Goal: Communication & Community: Participate in discussion

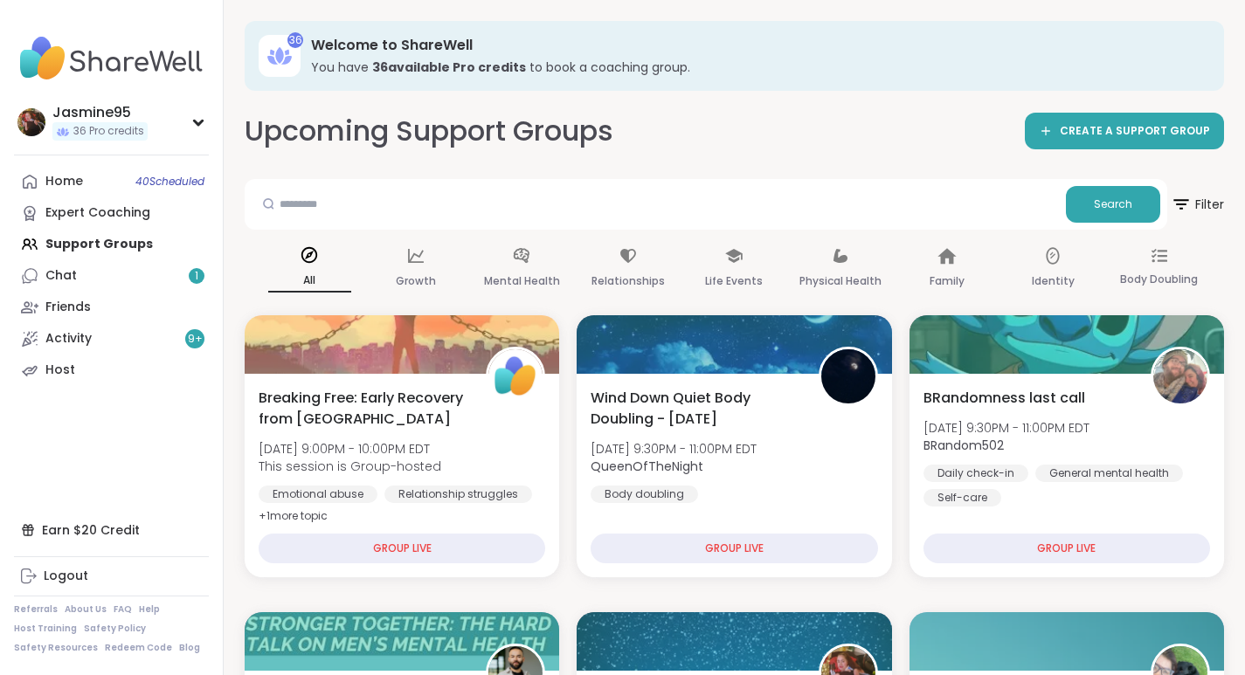
click at [95, 280] on link "Chat 1" at bounding box center [111, 275] width 195 height 31
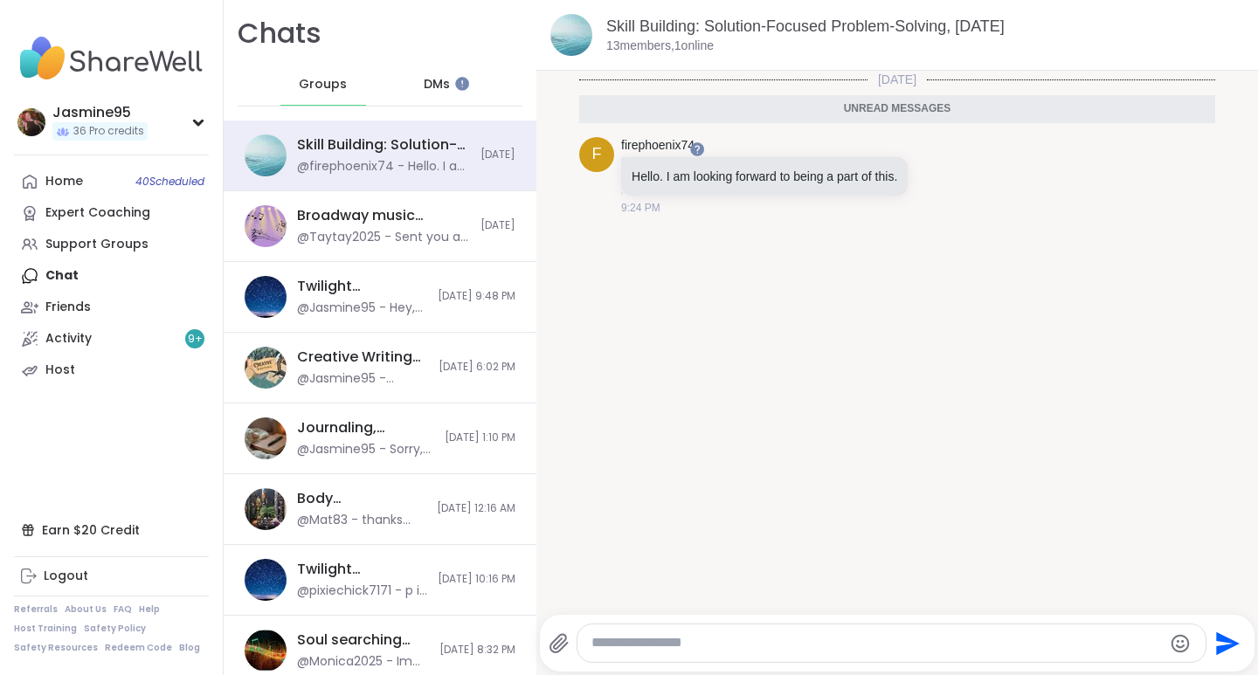
click at [105, 241] on div "Support Groups" at bounding box center [96, 244] width 103 height 17
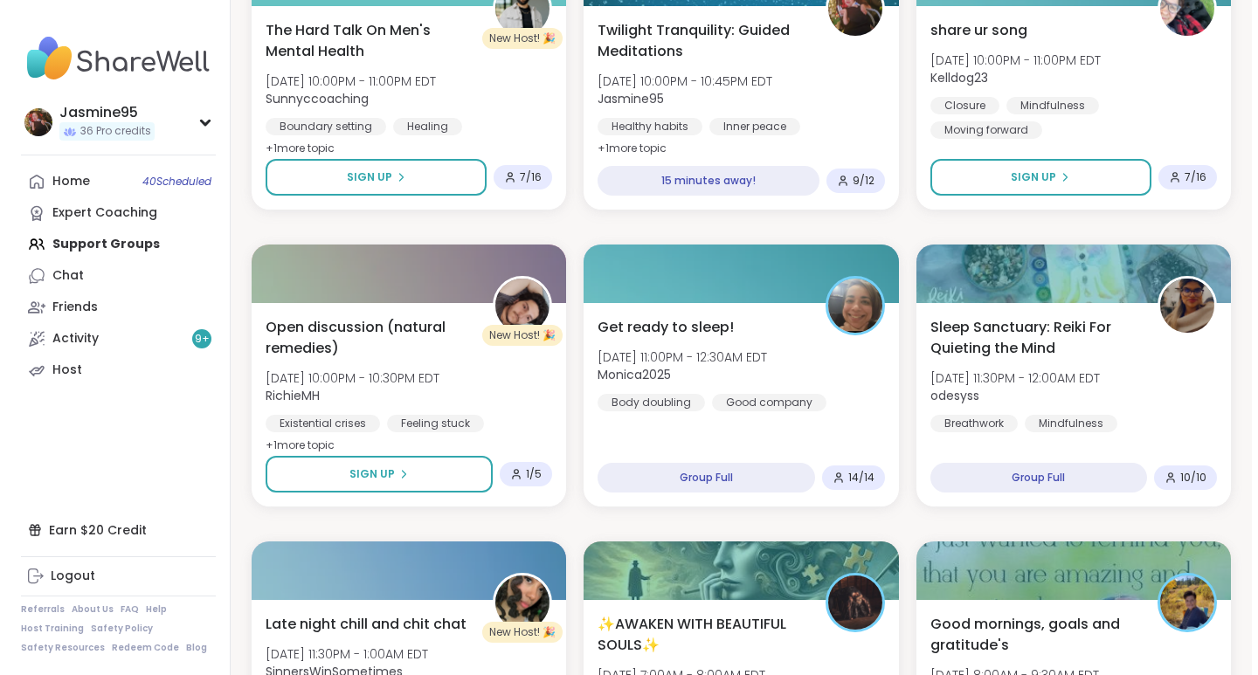
scroll to position [672, 0]
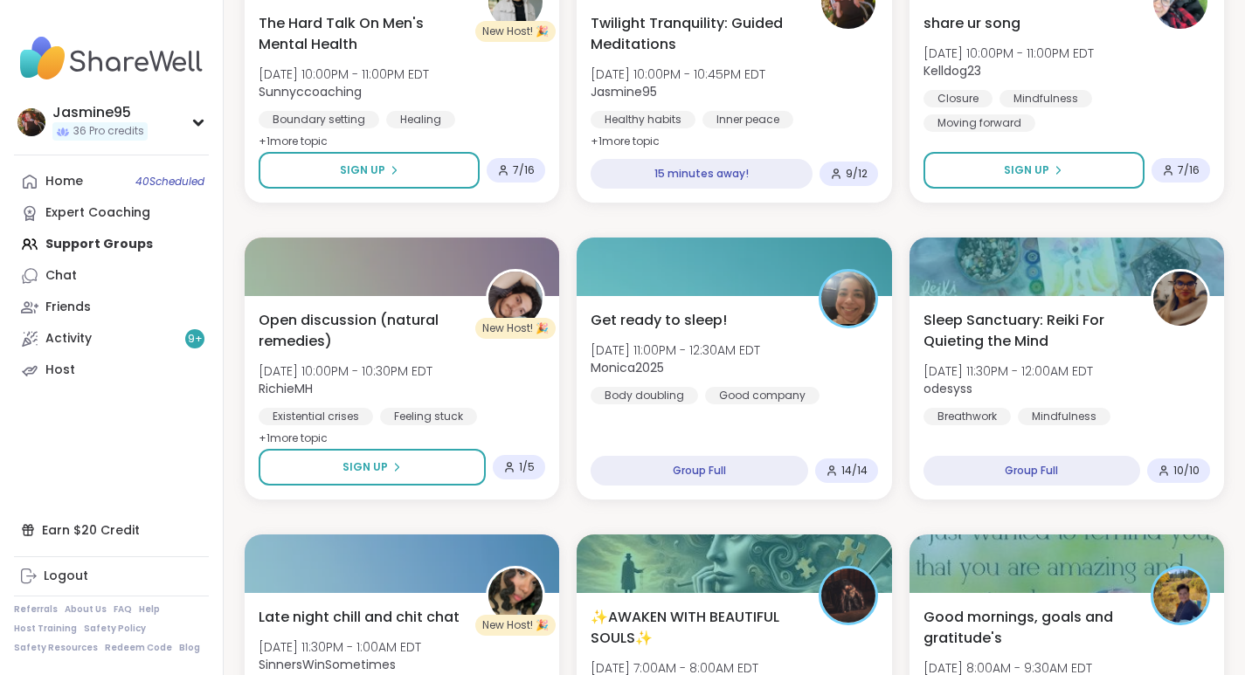
click at [712, 71] on span "[DATE] 10:00PM - 10:45PM EDT" at bounding box center [678, 74] width 175 height 17
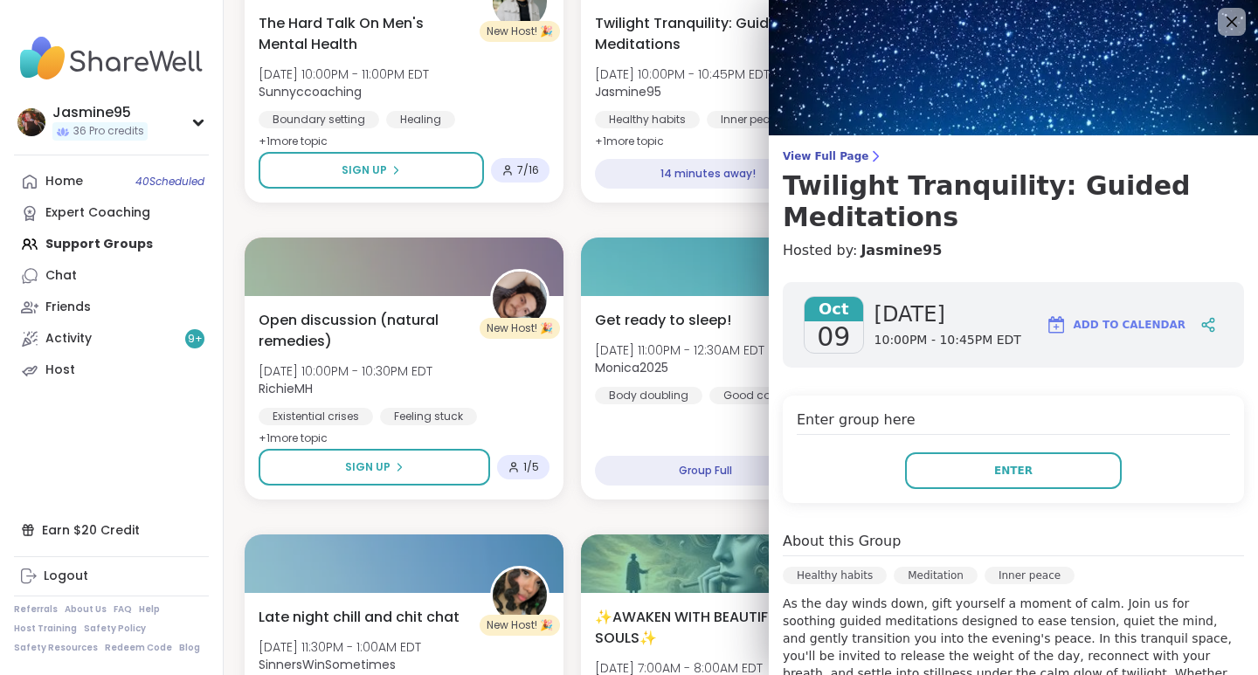
scroll to position [0, 0]
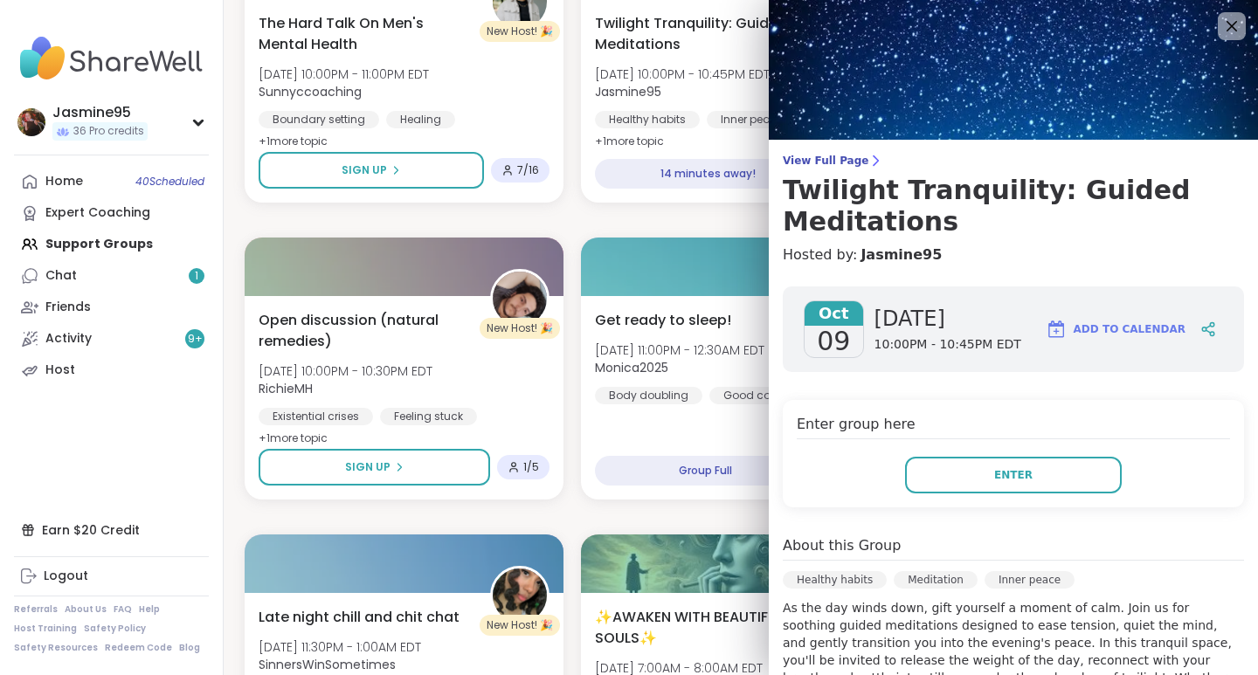
click at [80, 273] on link "Chat 1" at bounding box center [111, 275] width 195 height 31
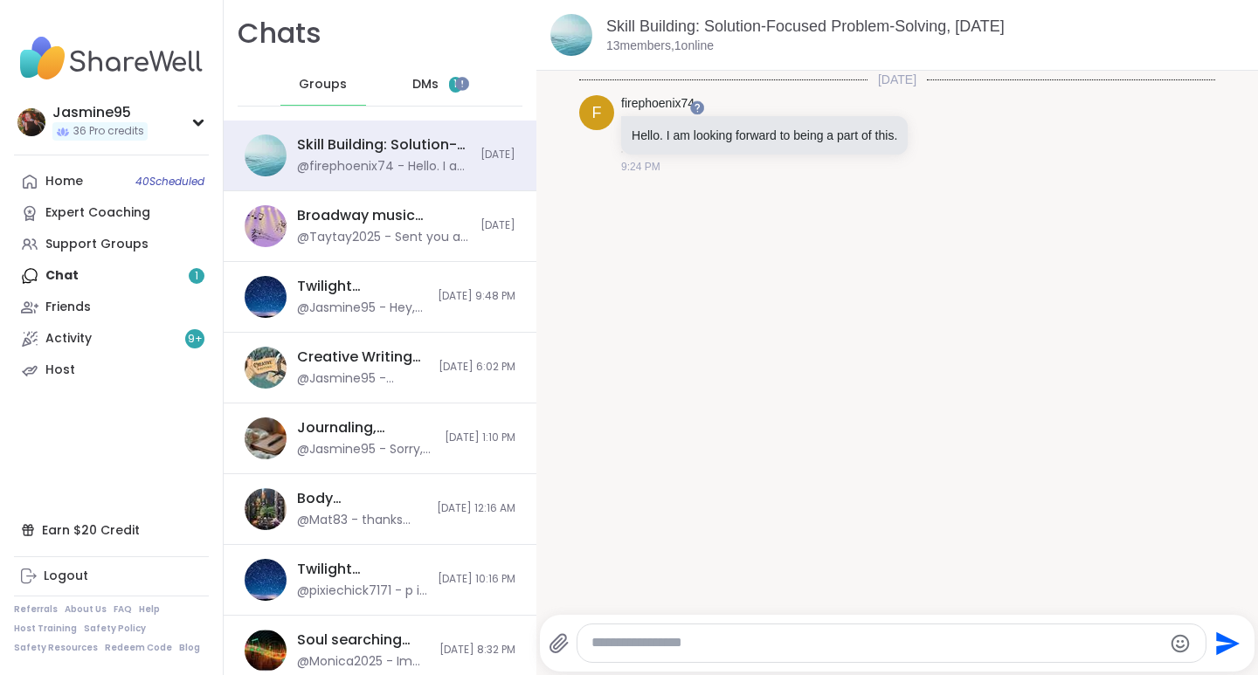
click at [427, 86] on span "DMs" at bounding box center [425, 84] width 26 height 17
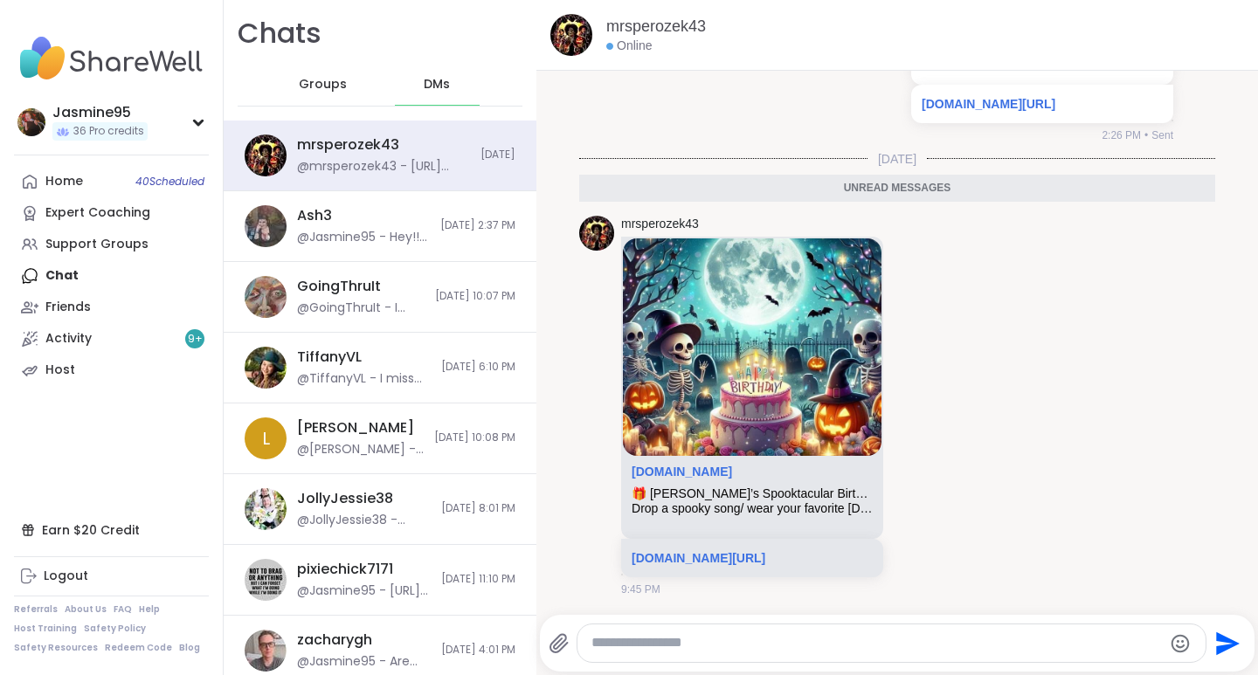
click at [732, 308] on img at bounding box center [752, 348] width 259 height 218
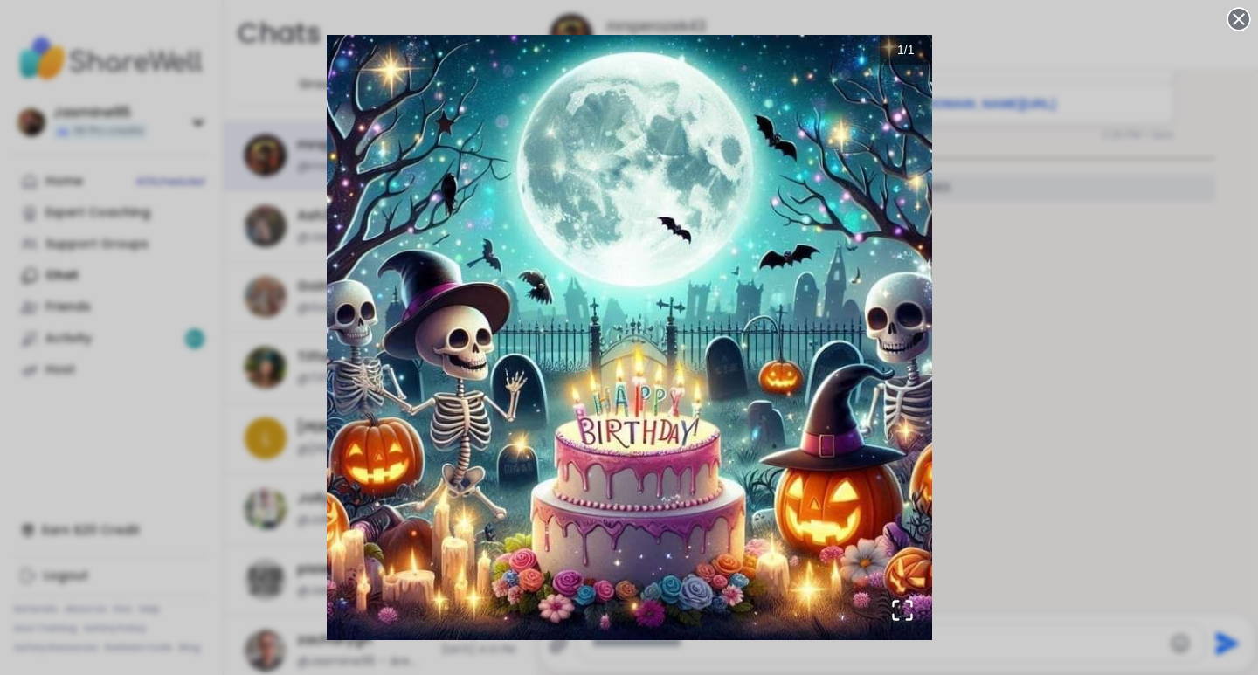
click at [1034, 226] on div "1 / 1" at bounding box center [629, 337] width 1258 height 675
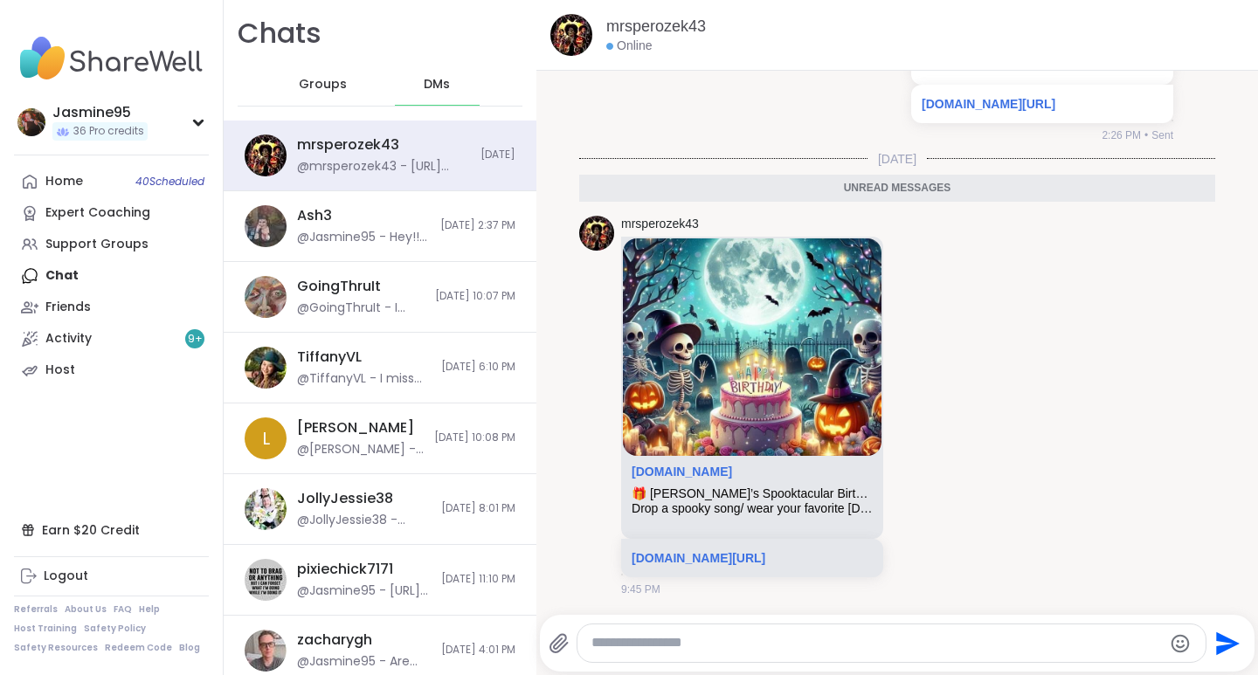
click at [711, 551] on link "sharewellnow.com/session/b472d949-d5fe-4024-91b3-1922448b3187" at bounding box center [699, 558] width 134 height 14
click at [107, 245] on div "Support Groups" at bounding box center [96, 244] width 103 height 17
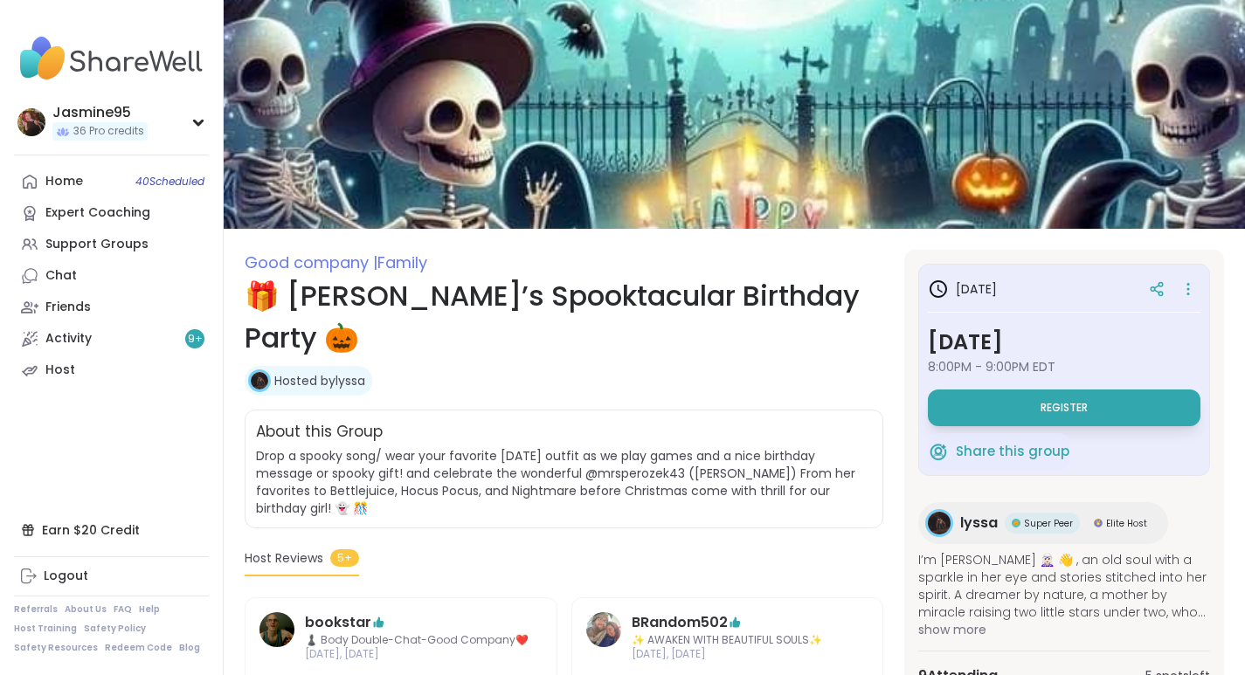
click at [977, 418] on button "Register" at bounding box center [1064, 408] width 273 height 37
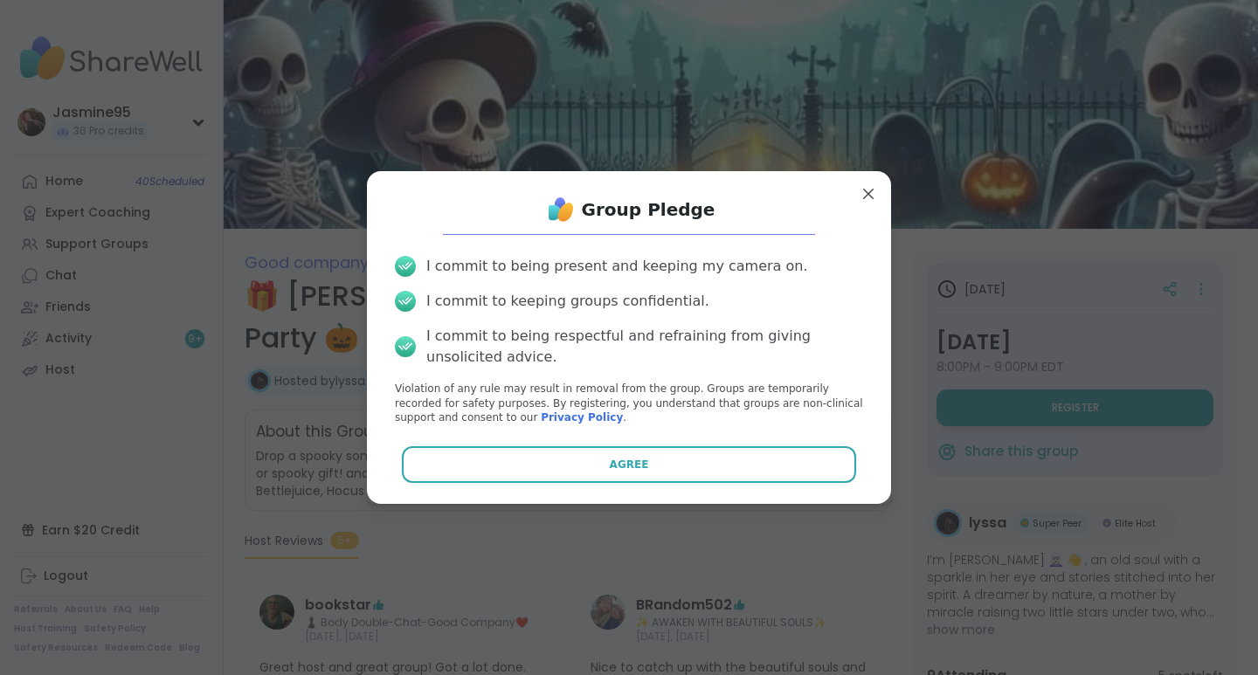
click at [633, 467] on button "Agree" at bounding box center [629, 464] width 455 height 37
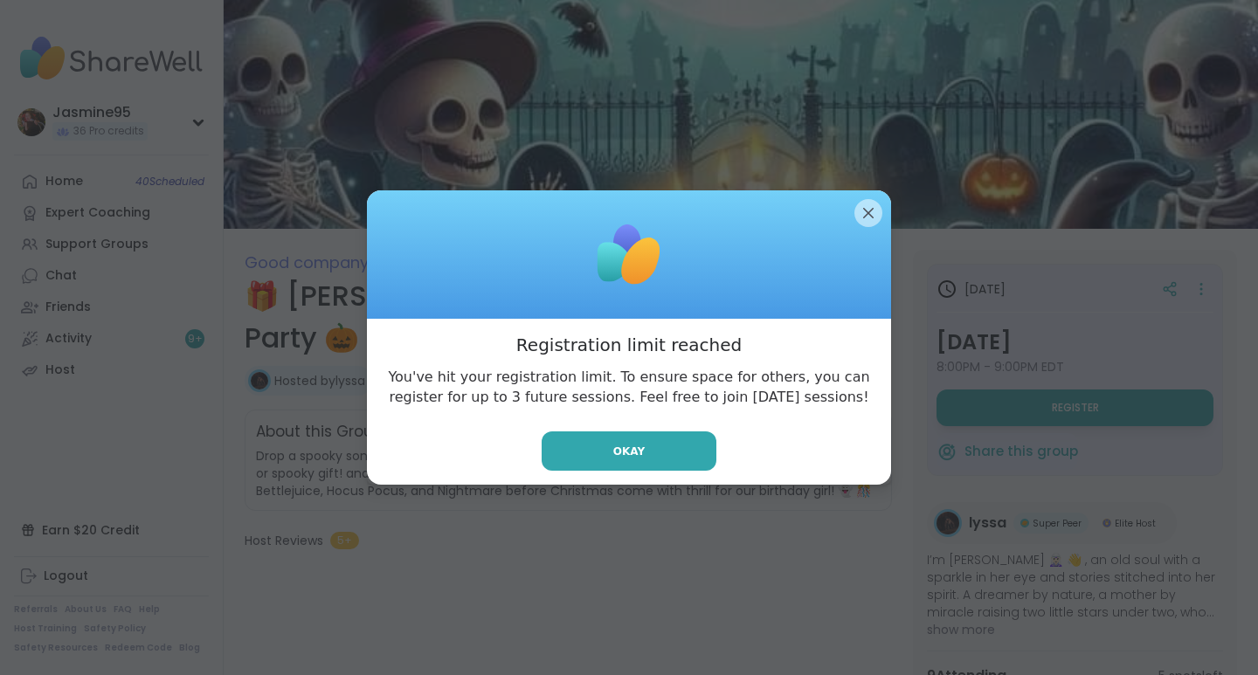
click at [631, 449] on span "Okay" at bounding box center [628, 452] width 31 height 16
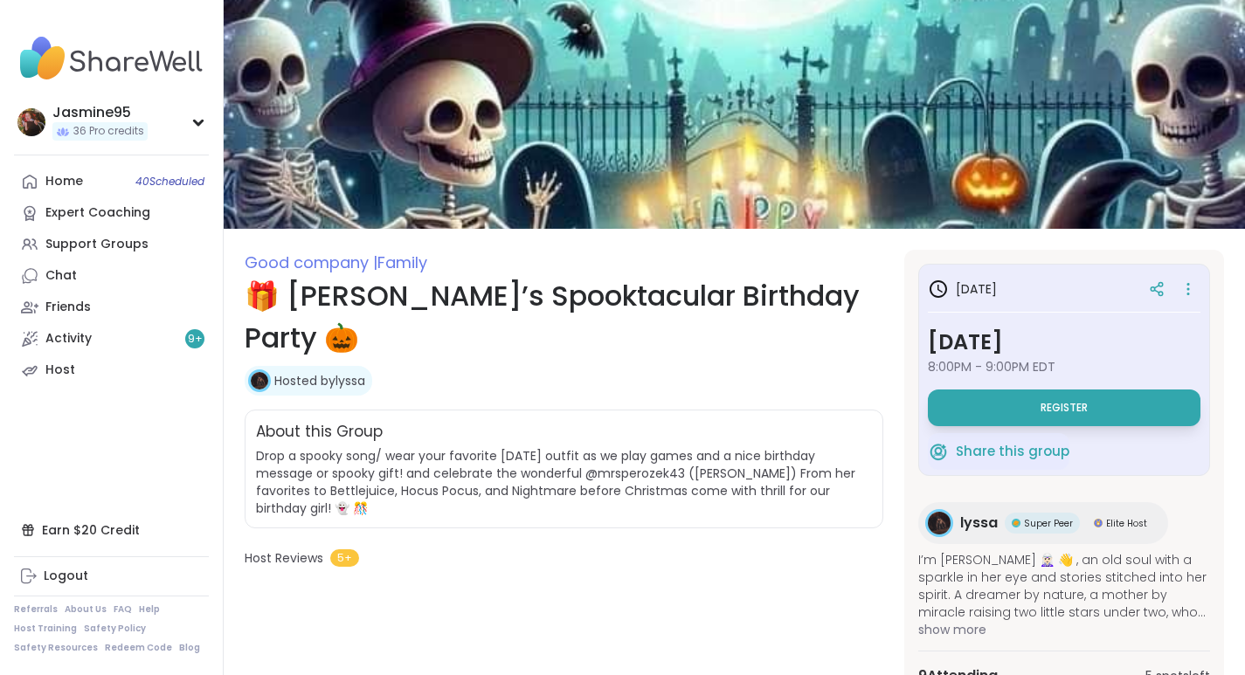
click at [70, 123] on div "36 Pro credits" at bounding box center [99, 131] width 95 height 18
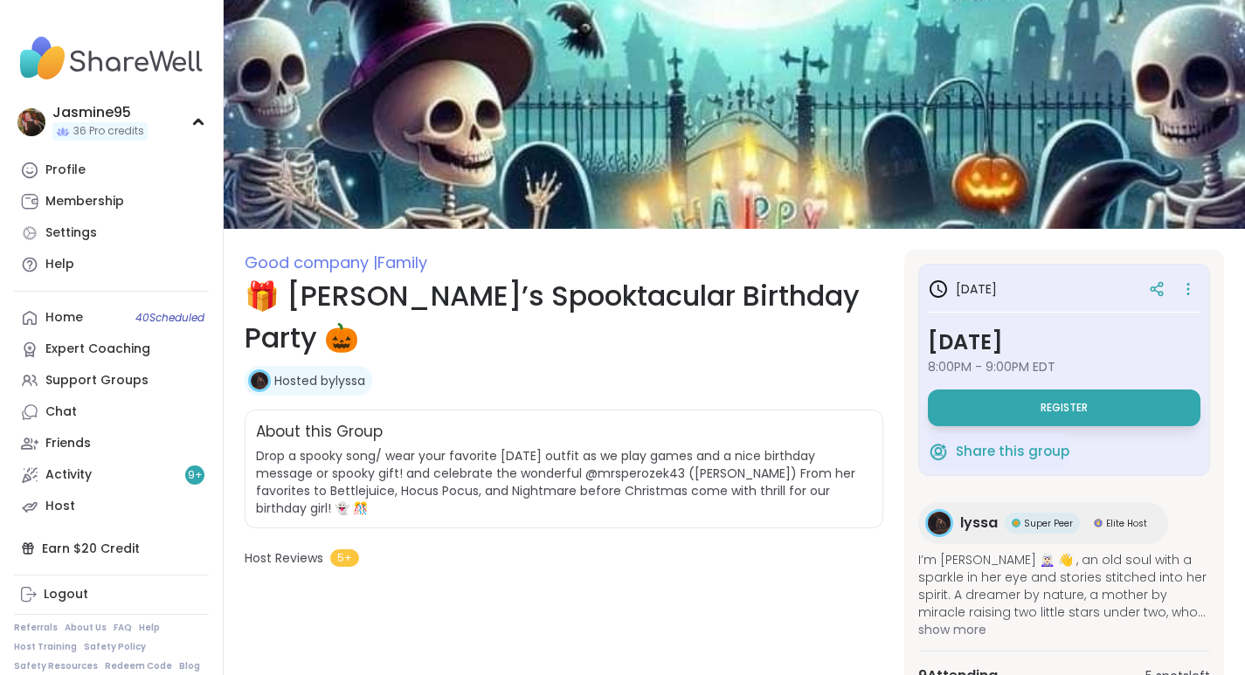
click at [71, 169] on div "Profile" at bounding box center [65, 170] width 40 height 17
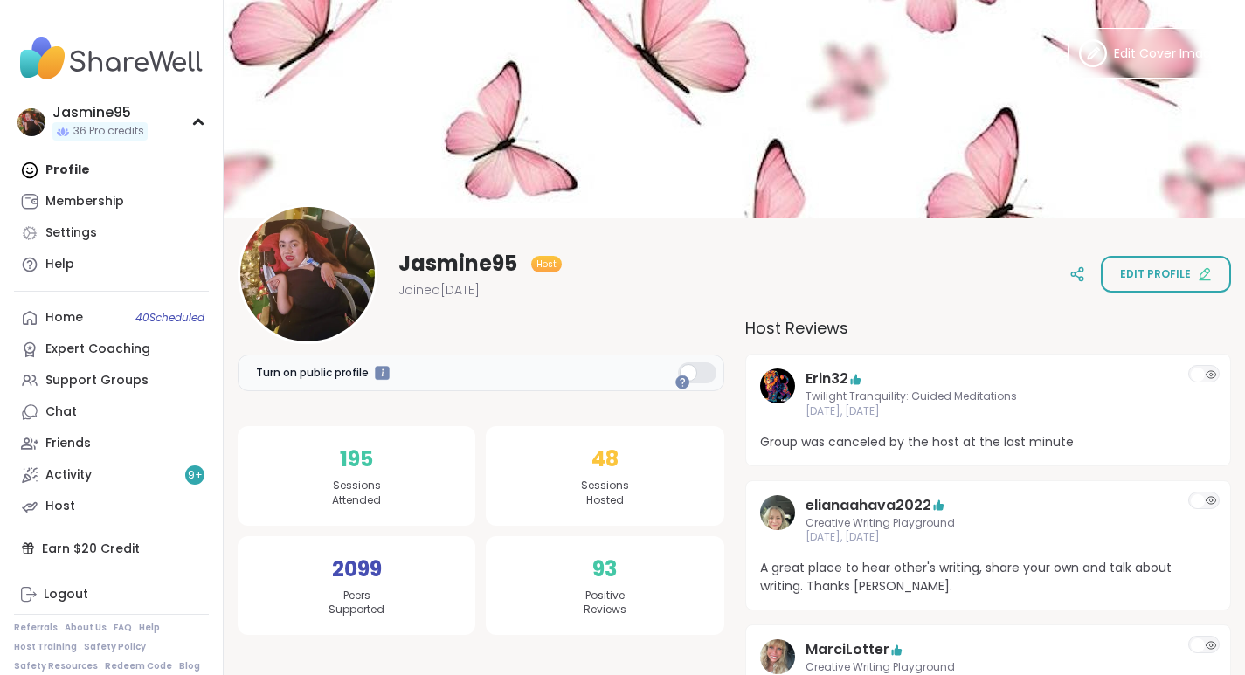
click at [95, 380] on div "Support Groups" at bounding box center [96, 380] width 103 height 17
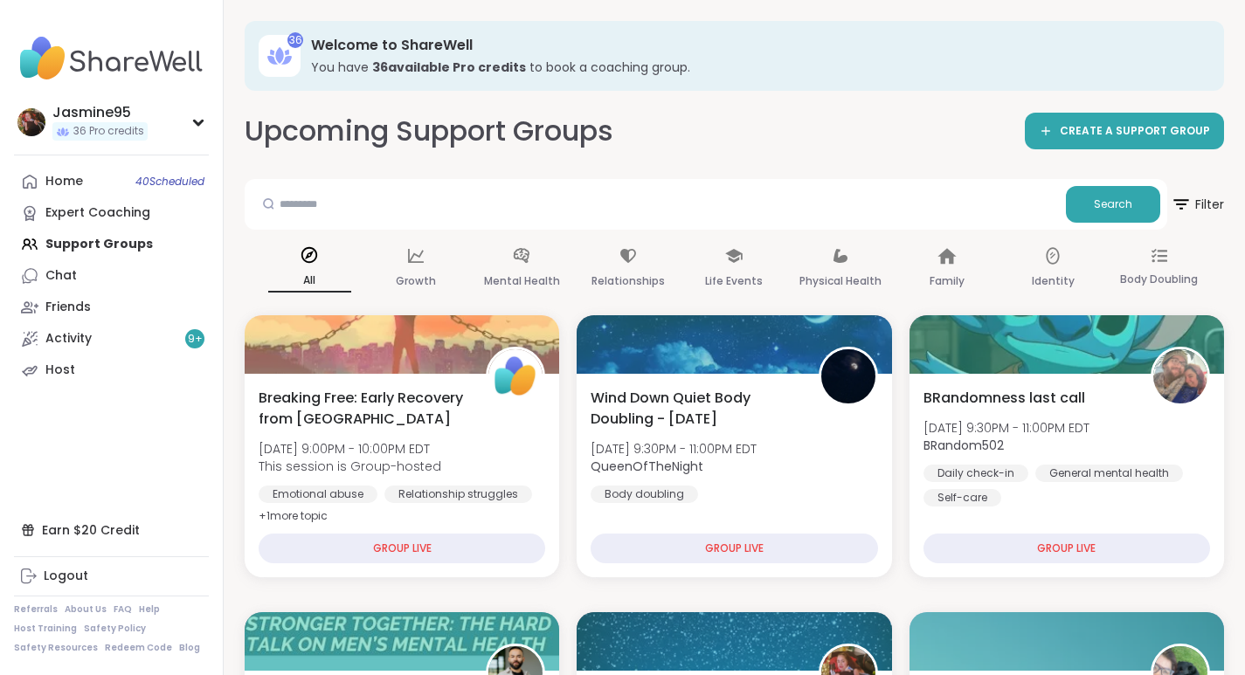
click at [1102, 123] on link "CREATE A SUPPORT GROUP" at bounding box center [1124, 131] width 199 height 37
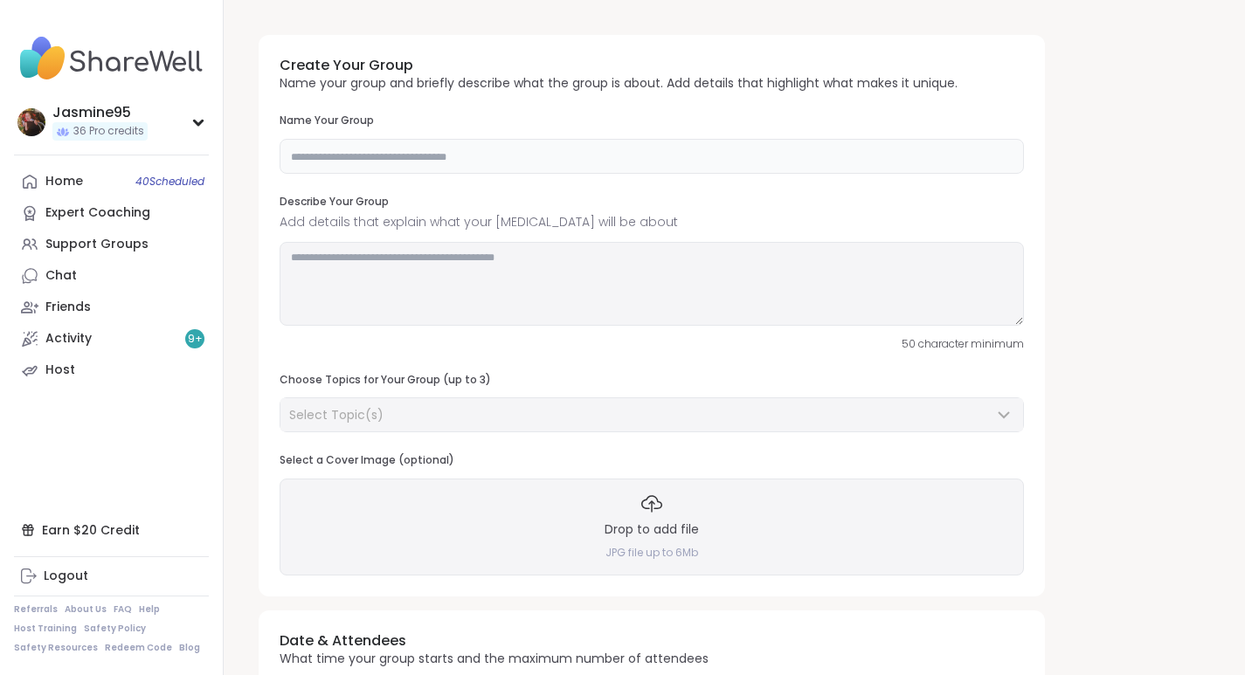
click at [354, 162] on input "text" at bounding box center [652, 156] width 744 height 35
type input "**"
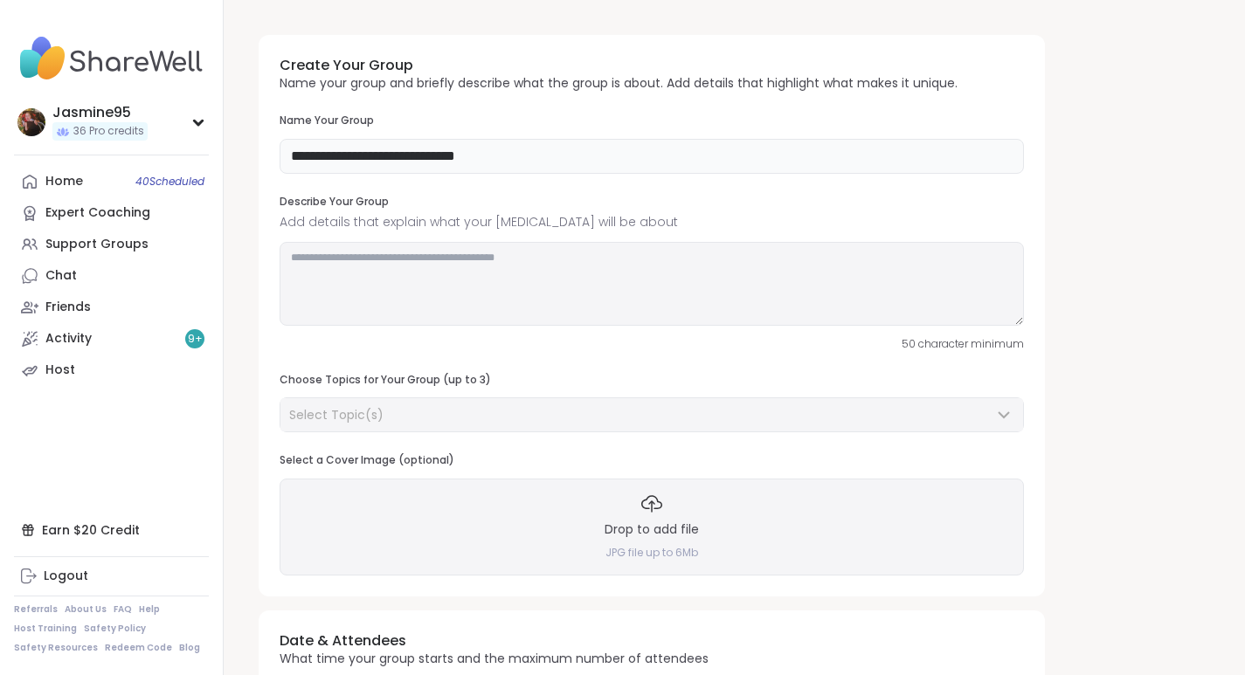
type input "**********"
click at [460, 266] on textarea at bounding box center [652, 284] width 744 height 84
paste textarea "**********"
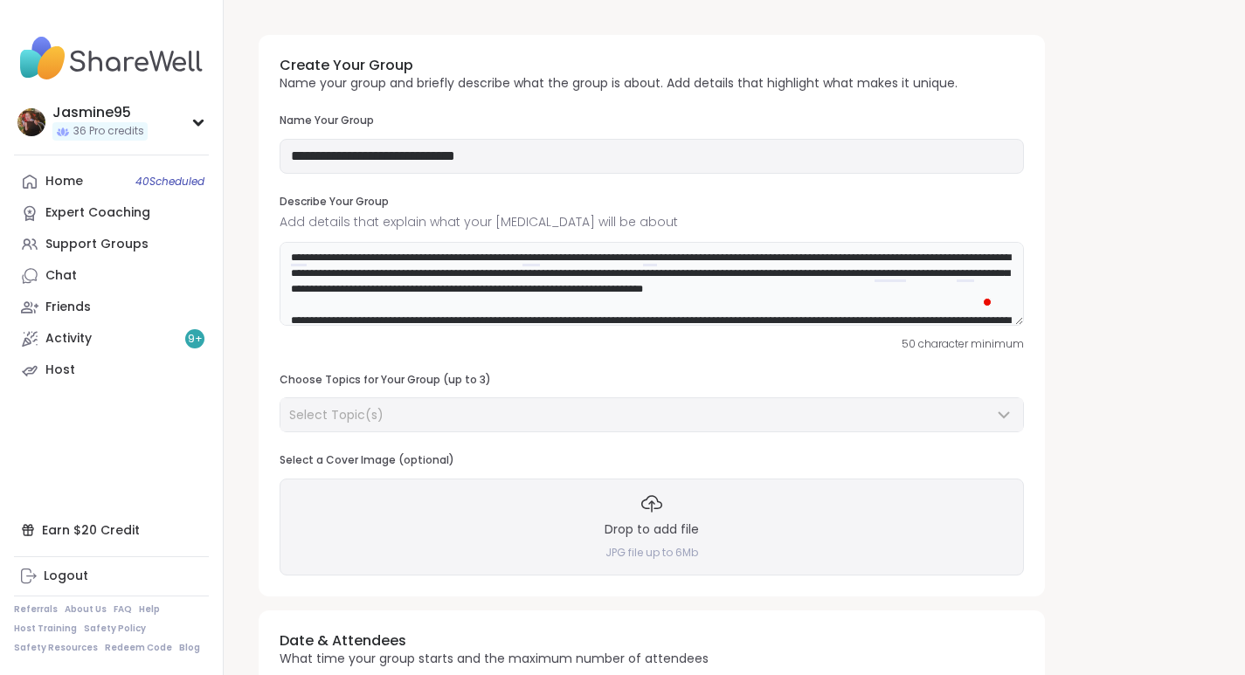
click at [700, 256] on textarea "**********" at bounding box center [652, 284] width 744 height 84
click at [983, 298] on div "Open Grammarly. 5 suggestions." at bounding box center [987, 302] width 9 height 9
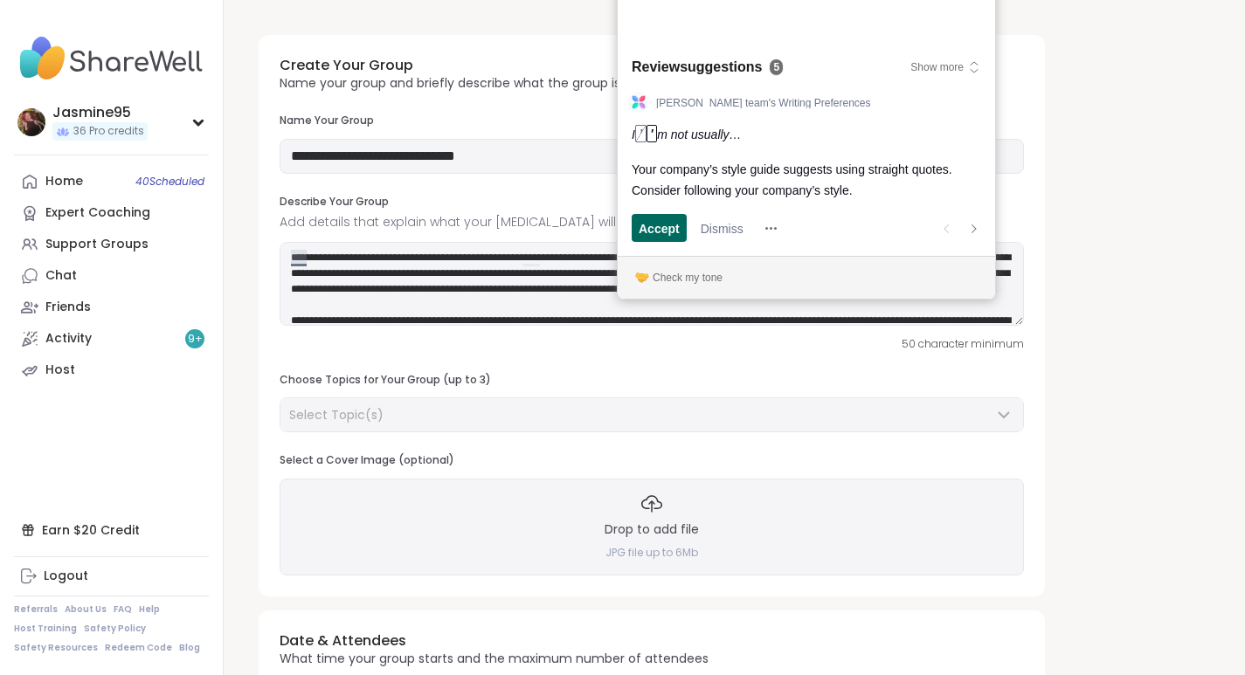
click at [667, 225] on span "Accept" at bounding box center [659, 228] width 41 height 18
click at [660, 226] on span "Accept" at bounding box center [659, 228] width 41 height 18
click at [656, 231] on span "Accept" at bounding box center [659, 228] width 41 height 18
click at [662, 231] on span "Accept" at bounding box center [659, 228] width 41 height 18
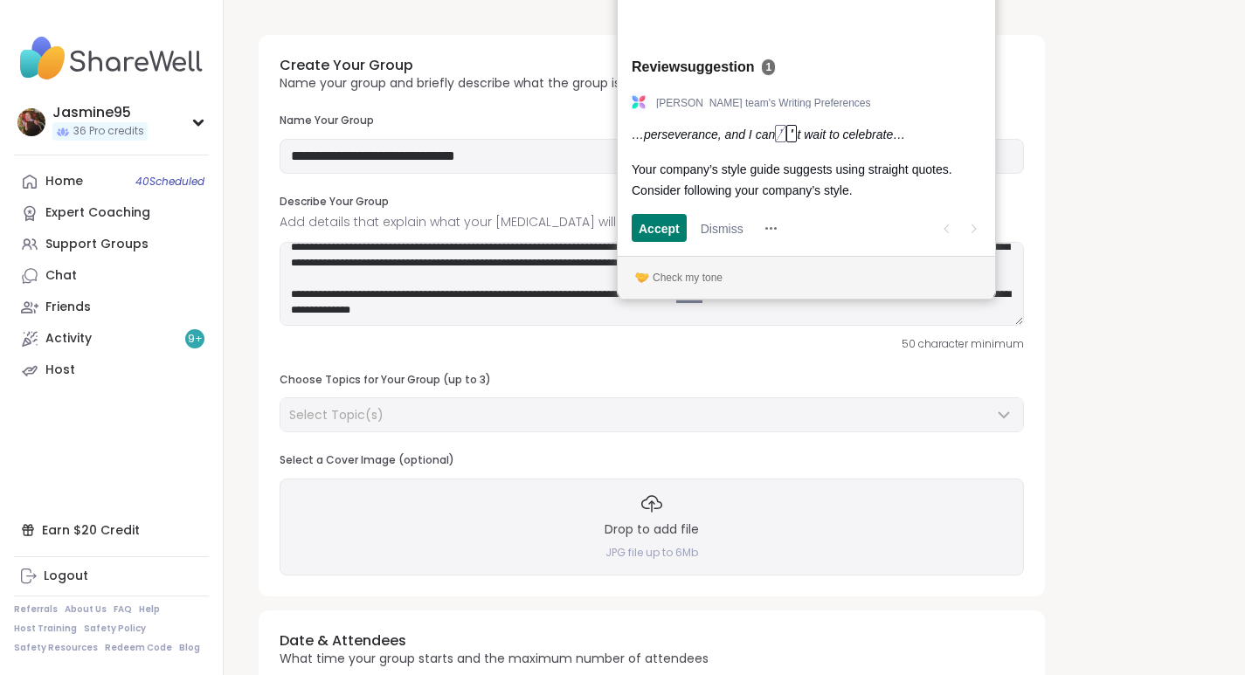
click at [657, 230] on span "Accept" at bounding box center [659, 228] width 41 height 18
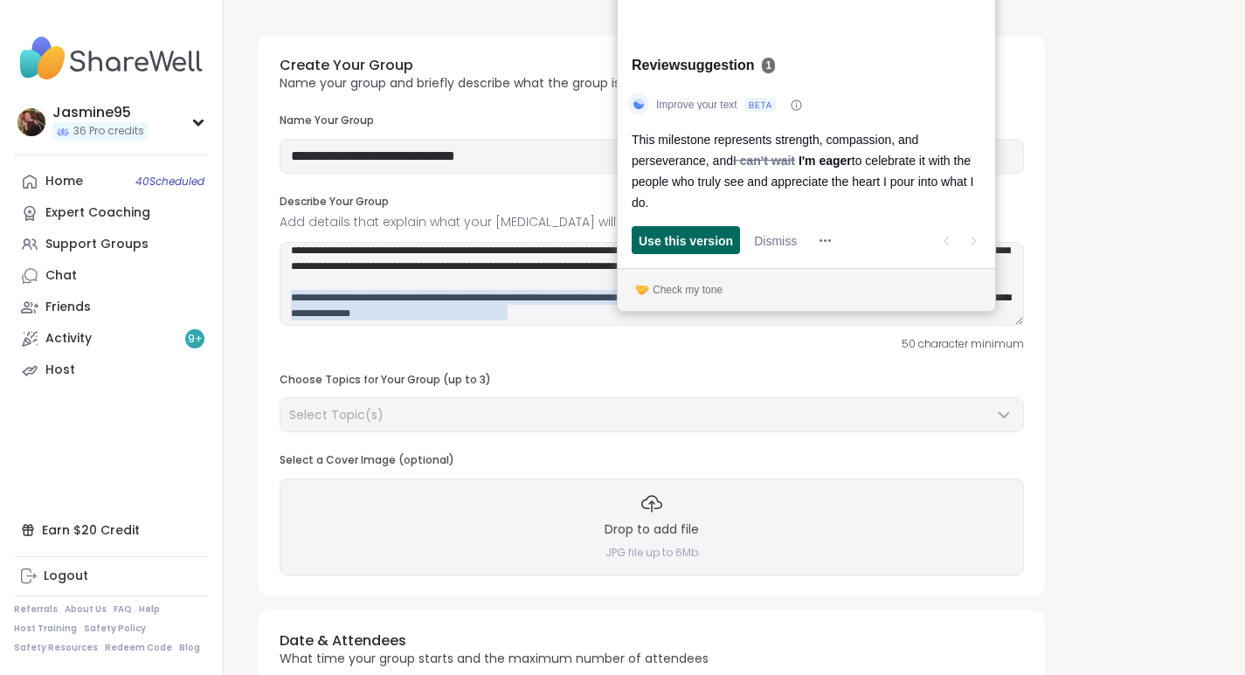
click at [682, 240] on span "Use this version" at bounding box center [686, 241] width 94 height 18
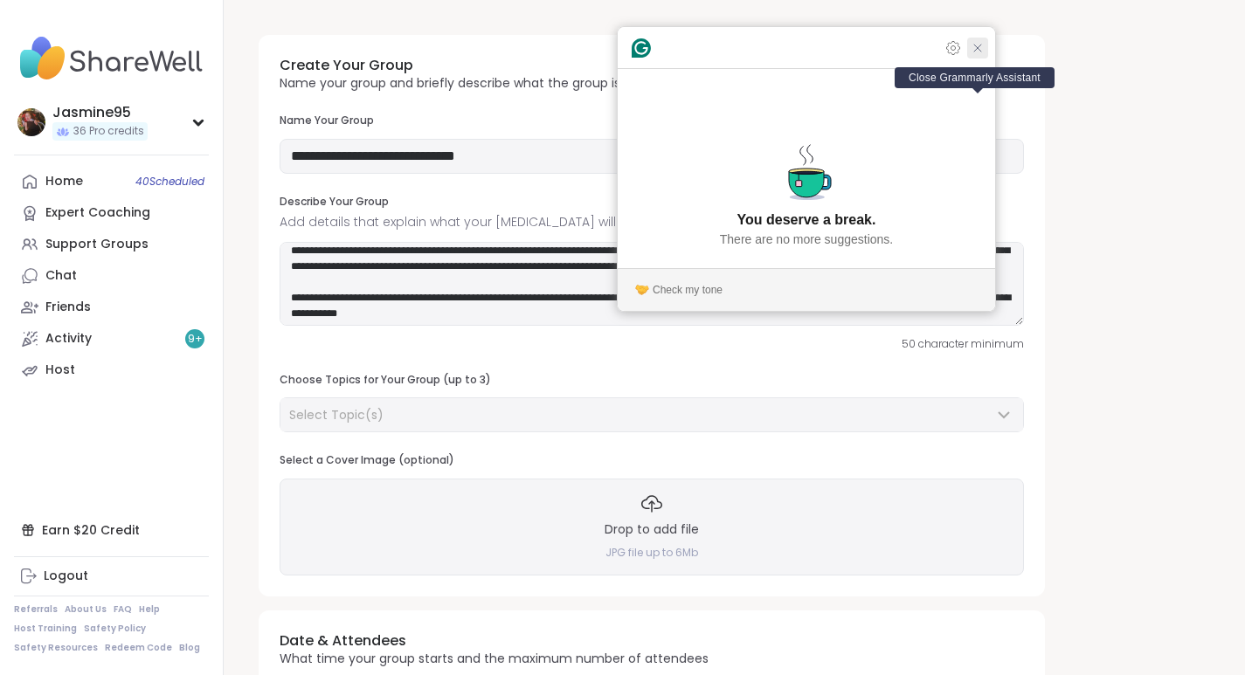
click at [978, 52] on icon "Close Grammarly Assistant" at bounding box center [977, 48] width 7 height 7
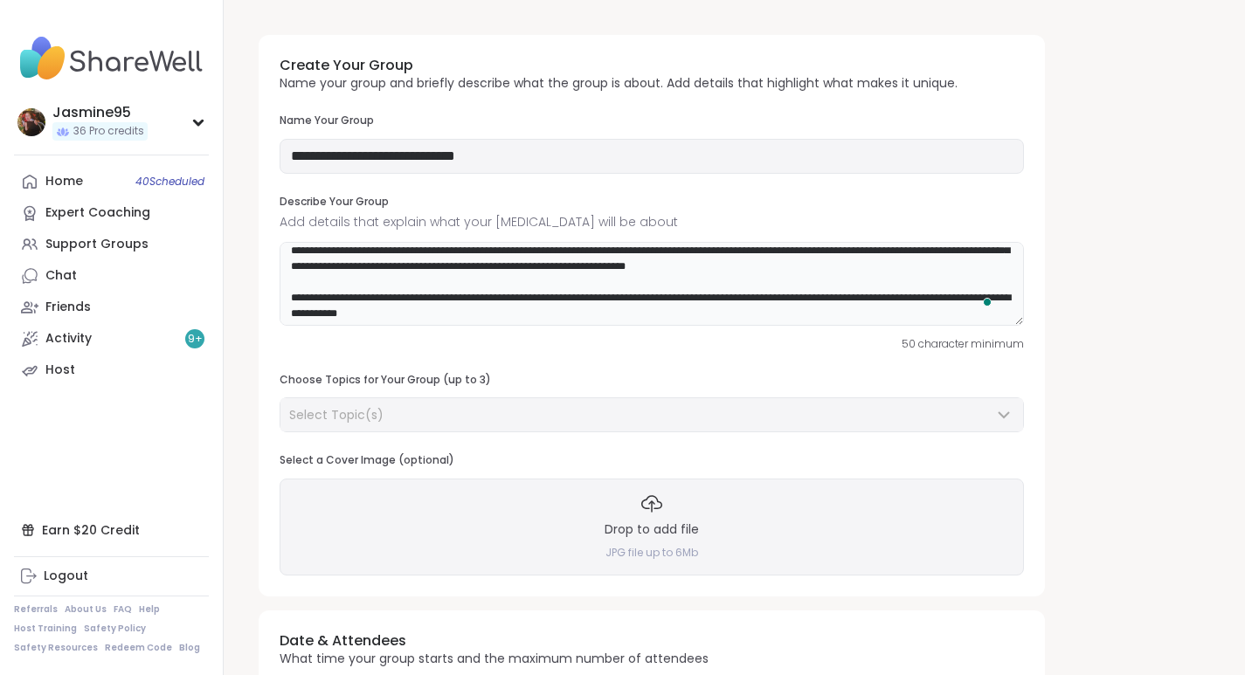
click at [597, 260] on textarea "**********" at bounding box center [652, 284] width 744 height 84
type textarea "**********"
click at [411, 416] on div "Select Topic(s)" at bounding box center [641, 414] width 704 height 17
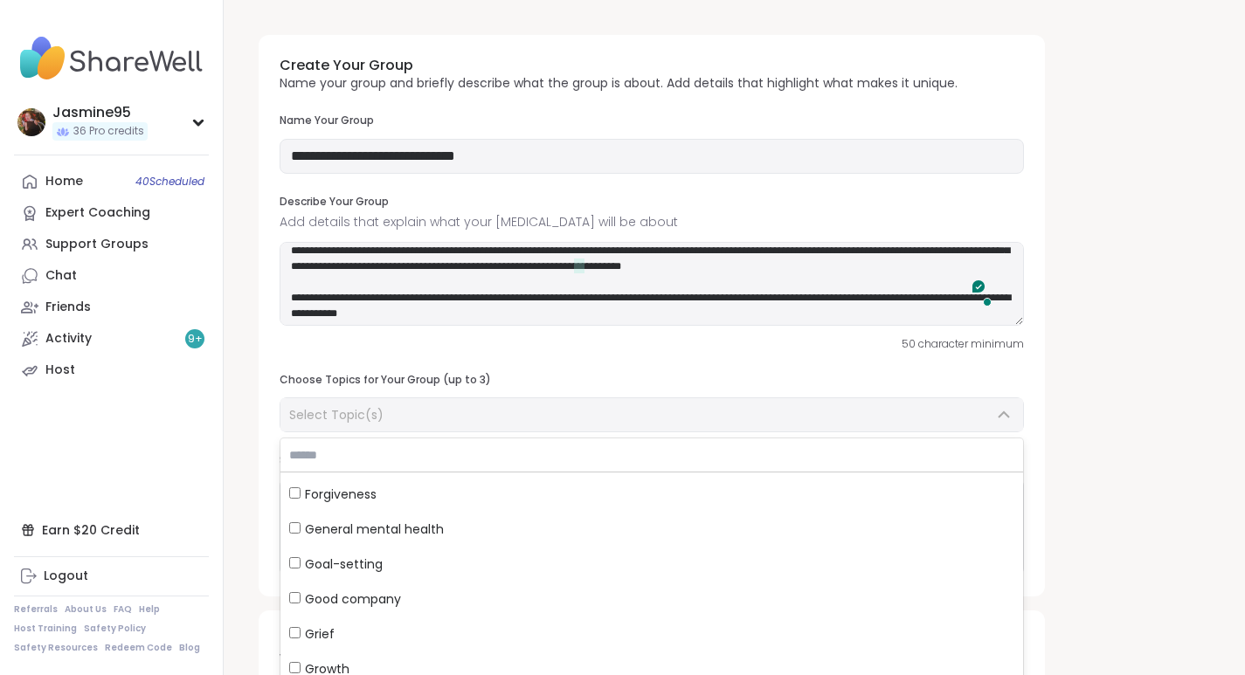
scroll to position [556, 0]
click at [359, 596] on span "Good company" at bounding box center [353, 598] width 96 height 17
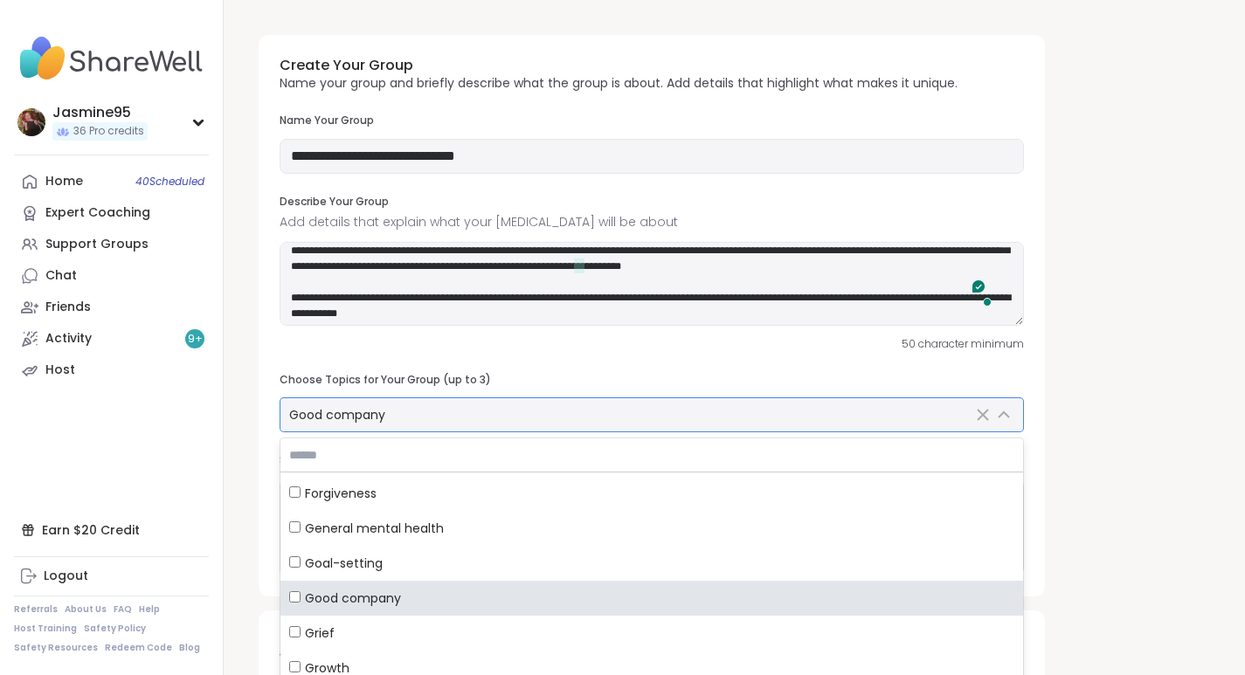
click at [344, 667] on span "Growth" at bounding box center [327, 668] width 45 height 17
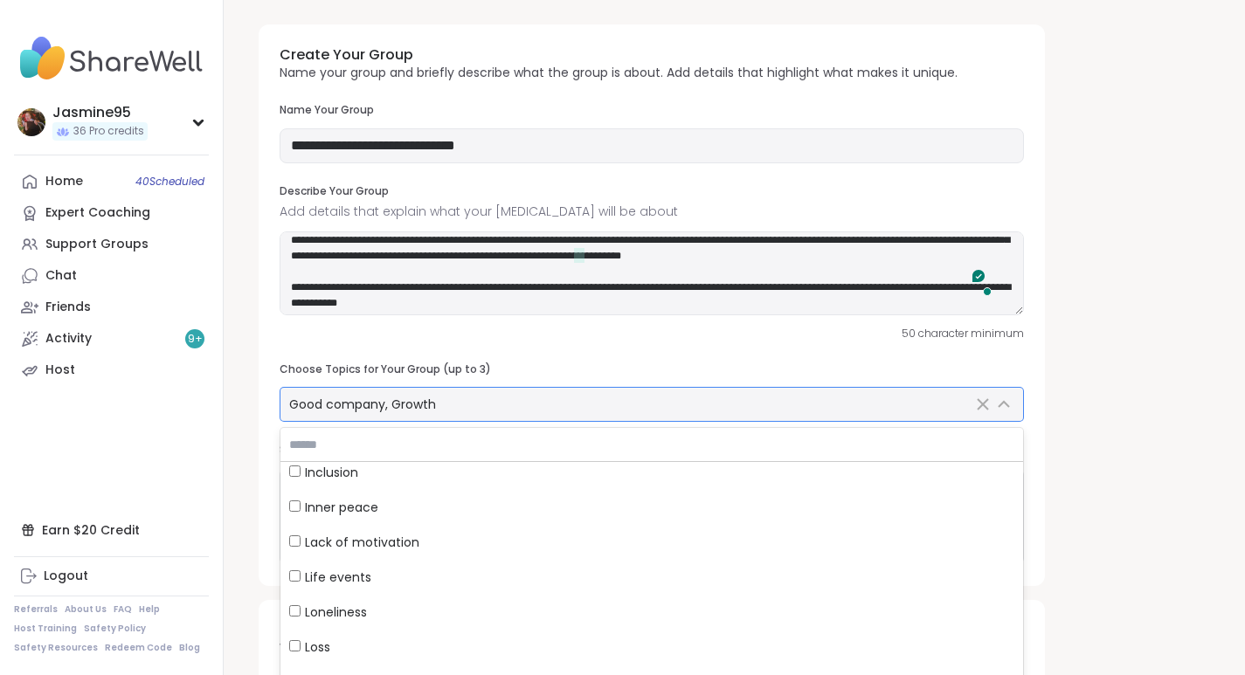
scroll to position [903, 0]
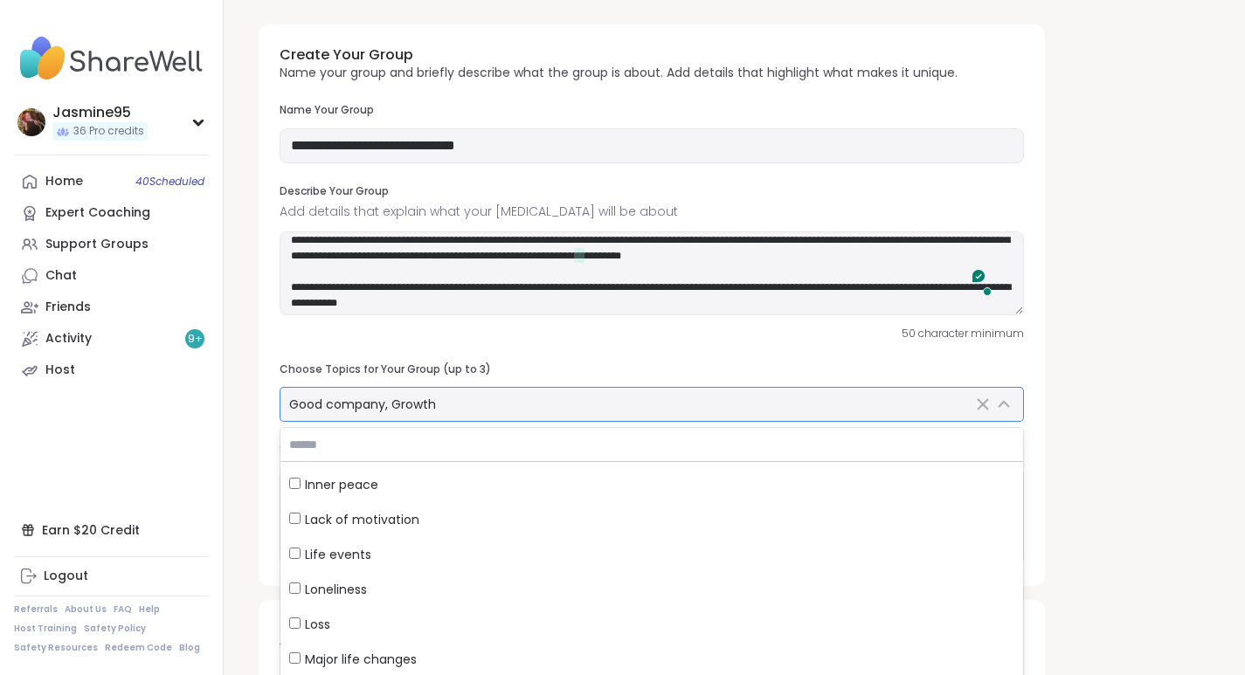
click at [322, 551] on span "Life events" at bounding box center [338, 554] width 66 height 17
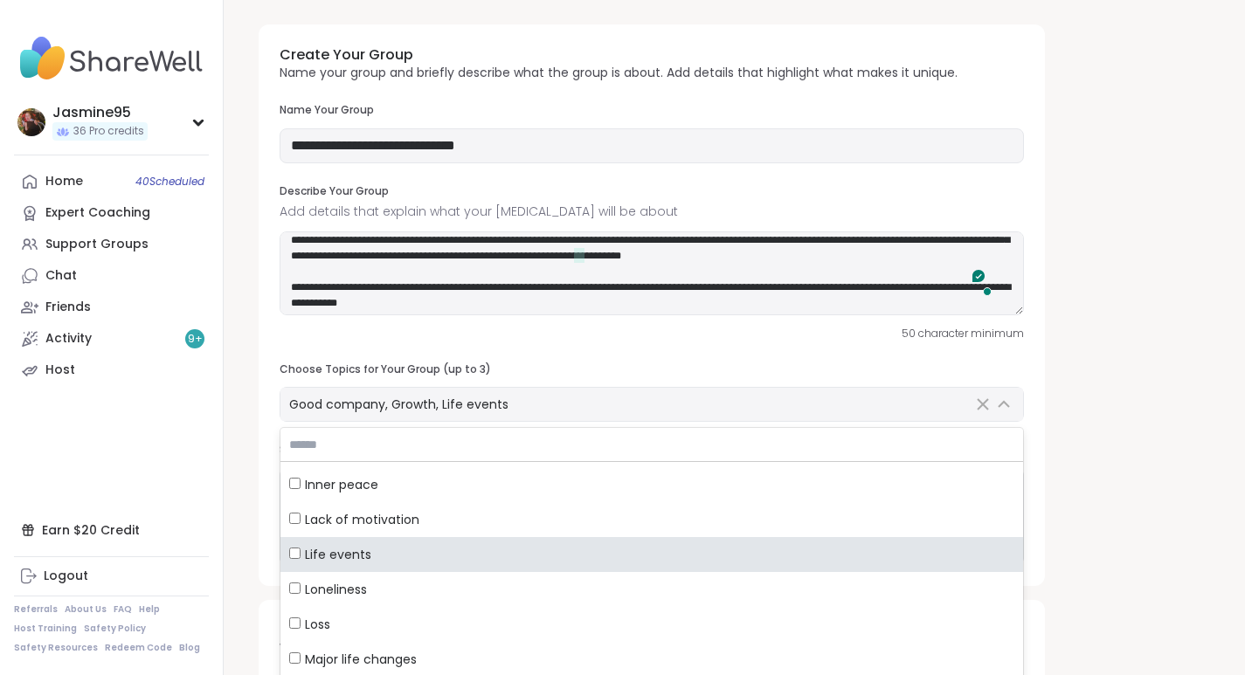
click at [912, 191] on h3 "Describe Your Group" at bounding box center [652, 191] width 744 height 15
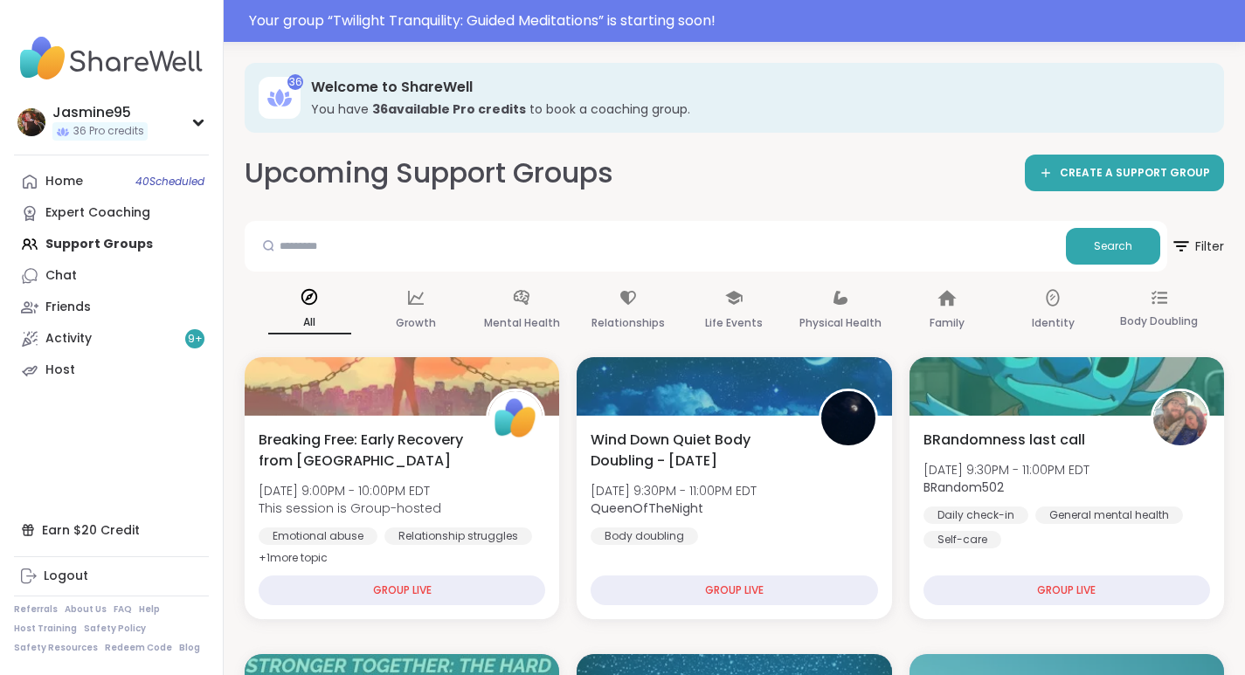
click at [394, 23] on div "Your group “ Twilight Tranquility: Guided Meditations ” is starting soon!" at bounding box center [741, 20] width 985 height 21
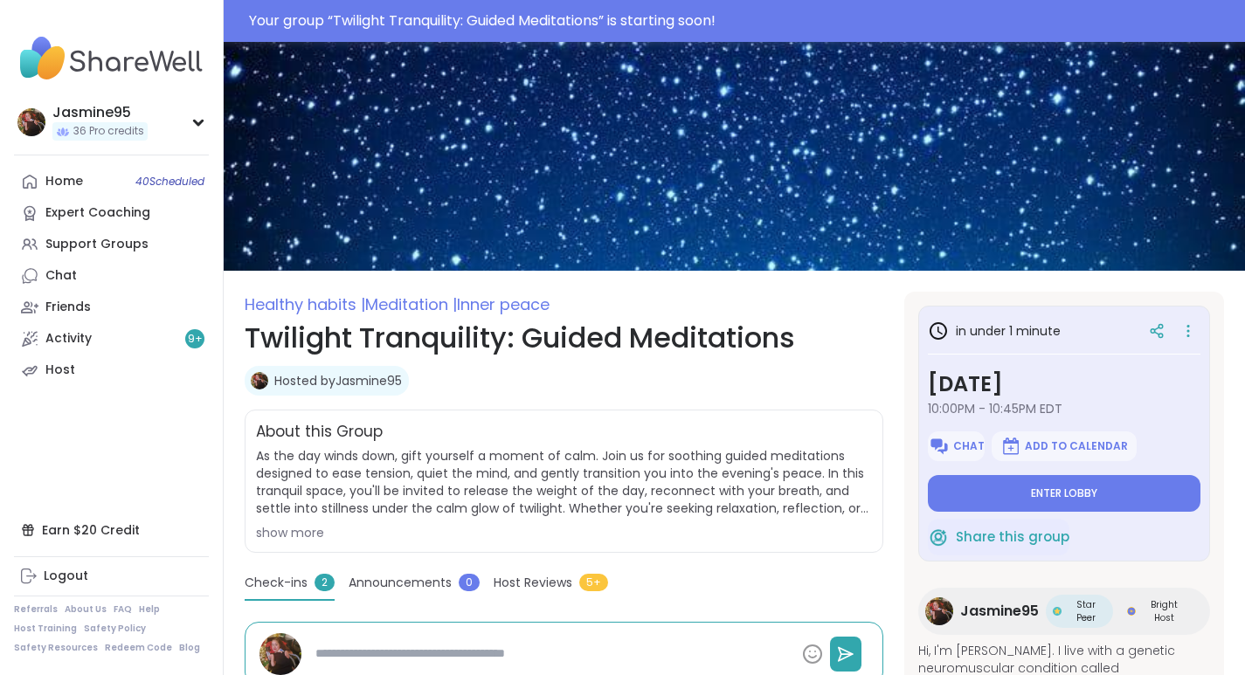
click at [1031, 495] on span "Enter lobby" at bounding box center [1064, 494] width 66 height 14
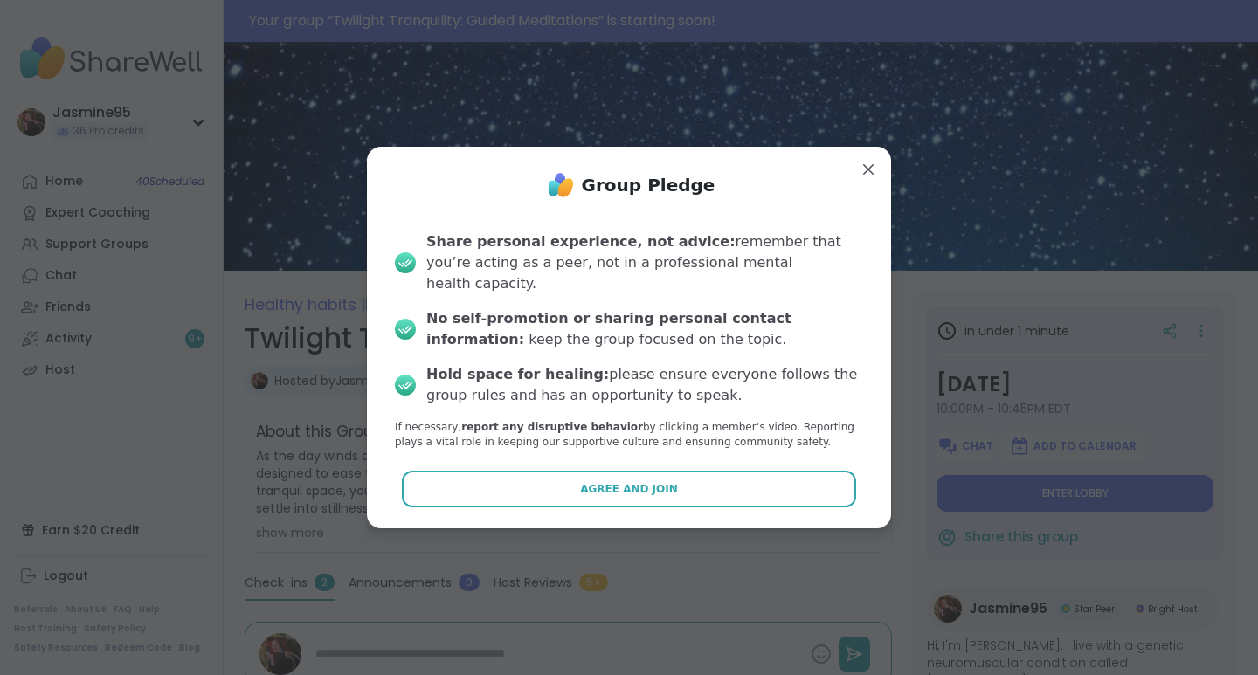
click at [620, 481] on span "Agree and Join" at bounding box center [629, 489] width 98 height 16
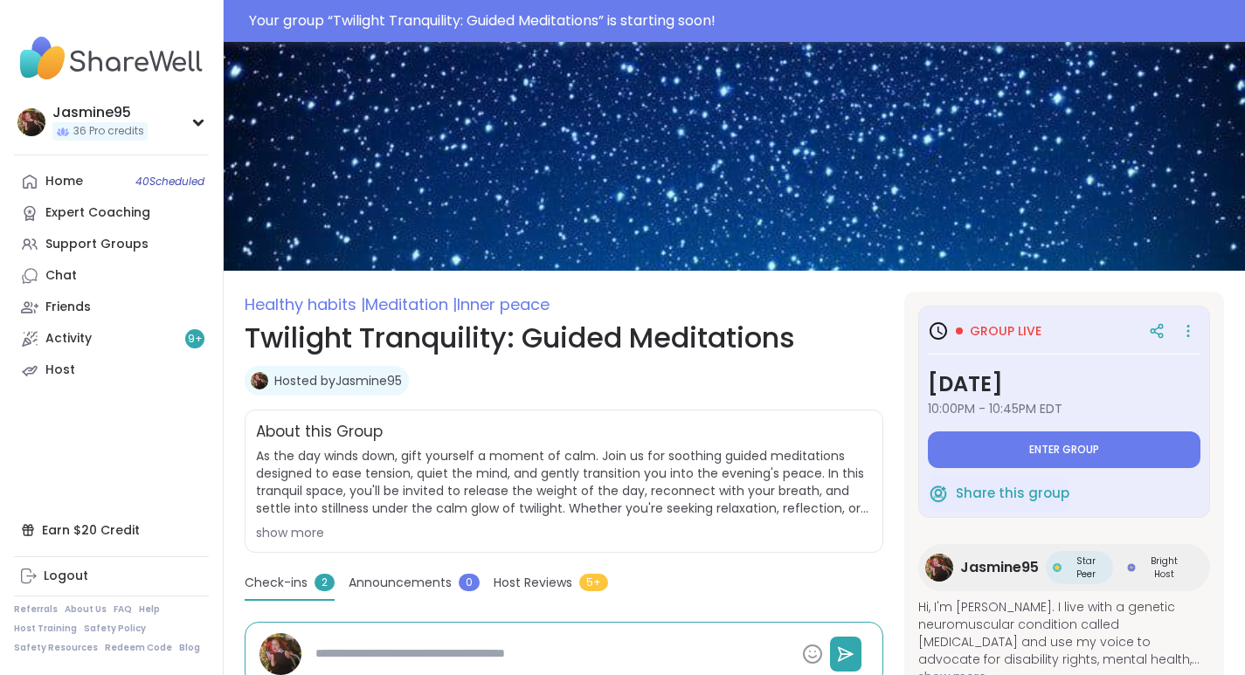
type textarea "*"
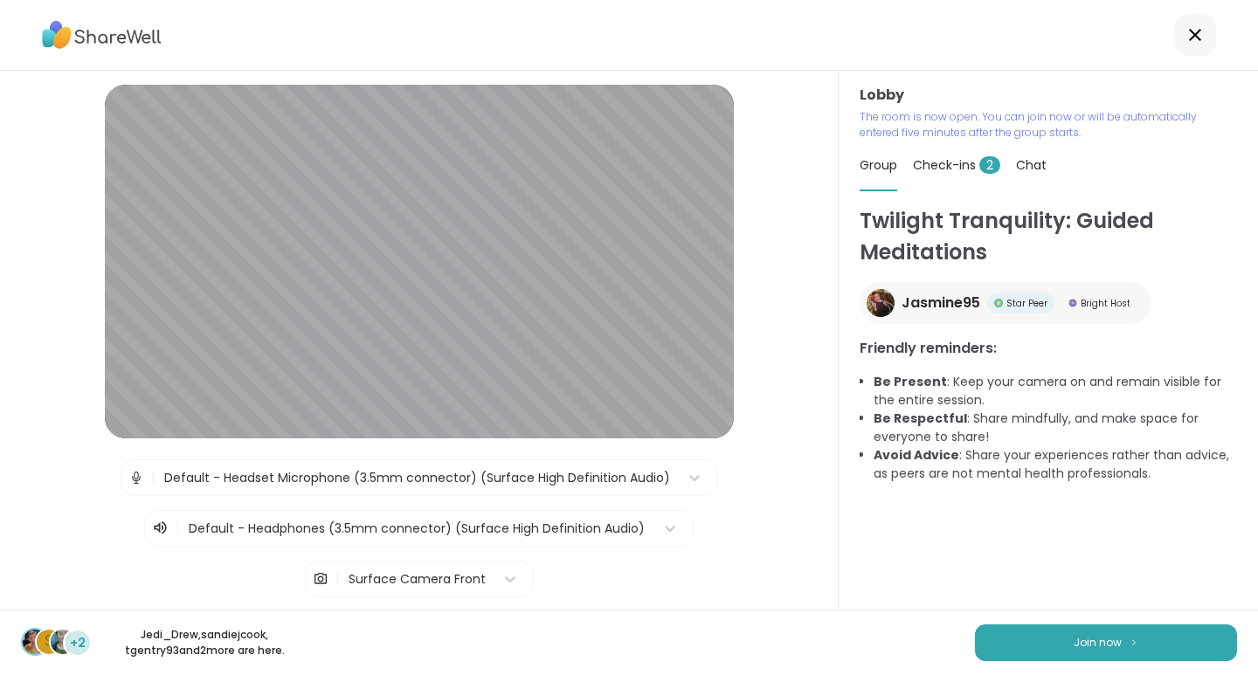
click at [1129, 642] on img at bounding box center [1134, 643] width 10 height 10
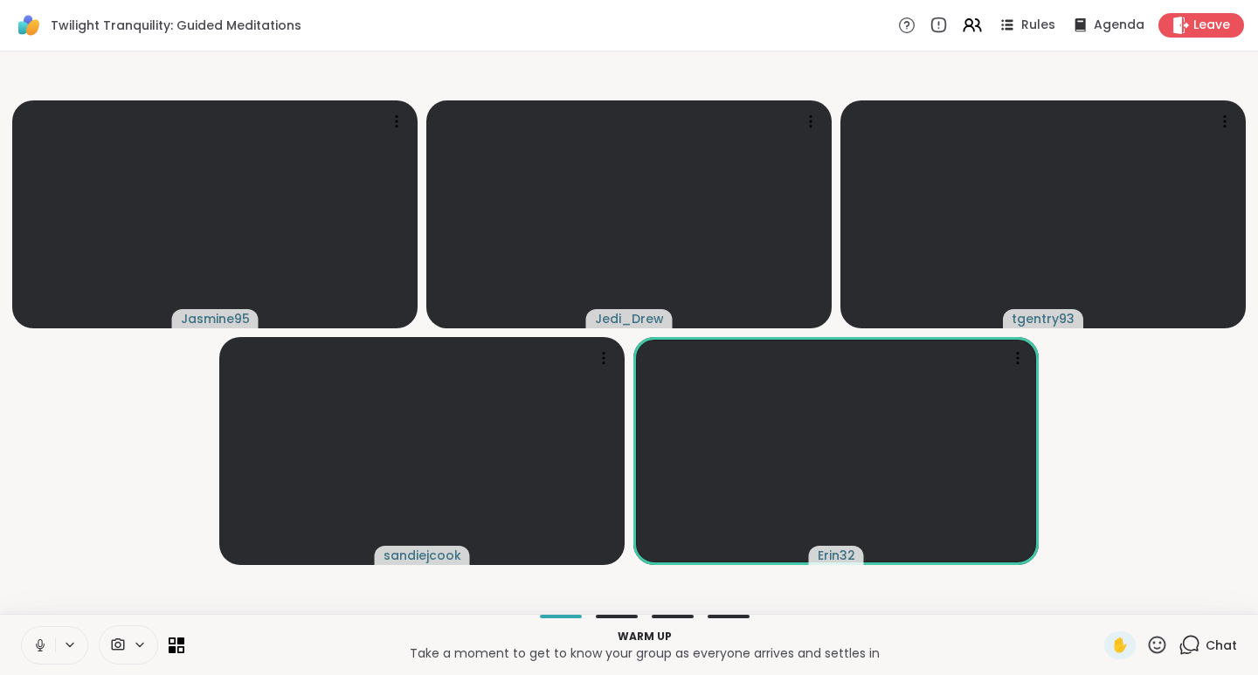
click at [1186, 633] on div "Chat" at bounding box center [1208, 646] width 59 height 28
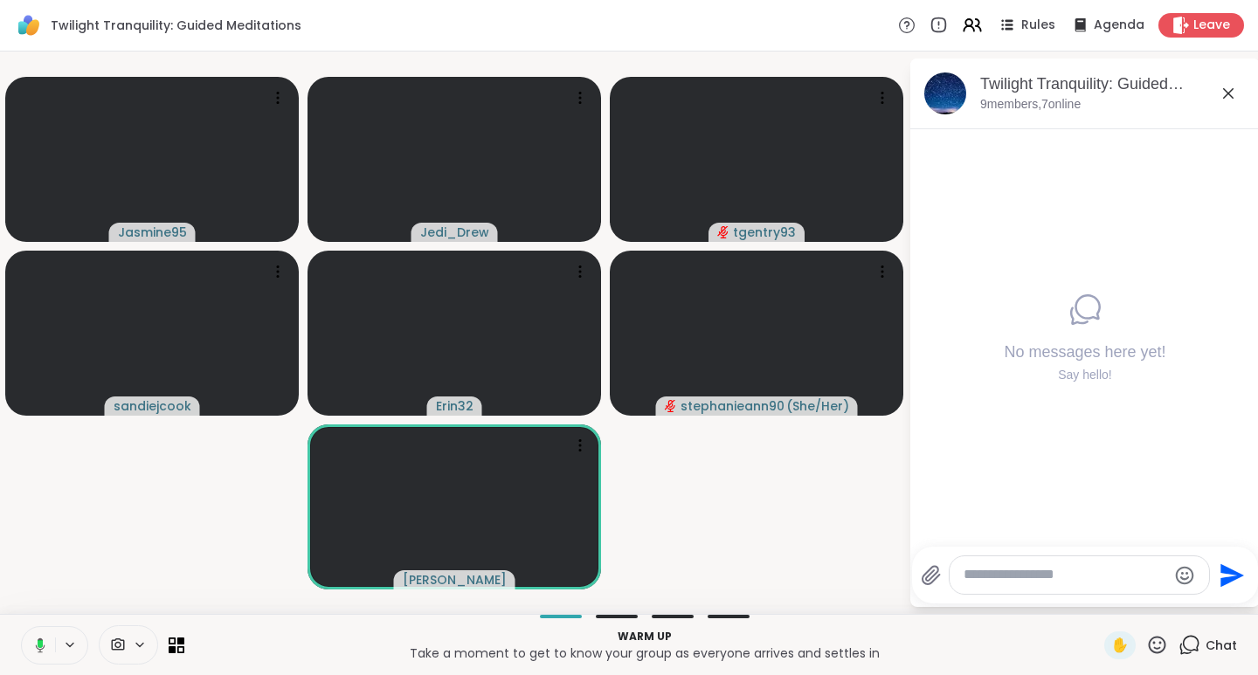
click at [1150, 642] on icon at bounding box center [1157, 645] width 22 height 22
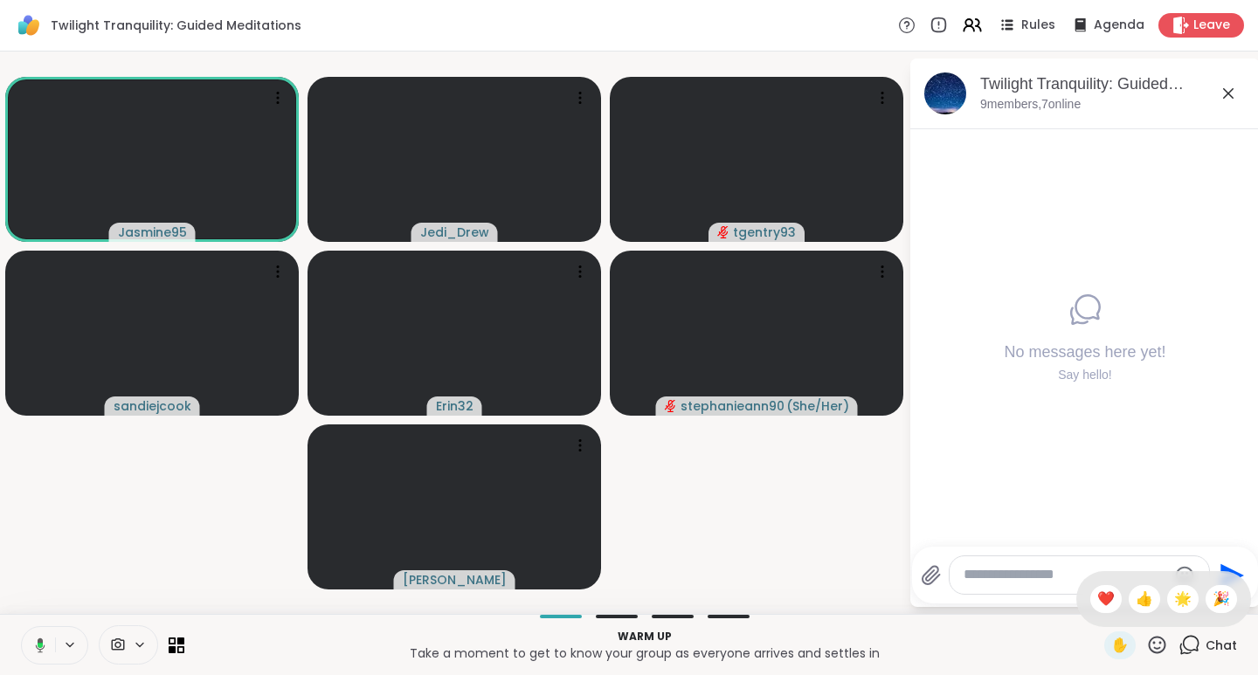
click at [1097, 604] on span "❤️" at bounding box center [1105, 599] width 17 height 21
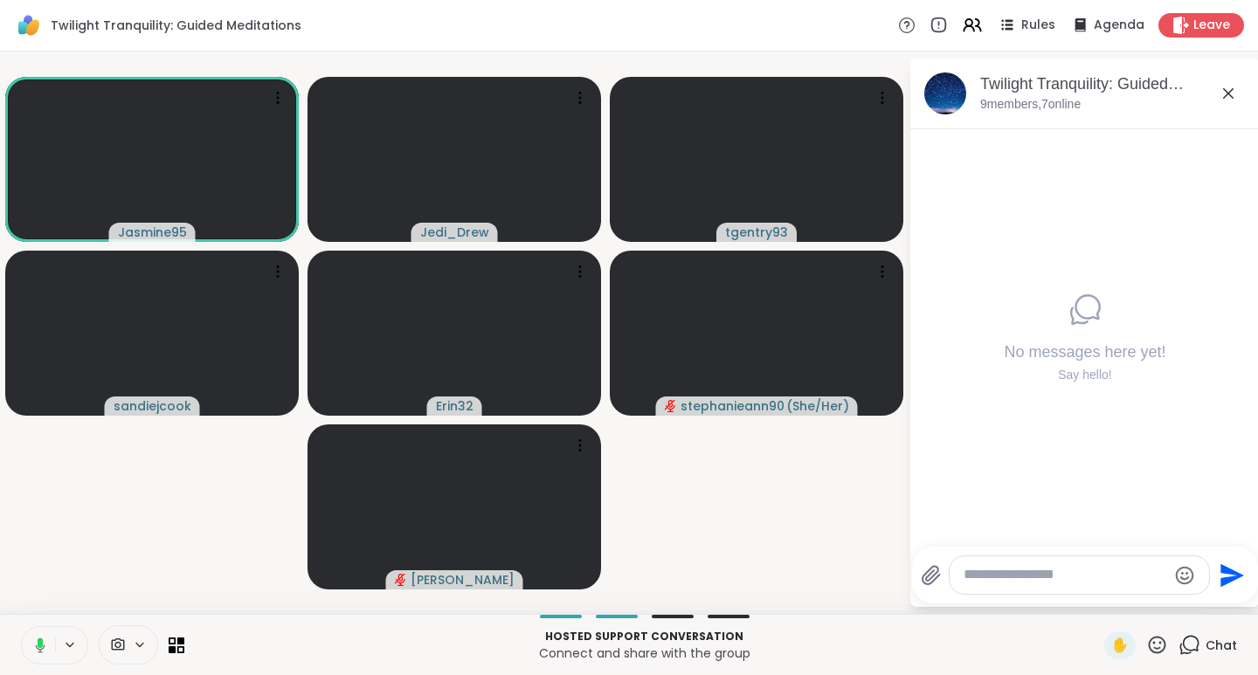
click at [1146, 642] on icon at bounding box center [1157, 645] width 22 height 22
click at [1213, 599] on span "🎉" at bounding box center [1221, 599] width 17 height 21
click at [1116, 643] on span "✋" at bounding box center [1119, 645] width 17 height 21
click at [1111, 641] on span "✋" at bounding box center [1119, 645] width 17 height 21
click at [1149, 647] on icon at bounding box center [1157, 645] width 22 height 22
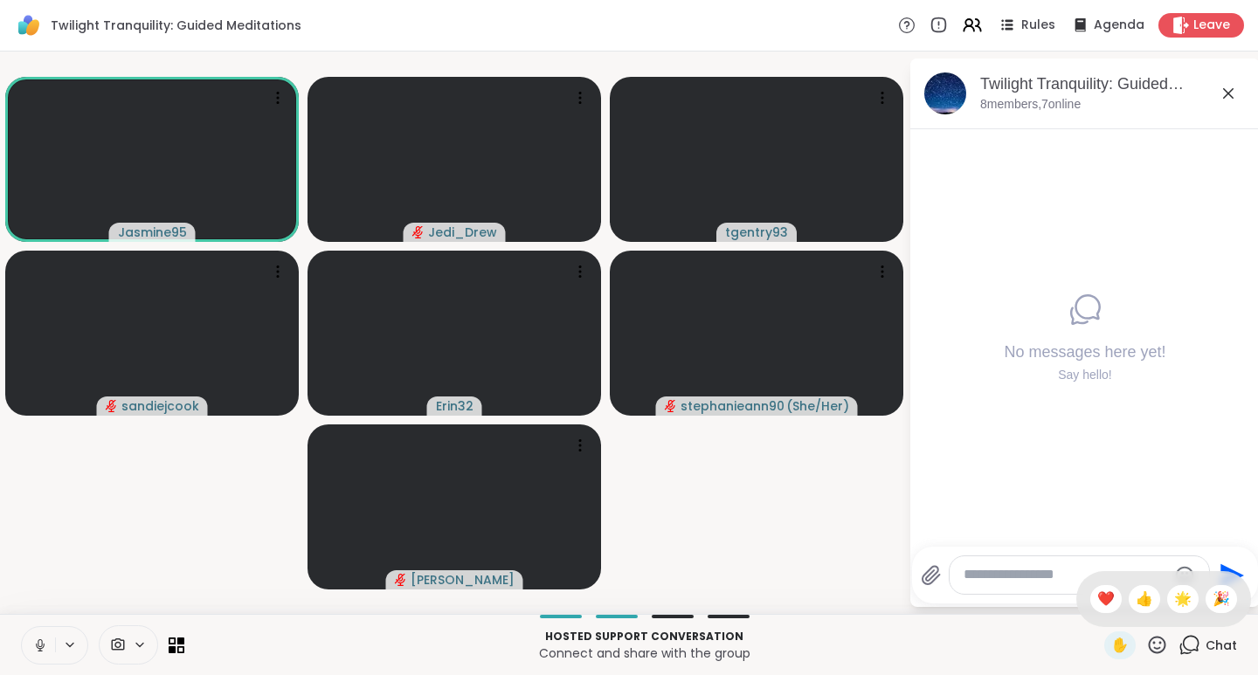
click at [1097, 597] on span "❤️" at bounding box center [1105, 599] width 17 height 21
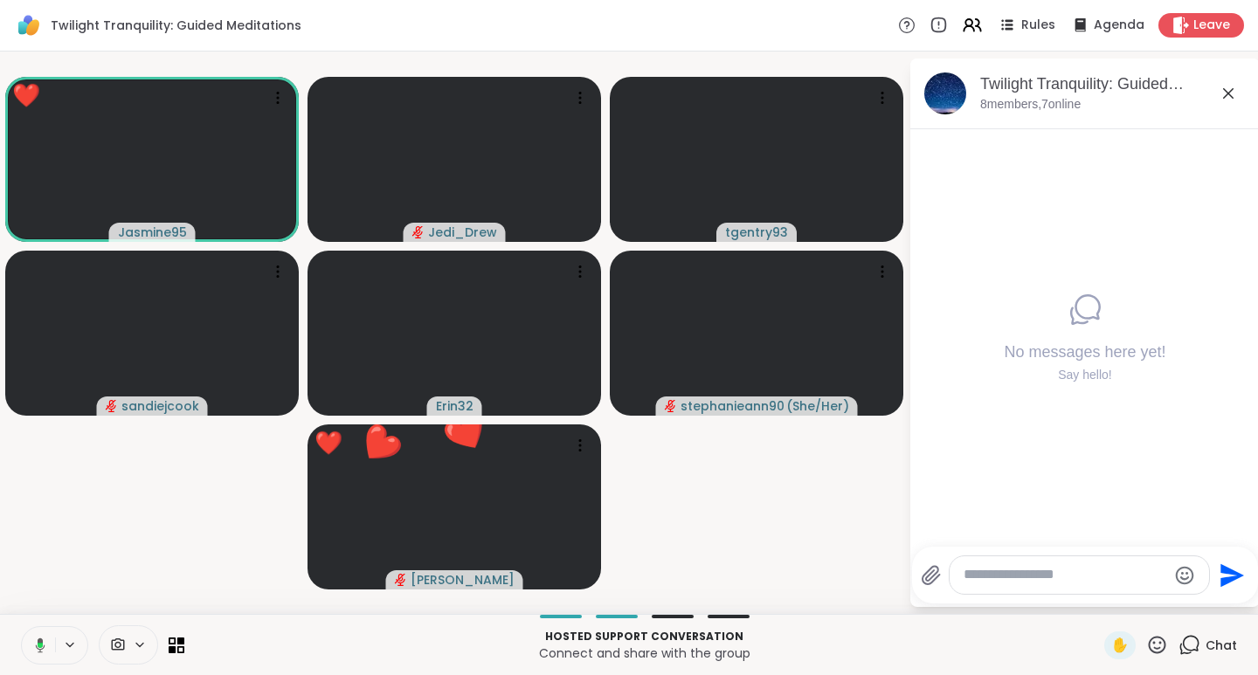
click at [1149, 643] on icon at bounding box center [1157, 644] width 17 height 17
click at [1136, 596] on span "👍" at bounding box center [1144, 599] width 17 height 21
click at [1214, 642] on span "Chat" at bounding box center [1221, 645] width 31 height 17
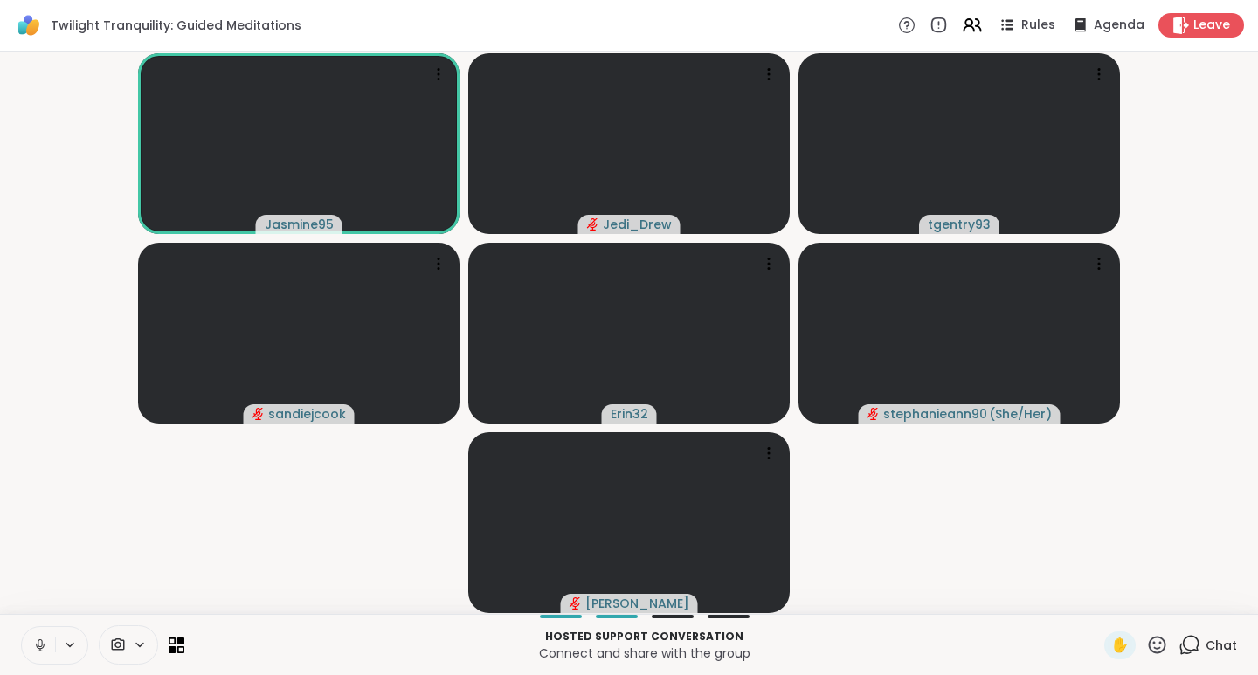
click at [1221, 641] on span "Chat" at bounding box center [1221, 645] width 31 height 17
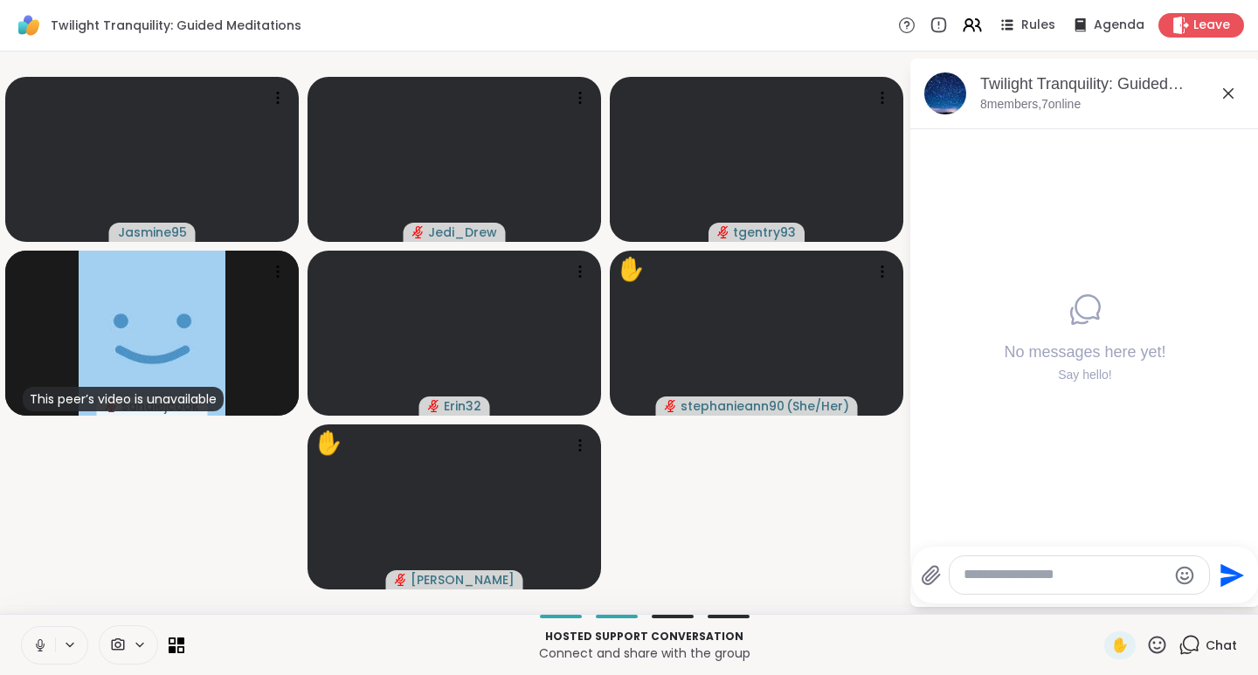
click at [1146, 649] on icon at bounding box center [1157, 645] width 22 height 22
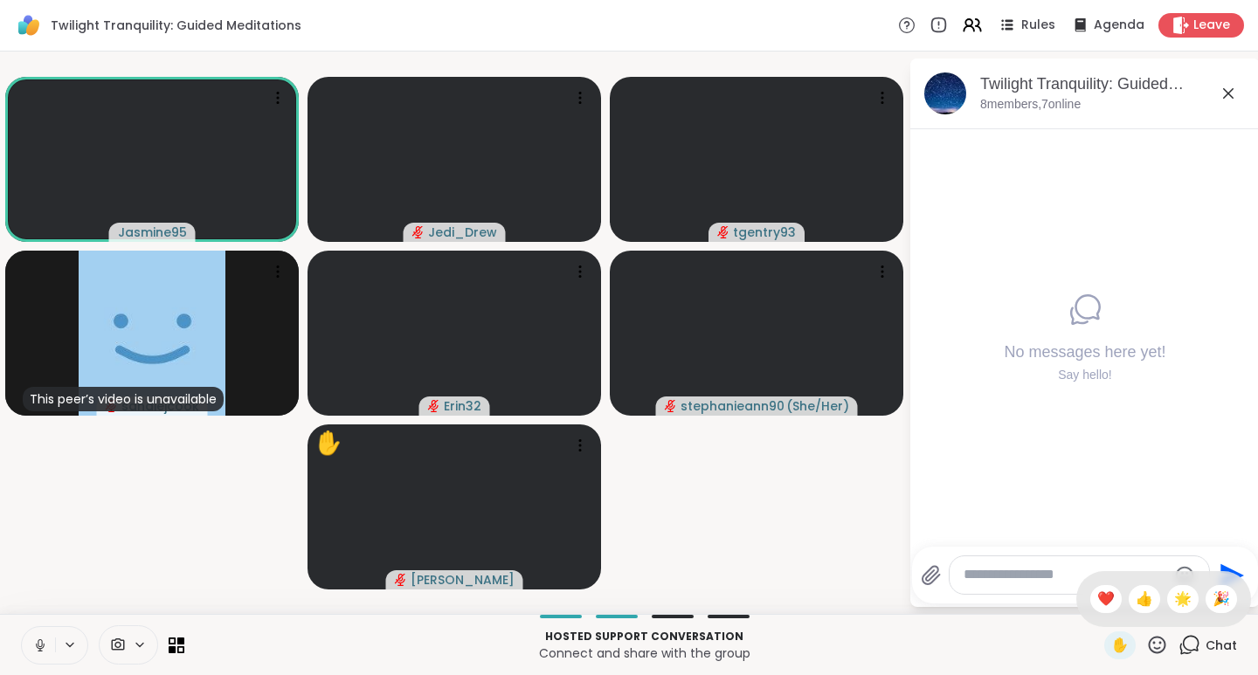
click at [1097, 591] on span "❤️" at bounding box center [1105, 599] width 17 height 21
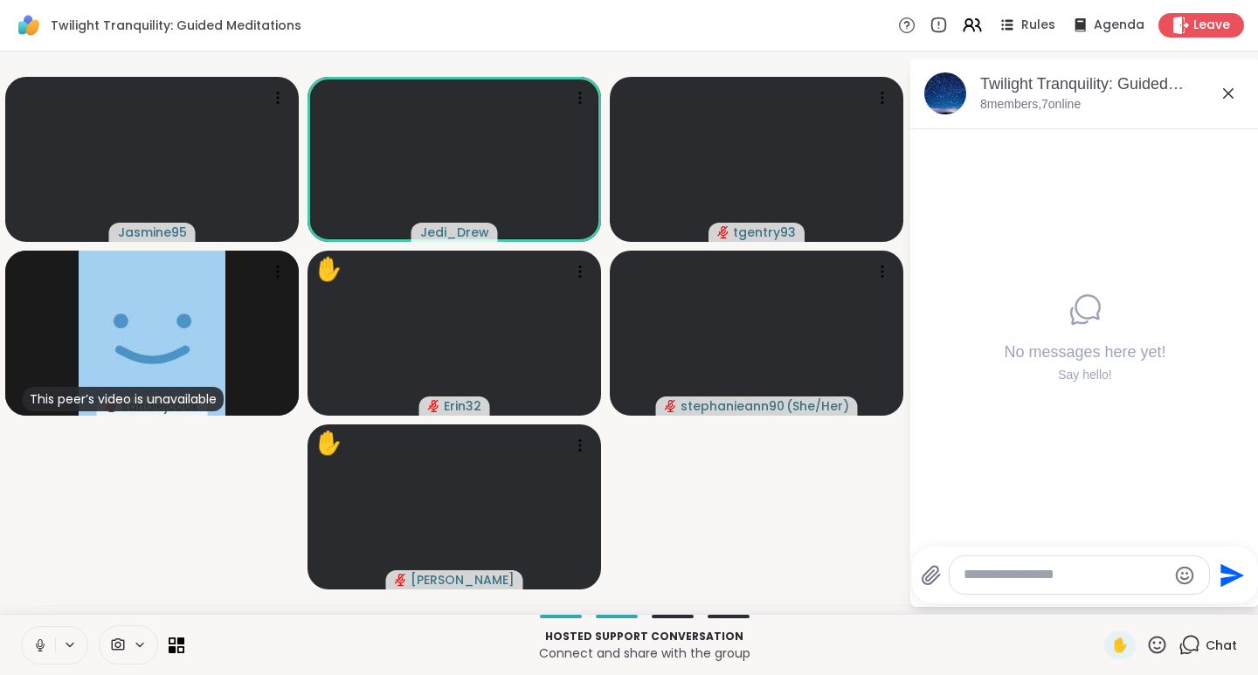
click at [1151, 649] on icon at bounding box center [1157, 644] width 17 height 17
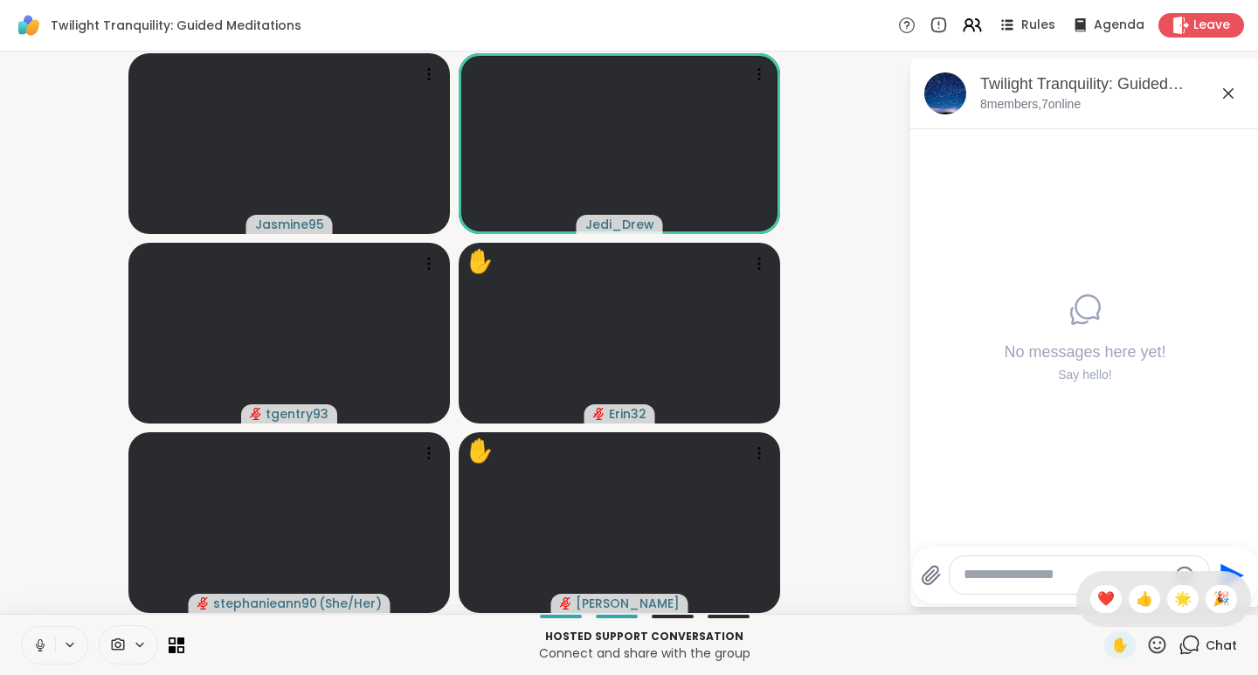
click at [1174, 592] on span "🌟" at bounding box center [1182, 599] width 17 height 21
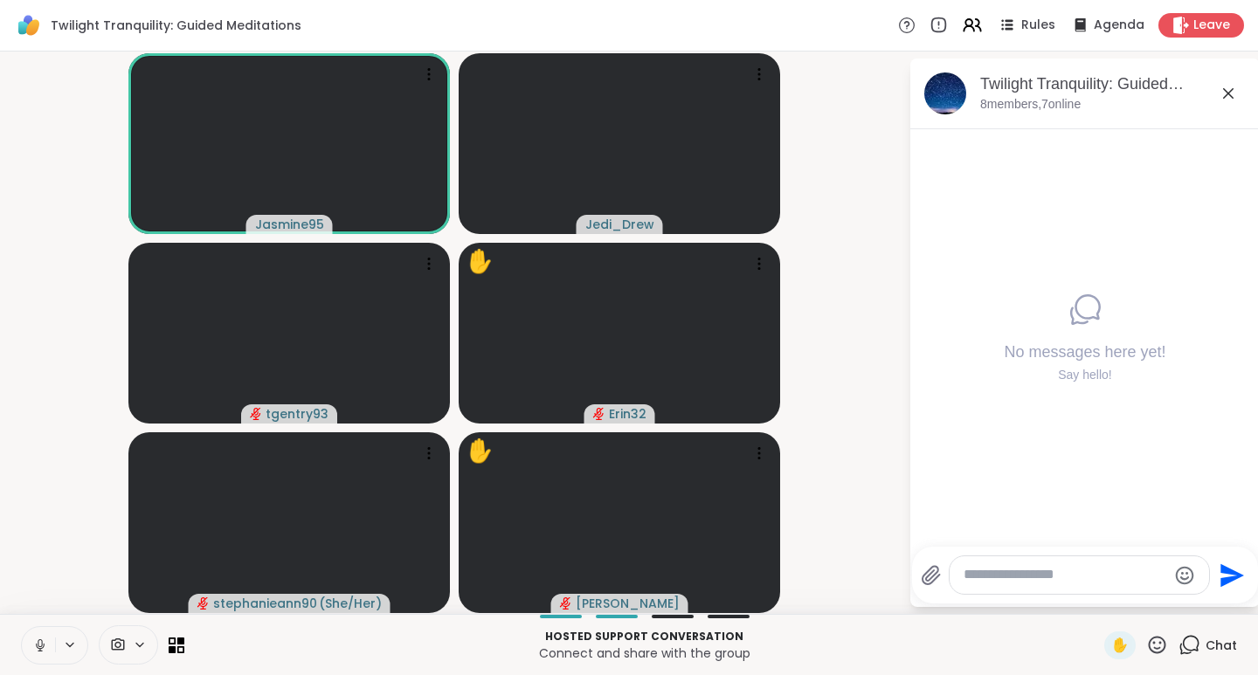
click at [872, 352] on video-player-container "Jasmine95 Jedi_Drew tgentry93 ✋ Erin32 stephanieann90 ( She/Her ) ✋ dodi" at bounding box center [454, 333] width 888 height 549
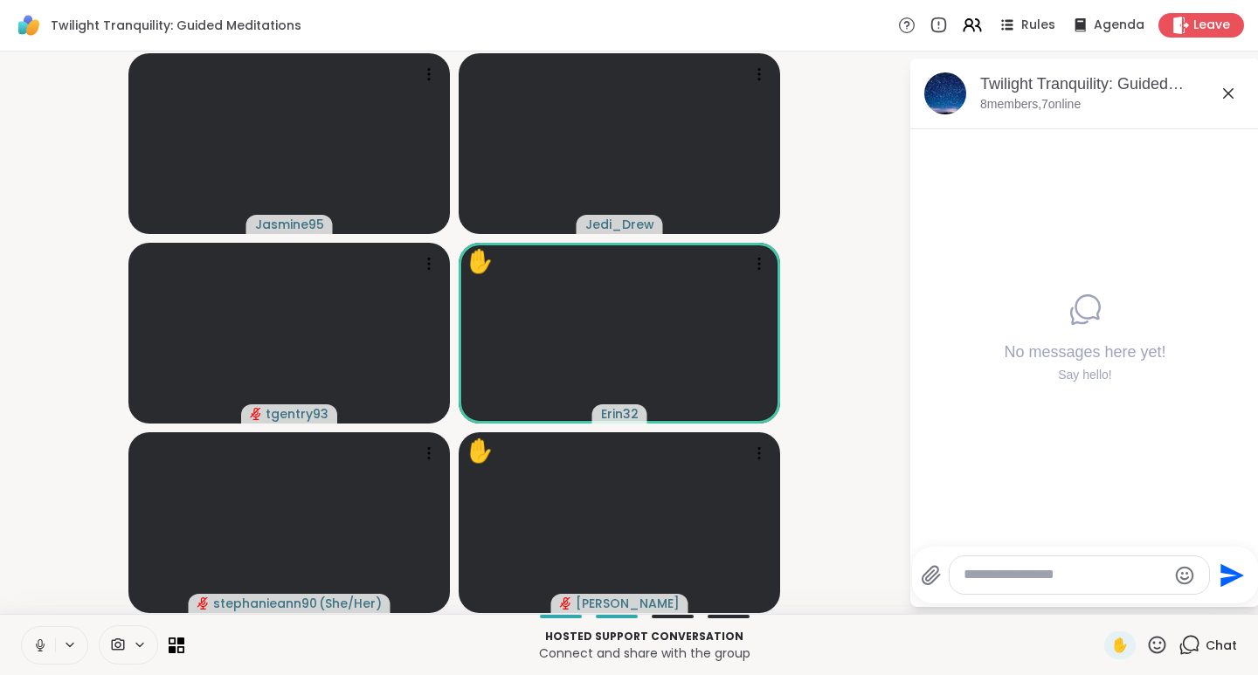
click at [1150, 644] on icon at bounding box center [1157, 645] width 22 height 22
click at [1097, 598] on span "❤️" at bounding box center [1105, 599] width 17 height 21
click at [1149, 642] on icon at bounding box center [1157, 644] width 17 height 17
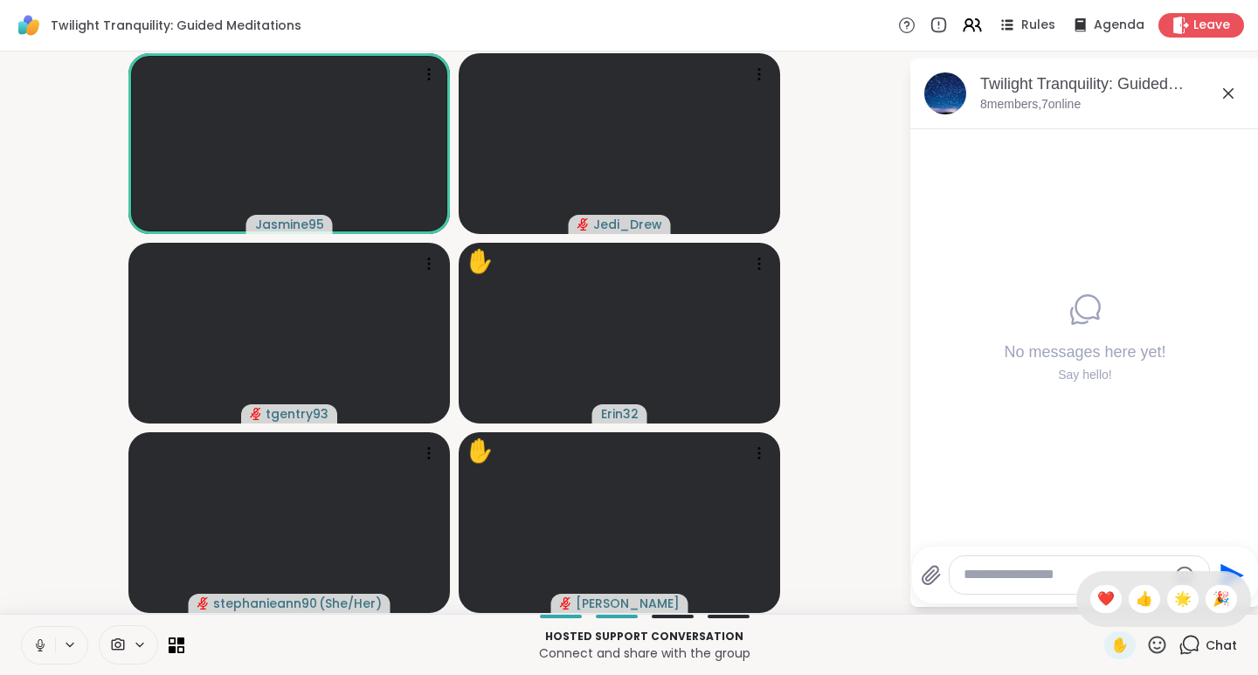
click at [1175, 596] on span "🌟" at bounding box center [1182, 599] width 17 height 21
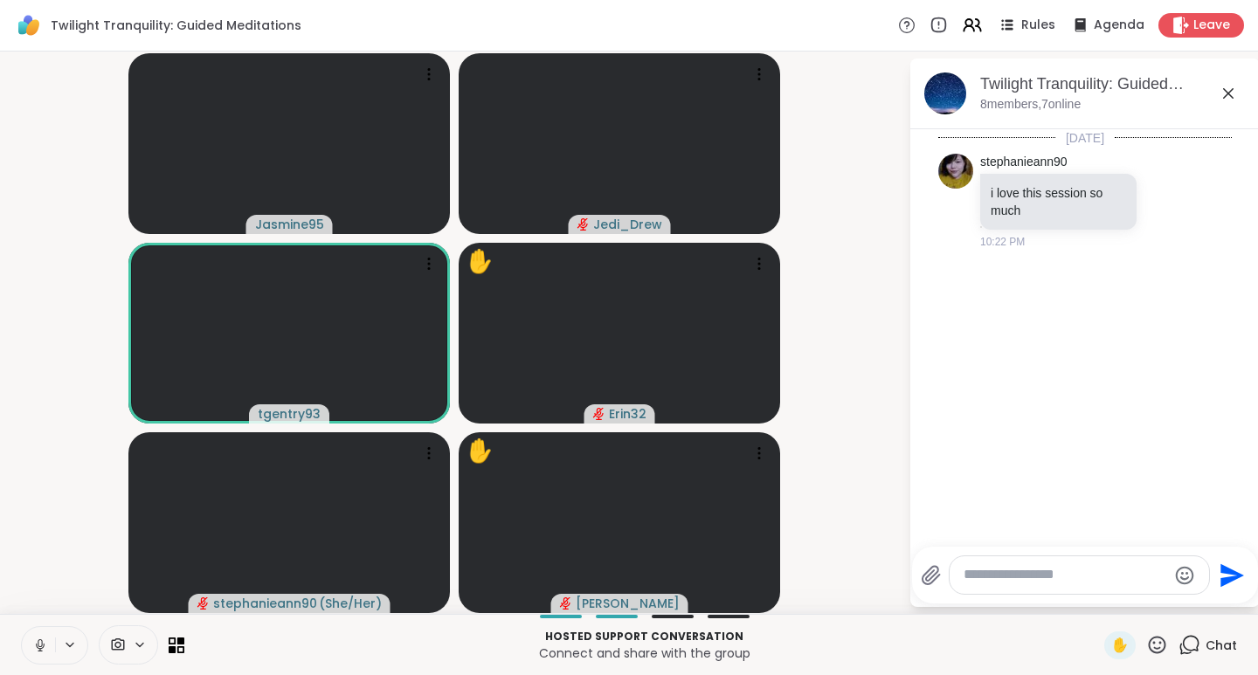
click at [1150, 646] on icon at bounding box center [1157, 645] width 22 height 22
click at [1097, 589] on span "❤️" at bounding box center [1105, 599] width 17 height 21
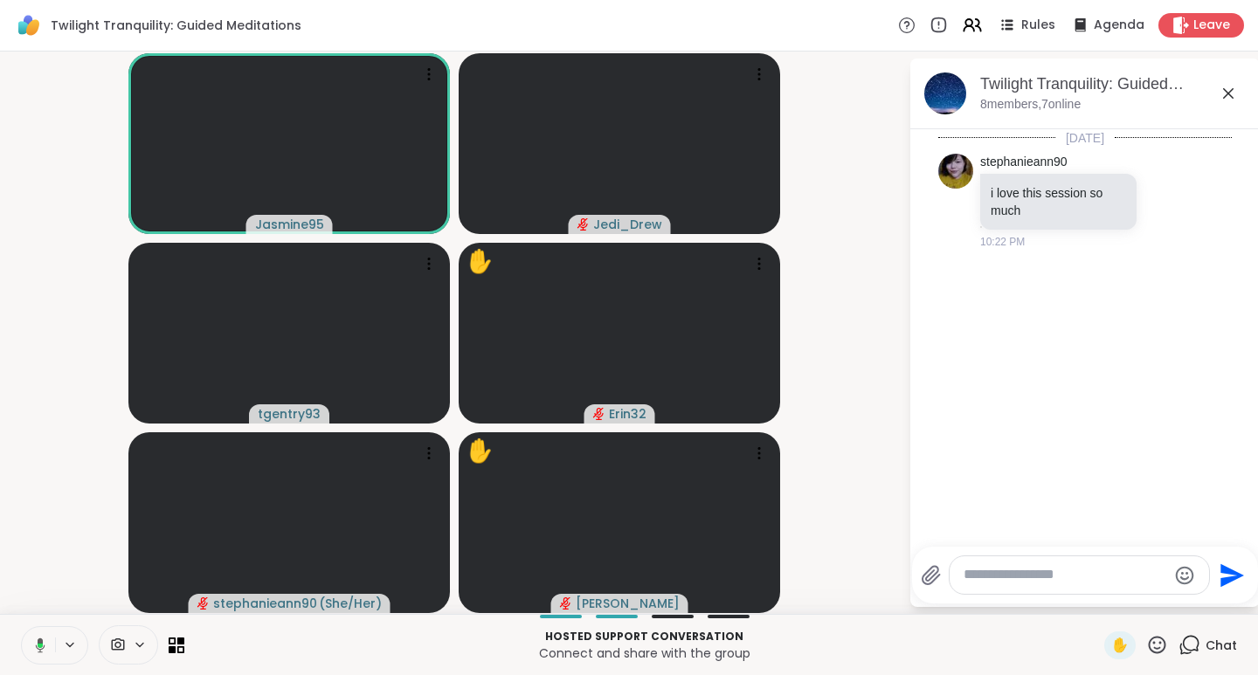
click at [1159, 198] on icon at bounding box center [1167, 200] width 16 height 17
click at [1165, 168] on div "Select Reaction: Heart" at bounding box center [1167, 173] width 16 height 16
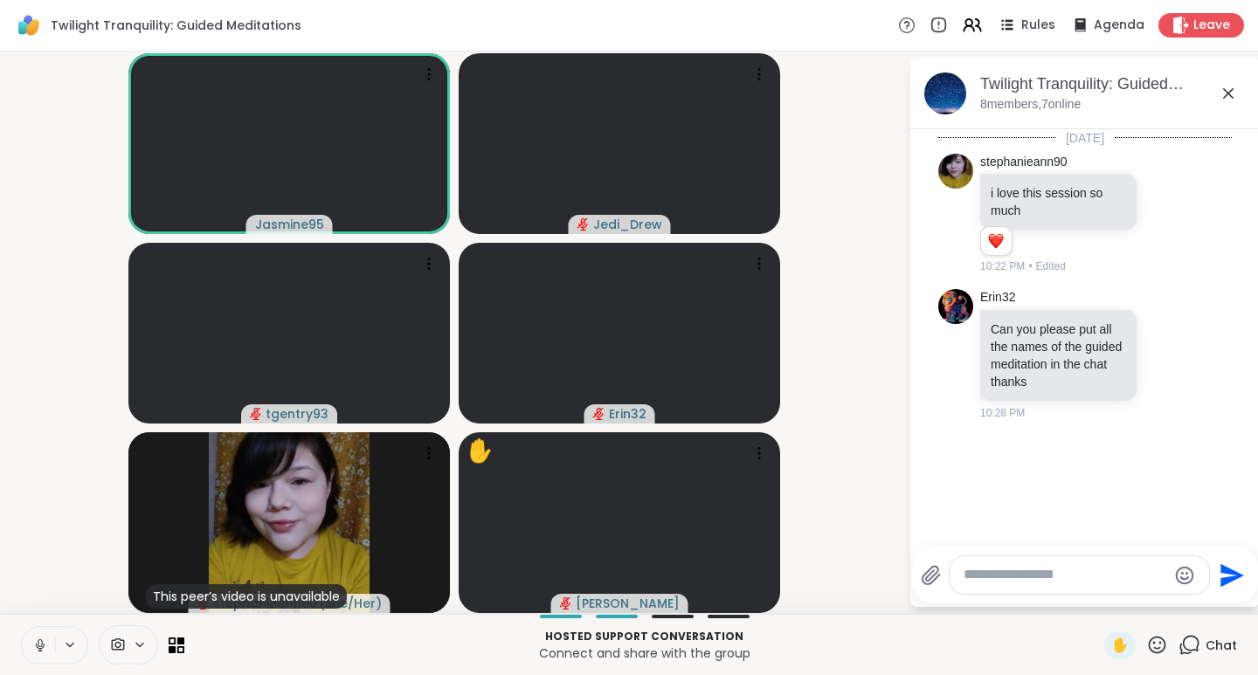
click at [982, 572] on textarea "Type your message" at bounding box center [1066, 575] width 204 height 18
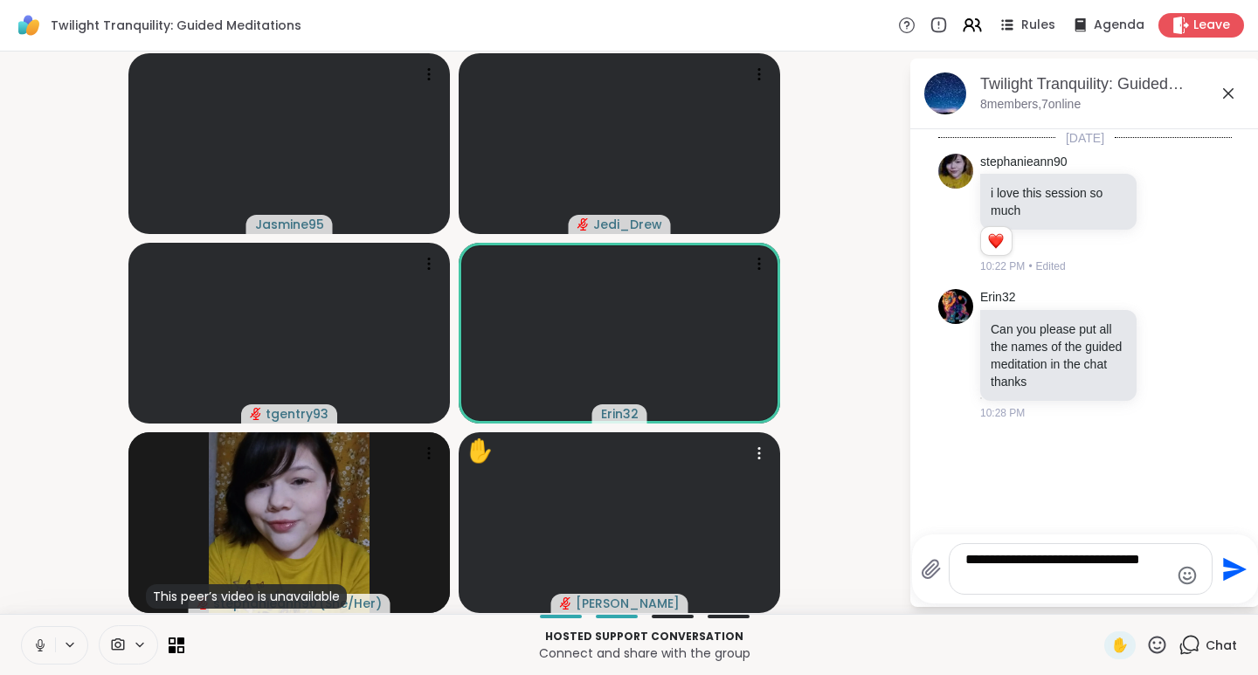
type textarea "**********"
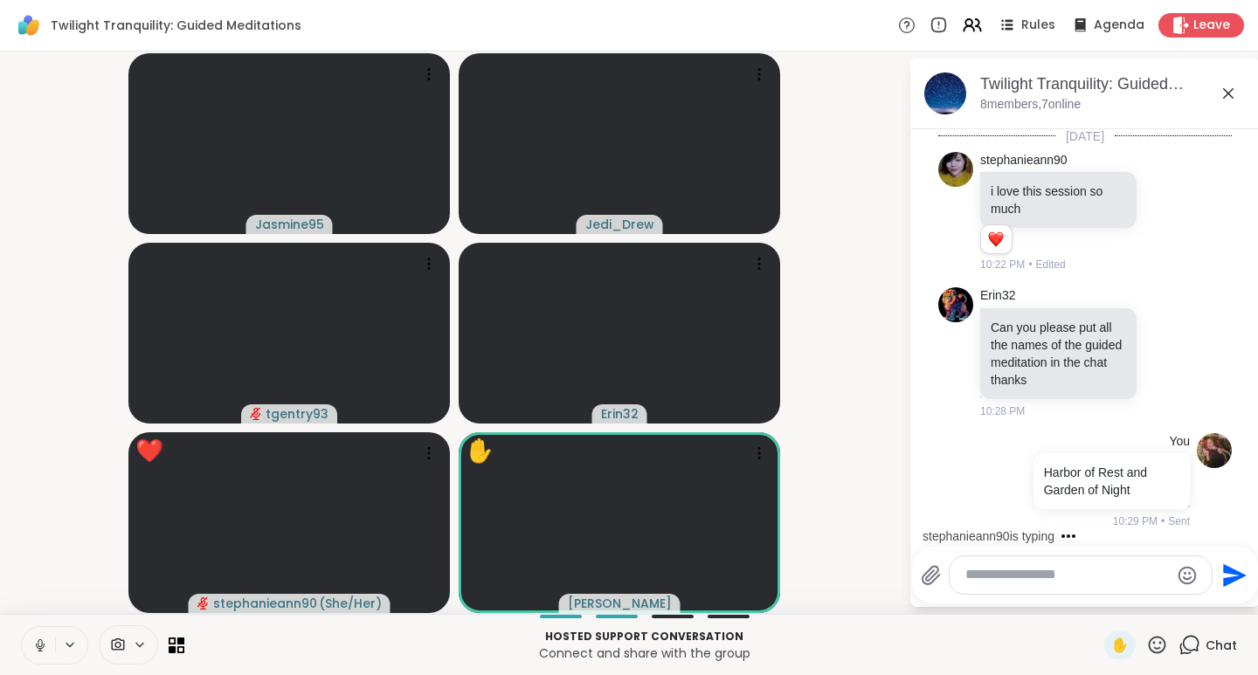
click at [1147, 640] on icon at bounding box center [1157, 645] width 22 height 22
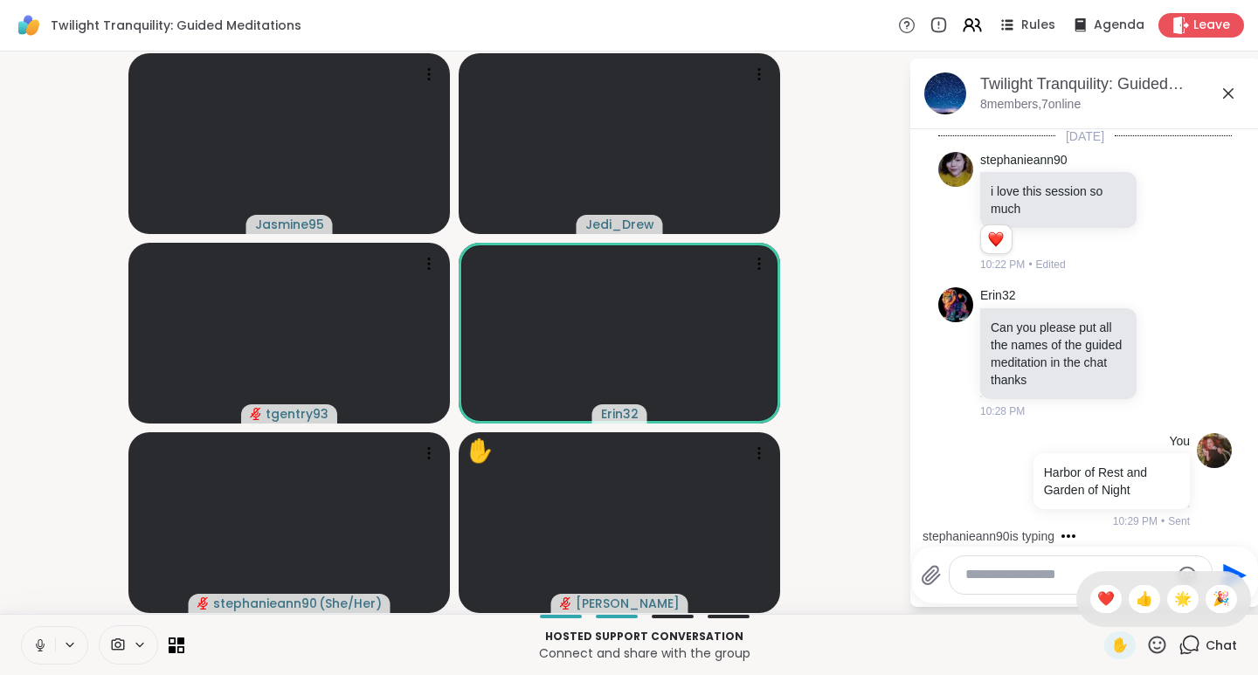
scroll to position [95, 0]
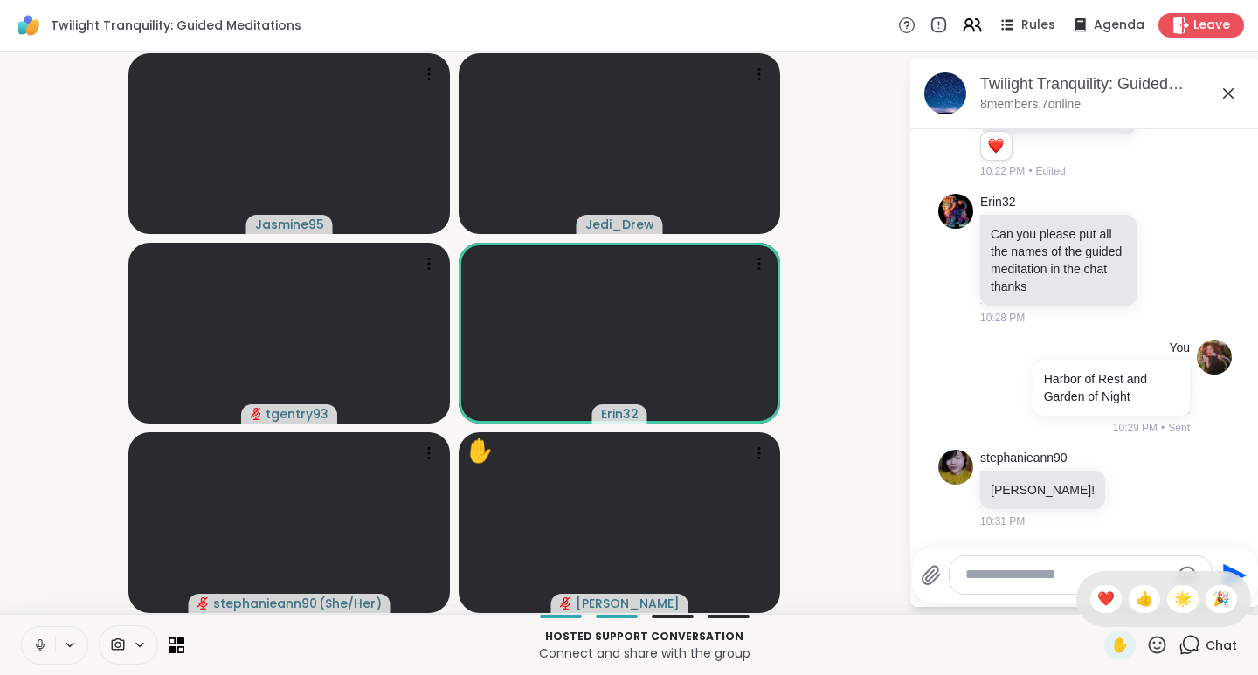
click at [1097, 589] on span "❤️" at bounding box center [1105, 599] width 17 height 21
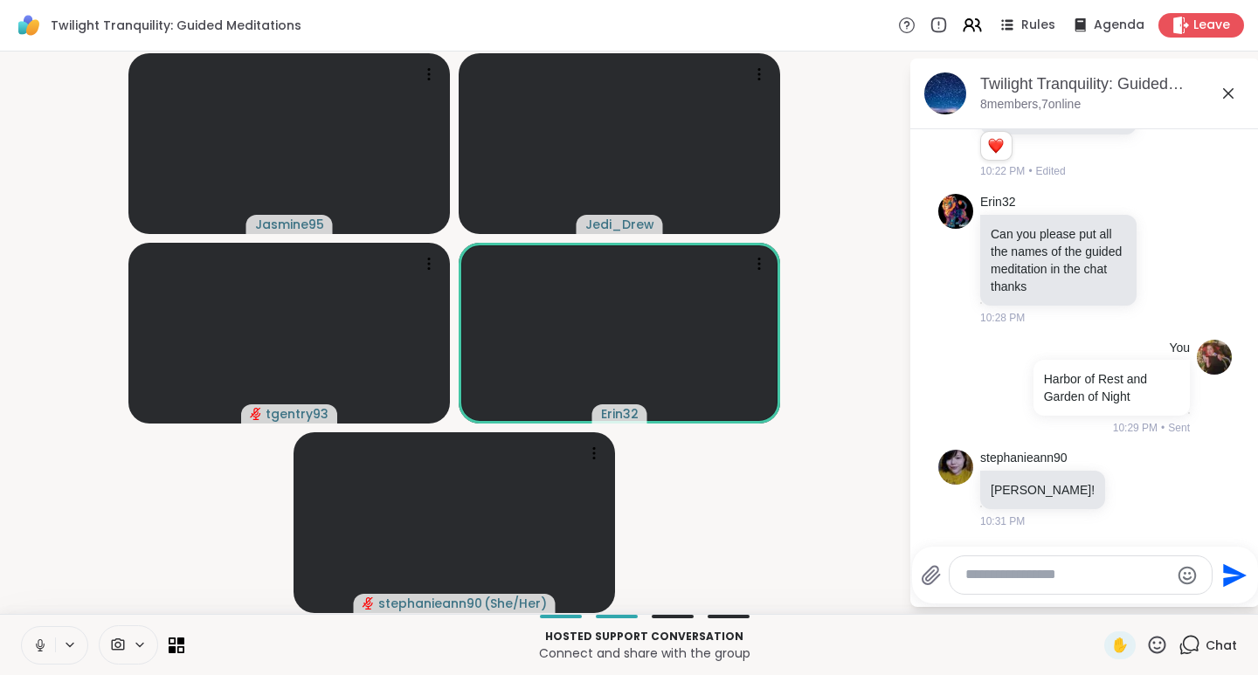
scroll to position [188, 0]
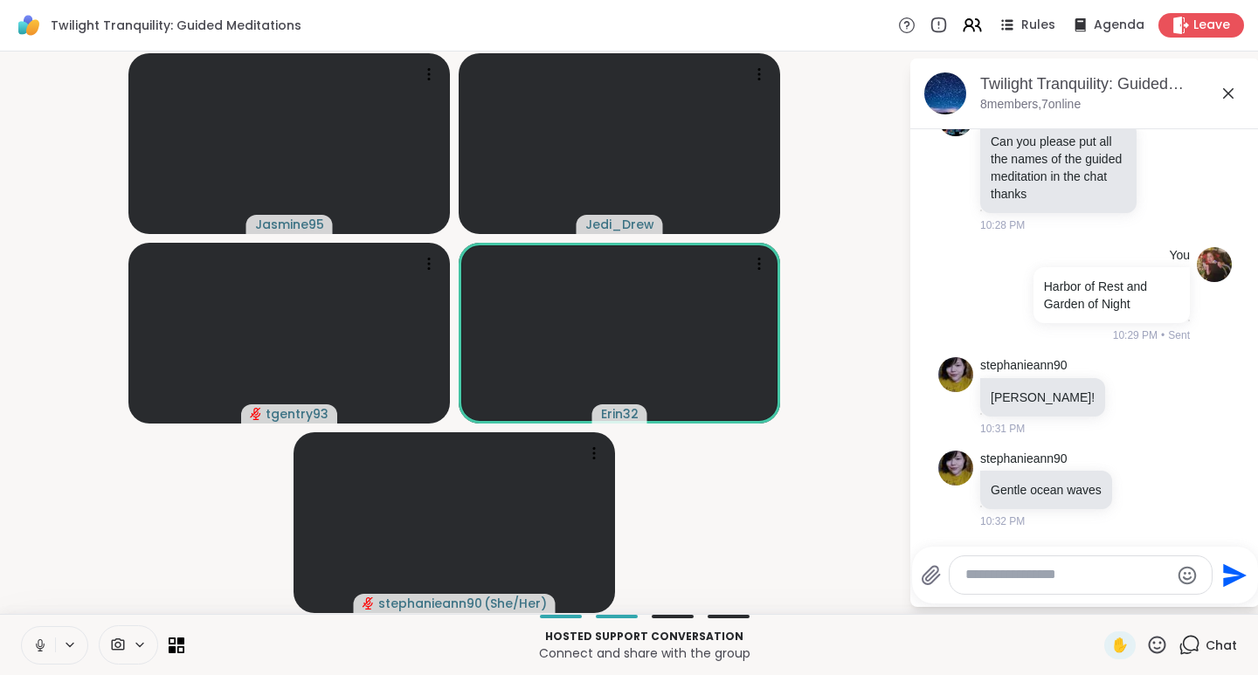
click at [852, 23] on div "Twilight Tranquility: Guided Meditations Rules Agenda Leave" at bounding box center [629, 26] width 1258 height 52
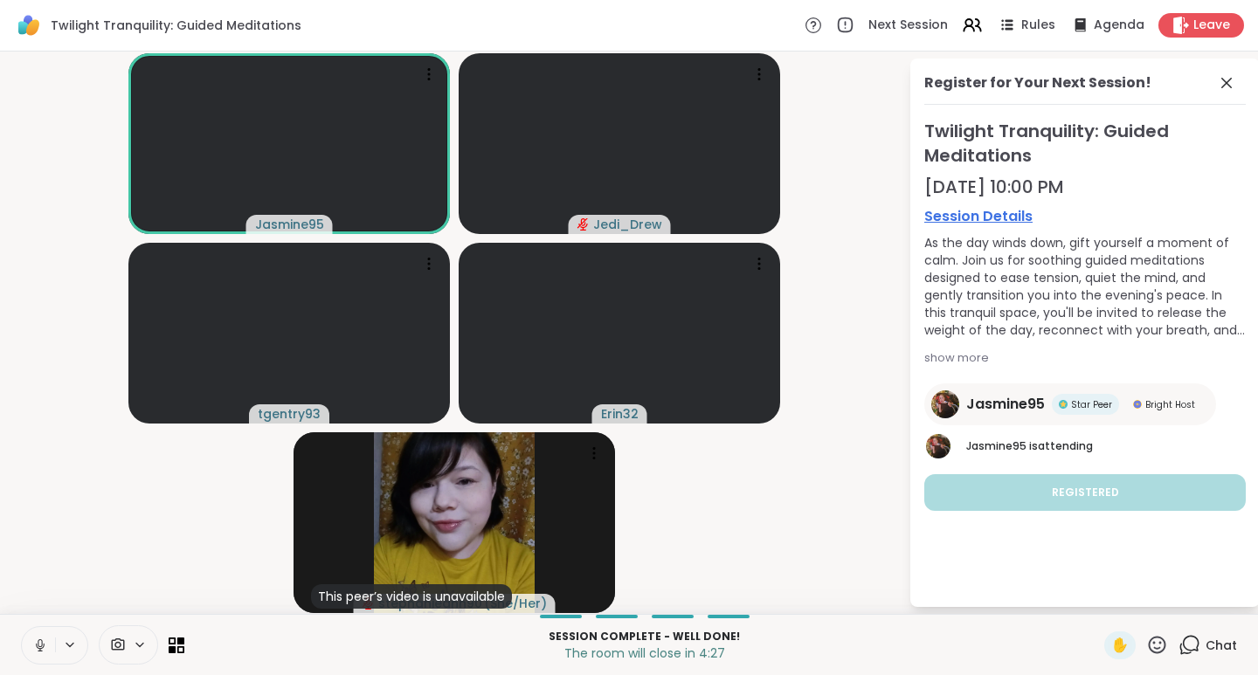
click at [1150, 641] on icon at bounding box center [1157, 645] width 22 height 22
click at [1097, 593] on span "❤️" at bounding box center [1105, 599] width 17 height 21
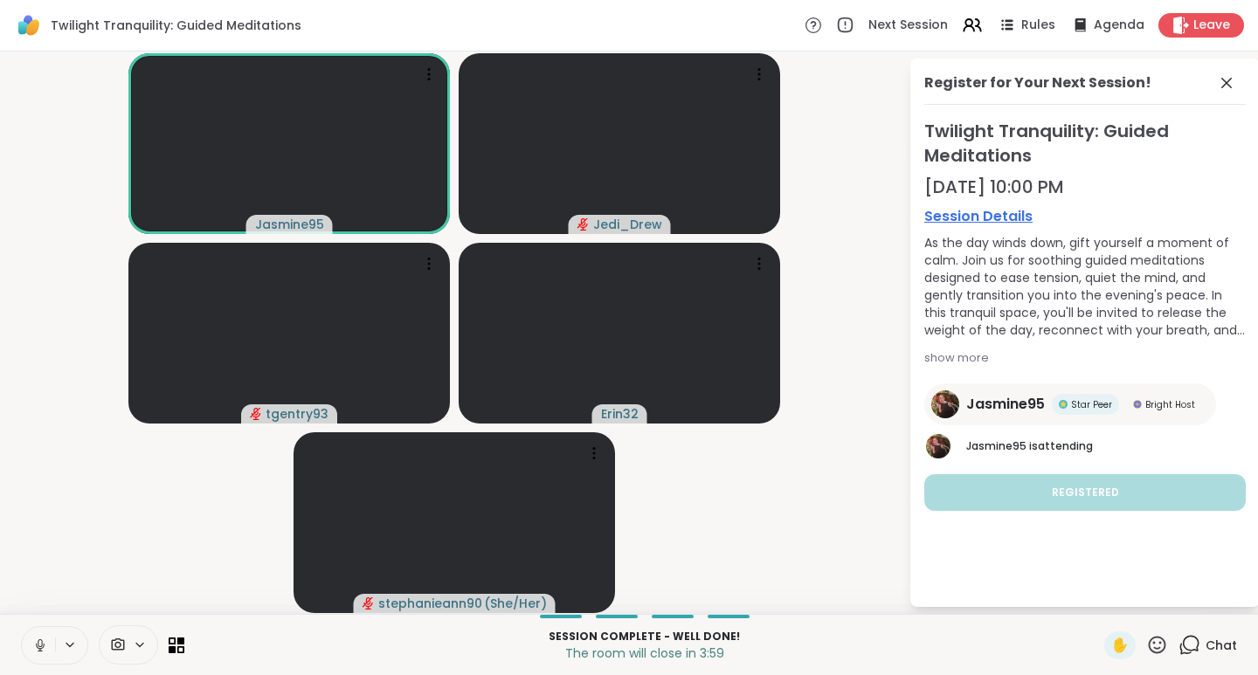
click at [1146, 640] on icon at bounding box center [1157, 645] width 22 height 22
click at [1174, 593] on span "🌟" at bounding box center [1182, 599] width 17 height 21
click at [1151, 642] on icon at bounding box center [1157, 645] width 22 height 22
click at [1136, 589] on span "👍" at bounding box center [1144, 599] width 17 height 21
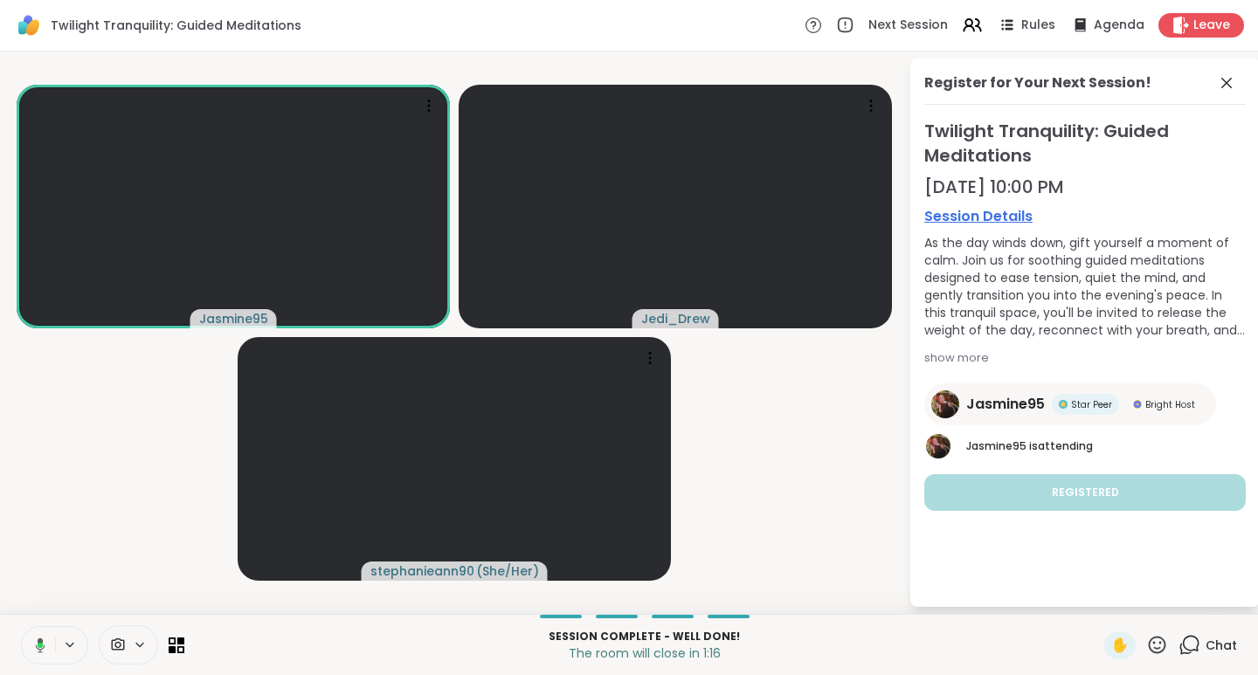
click at [1193, 25] on span "Leave" at bounding box center [1211, 25] width 37 height 17
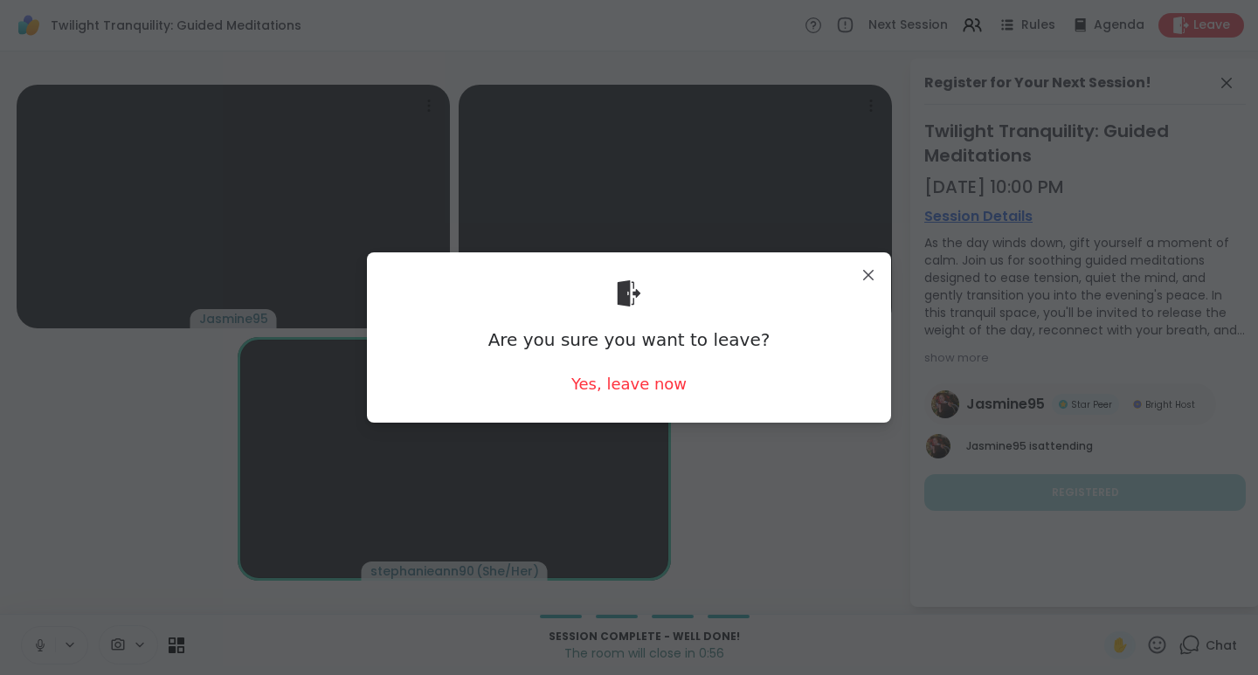
click at [642, 385] on div "Yes, leave now" at bounding box center [628, 384] width 115 height 22
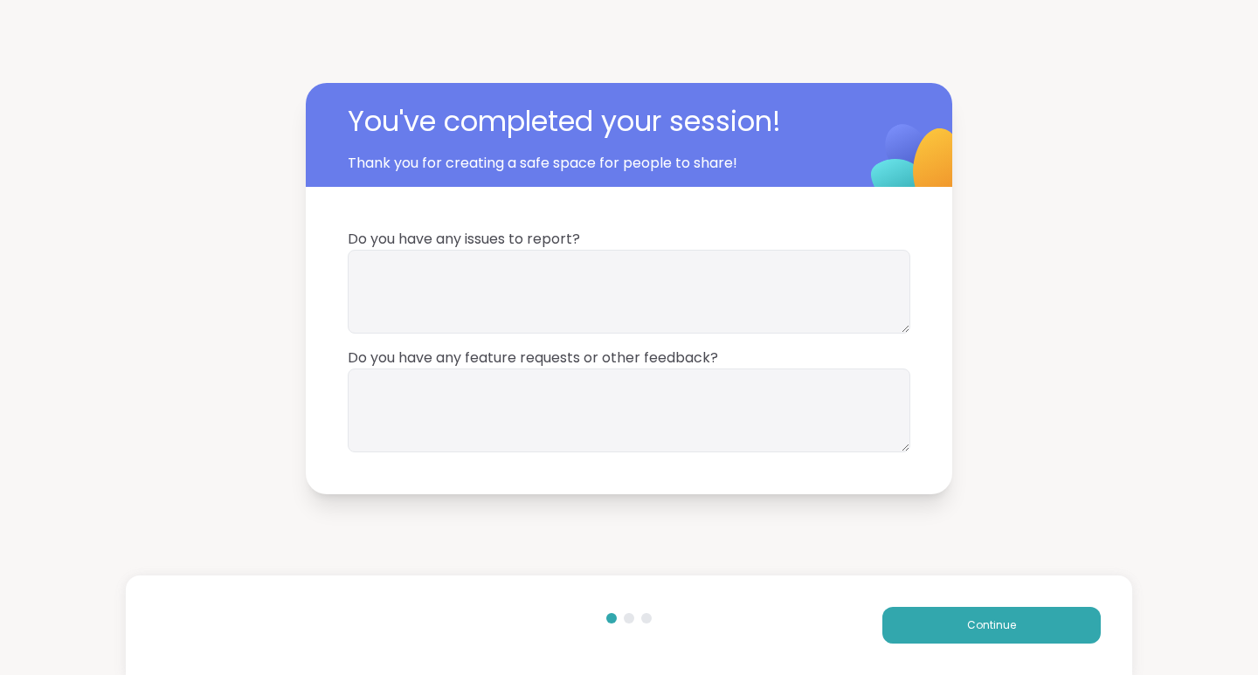
click at [970, 626] on span "Continue" at bounding box center [991, 626] width 49 height 16
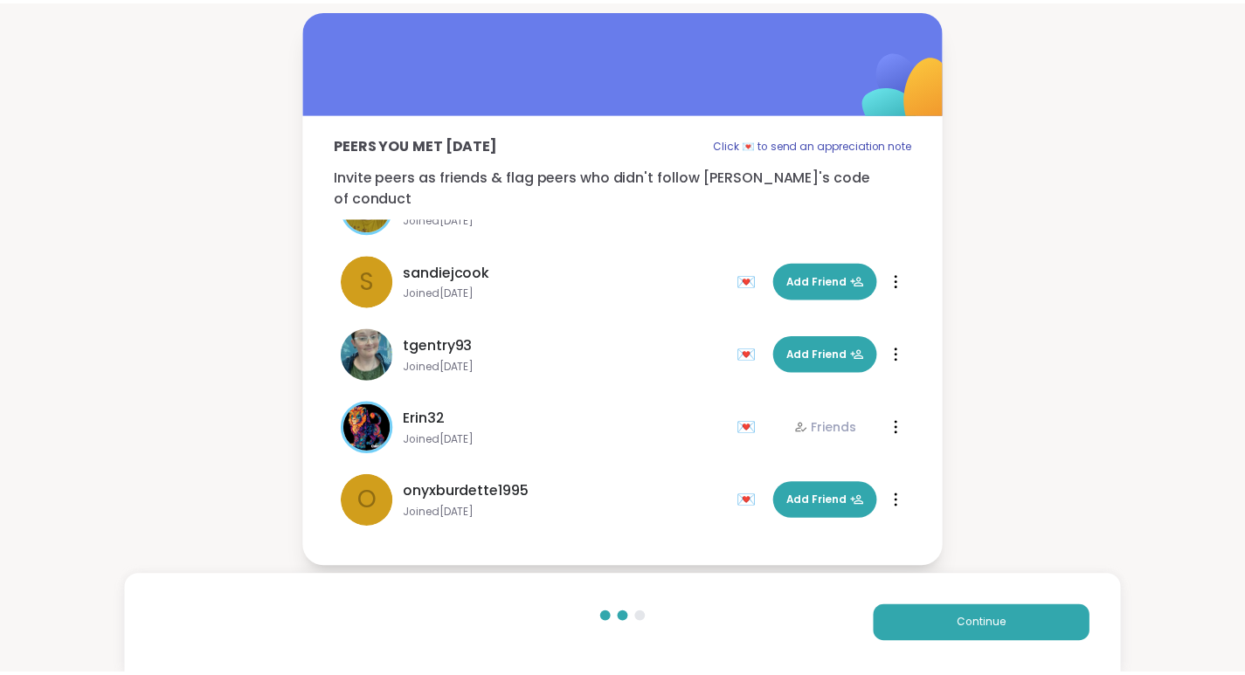
scroll to position [199, 0]
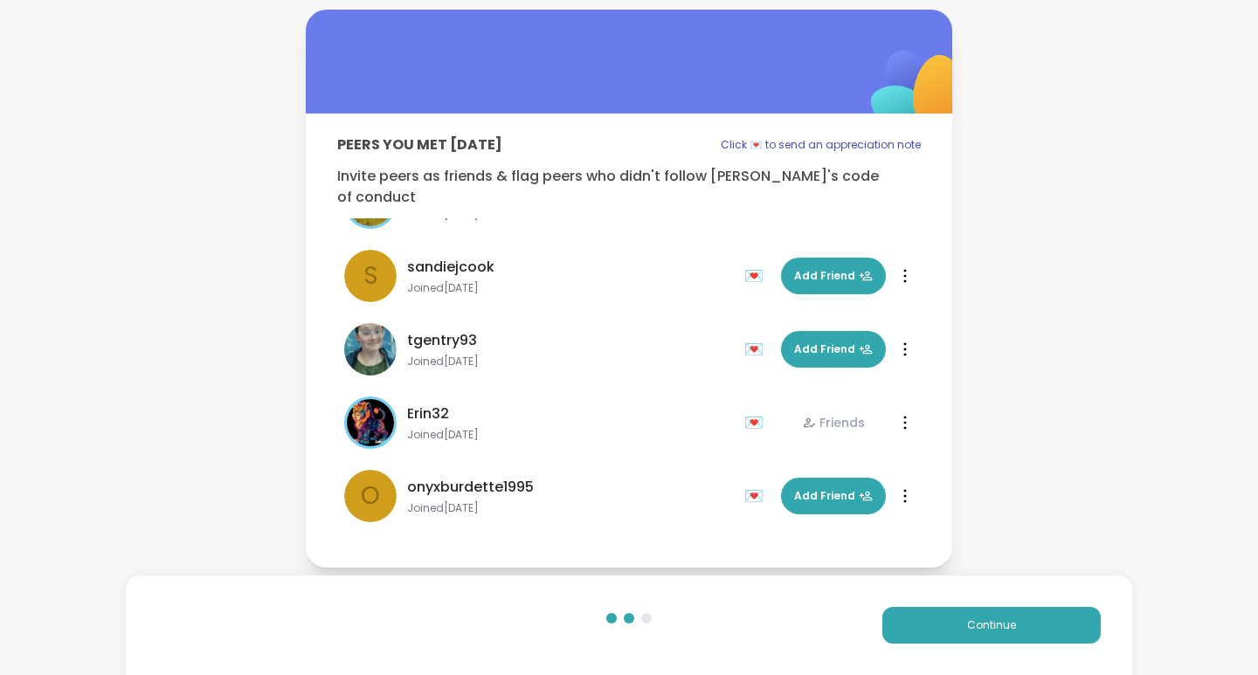
click at [804, 345] on span "Add Friend" at bounding box center [833, 350] width 79 height 16
click at [943, 628] on button "Continue" at bounding box center [991, 625] width 218 height 37
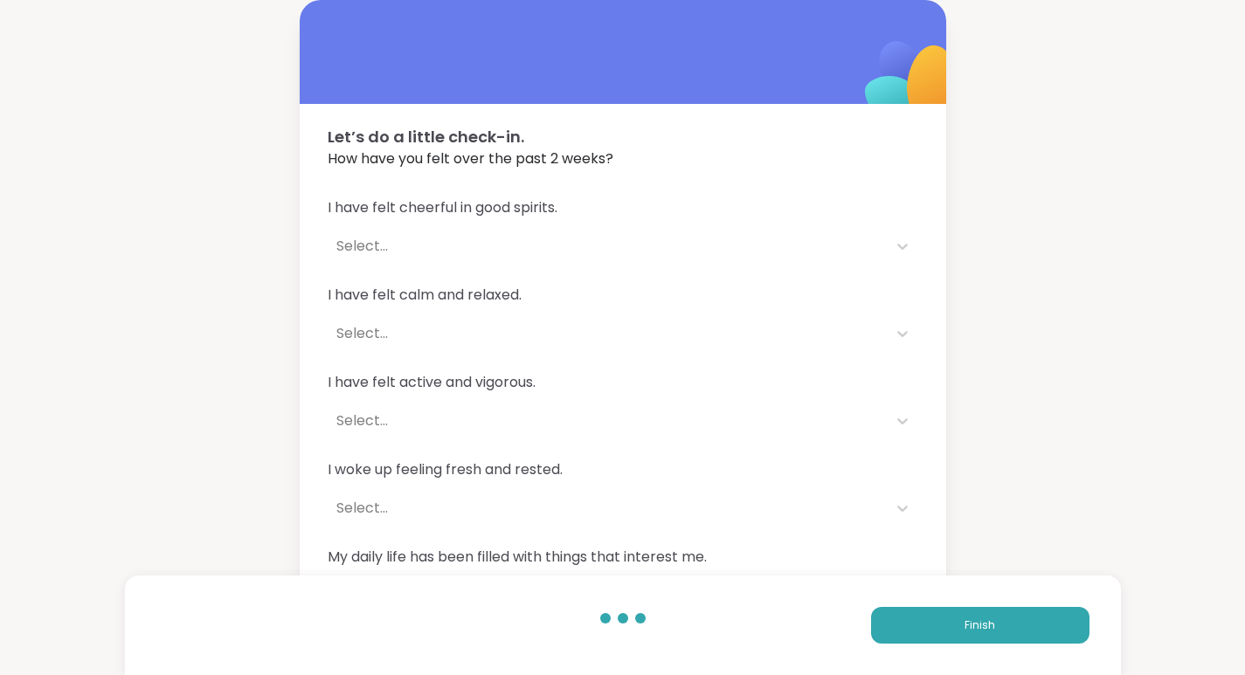
click at [991, 626] on span "Finish" at bounding box center [980, 626] width 31 height 16
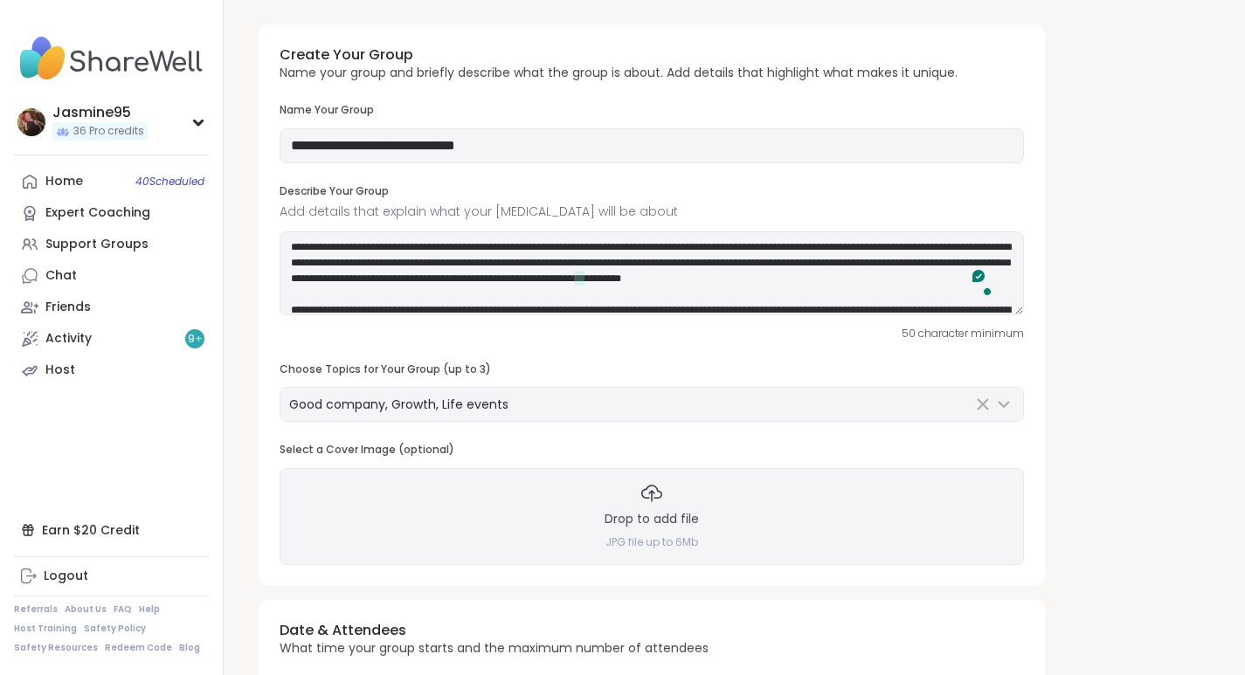
scroll to position [23, 0]
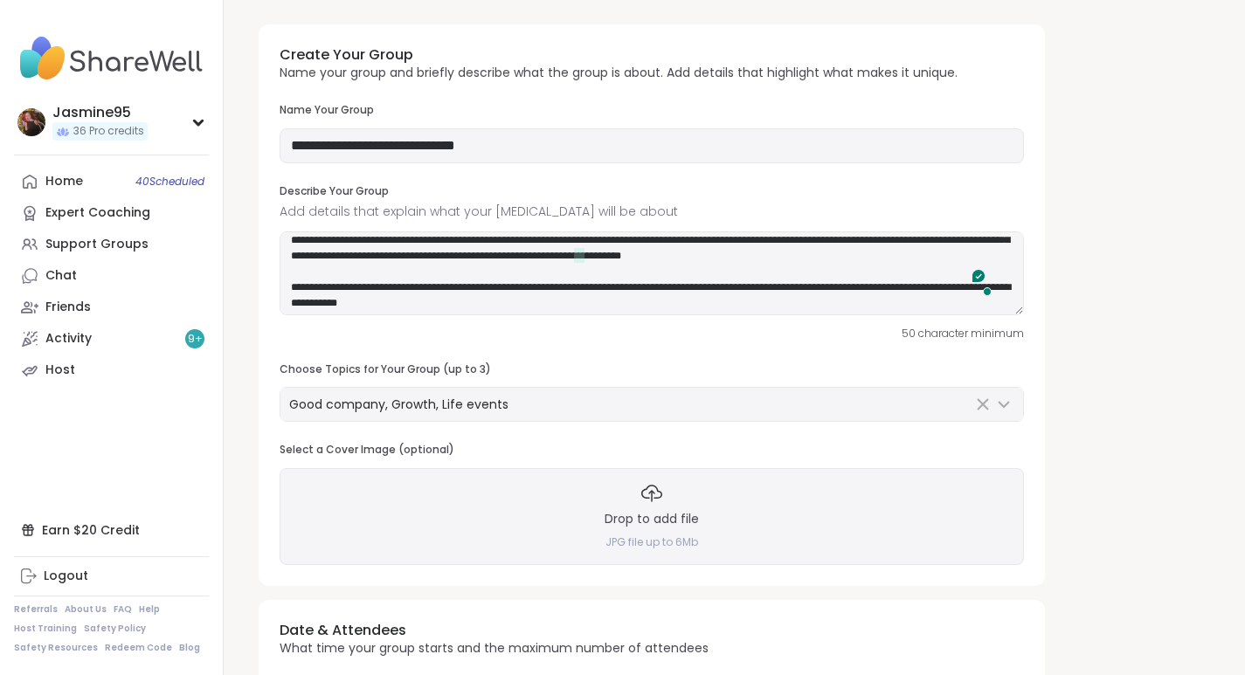
click at [638, 508] on div "Drop to add file JPG file up to 6Mb" at bounding box center [652, 516] width 744 height 96
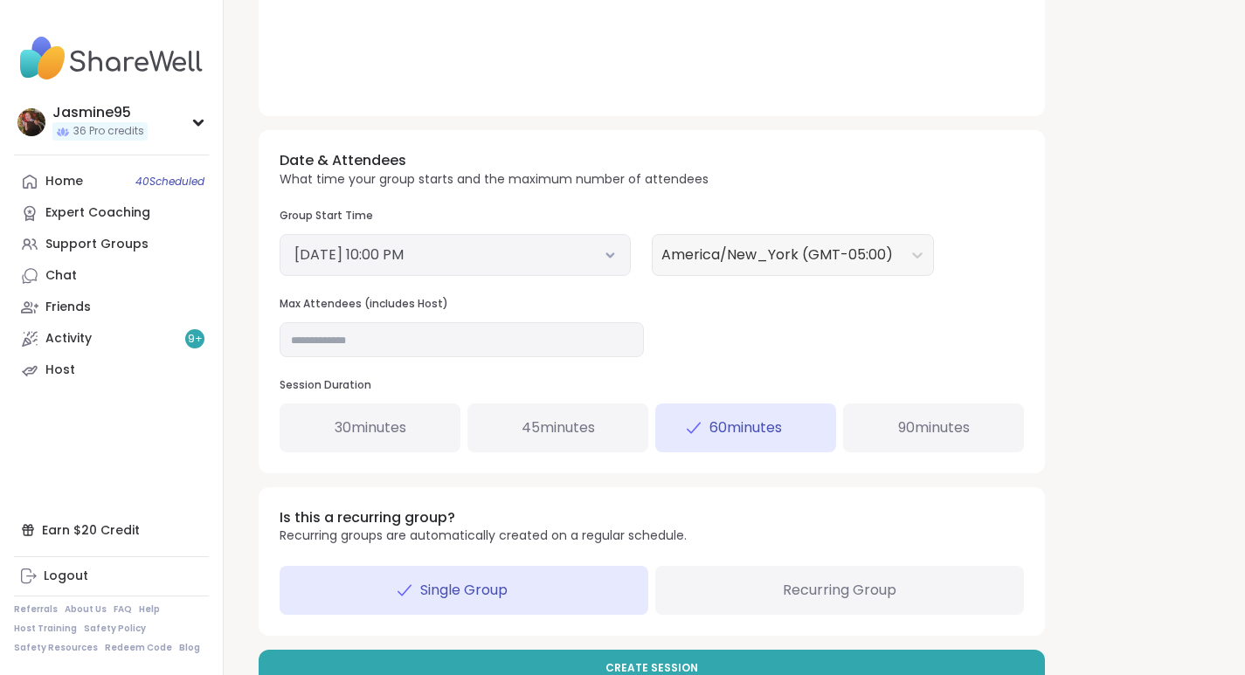
scroll to position [544, 0]
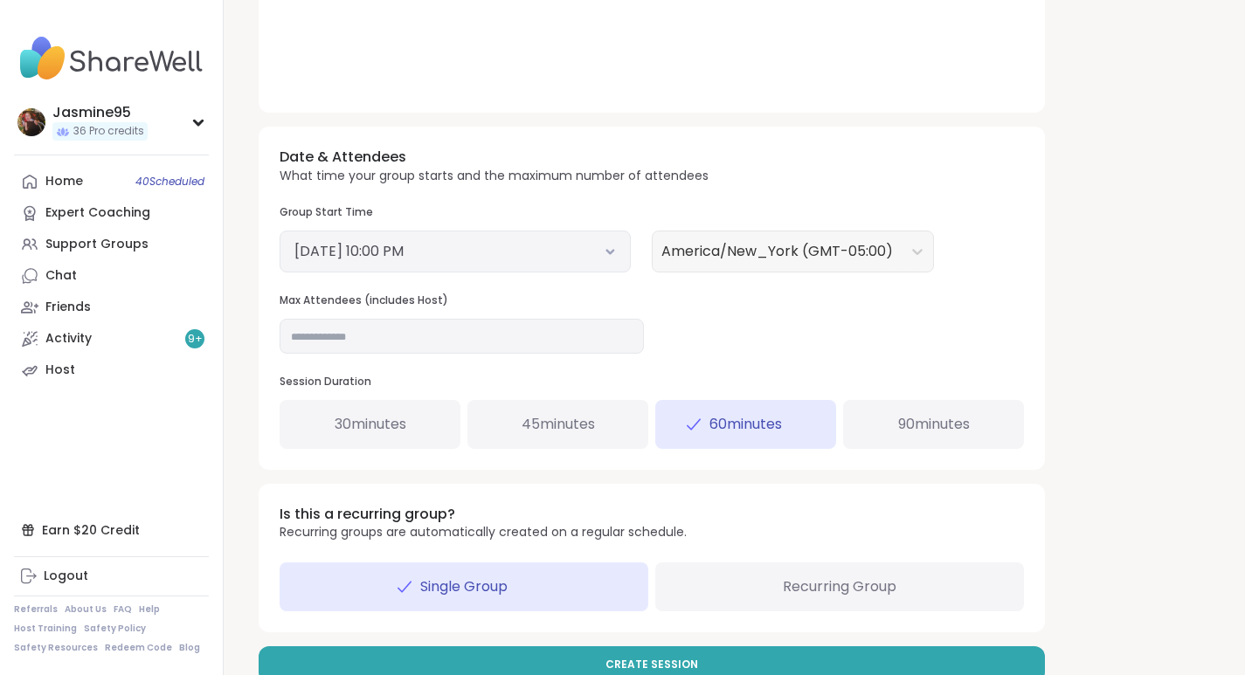
click at [413, 248] on button "[DATE] 10:00 PM" at bounding box center [455, 251] width 322 height 21
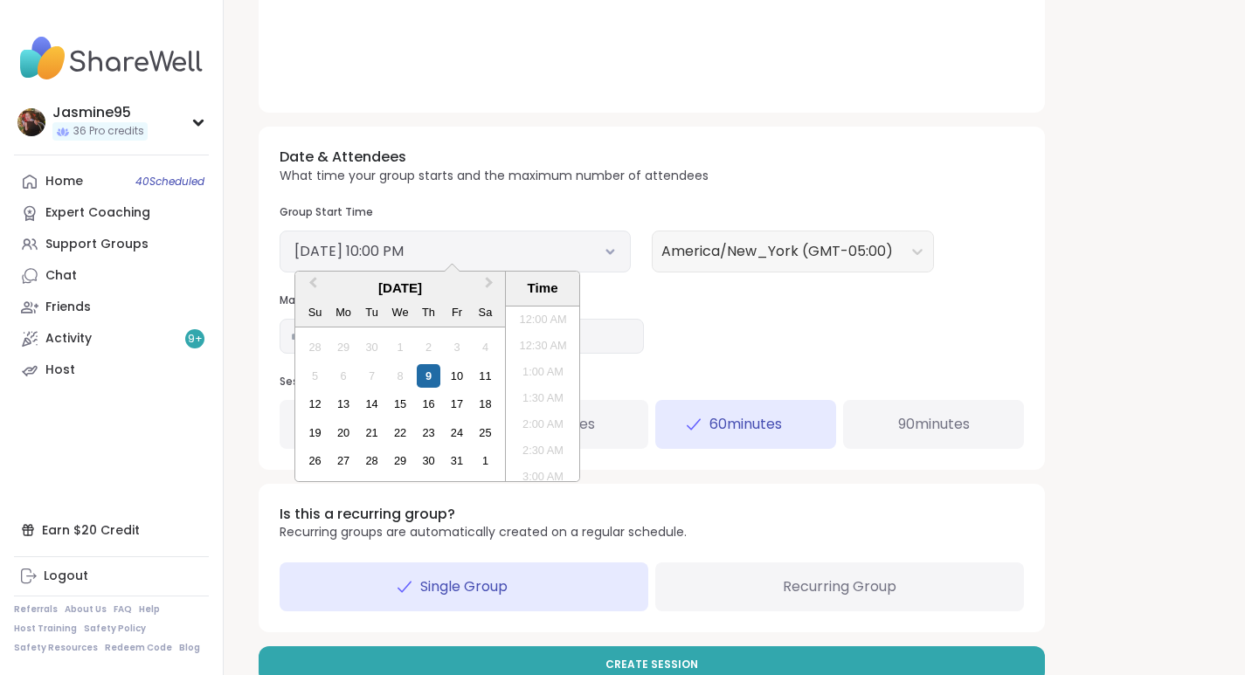
scroll to position [1079, 0]
click at [461, 370] on div "10" at bounding box center [457, 376] width 24 height 24
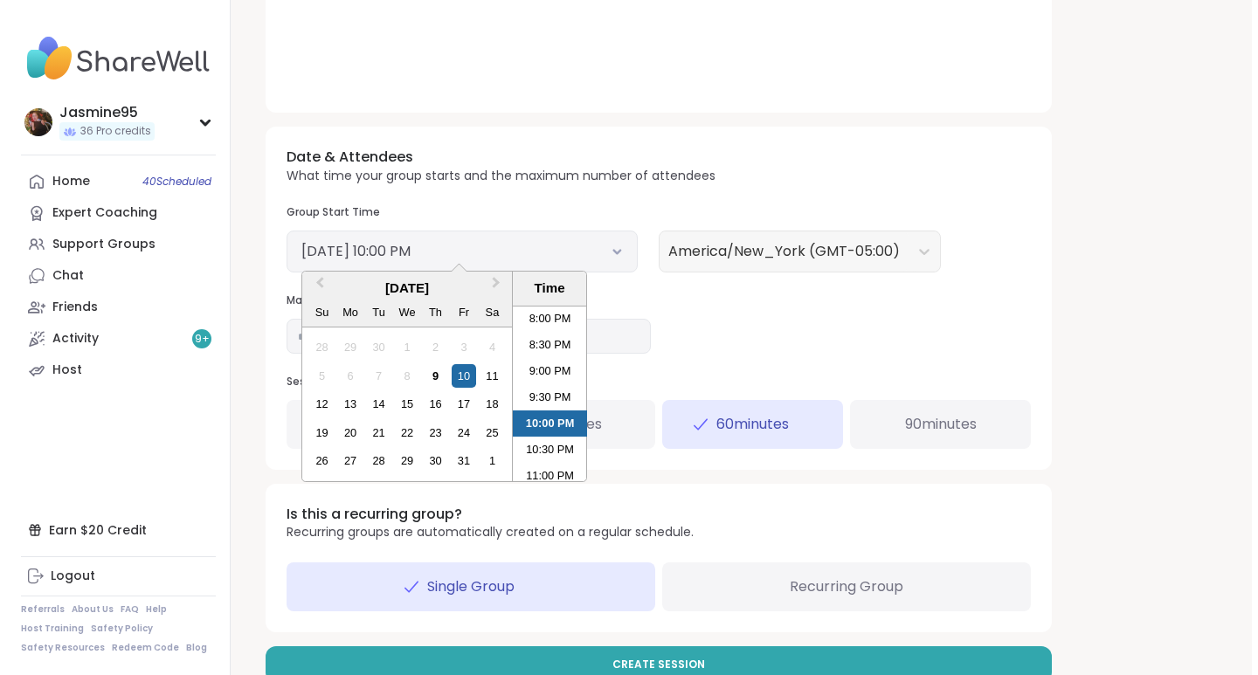
scroll to position [1049, 0]
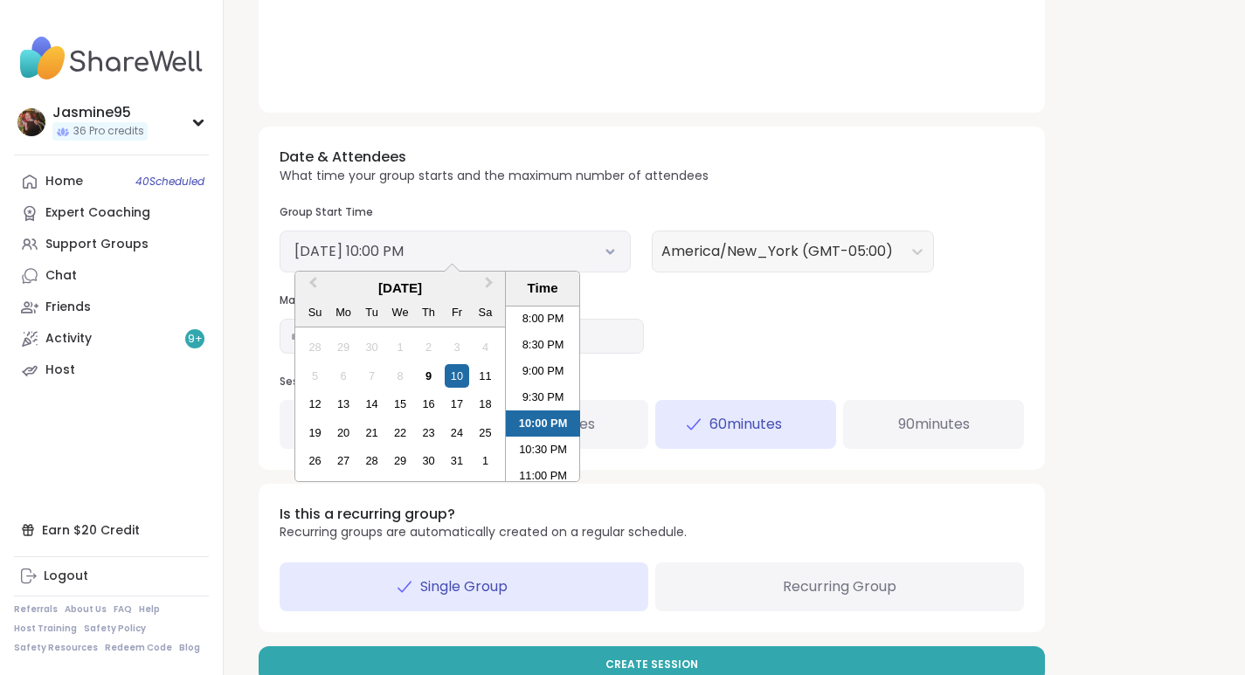
click at [485, 378] on div "11" at bounding box center [486, 376] width 24 height 24
click at [538, 371] on li "9:00 PM" at bounding box center [543, 371] width 74 height 26
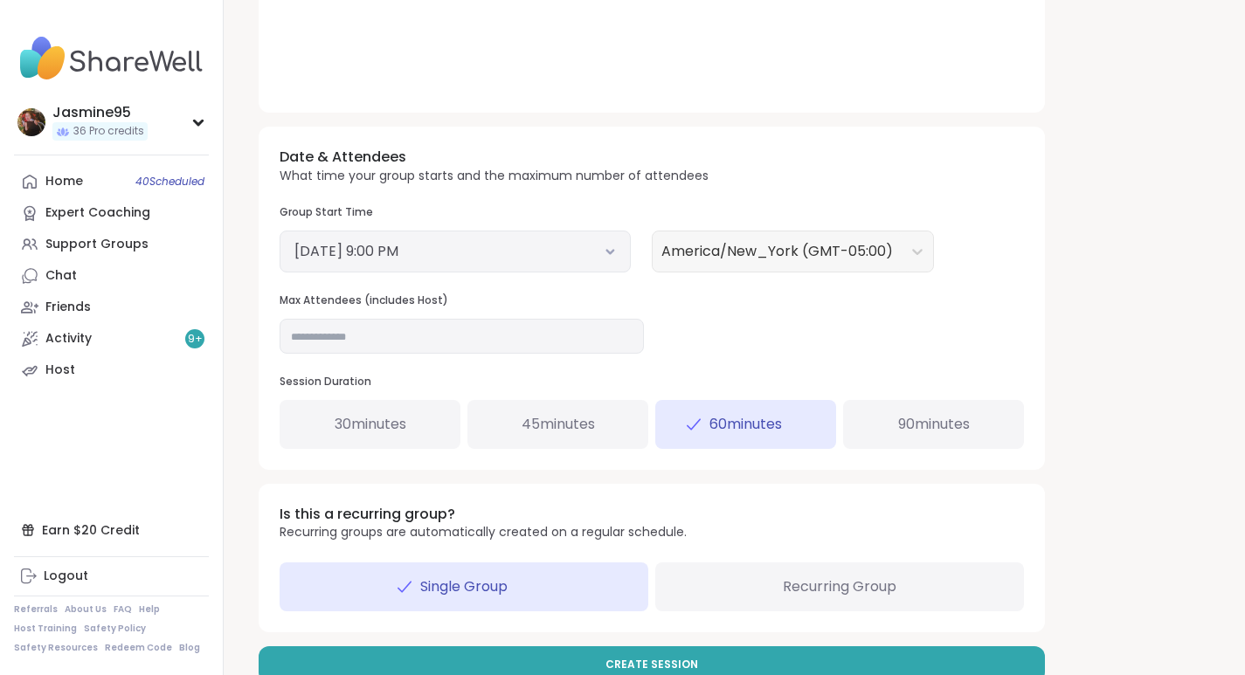
click at [701, 662] on button "Create Session" at bounding box center [652, 665] width 786 height 37
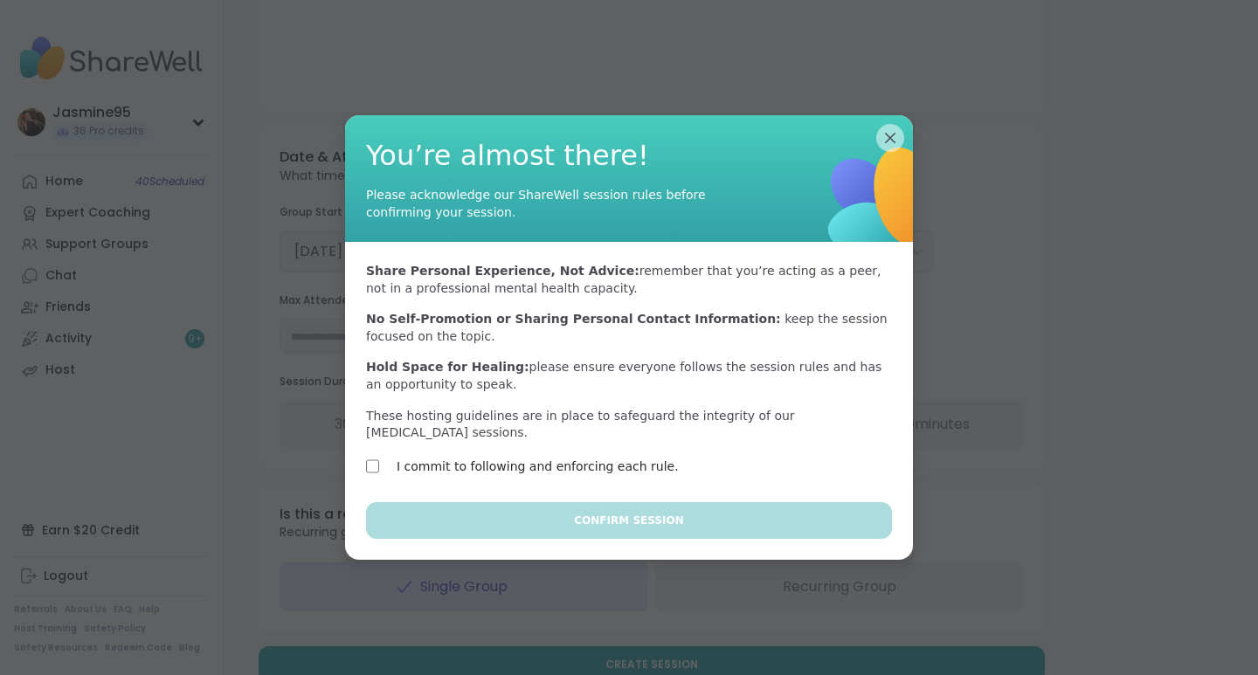
click at [443, 462] on label "I commit to following and enforcing each rule." at bounding box center [538, 466] width 282 height 21
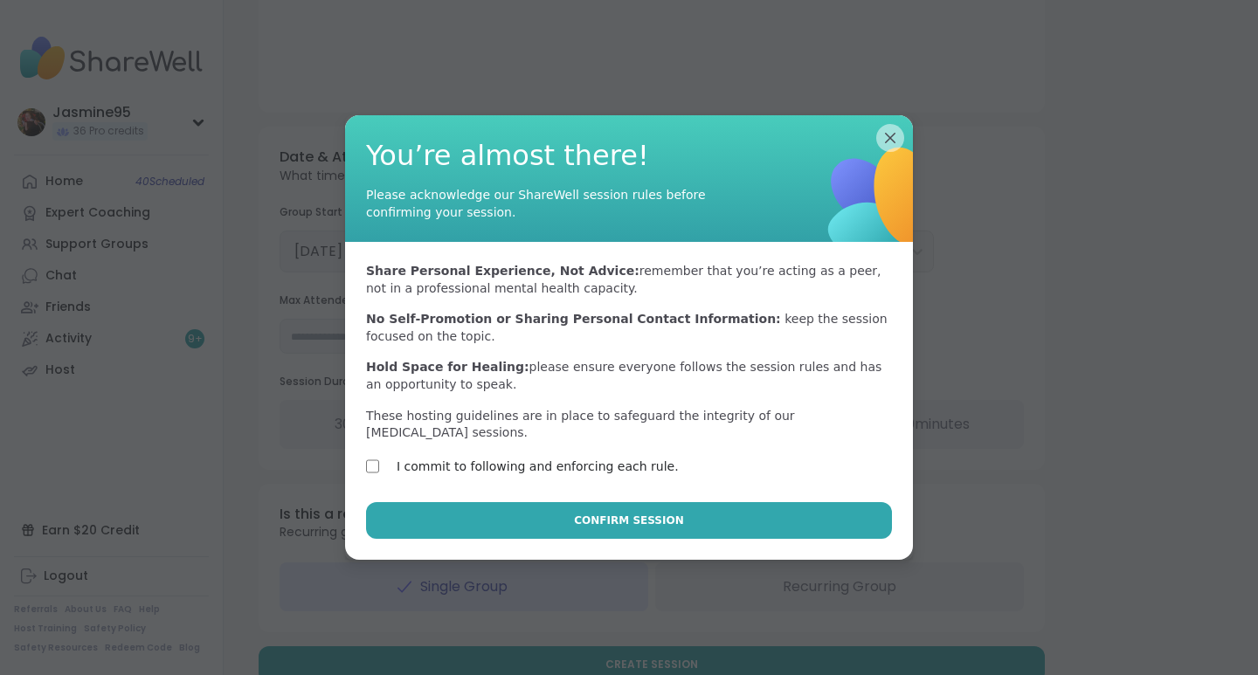
click at [504, 511] on button "Confirm Session" at bounding box center [629, 520] width 526 height 37
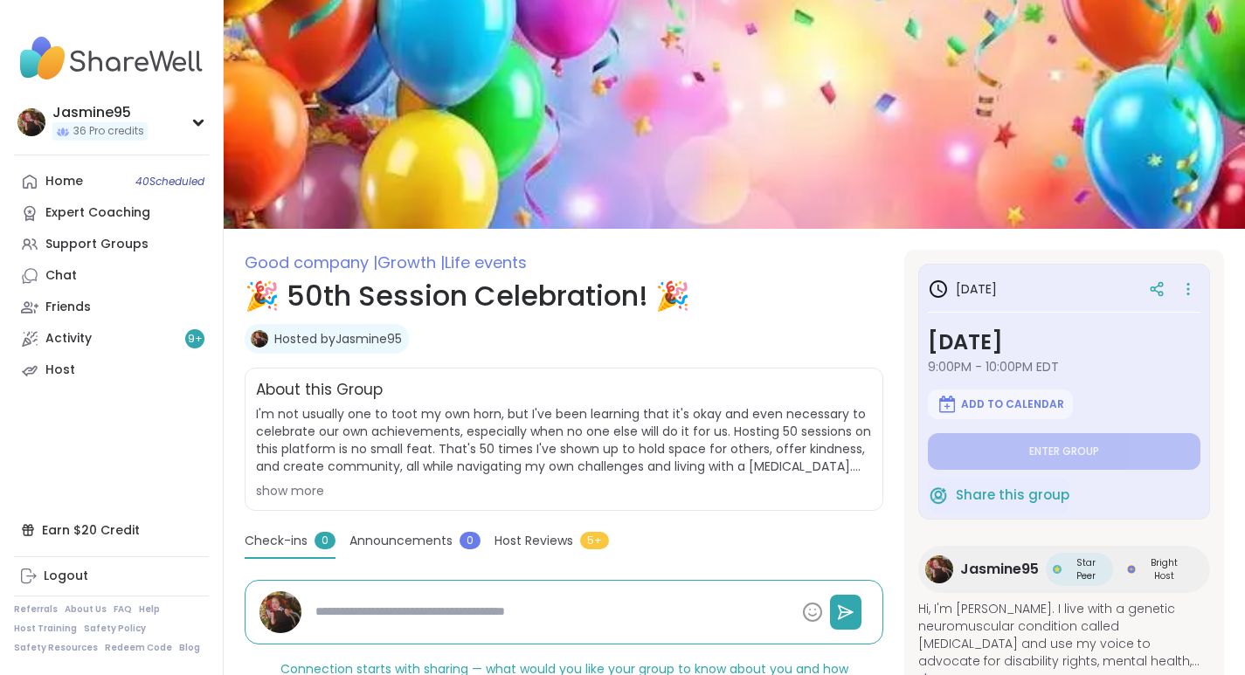
click at [1166, 291] on div at bounding box center [1156, 288] width 31 height 31
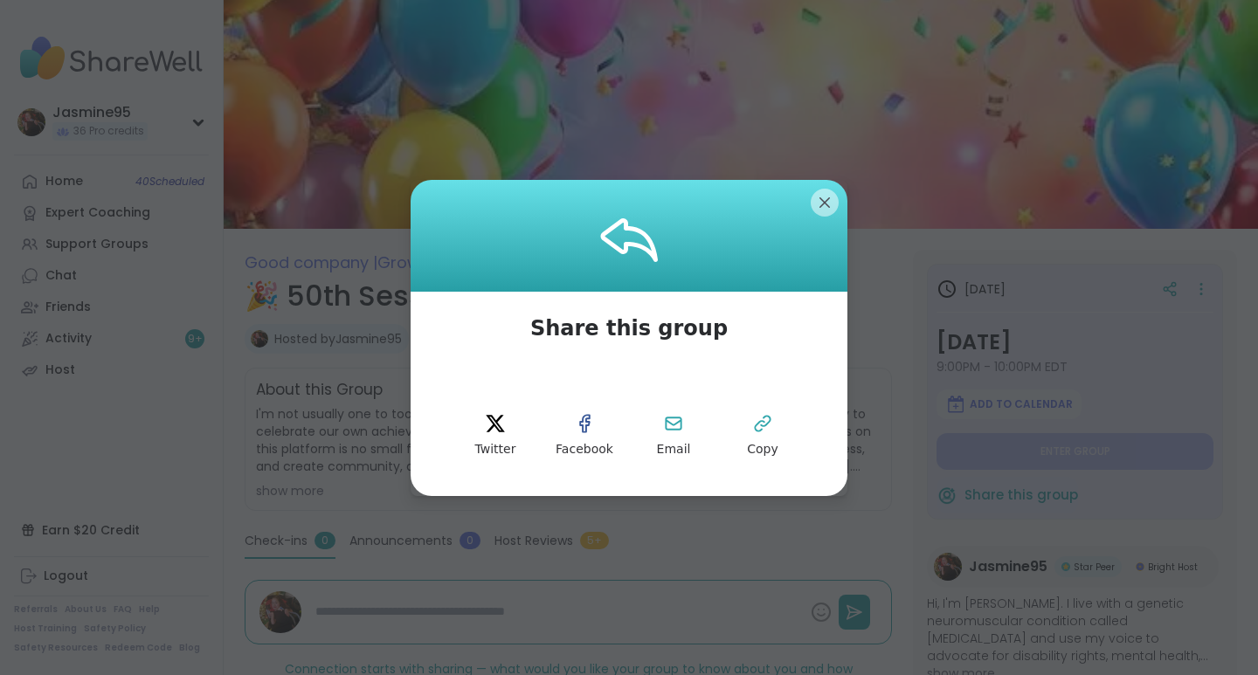
click at [769, 418] on button "Copy" at bounding box center [762, 436] width 79 height 79
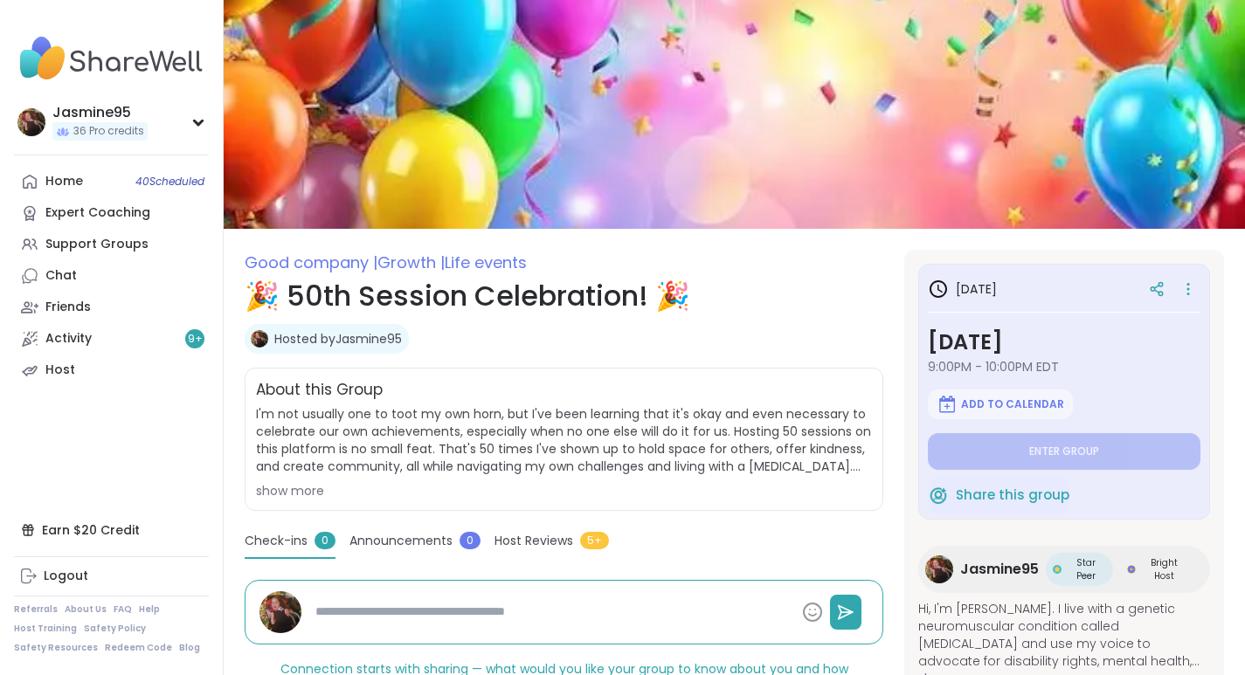
click at [103, 274] on link "Chat" at bounding box center [111, 275] width 195 height 31
type textarea "*"
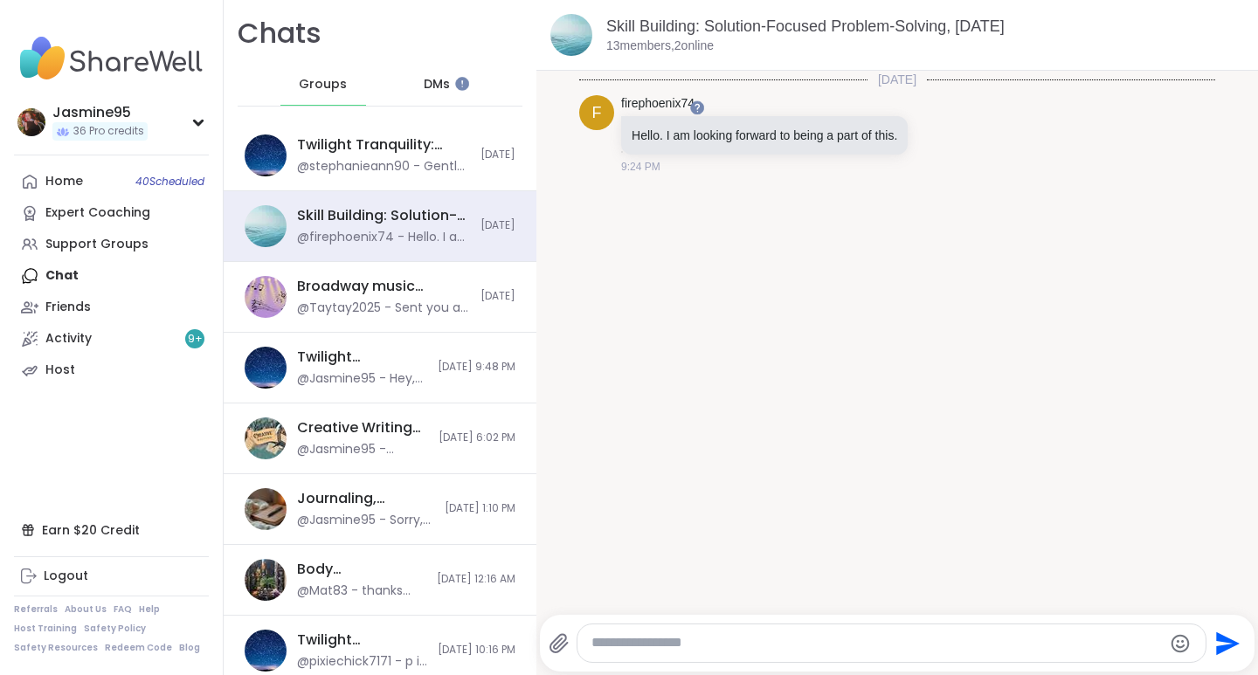
click at [428, 89] on span "DMs" at bounding box center [437, 84] width 26 height 17
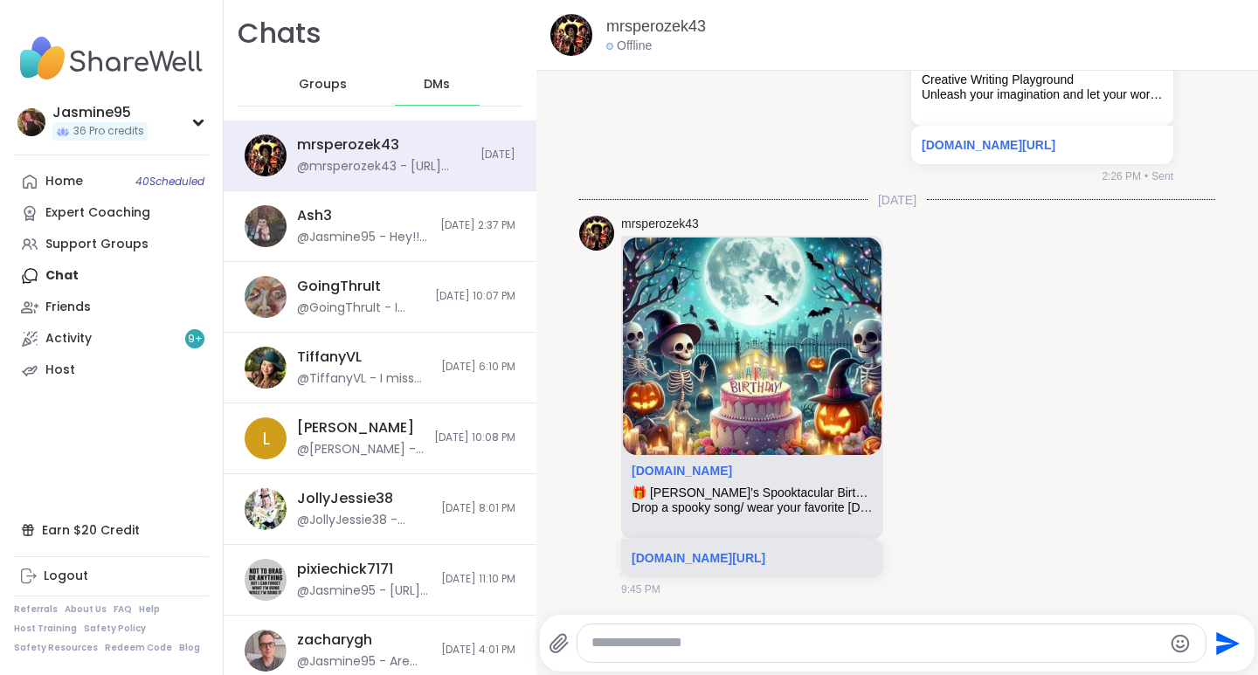
click at [622, 639] on textarea "Type your message" at bounding box center [876, 643] width 571 height 18
type textarea "*"
paste textarea "**********"
type textarea "**********"
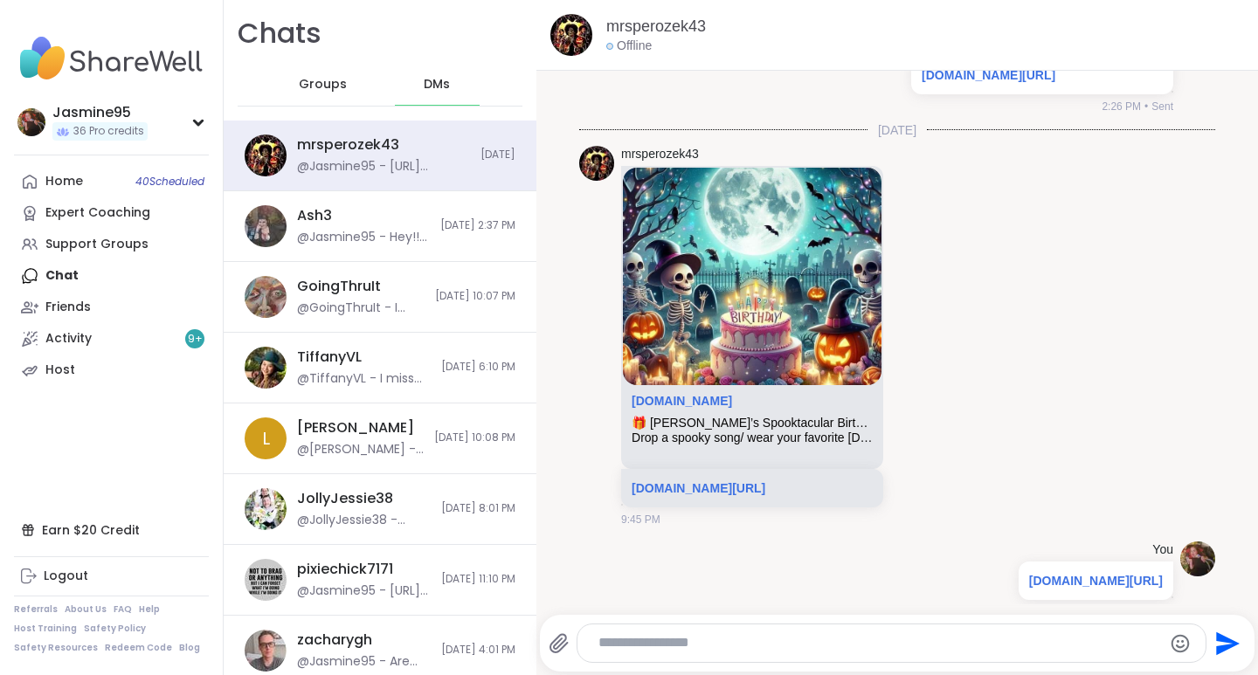
scroll to position [1300, 0]
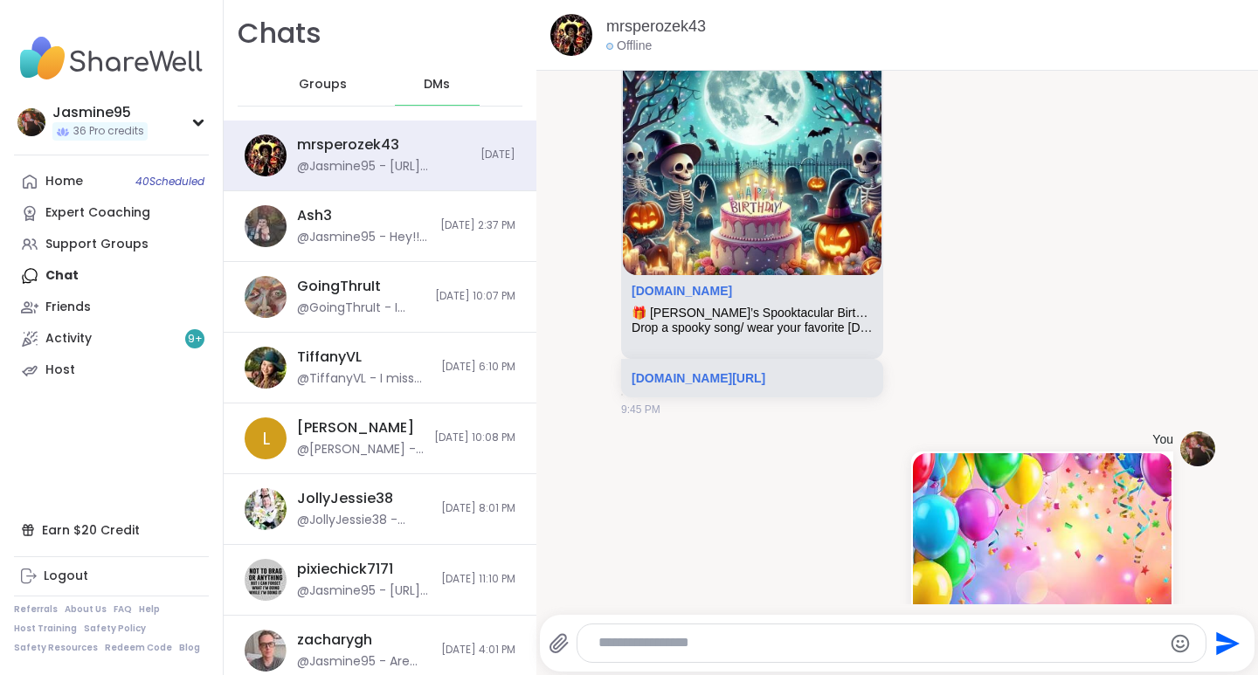
click at [342, 587] on div "@Jasmine95 - https://sharewellnow.com/session/b6623ce1-2988-40e8-8744-2d50491ec…" at bounding box center [364, 591] width 134 height 17
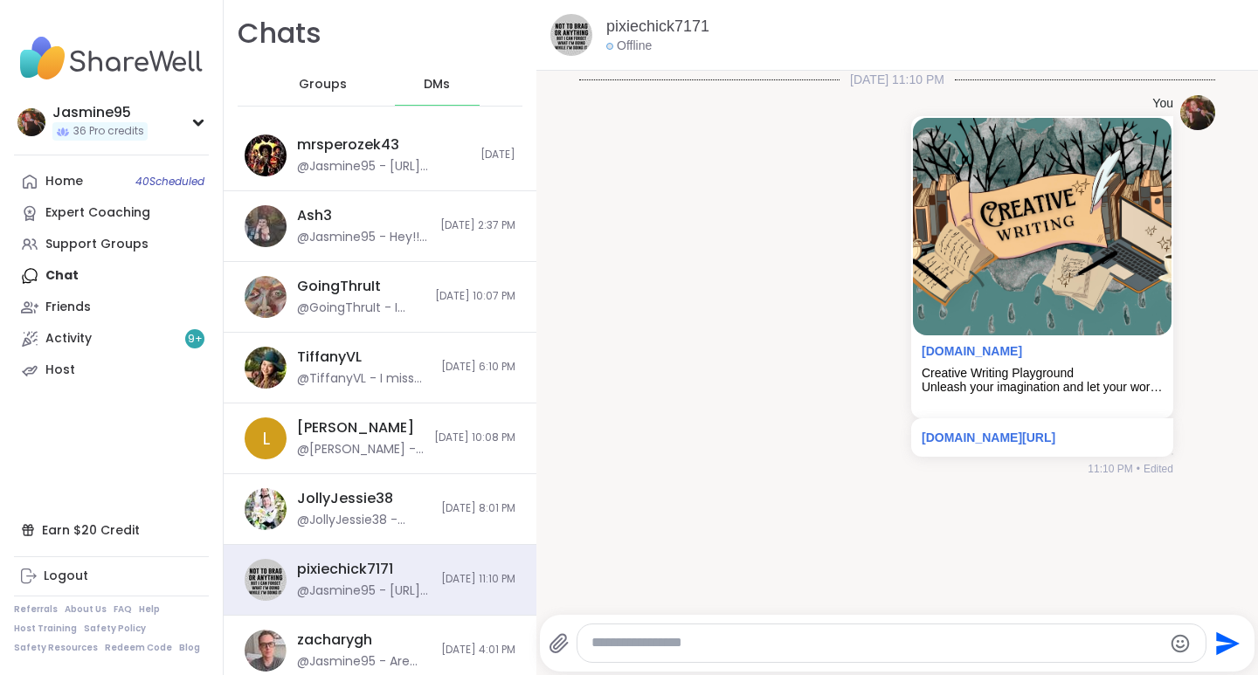
scroll to position [0, 0]
click at [635, 646] on textarea "Type your message" at bounding box center [876, 643] width 571 height 18
paste textarea "**********"
type textarea "**********"
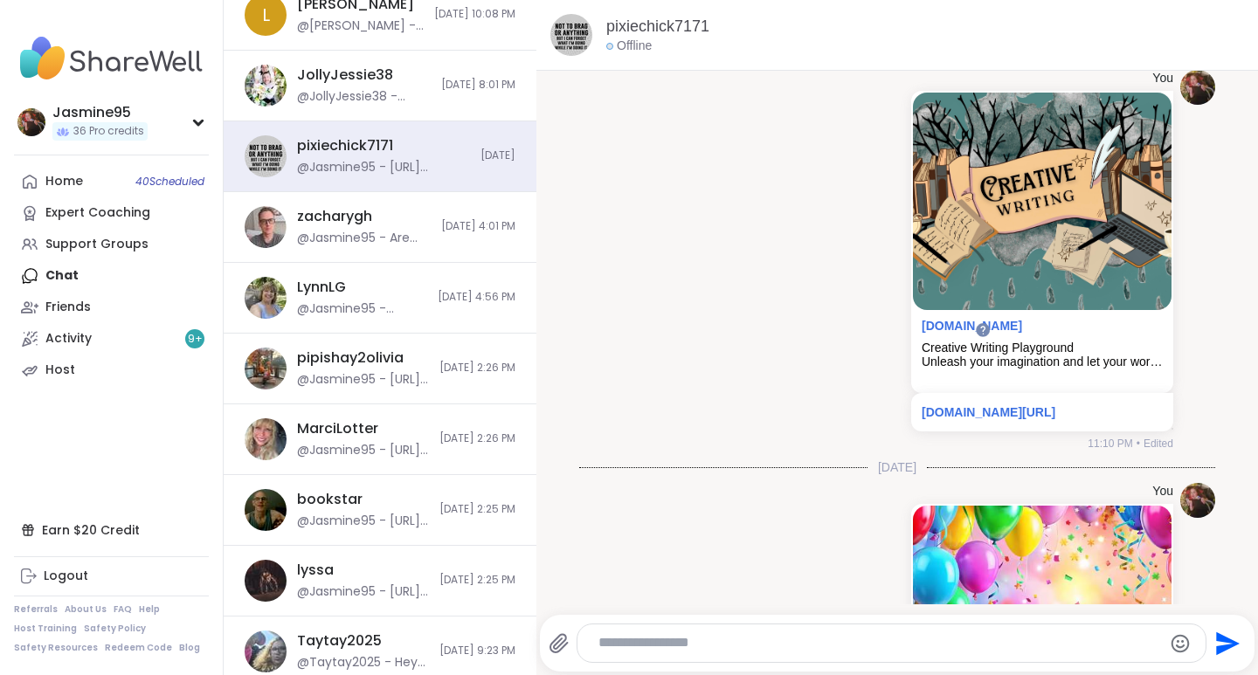
scroll to position [439, 0]
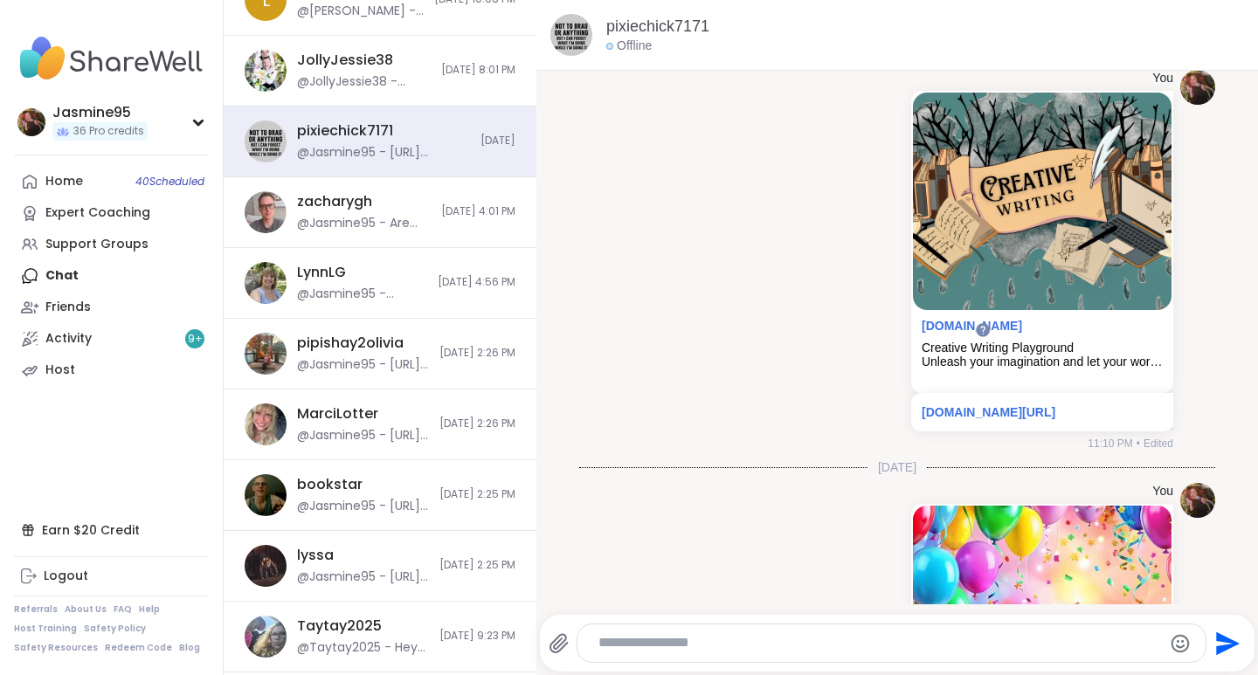
click at [355, 287] on div "@Jasmine95 - Lynn, thank you so much for sharing that story about your daughter…" at bounding box center [362, 294] width 130 height 17
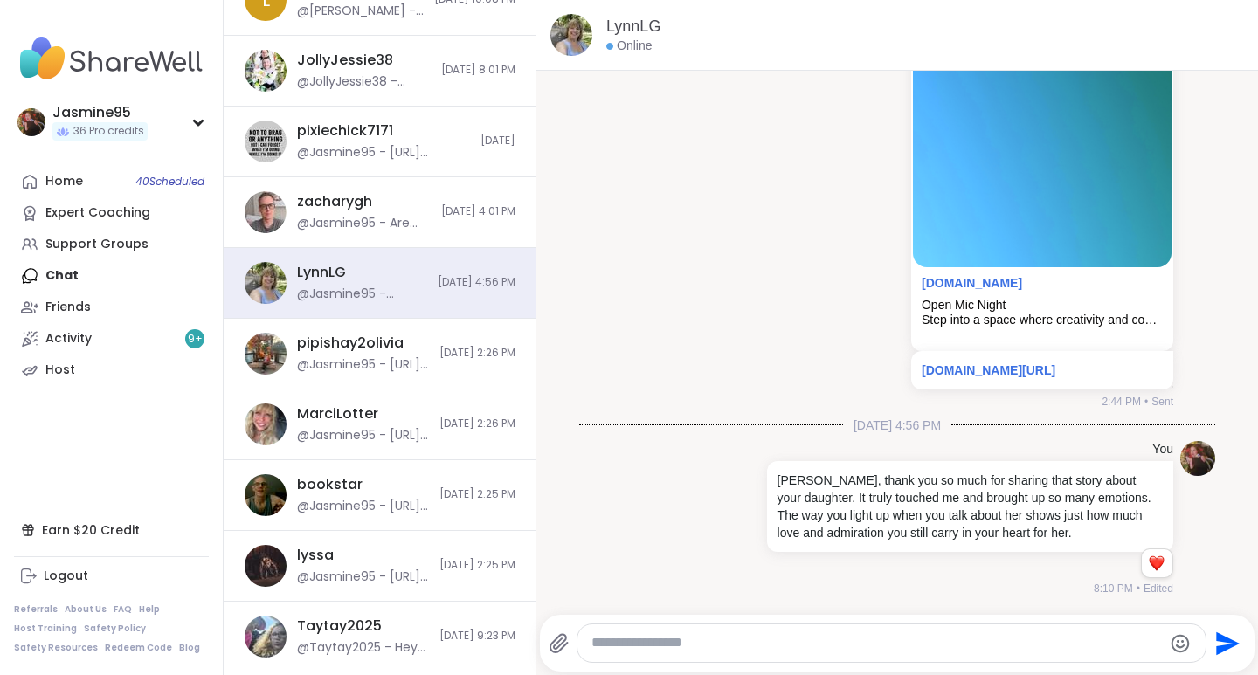
scroll to position [0, 0]
click at [641, 646] on textarea "Type your message" at bounding box center [876, 643] width 571 height 18
paste textarea "**********"
type textarea "**********"
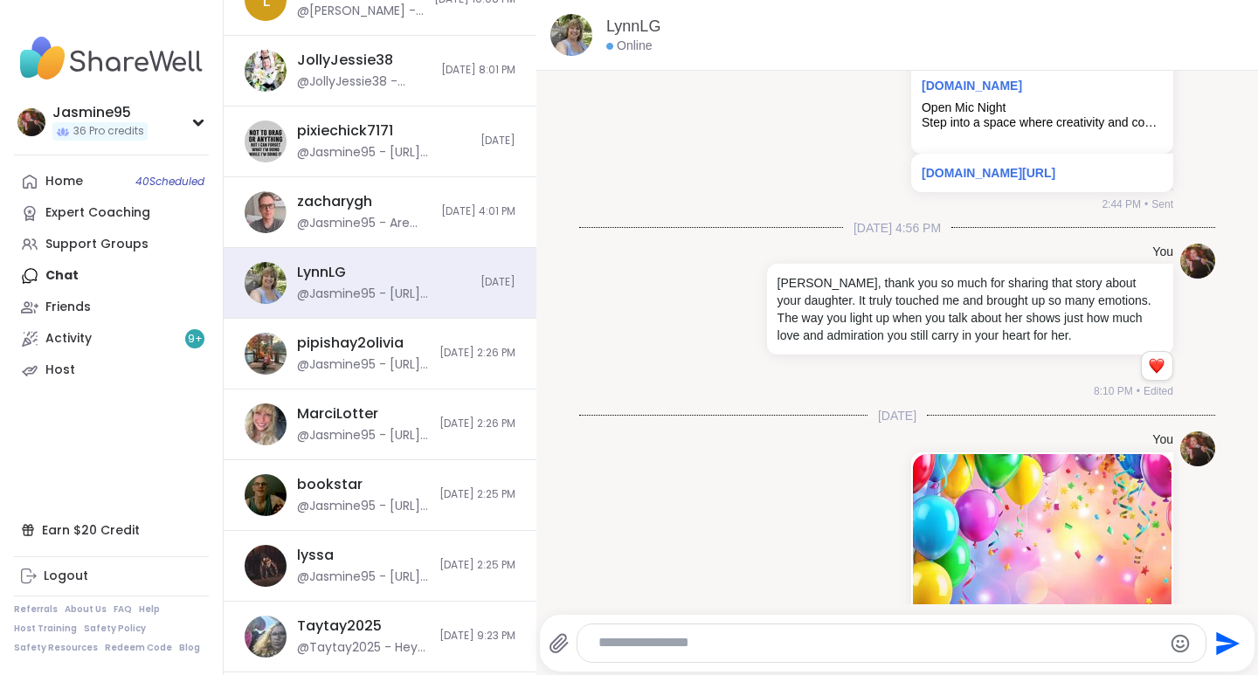
click at [363, 350] on div "pipishay2olivia" at bounding box center [350, 343] width 107 height 19
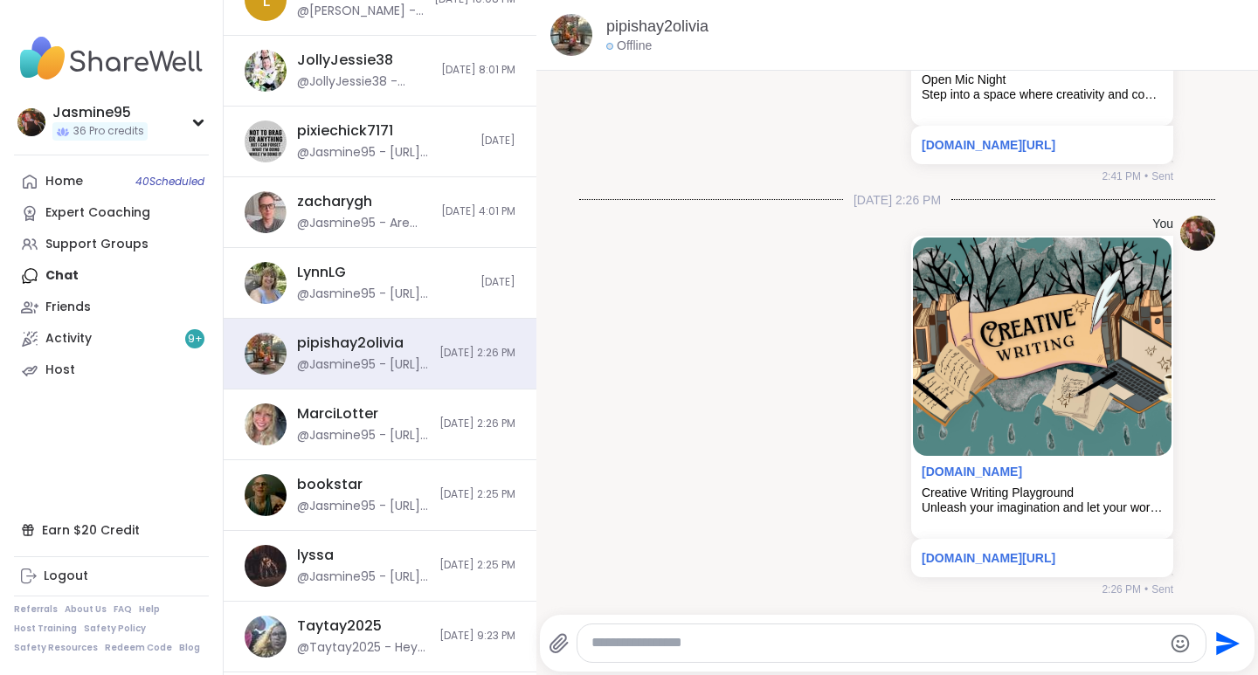
scroll to position [0, 0]
click at [619, 641] on textarea "Type your message" at bounding box center [876, 643] width 571 height 18
paste textarea "**********"
type textarea "**********"
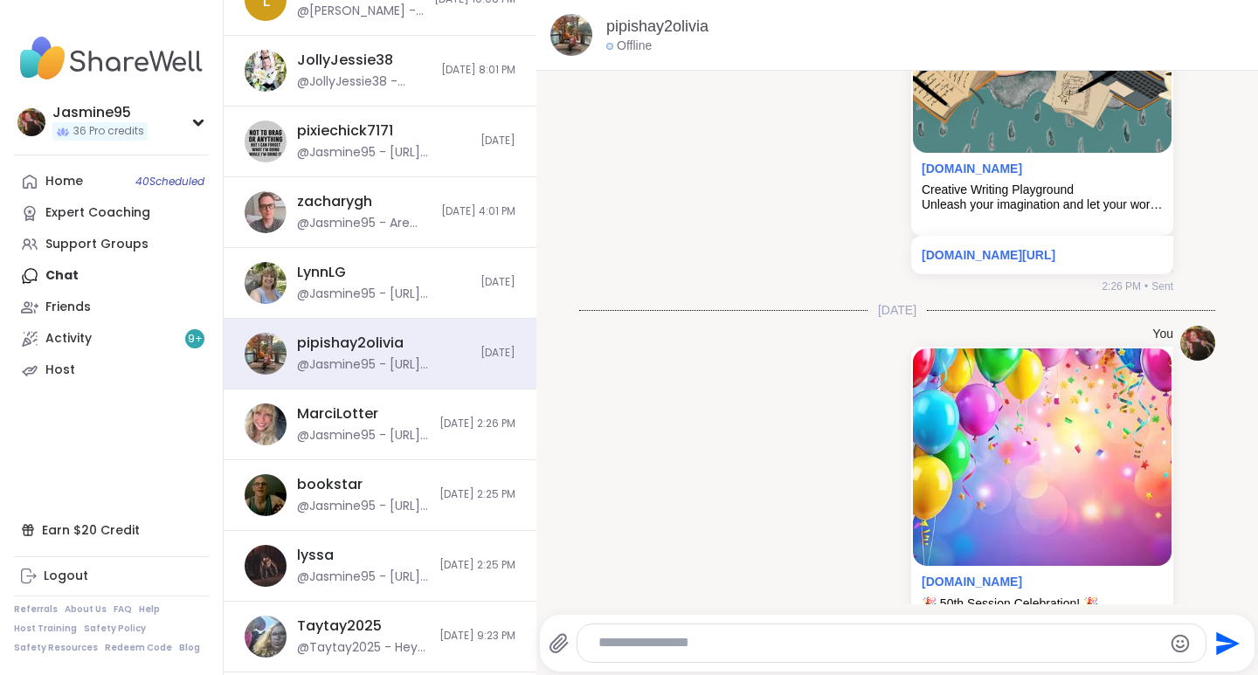
click at [368, 432] on div "@Jasmine95 - https://sharewellnow.com/session/28b7a723-517a-4919-b962-4dd1a3726…" at bounding box center [363, 435] width 132 height 17
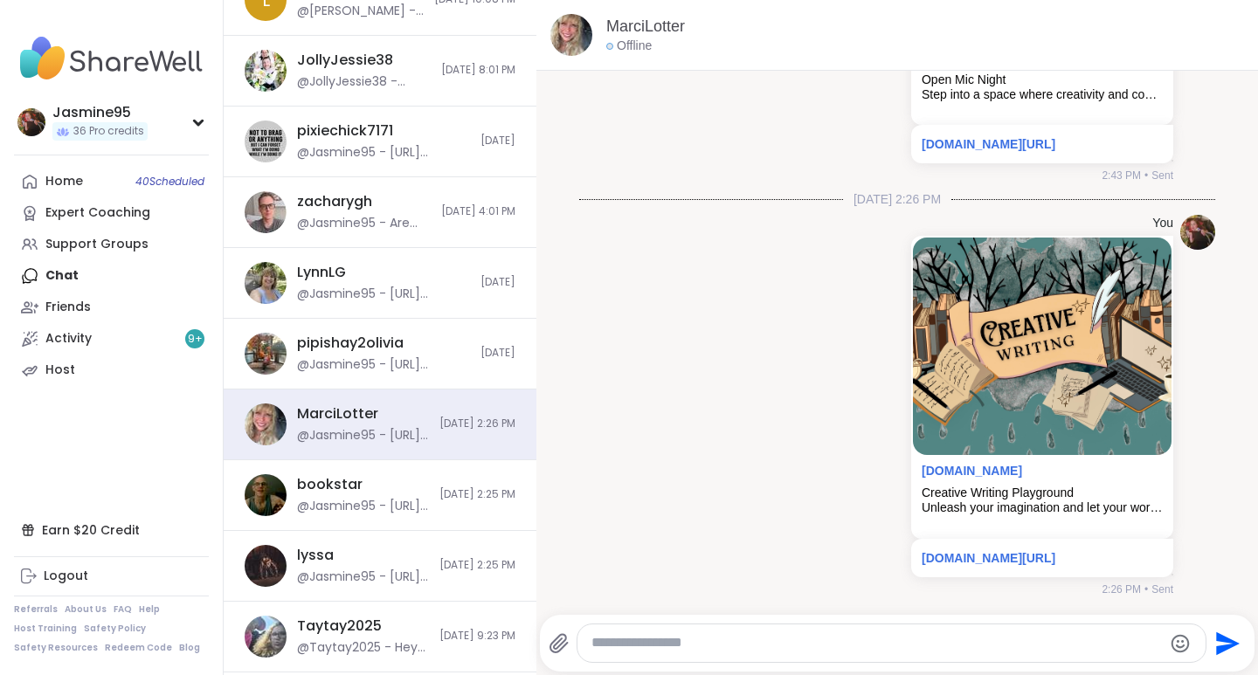
scroll to position [0, 0]
click at [683, 645] on textarea "Type your message" at bounding box center [876, 643] width 571 height 18
paste textarea "**********"
type textarea "**********"
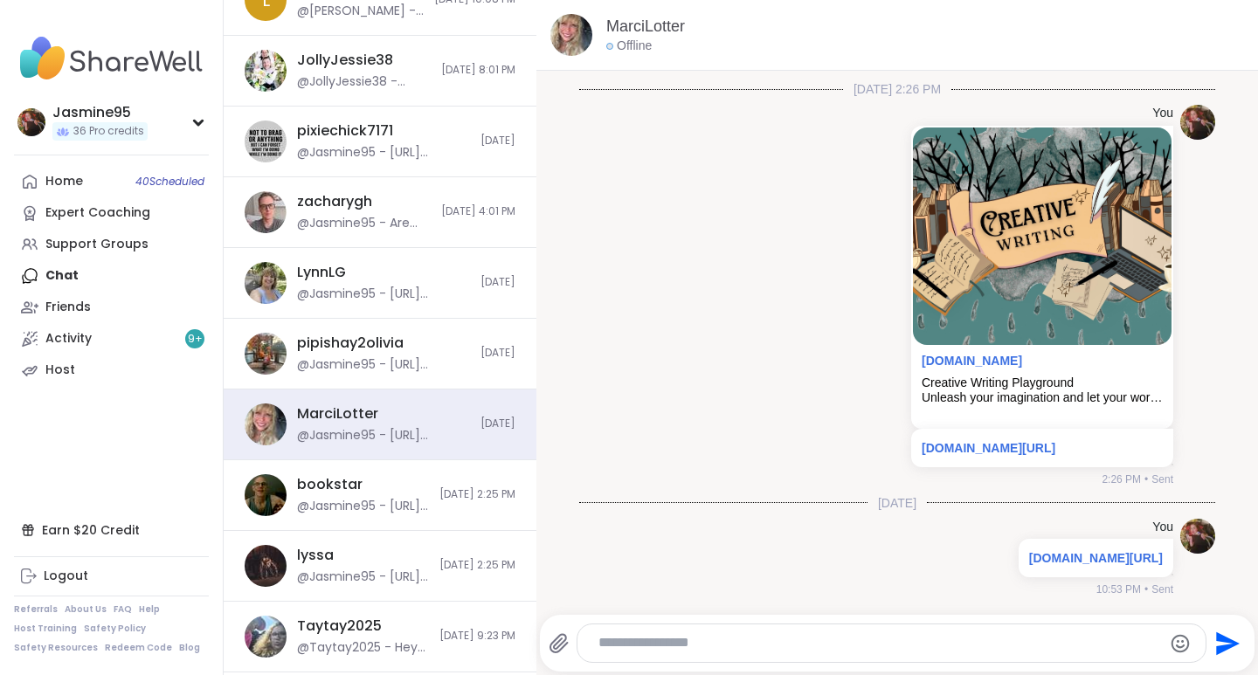
scroll to position [7986, 0]
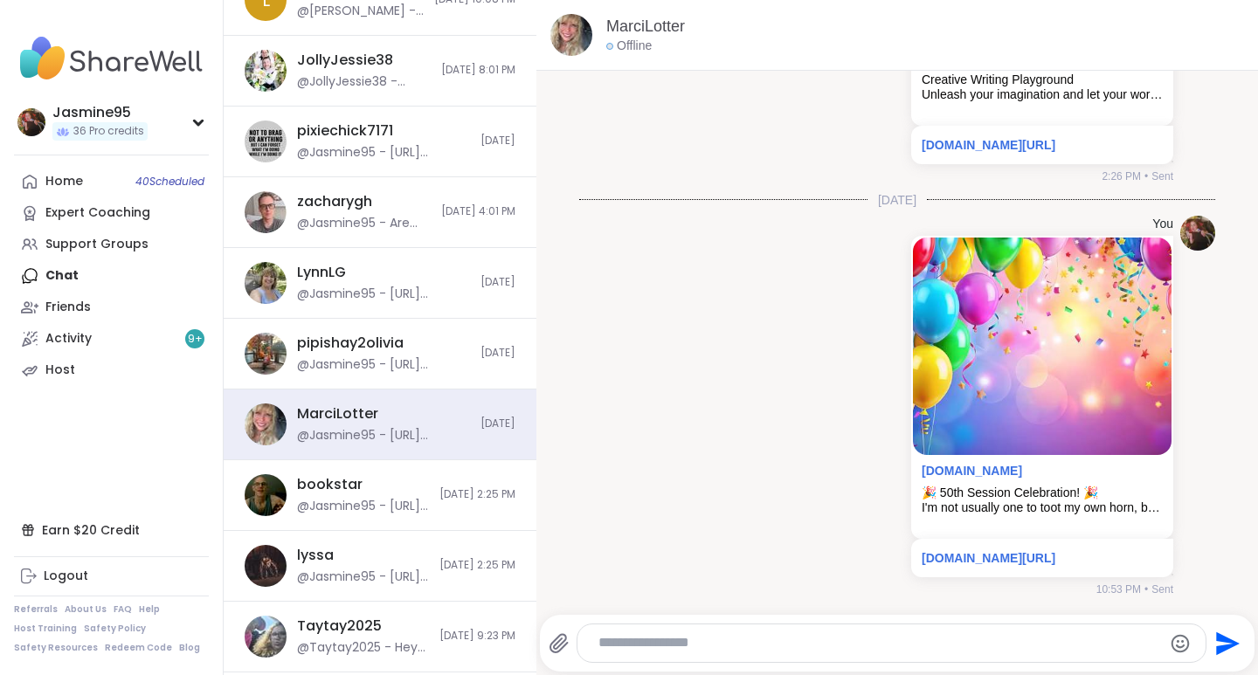
click at [338, 498] on div "@Jasmine95 - https://sharewellnow.com/session/28b7a723-517a-4919-b962-4dd1a3726…" at bounding box center [363, 506] width 132 height 17
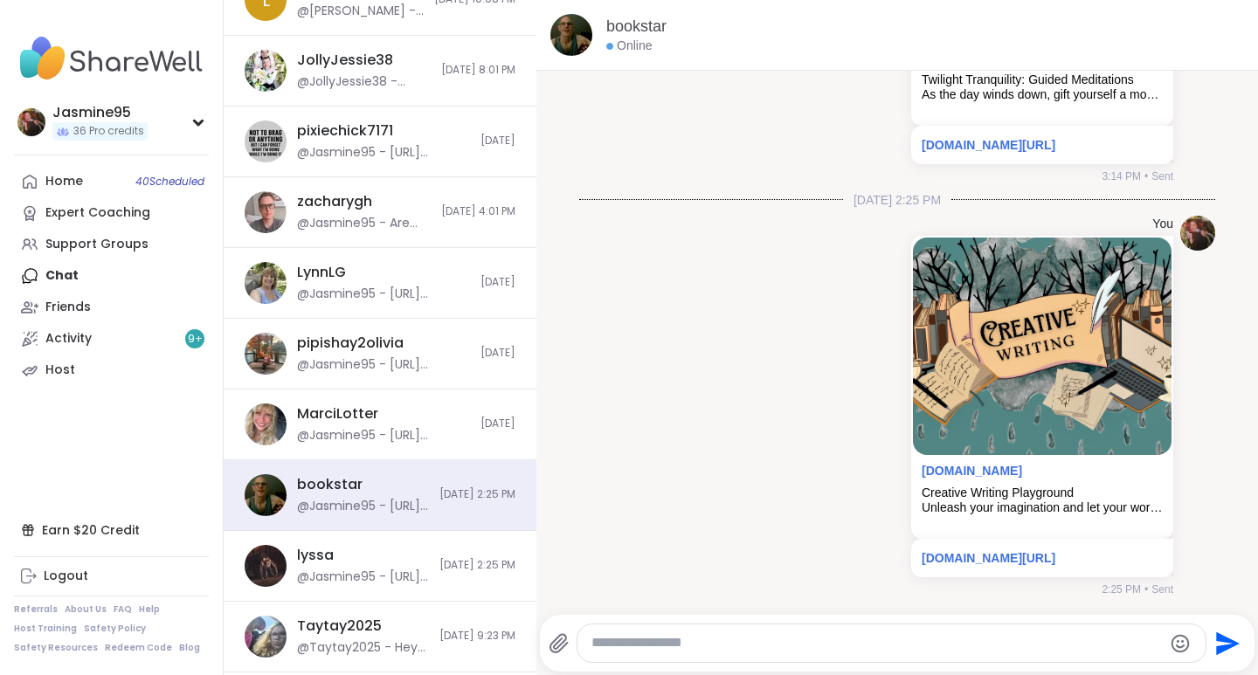
scroll to position [0, 0]
click at [640, 648] on textarea "Type your message" at bounding box center [876, 643] width 571 height 18
paste textarea "**********"
type textarea "**********"
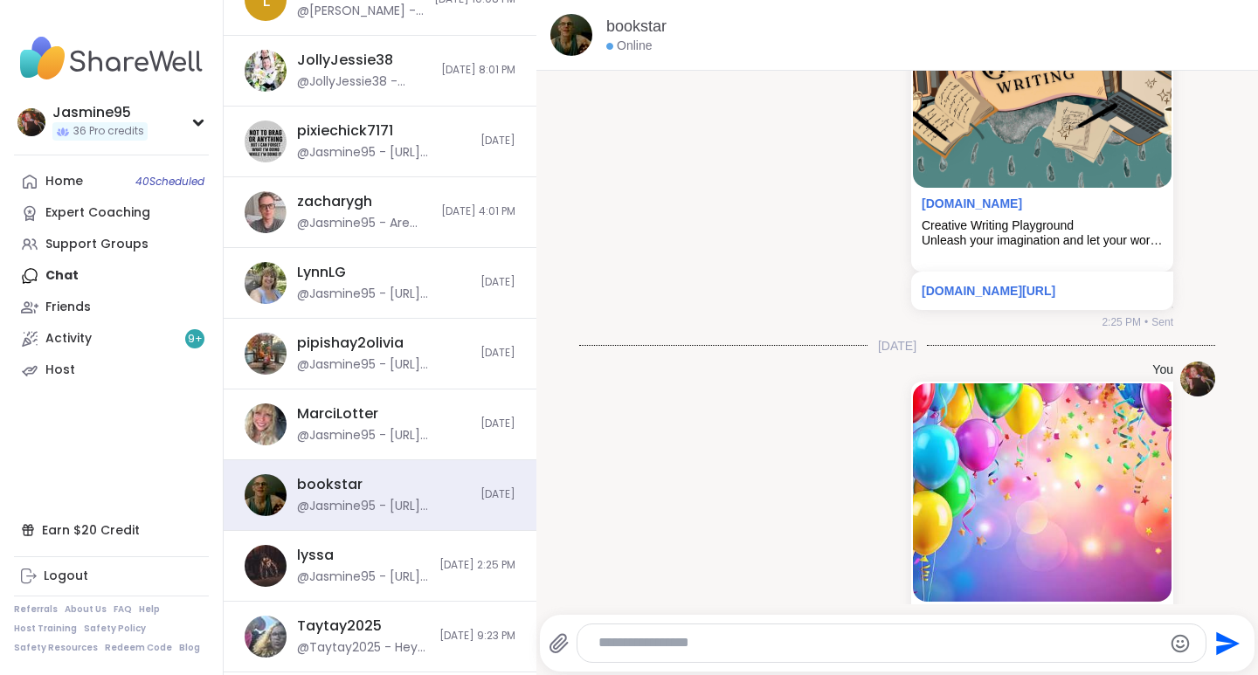
click at [352, 644] on div "@Taytay2025 - Hey jasmine im sorry if i offended you with what I said to lyssa …" at bounding box center [363, 648] width 132 height 17
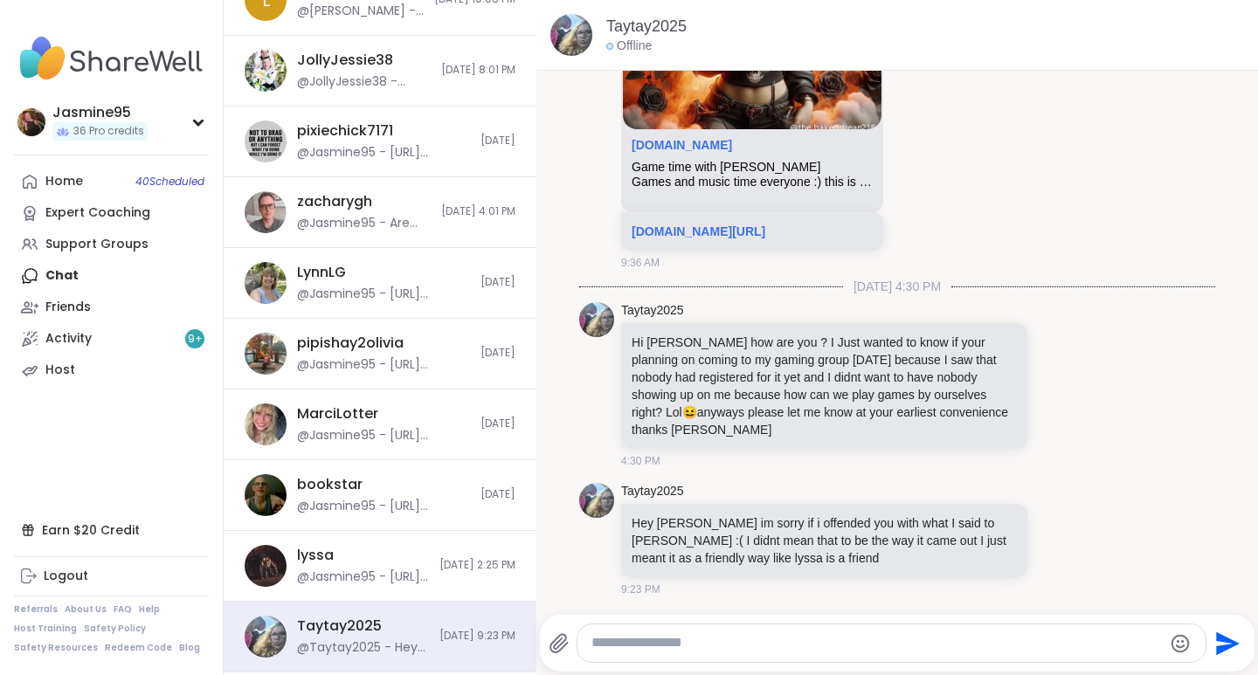
scroll to position [0, 0]
click at [699, 646] on textarea "Type your message" at bounding box center [876, 643] width 571 height 18
paste textarea "**********"
type textarea "**********"
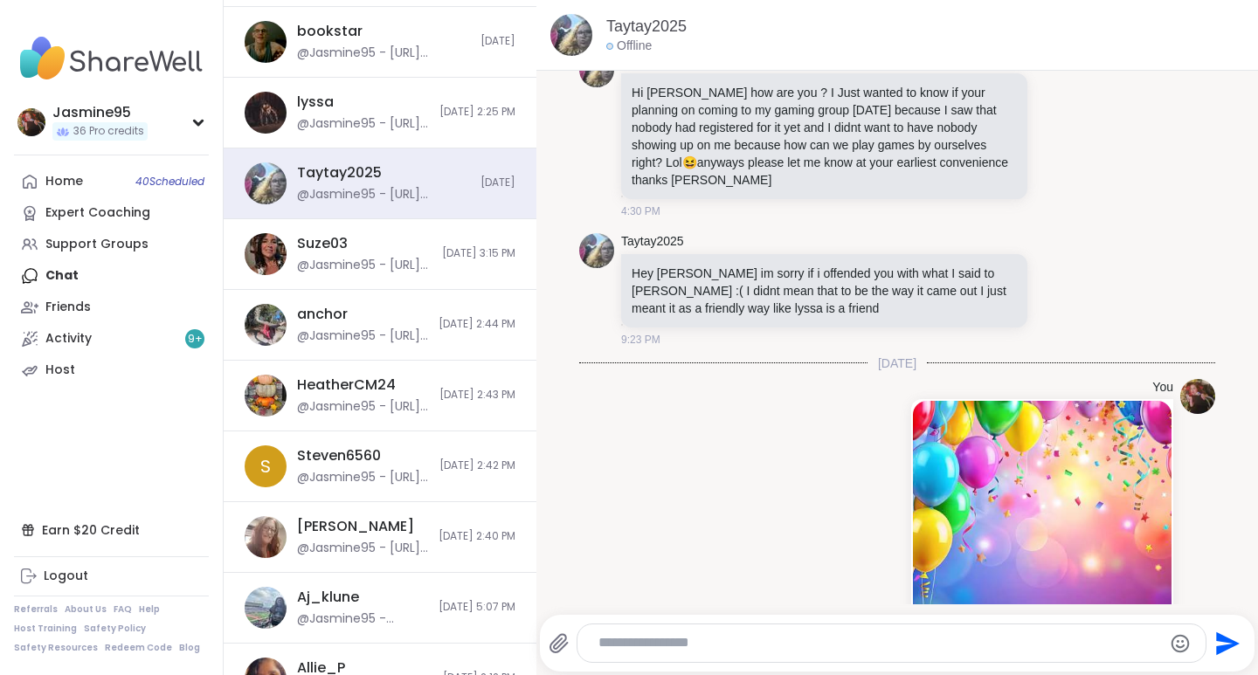
scroll to position [893, 0]
click at [396, 263] on div "@Jasmine95 - https://sharewellnow.com/session/6a95b350-cded-4282-bdf6-831982c51…" at bounding box center [364, 264] width 135 height 17
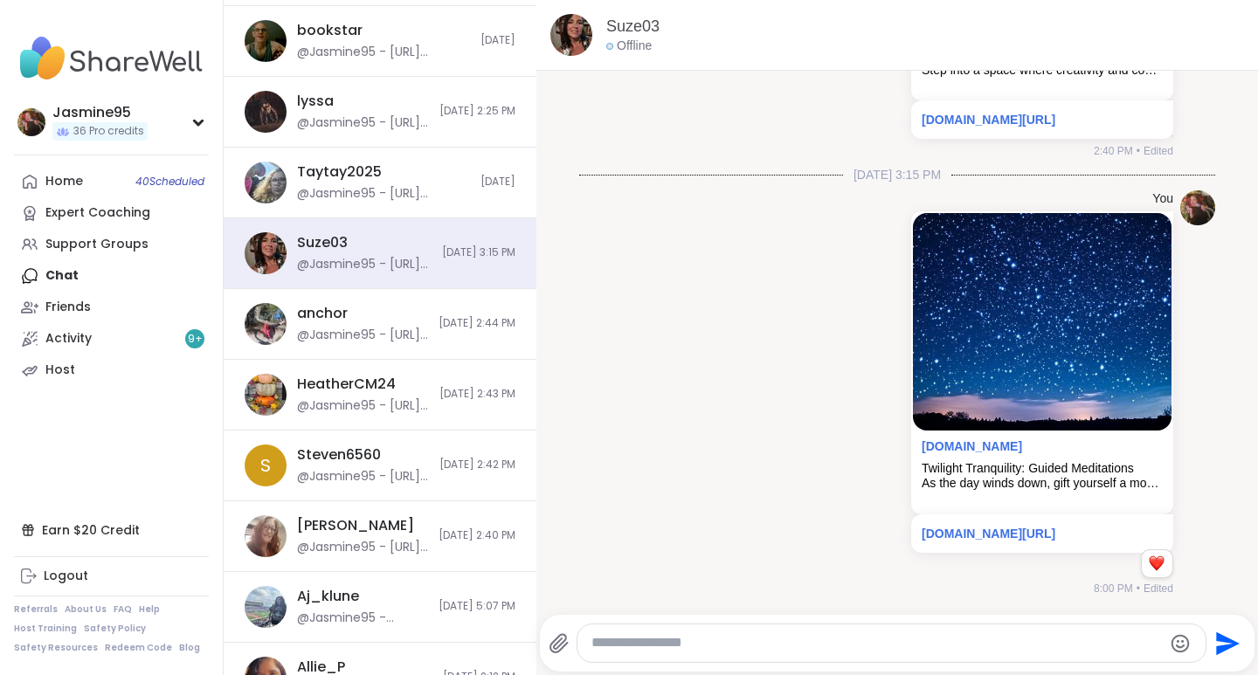
scroll to position [0, 0]
click at [699, 647] on textarea "Type your message" at bounding box center [876, 643] width 571 height 18
paste textarea "**********"
type textarea "**********"
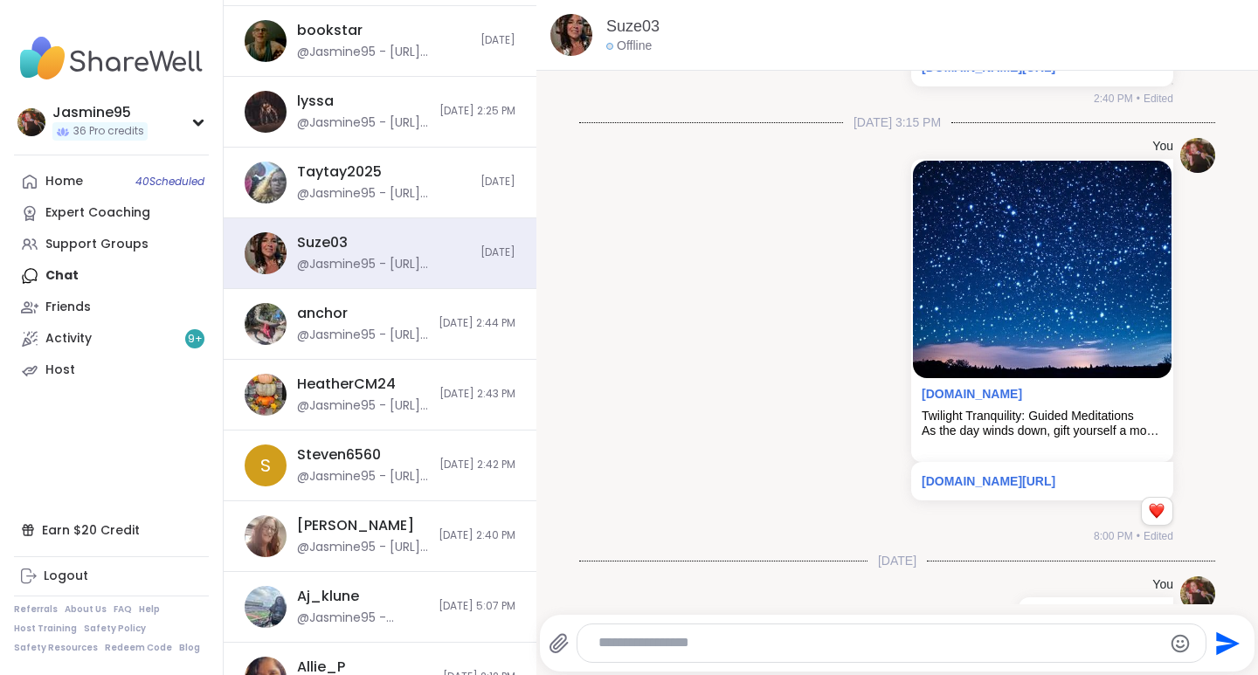
scroll to position [1803, 0]
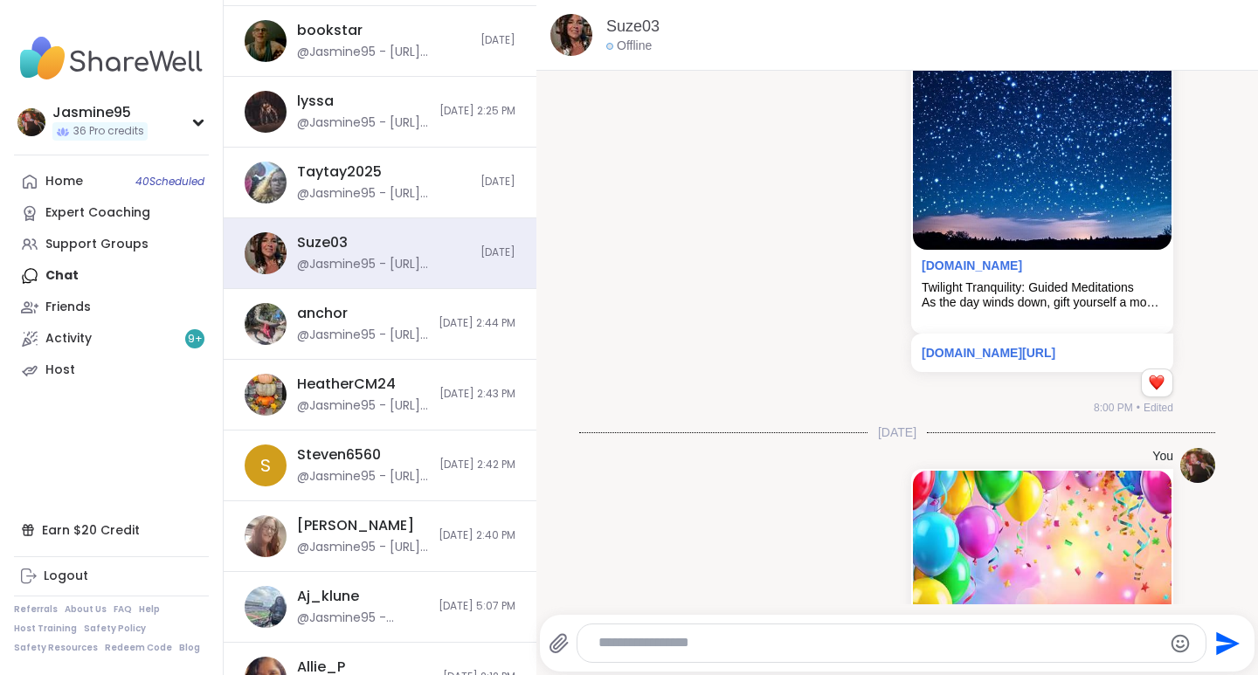
click at [345, 530] on div "dodi @Jasmine95 - https://sharewellnow.com/session/e21ea225-1951-4bd5-90d9-5307…" at bounding box center [362, 536] width 131 height 40
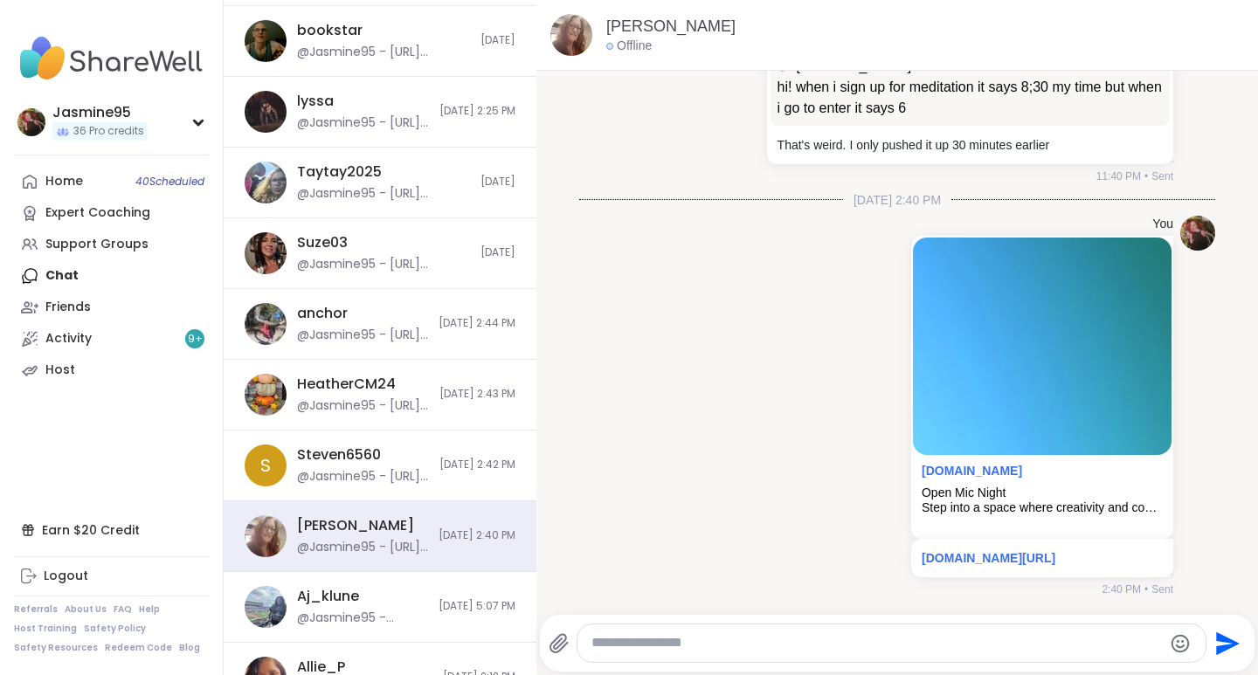
scroll to position [0, 0]
click at [639, 649] on textarea "Type your message" at bounding box center [876, 643] width 571 height 18
paste textarea "**********"
type textarea "**********"
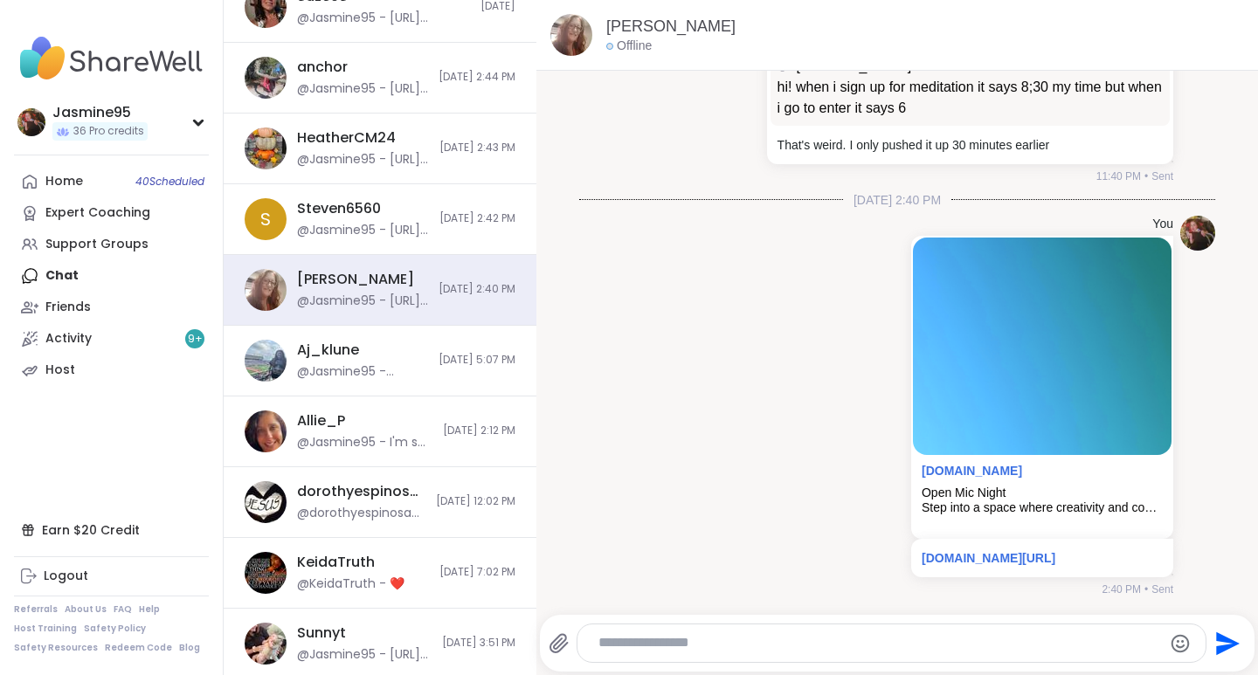
scroll to position [1144, 0]
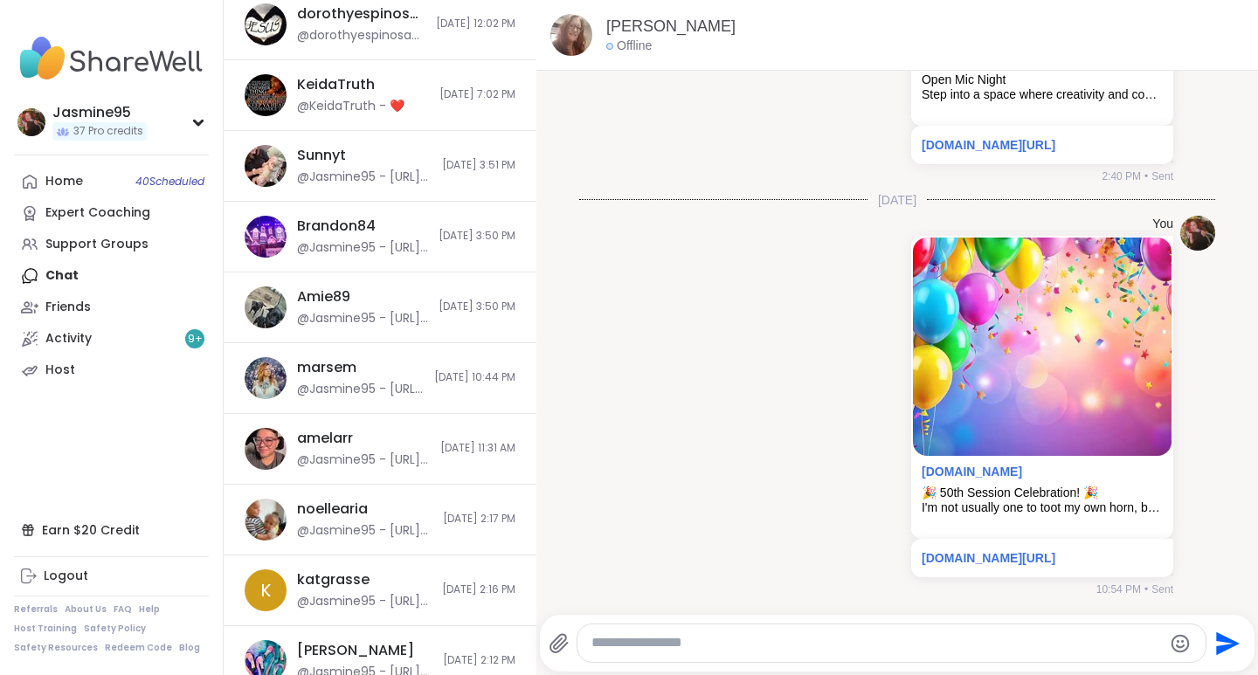
scroll to position [1625, 0]
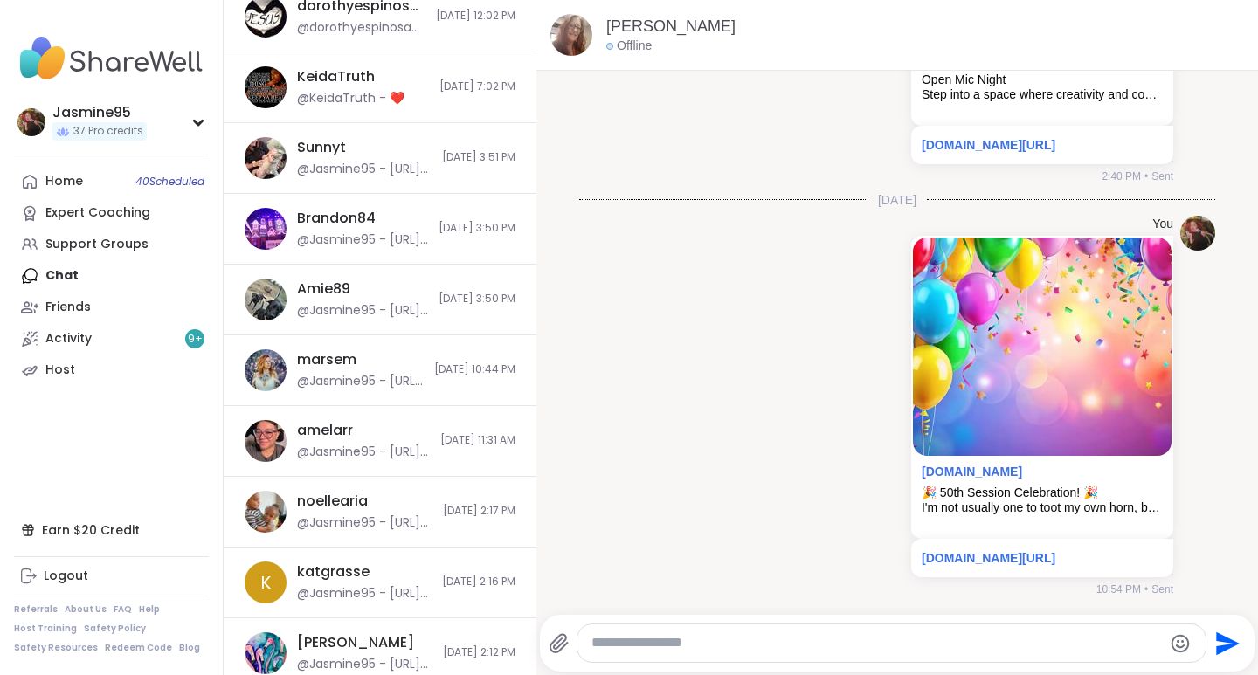
click at [343, 232] on div "@Jasmine95 - [URL][DOMAIN_NAME]" at bounding box center [362, 240] width 131 height 17
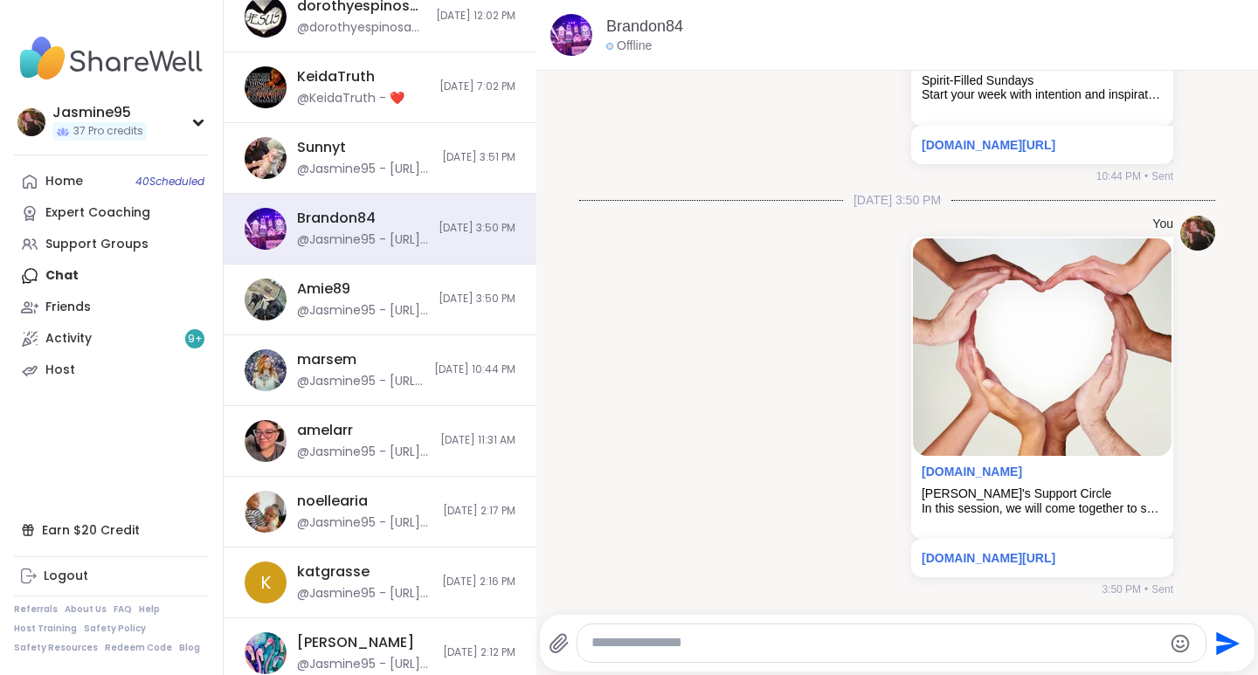
scroll to position [0, 0]
click at [653, 646] on textarea "Type your message" at bounding box center [876, 643] width 571 height 18
paste textarea "**********"
type textarea "**********"
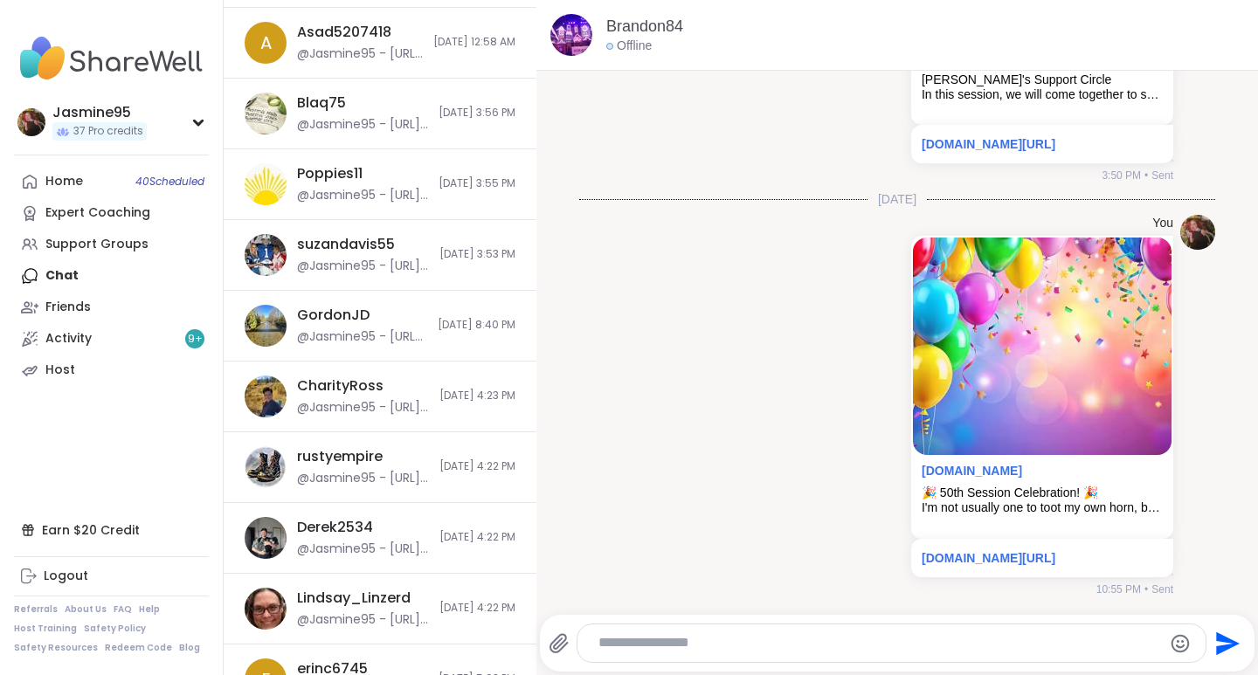
scroll to position [2813, 0]
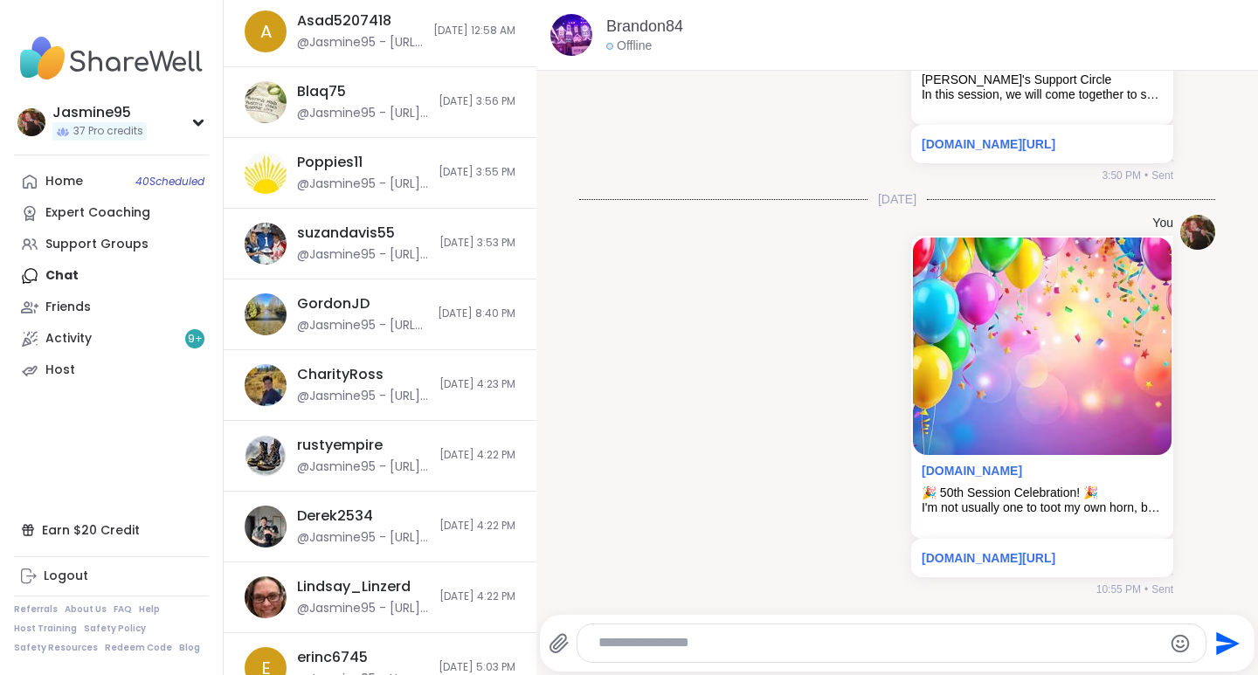
click at [356, 255] on div "@Jasmine95 - [URL][DOMAIN_NAME]" at bounding box center [363, 254] width 132 height 17
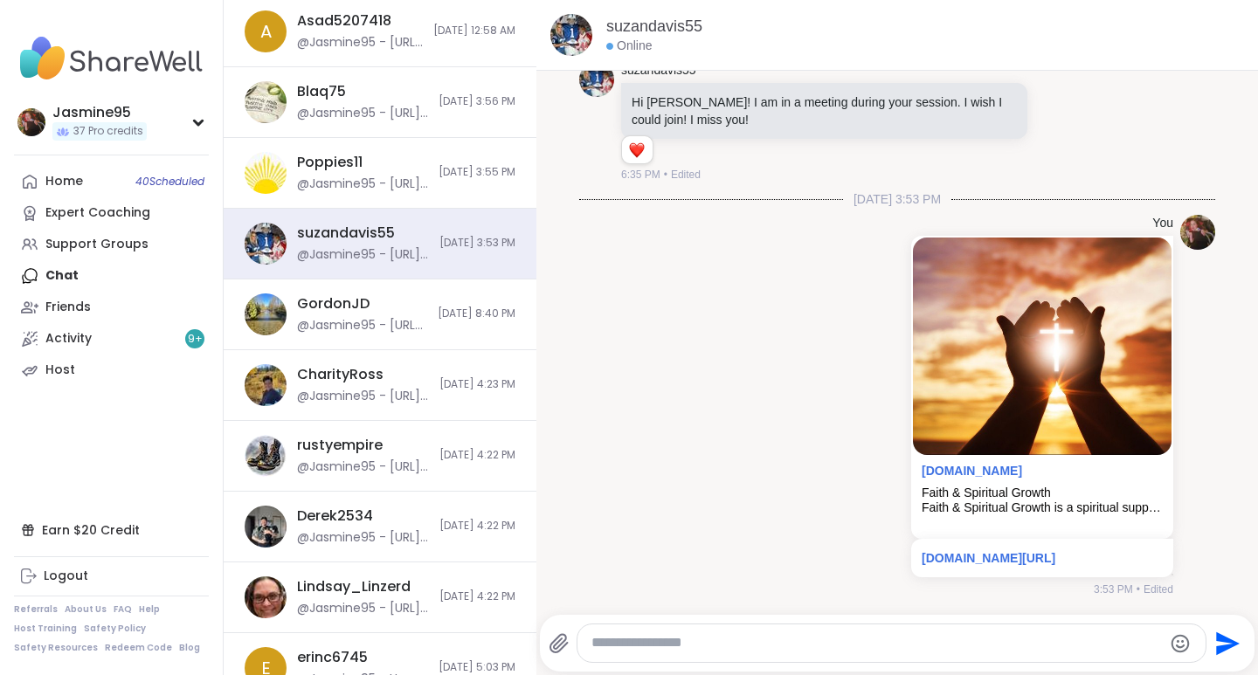
scroll to position [0, 0]
click at [658, 644] on textarea "Type your message" at bounding box center [876, 643] width 571 height 18
paste textarea "**********"
type textarea "**********"
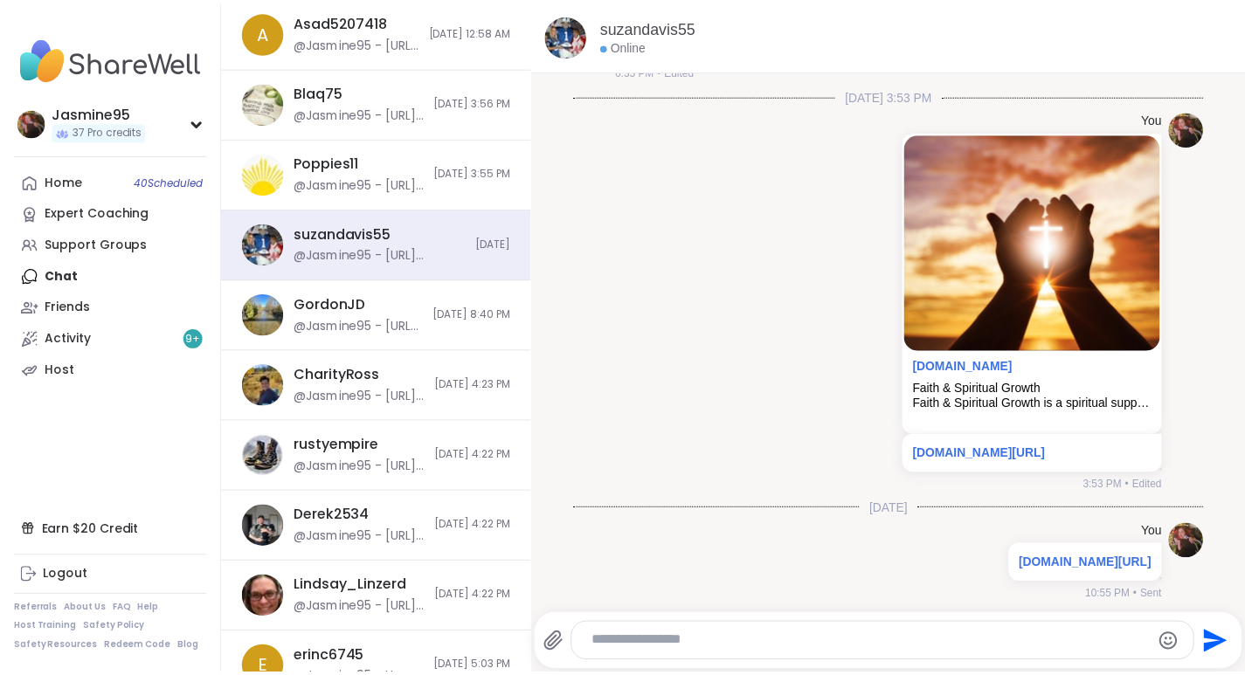
scroll to position [2608, 0]
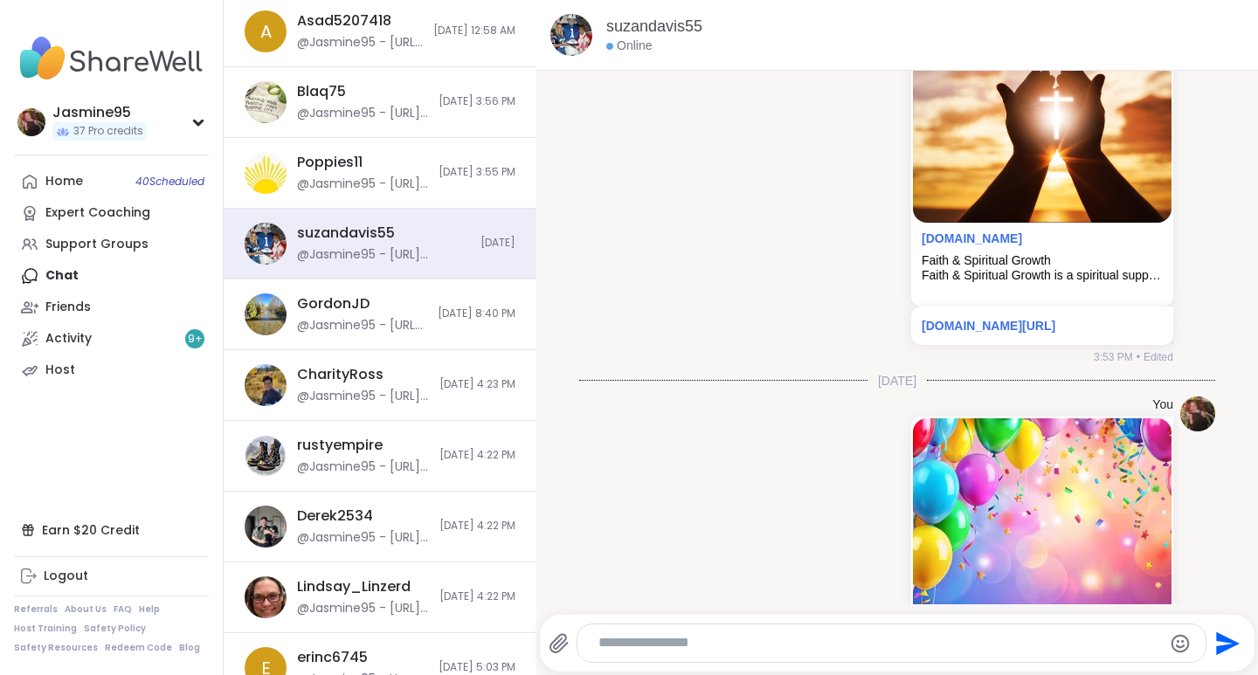
click at [107, 242] on div "Support Groups" at bounding box center [96, 244] width 103 height 17
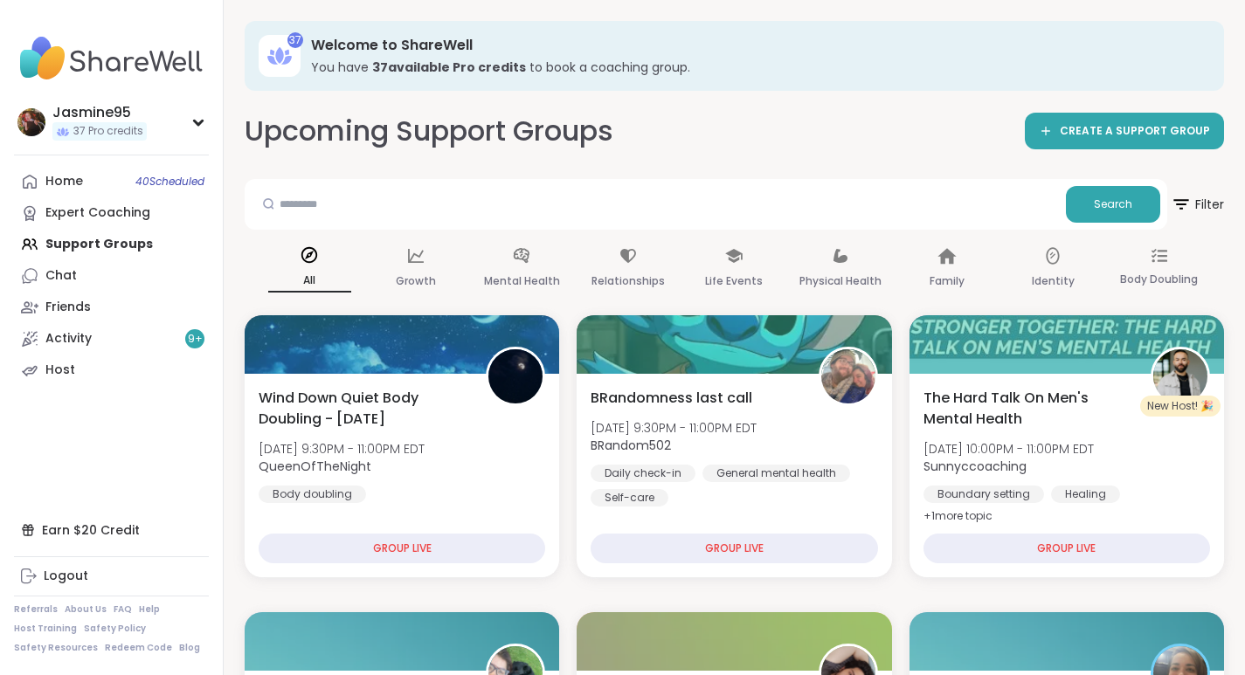
click at [110, 342] on link "Activity 9 +" at bounding box center [111, 338] width 195 height 31
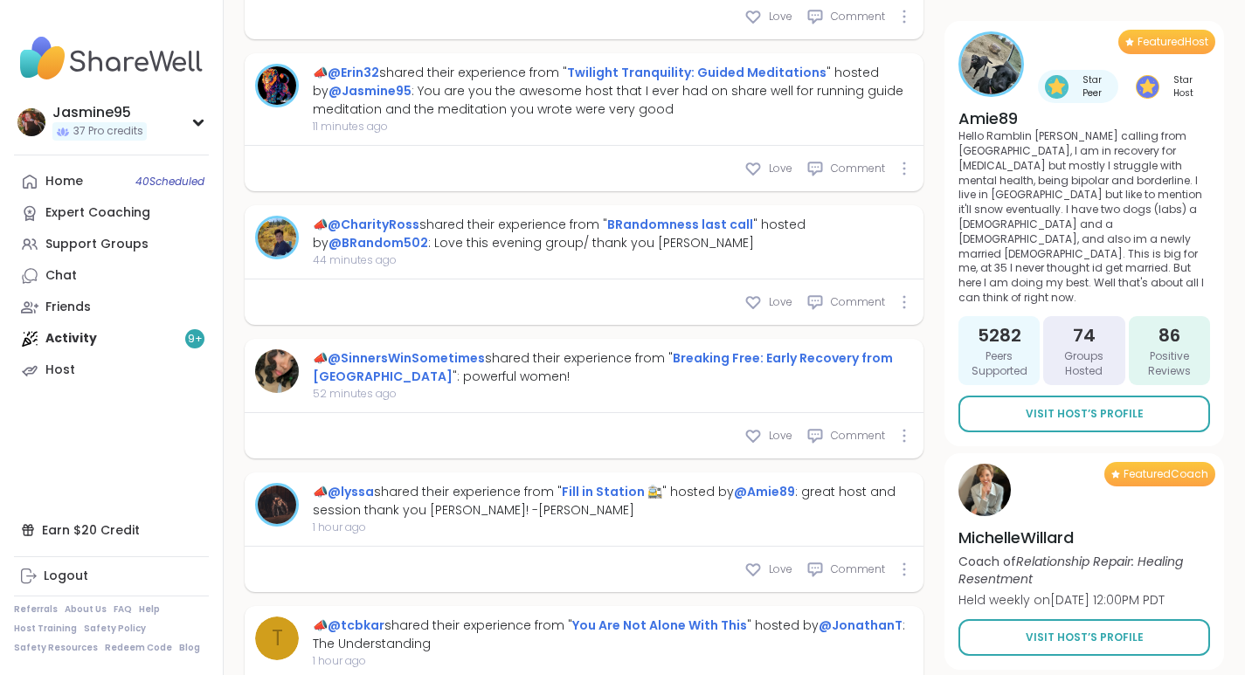
scroll to position [954, 0]
click at [770, 163] on span "Love" at bounding box center [781, 169] width 24 height 16
type textarea "*"
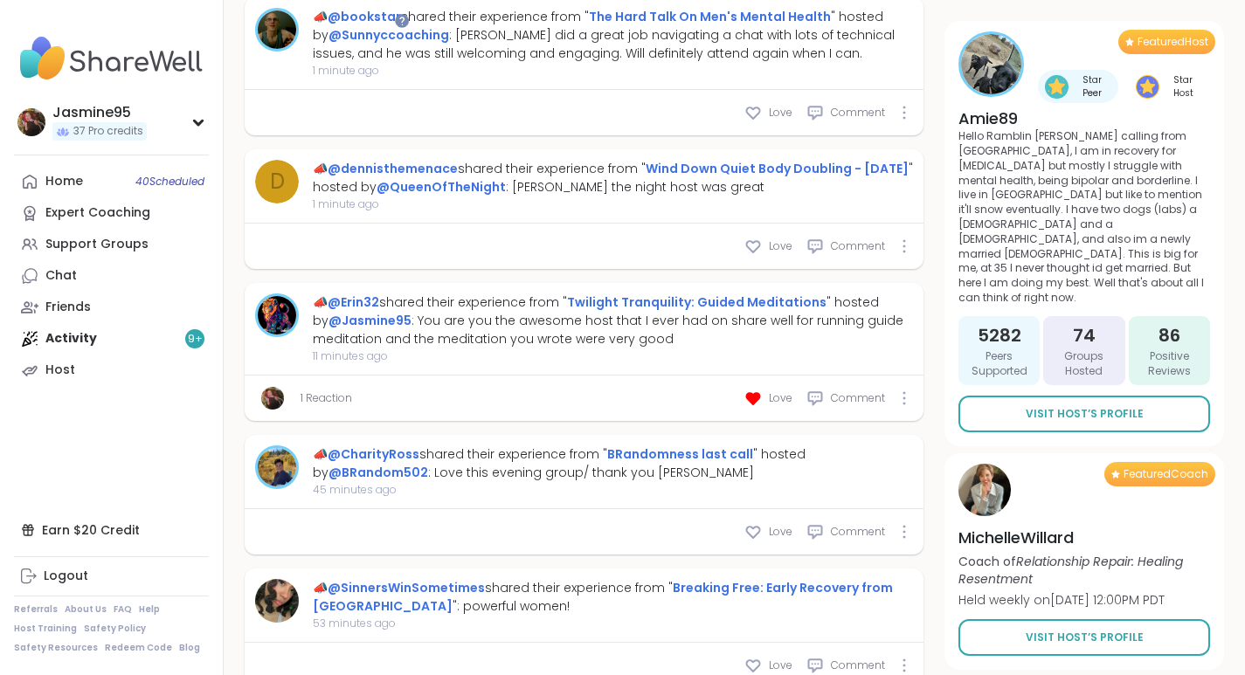
scroll to position [733, 0]
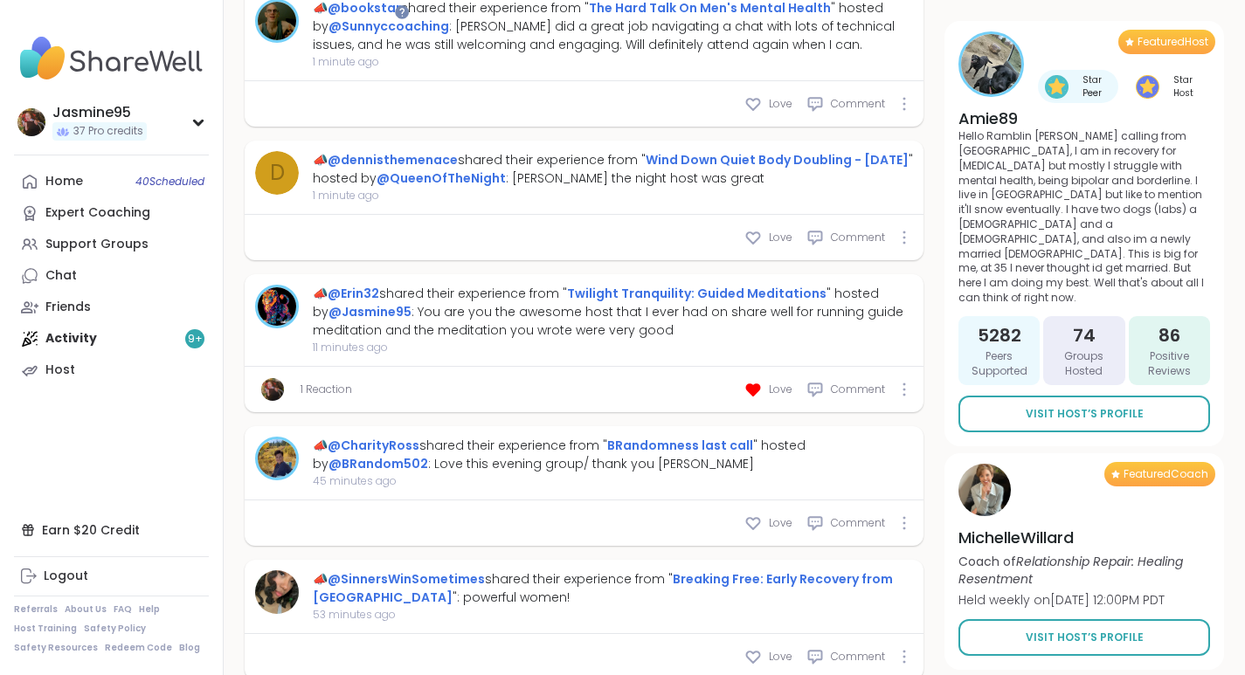
click at [117, 247] on div "Support Groups" at bounding box center [96, 244] width 103 height 17
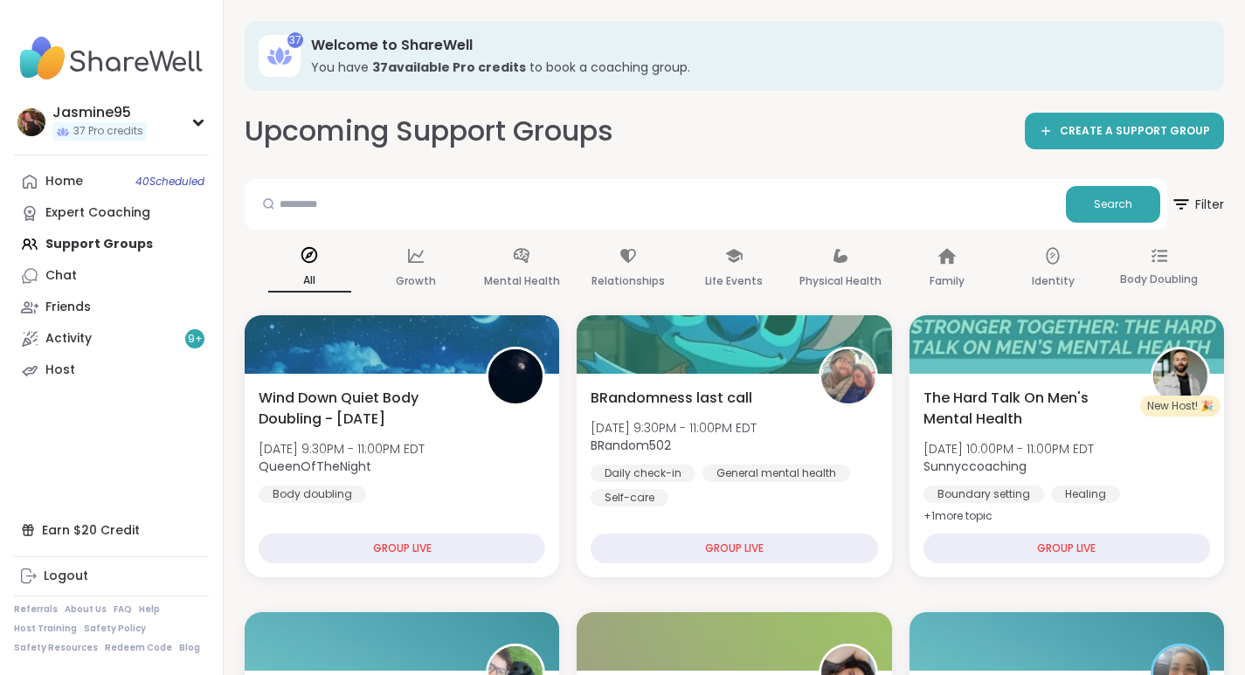
click at [897, 142] on div "Upcoming Support Groups CREATE A SUPPORT GROUP" at bounding box center [734, 131] width 979 height 39
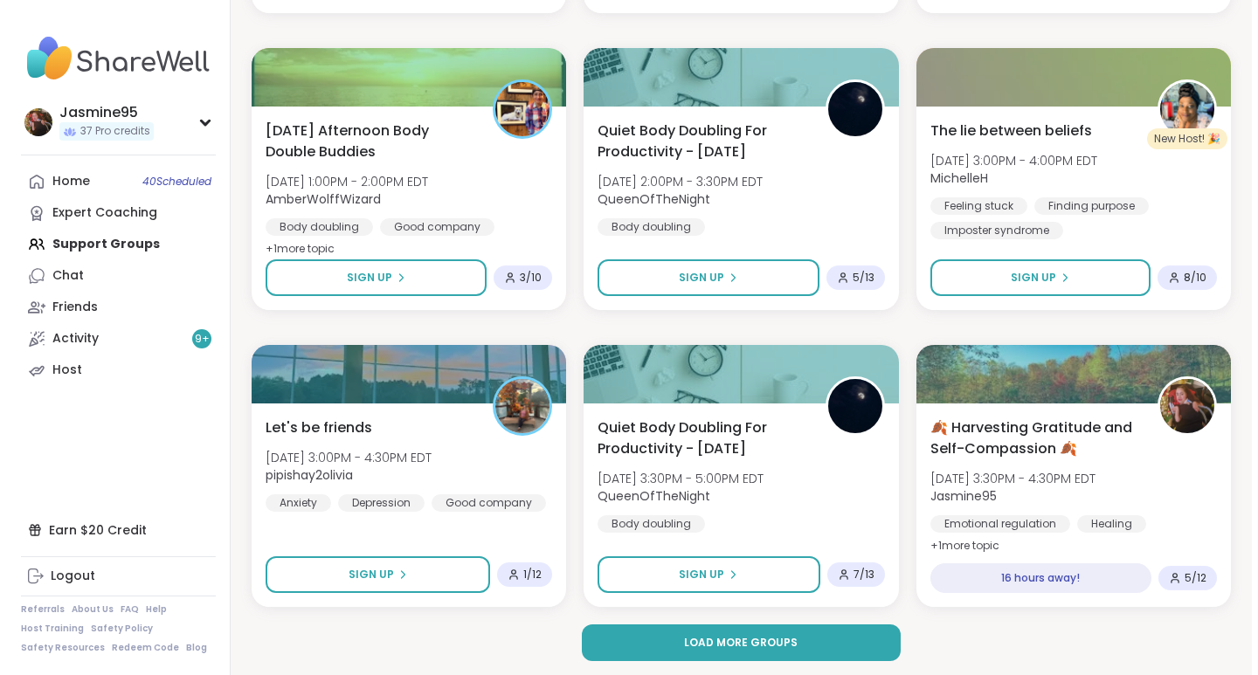
scroll to position [3241, 0]
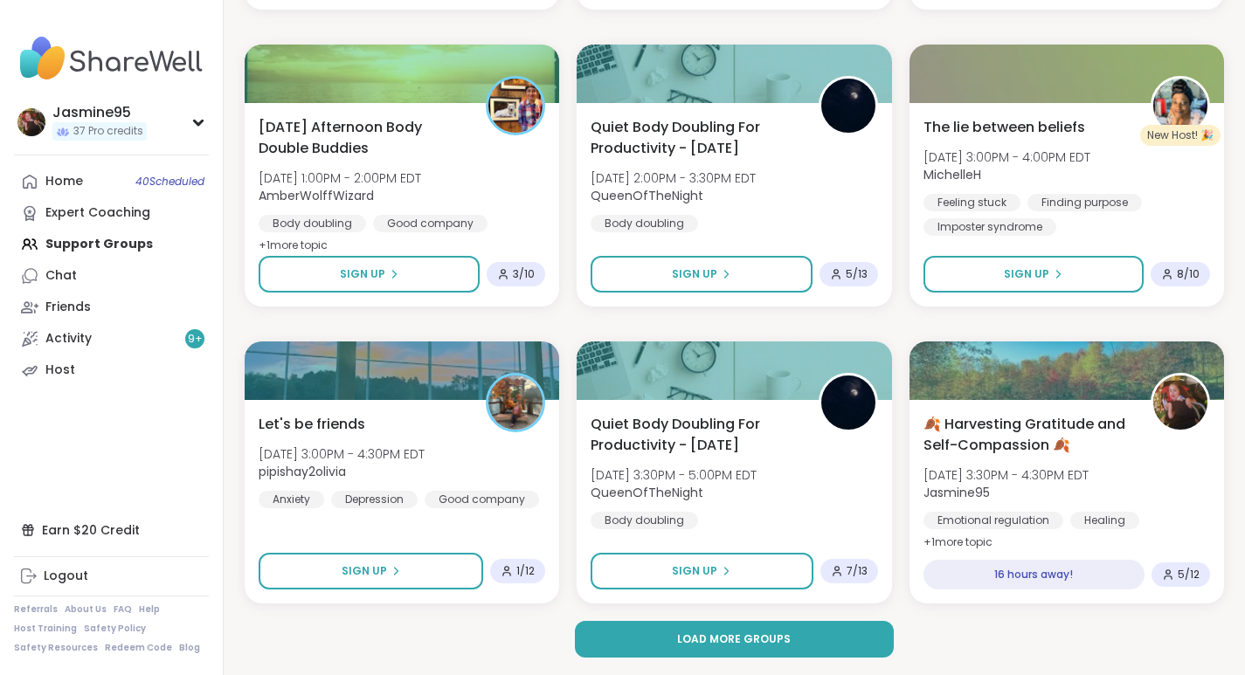
click at [1032, 409] on div "🍂 Harvesting Gratitude and Self-Compassion 🍂 Fri, Oct 10 | 3:30PM - 4:30PM EDT …" at bounding box center [1066, 502] width 315 height 204
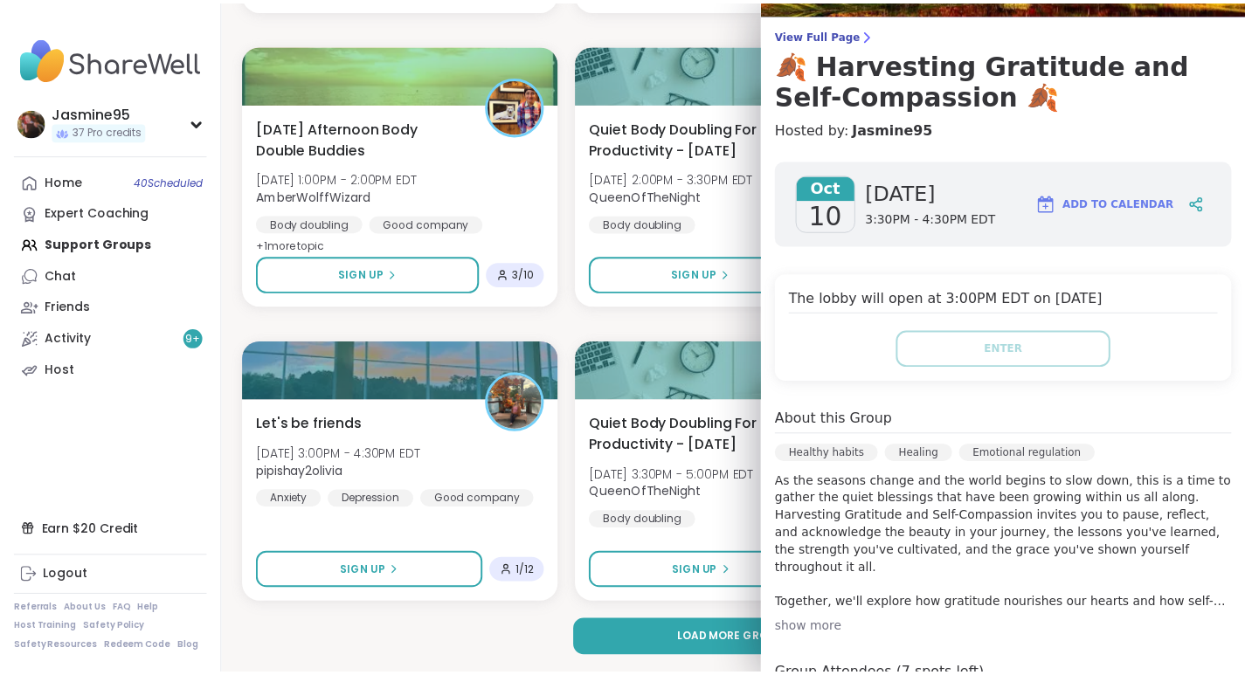
scroll to position [122, 0]
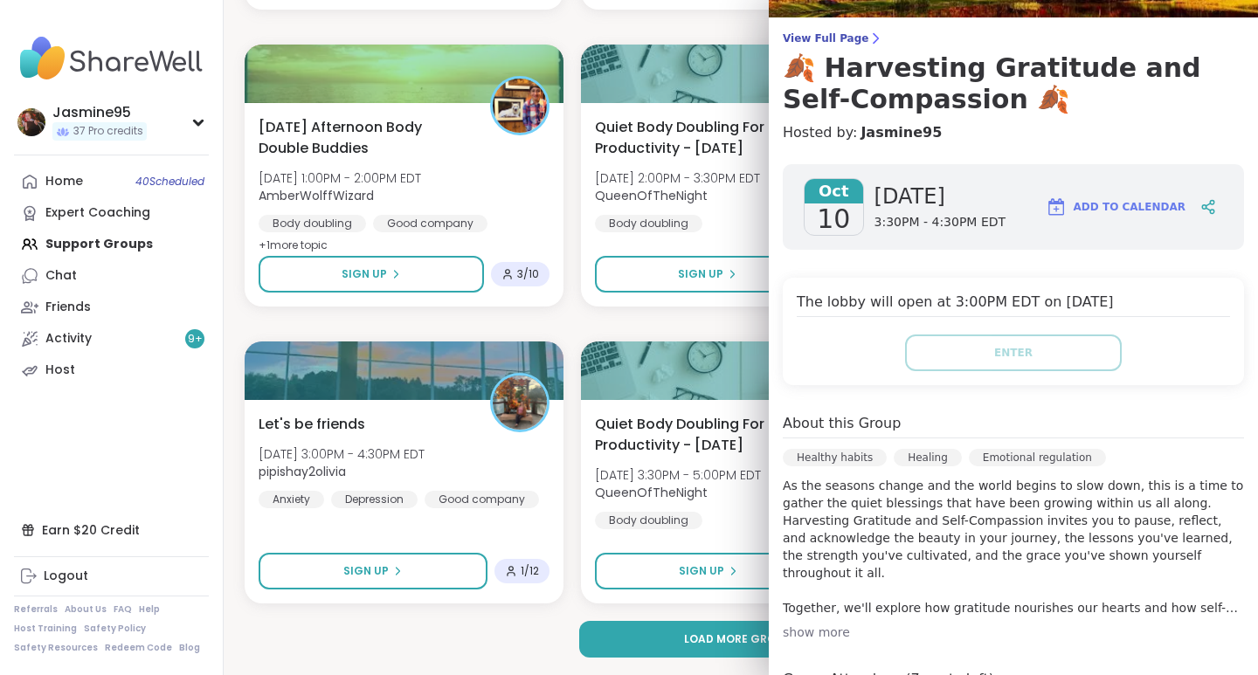
click at [1210, 203] on icon at bounding box center [1212, 203] width 4 height 4
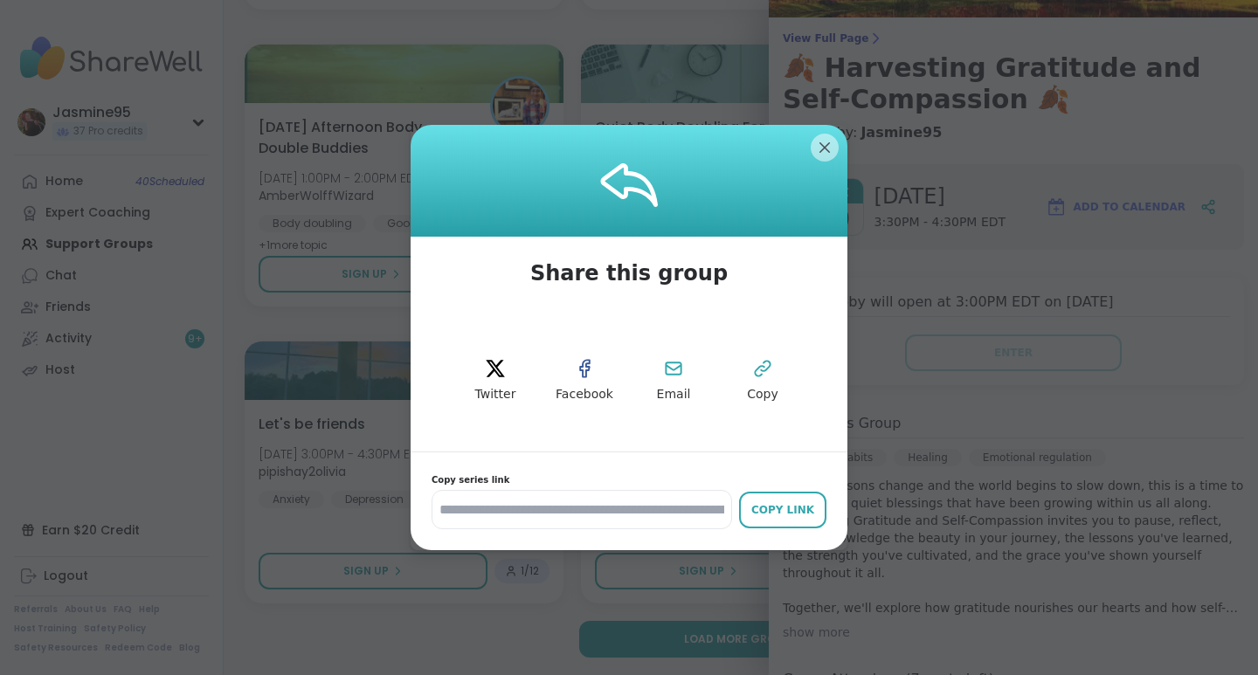
click at [763, 380] on button "Copy" at bounding box center [762, 381] width 79 height 79
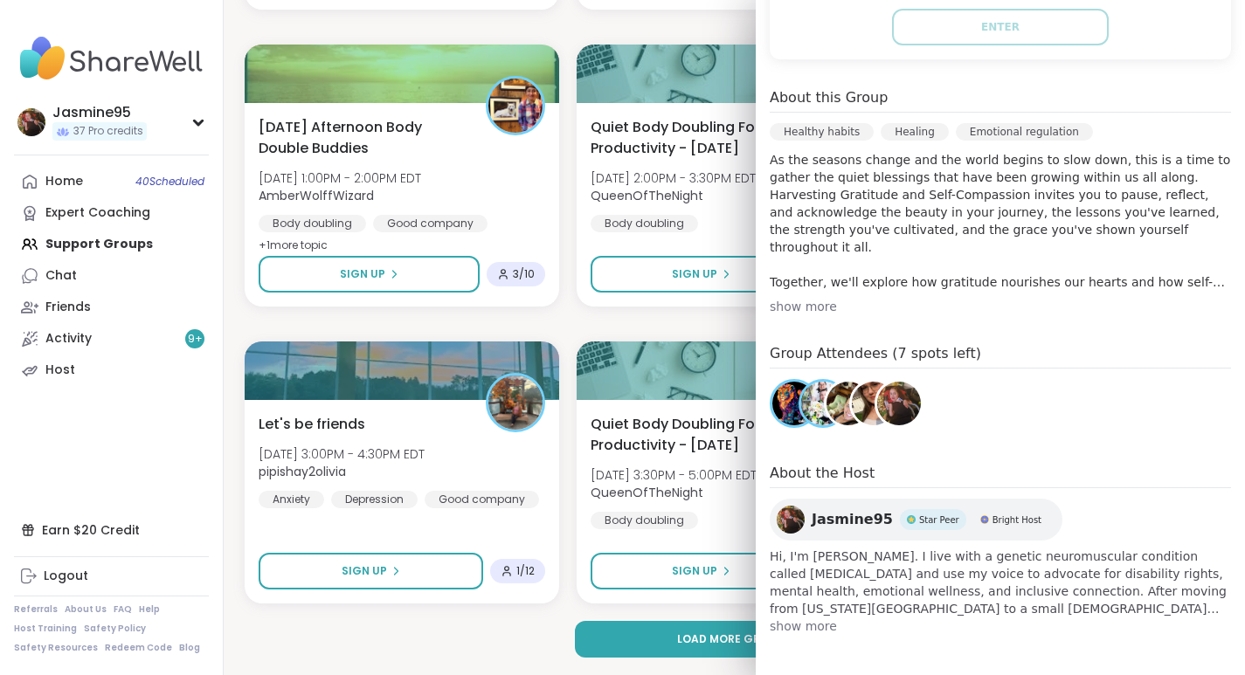
scroll to position [450, 0]
click at [93, 342] on link "Activity 9 +" at bounding box center [111, 338] width 195 height 31
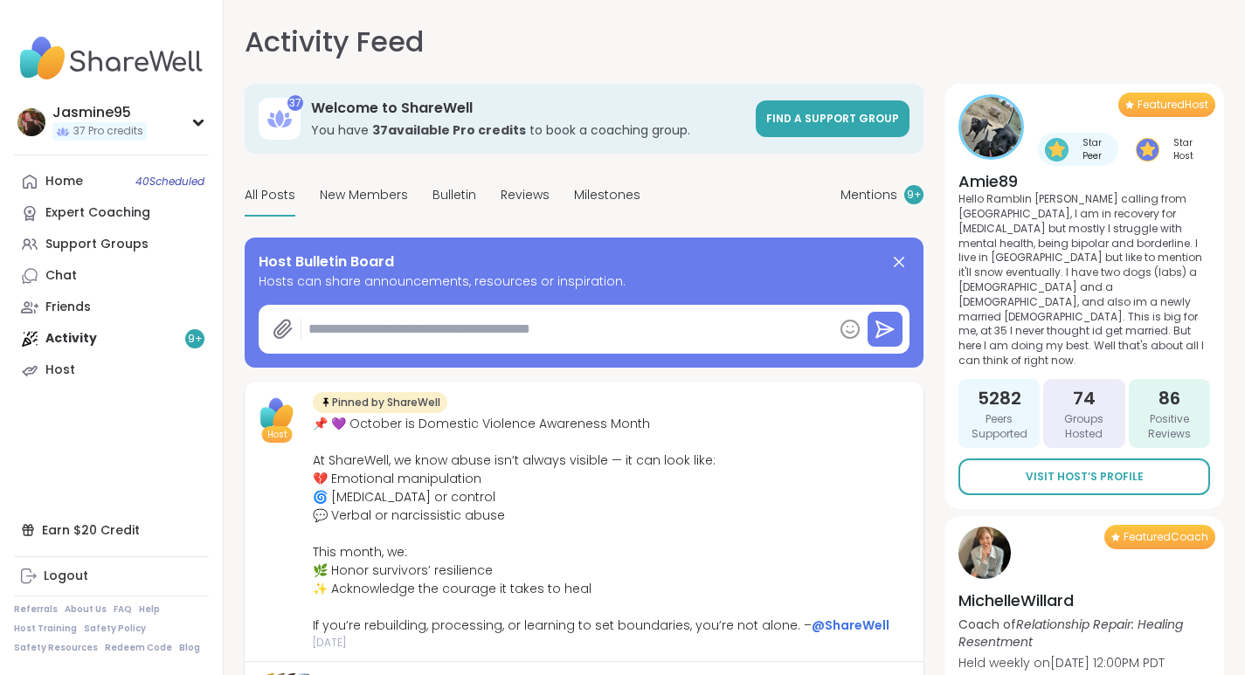
click at [521, 332] on textarea at bounding box center [566, 329] width 531 height 35
type textarea "*"
paste textarea "**********"
type textarea "**********"
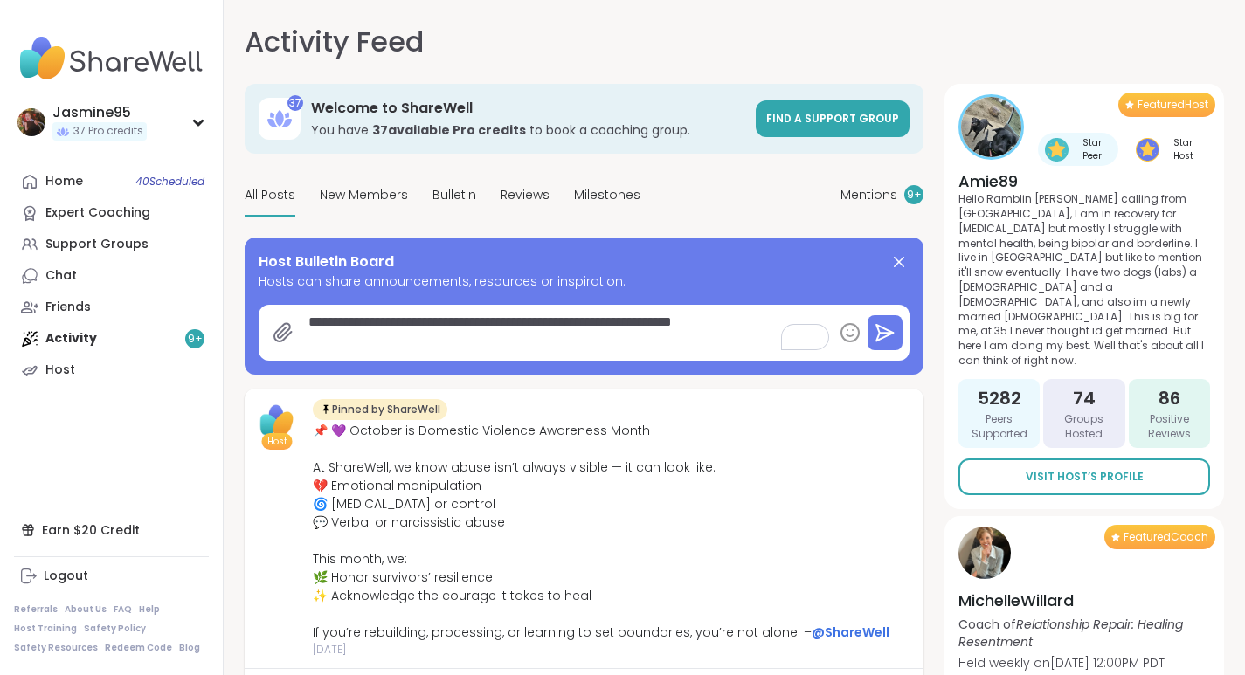
type textarea "*"
type textarea "**********"
click at [887, 322] on button at bounding box center [885, 332] width 35 height 35
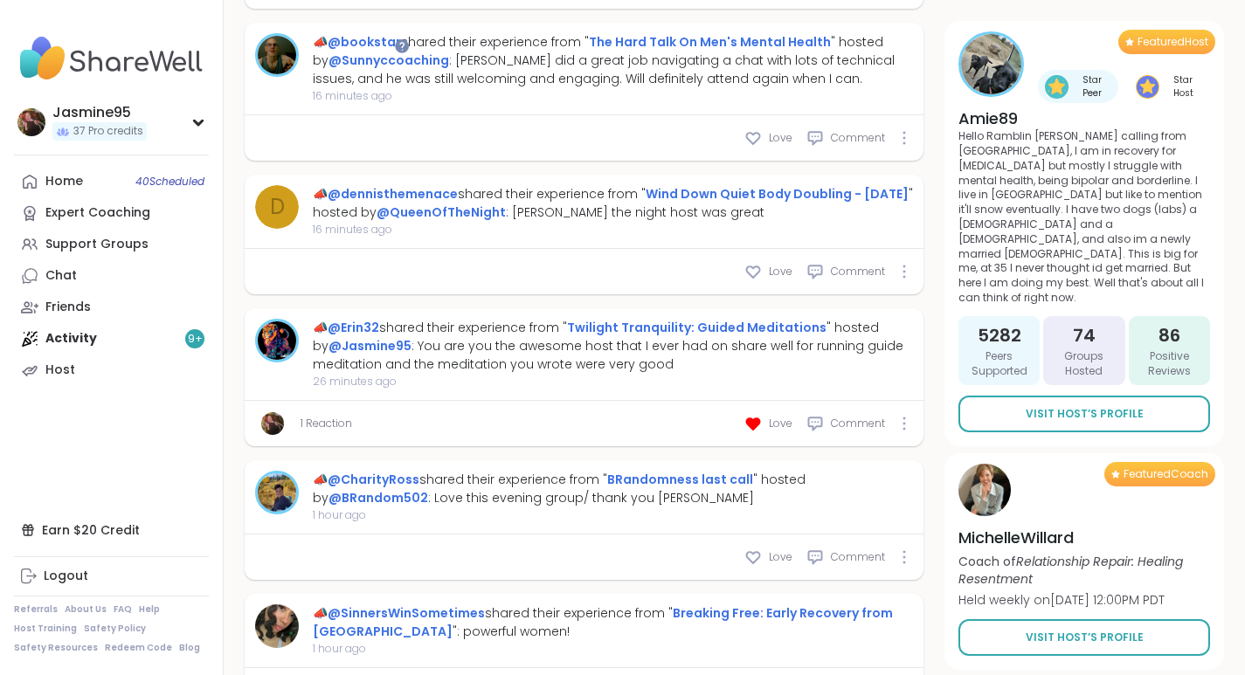
scroll to position [1375, 0]
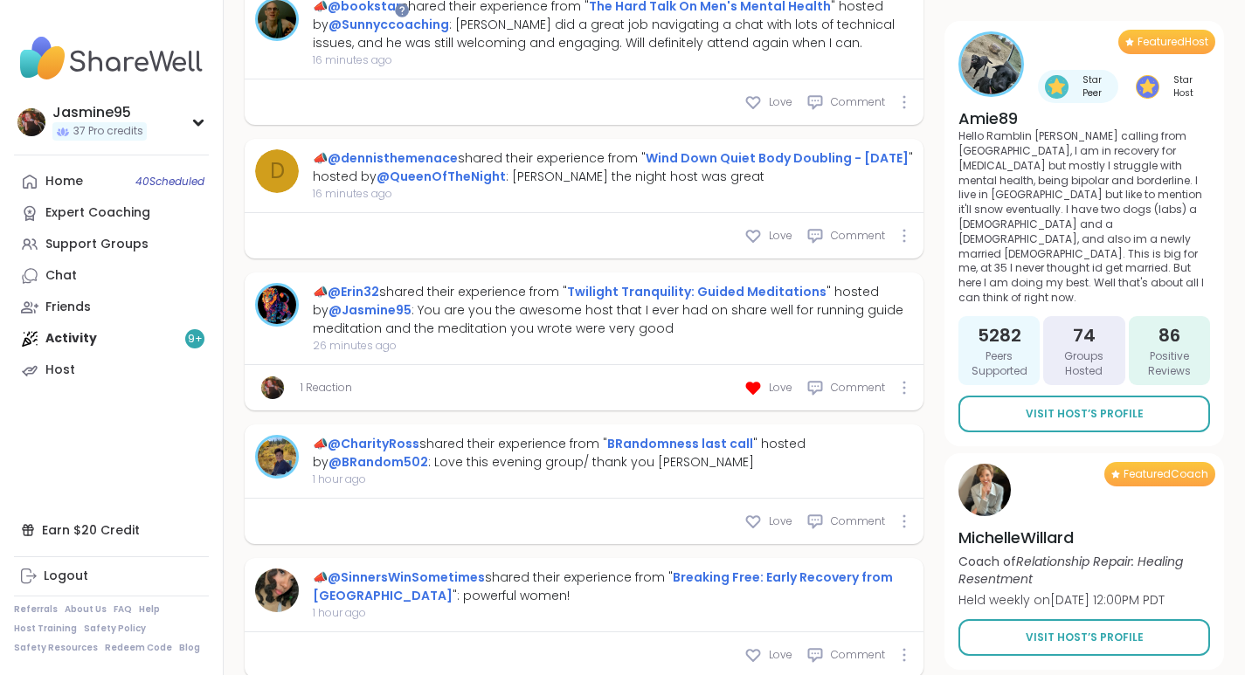
click at [159, 248] on link "Support Groups" at bounding box center [111, 244] width 195 height 31
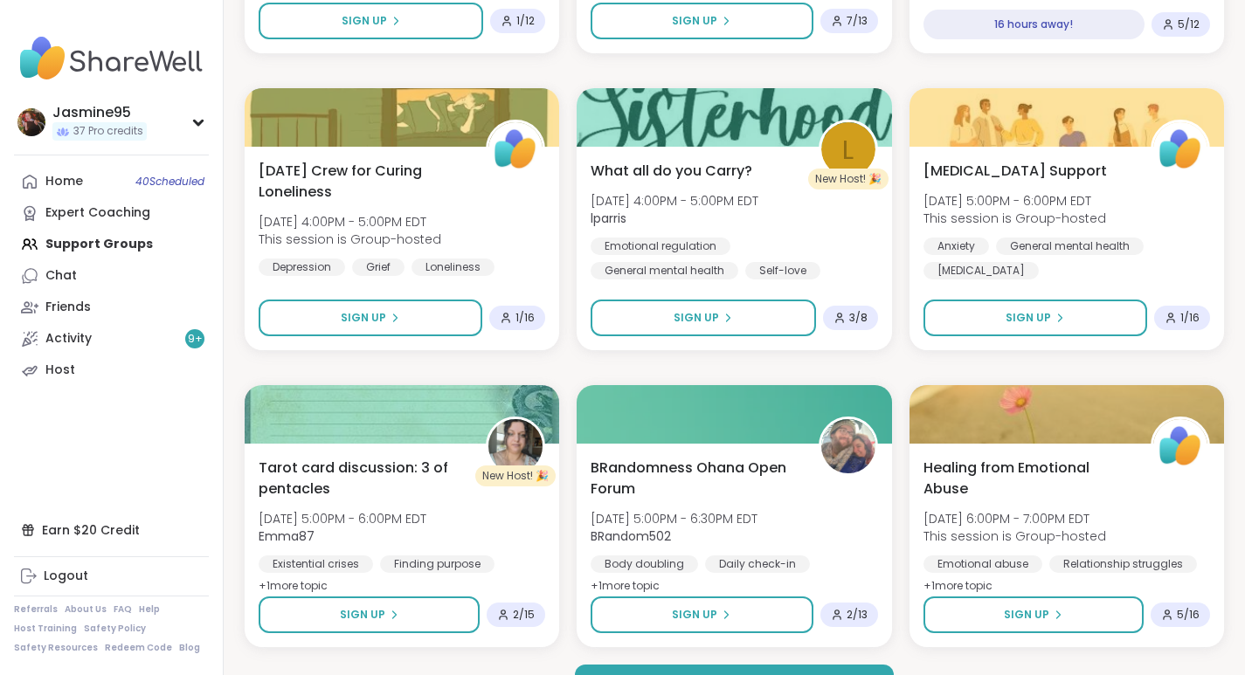
scroll to position [3241, 0]
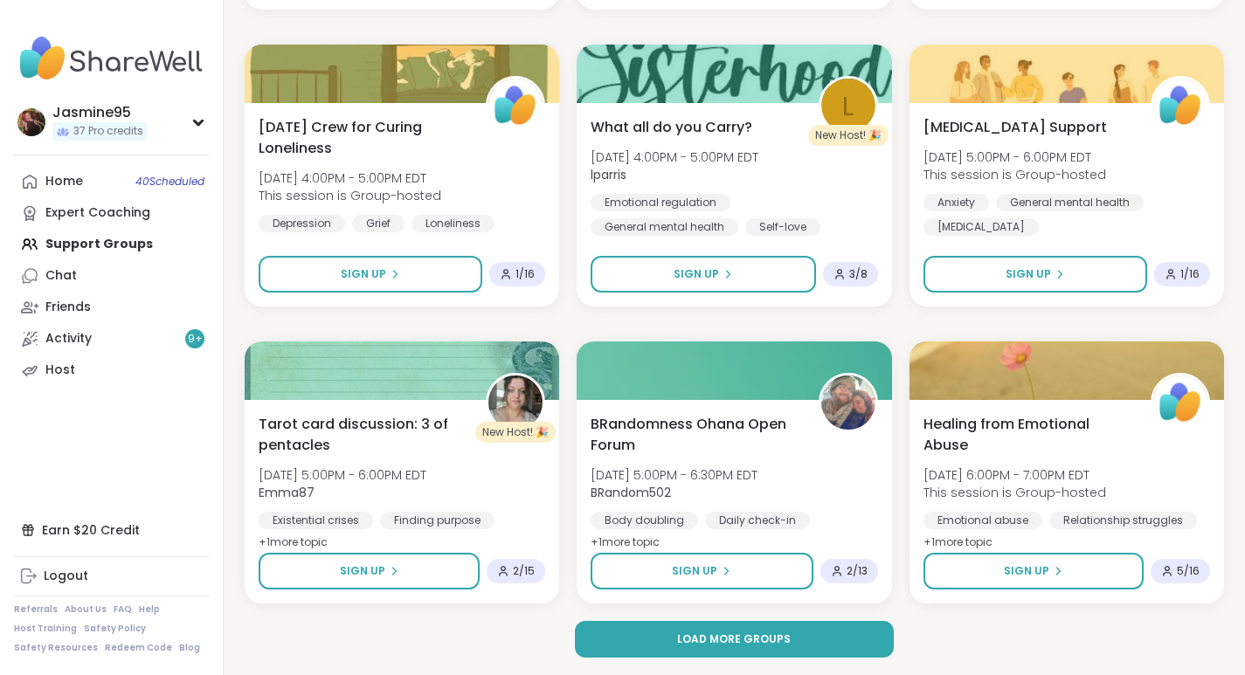
click at [728, 642] on span "Load more groups" at bounding box center [734, 640] width 114 height 16
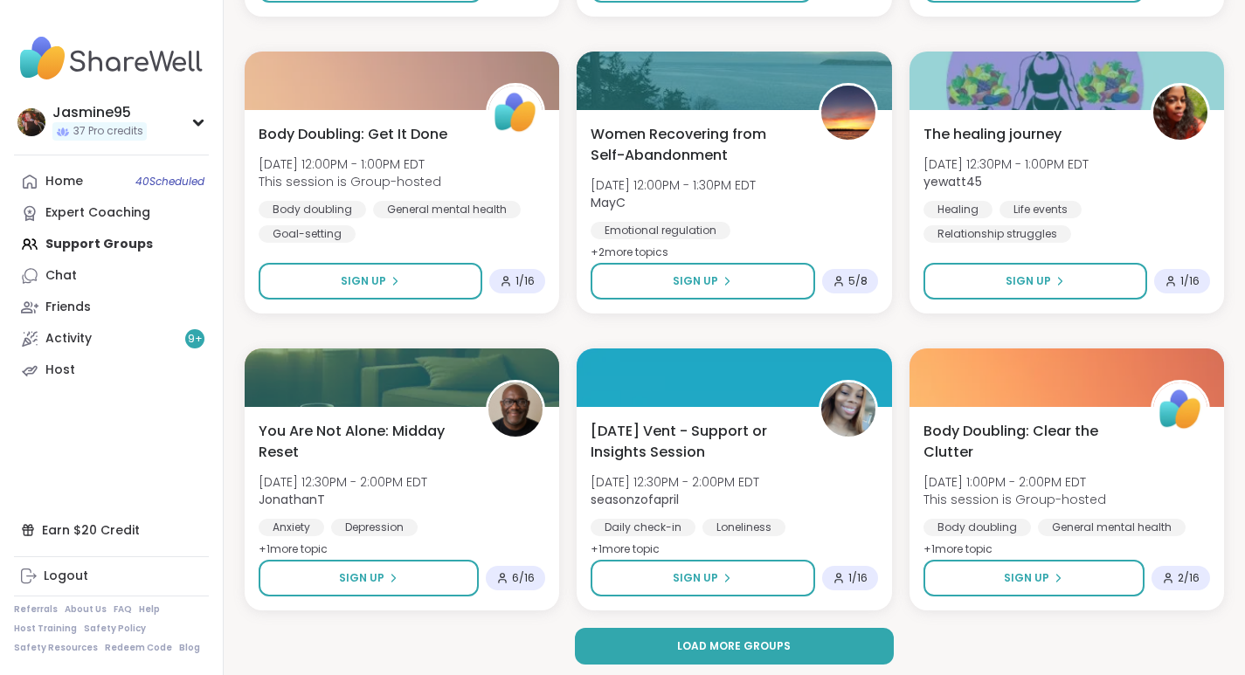
scroll to position [6806, 0]
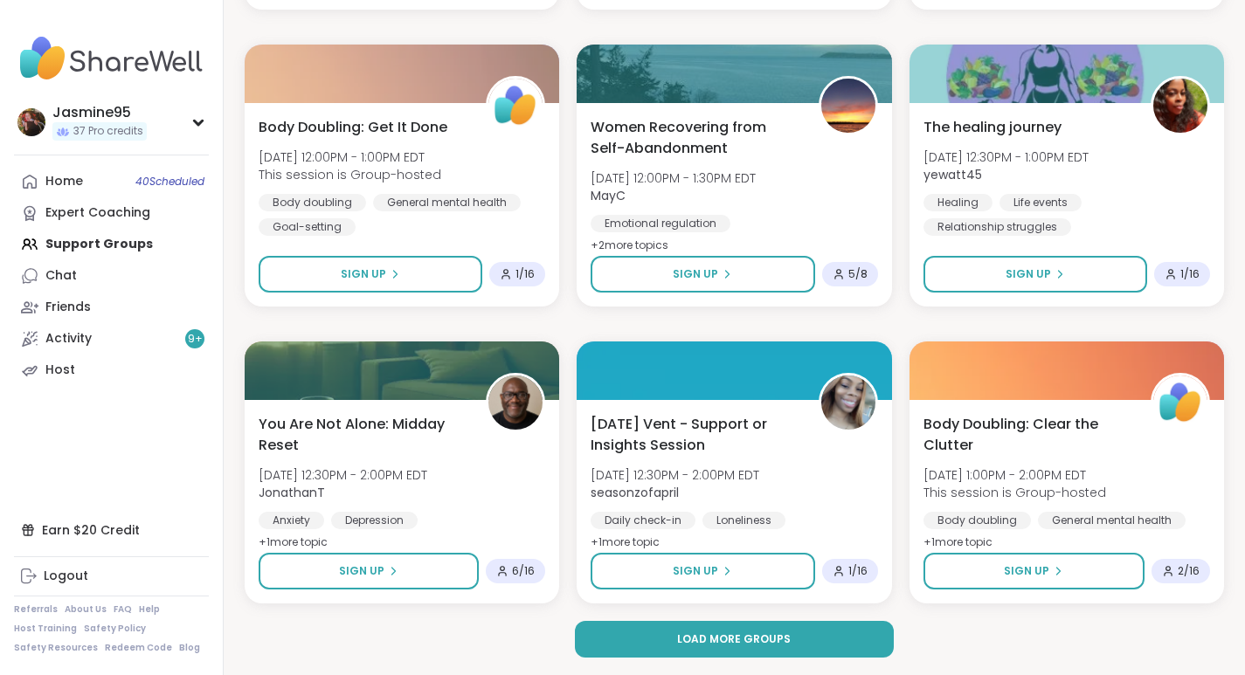
click at [740, 648] on button "Load more groups" at bounding box center [735, 639] width 320 height 37
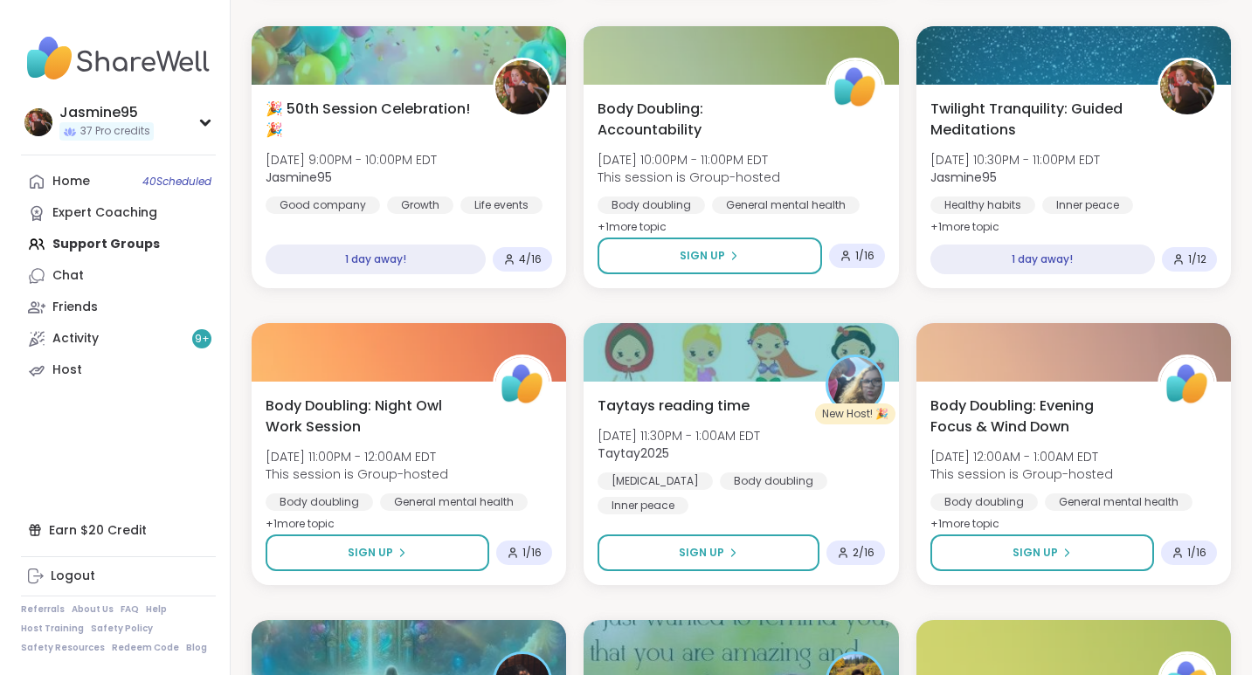
scroll to position [9213, 0]
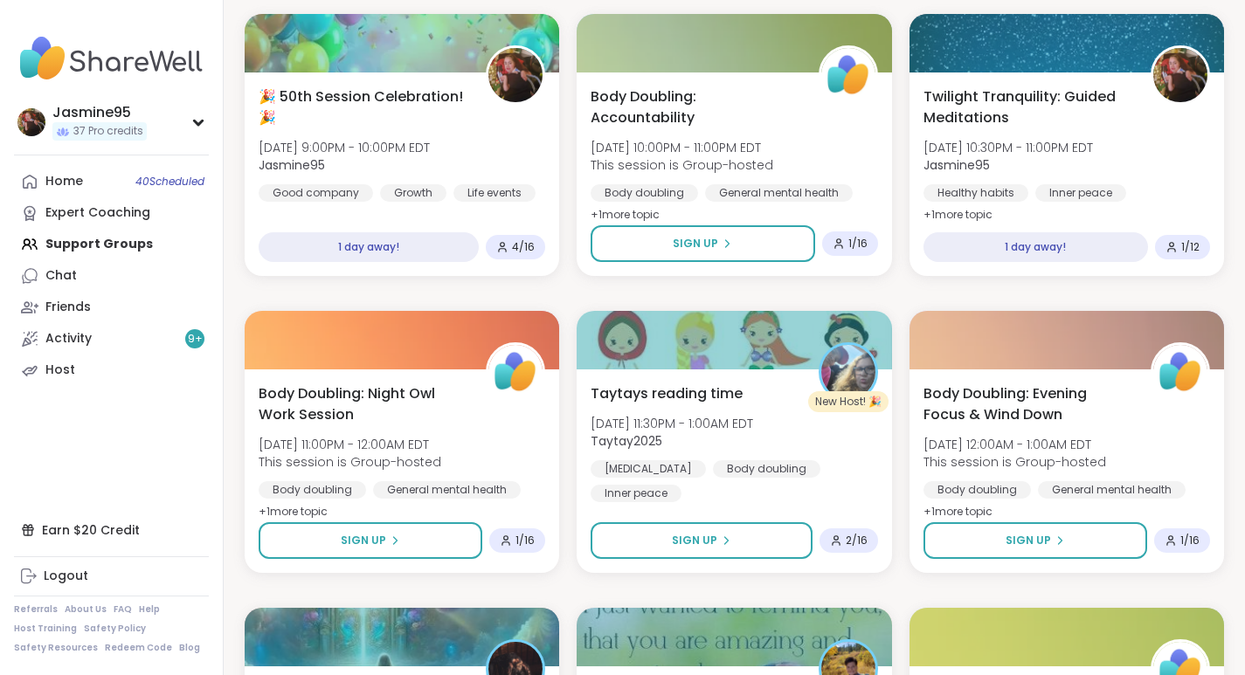
click at [457, 121] on span "🎉 50th Session Celebration! 🎉" at bounding box center [363, 107] width 208 height 42
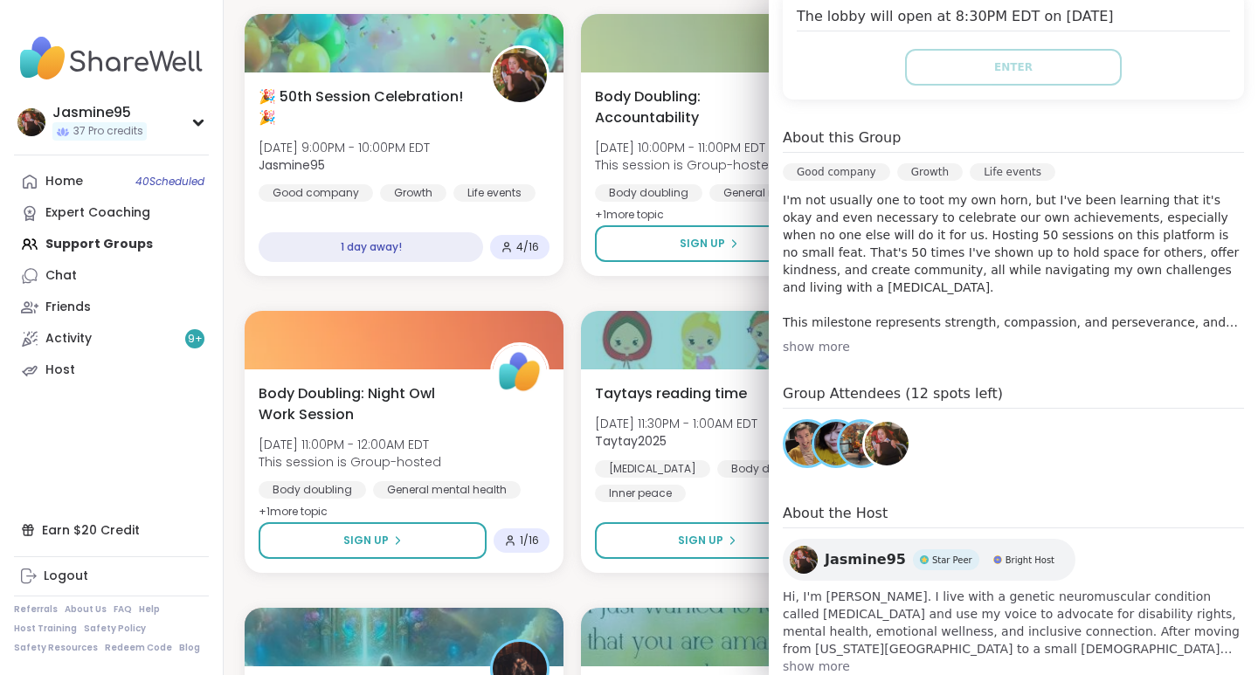
scroll to position [418, 0]
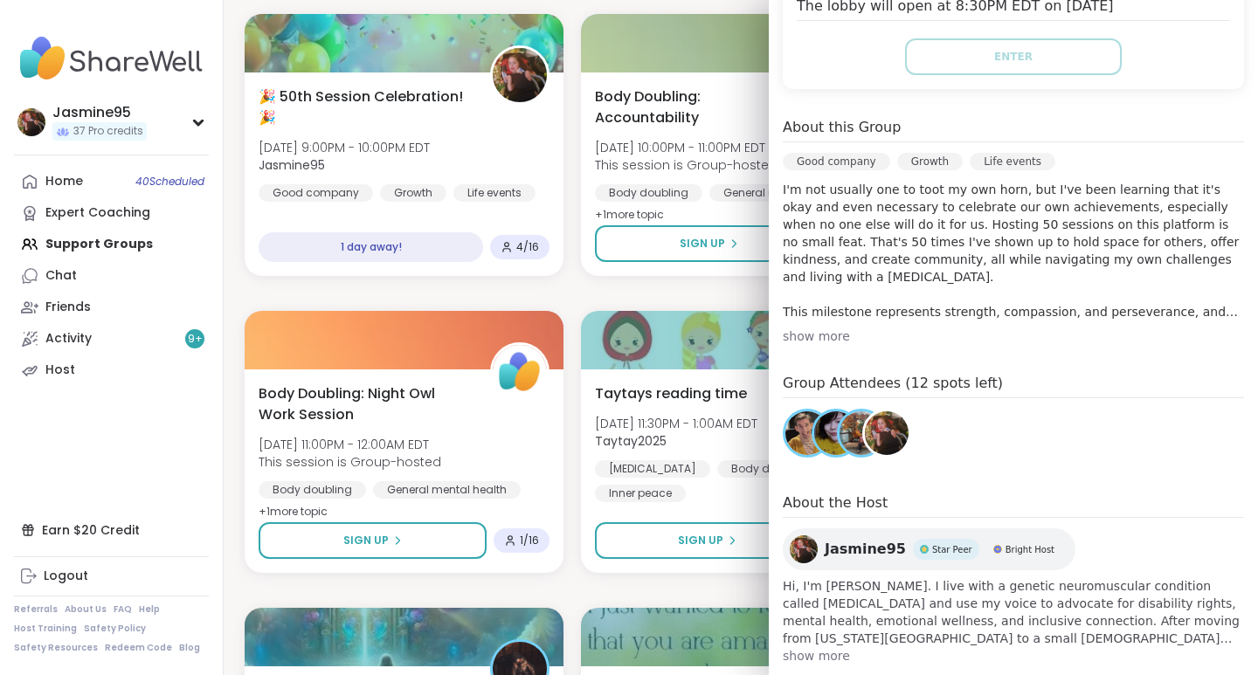
click at [842, 411] on img at bounding box center [862, 433] width 44 height 44
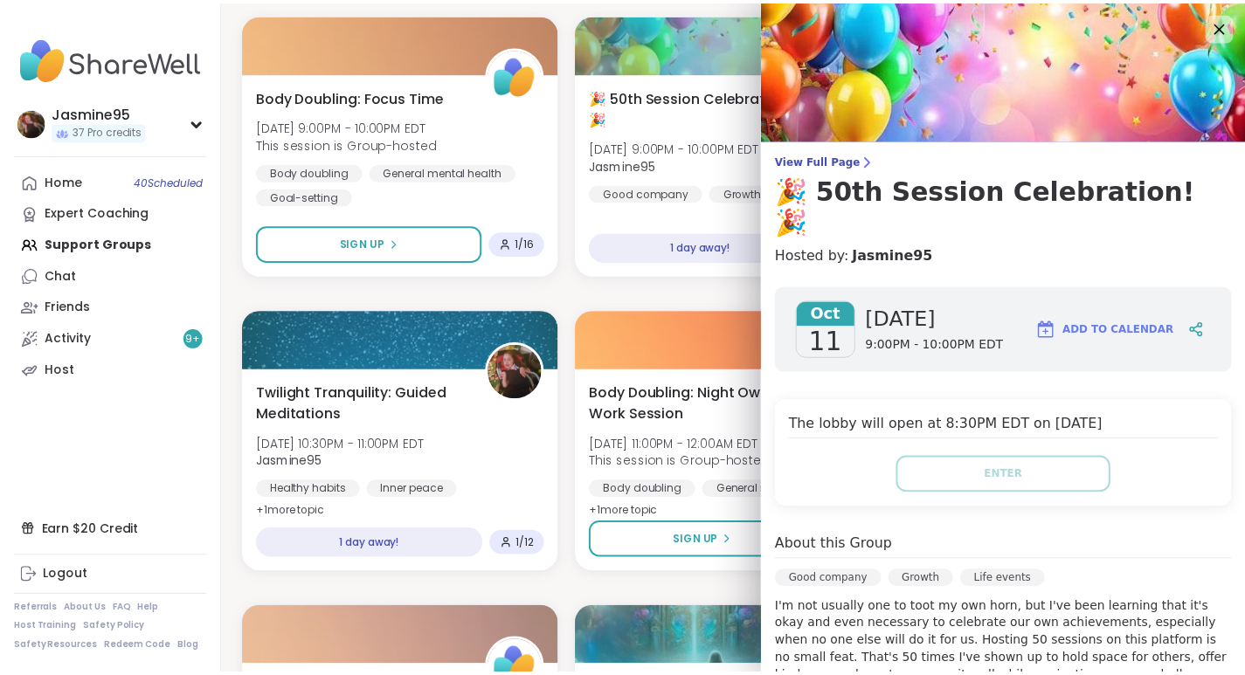
scroll to position [0, 0]
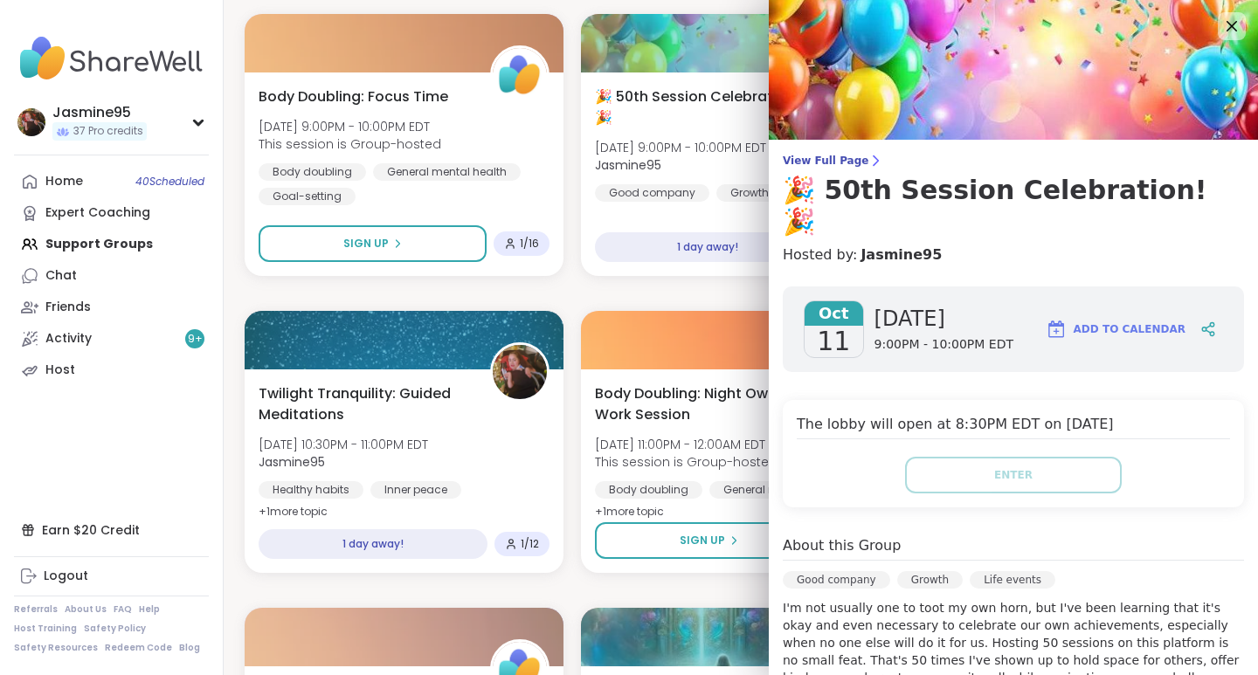
click at [1227, 31] on icon at bounding box center [1232, 26] width 10 height 10
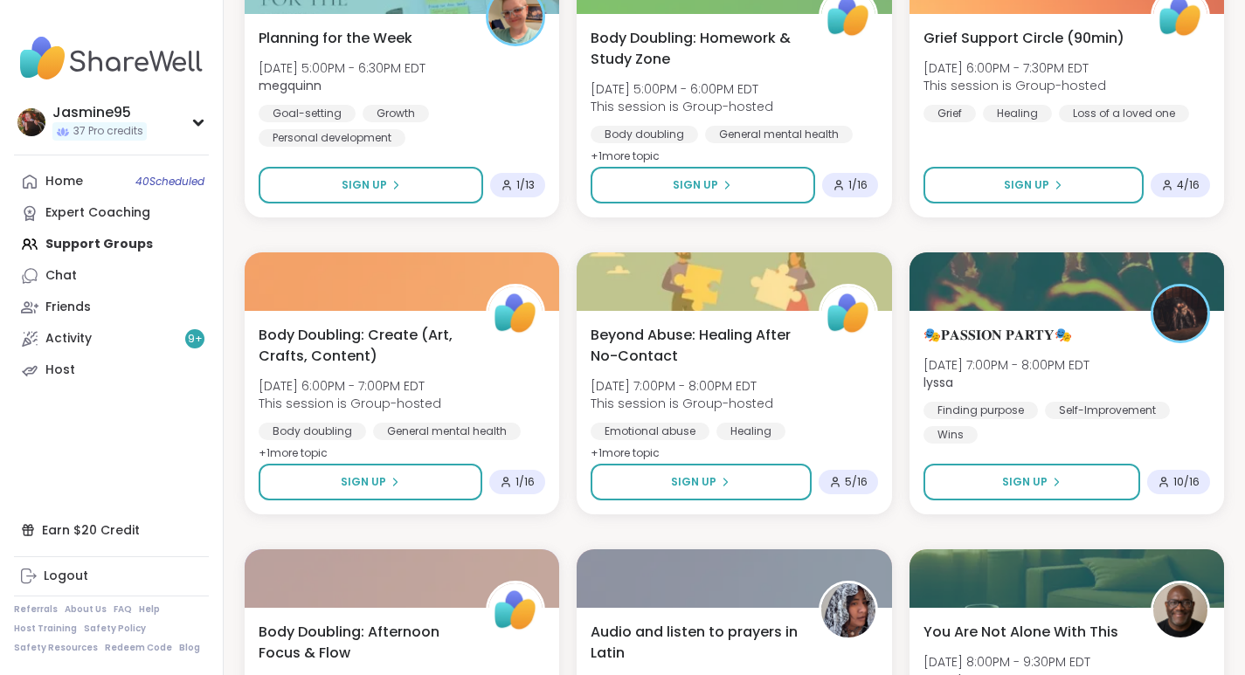
scroll to position [8079, 0]
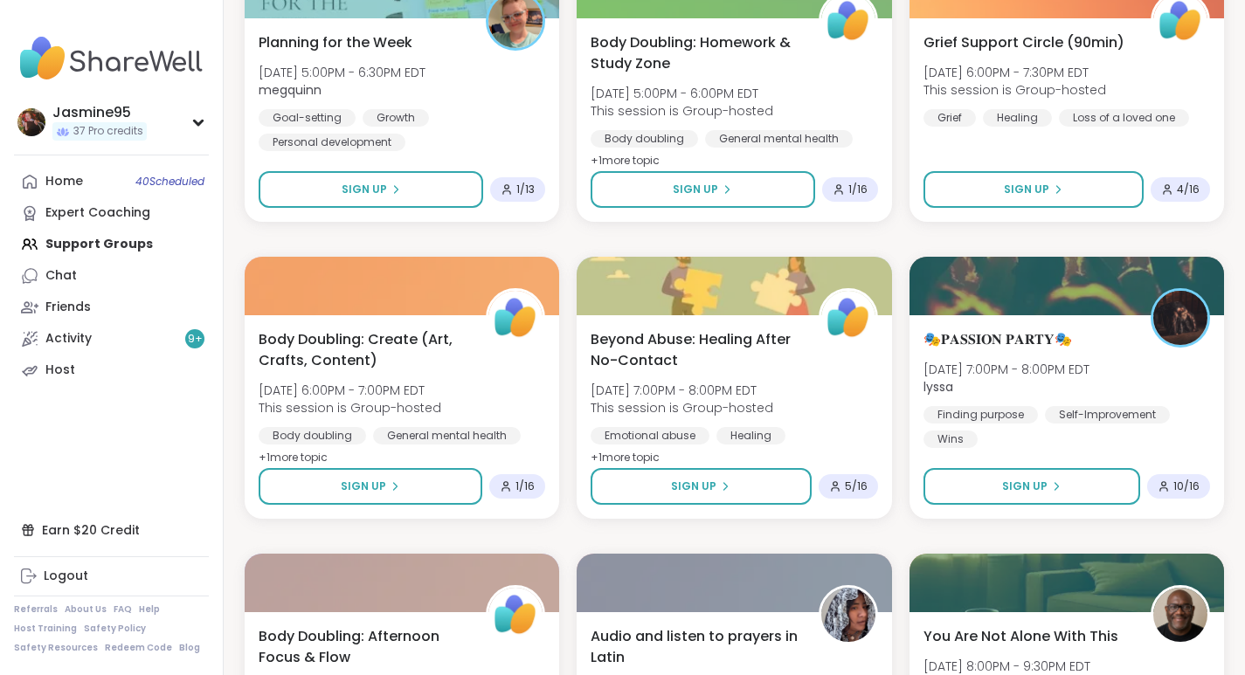
click at [1012, 494] on span "Sign Up" at bounding box center [1024, 487] width 45 height 16
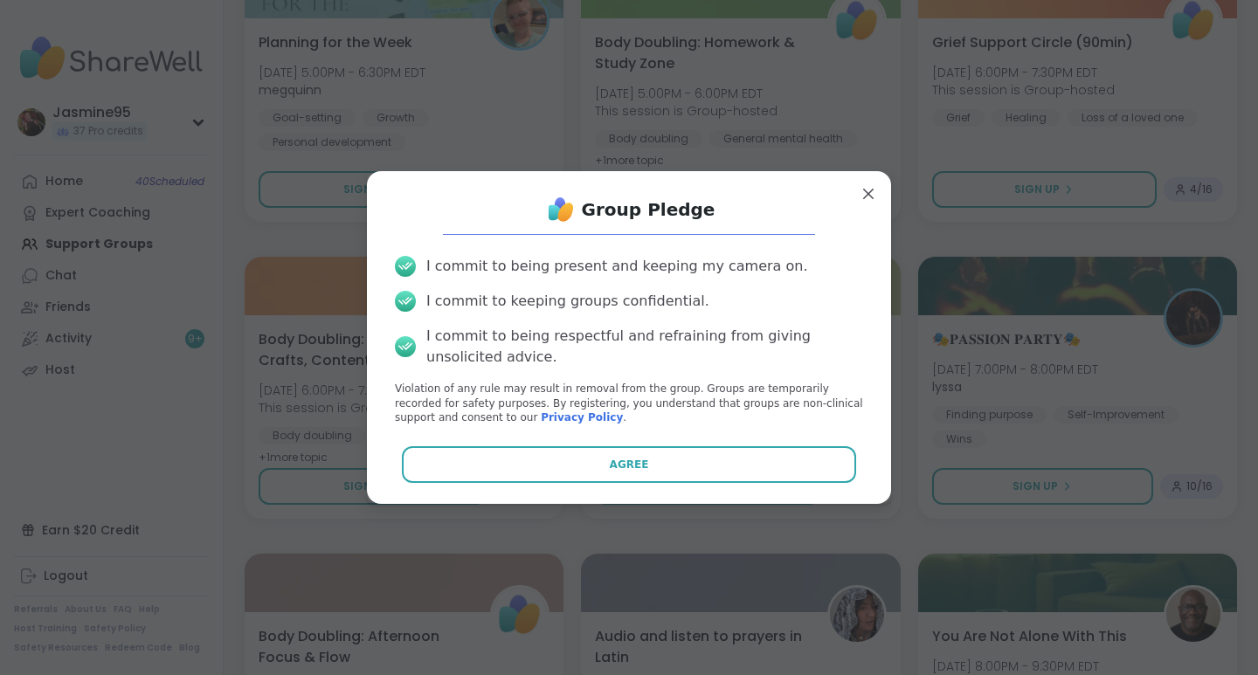
click at [635, 467] on button "Agree" at bounding box center [629, 464] width 455 height 37
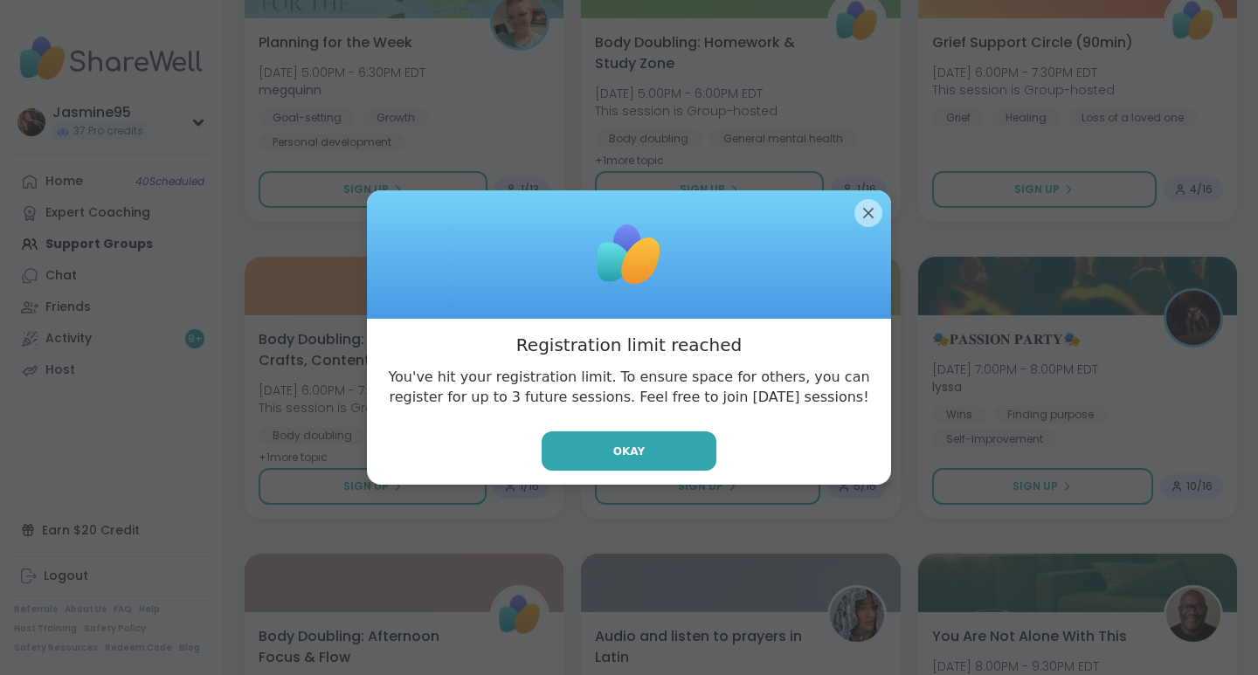
click at [641, 449] on button "Okay" at bounding box center [629, 451] width 175 height 39
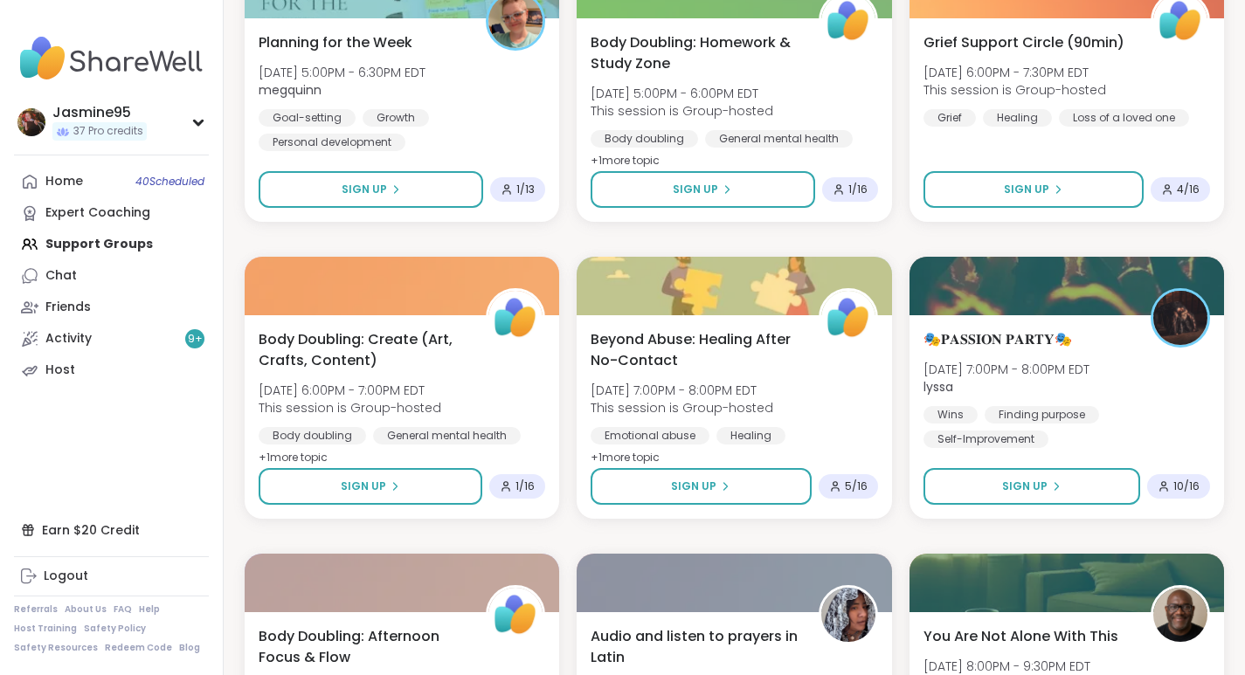
click at [166, 192] on link "Home 40 Scheduled" at bounding box center [111, 181] width 195 height 31
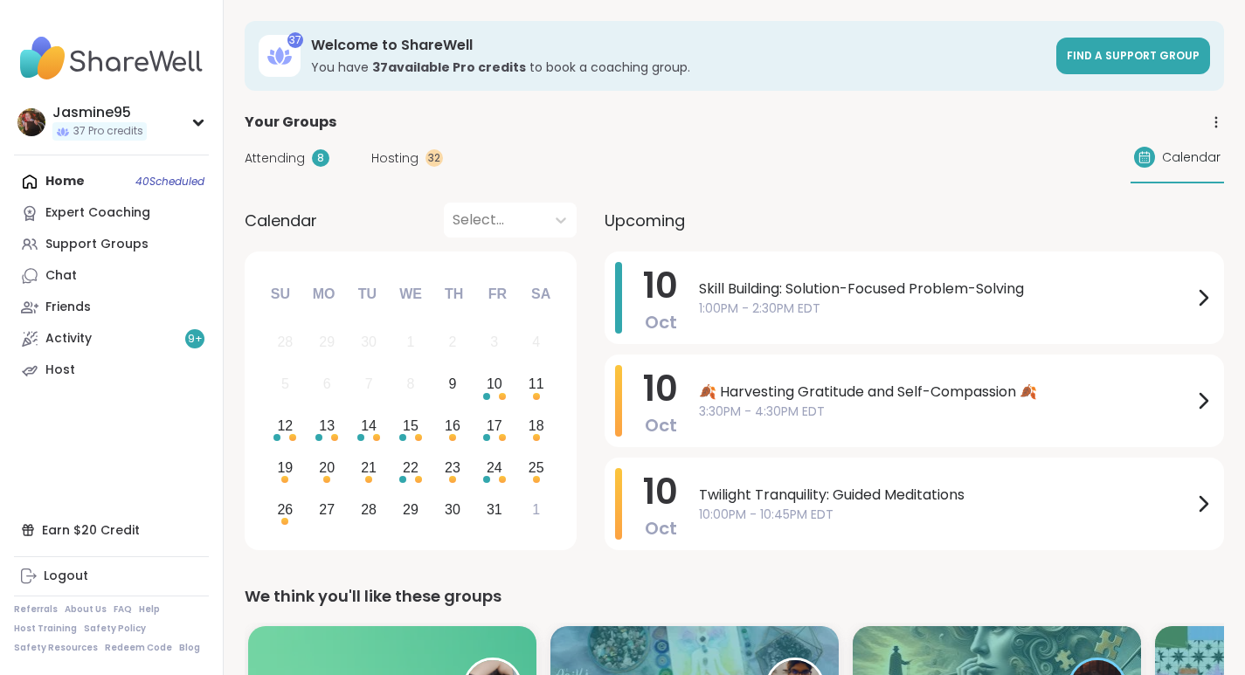
click at [308, 156] on div "Attending 8" at bounding box center [287, 158] width 85 height 18
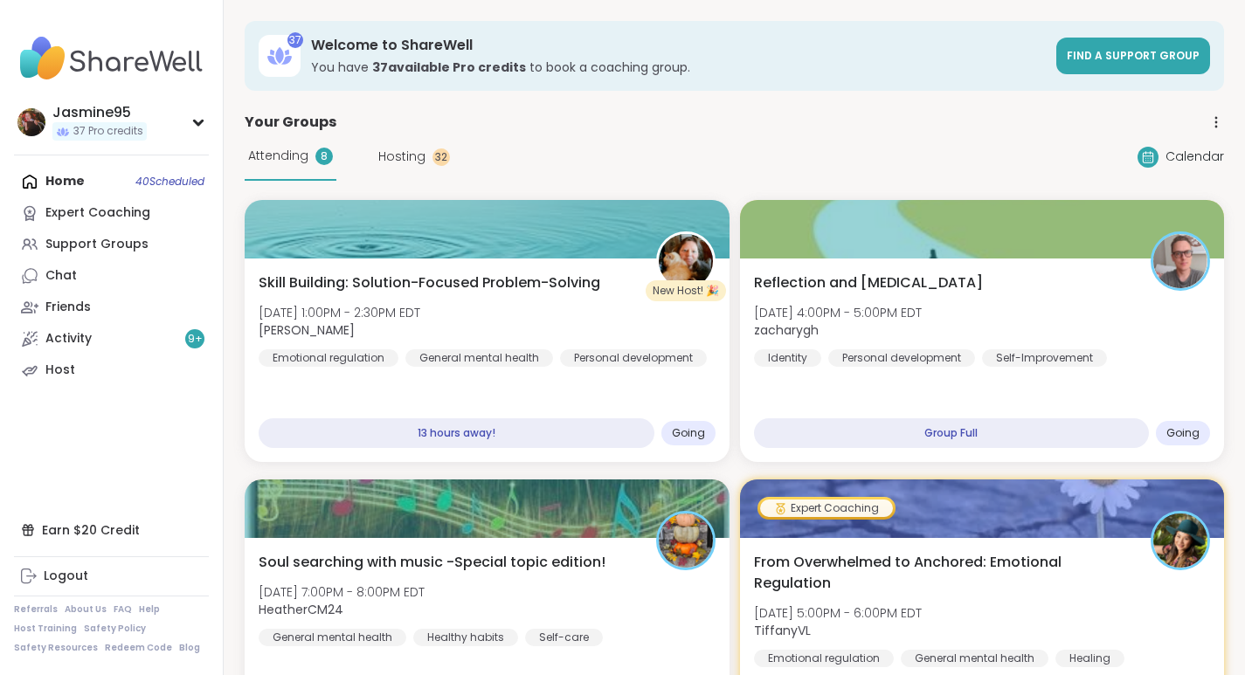
click at [577, 237] on div at bounding box center [487, 229] width 485 height 59
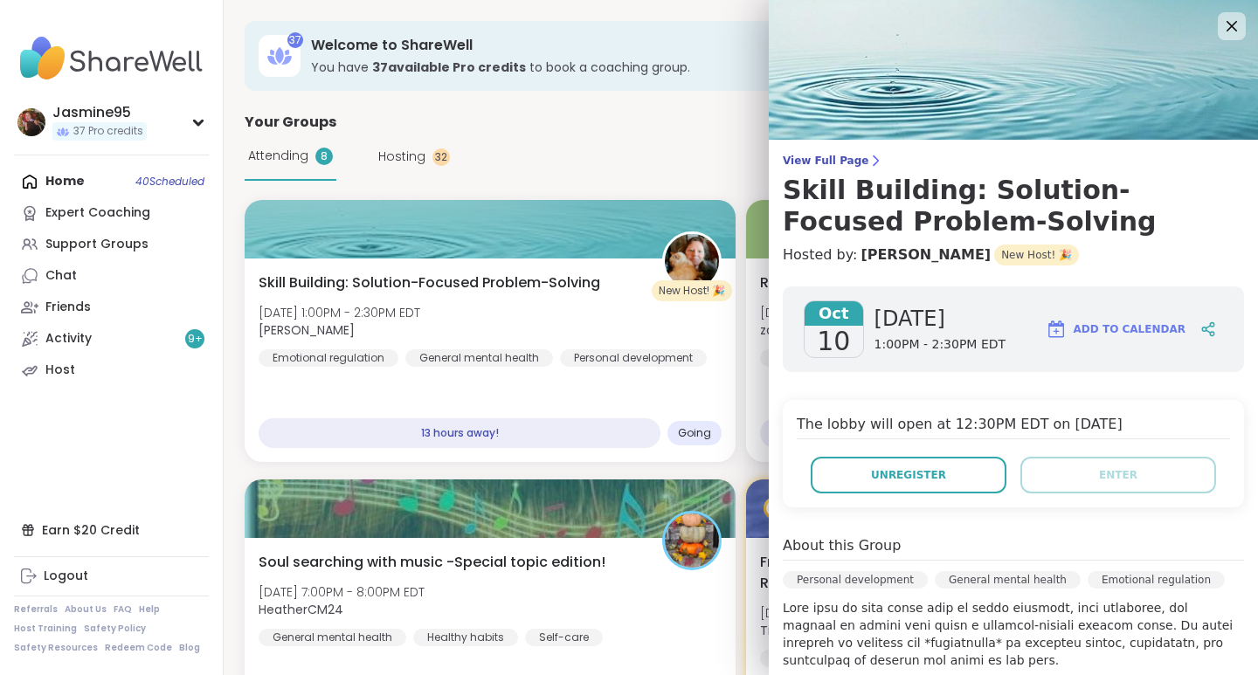
click at [899, 475] on span "Unregister" at bounding box center [908, 475] width 75 height 16
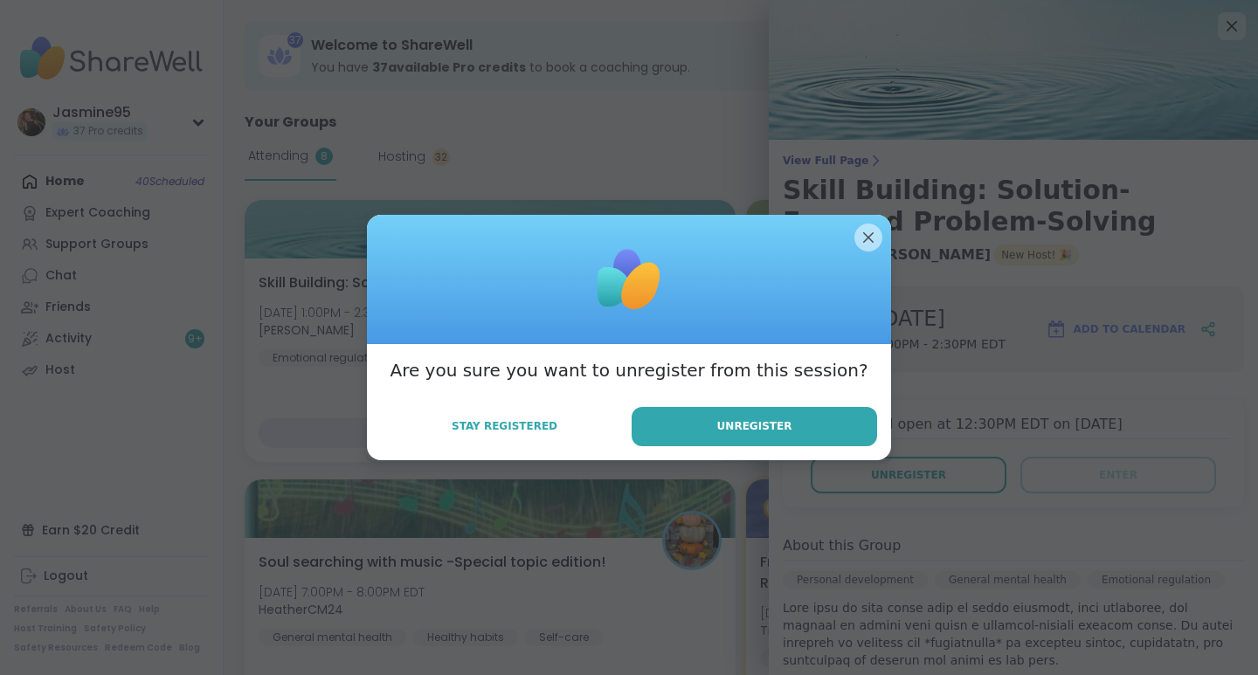
click at [738, 425] on span "Unregister" at bounding box center [754, 426] width 75 height 16
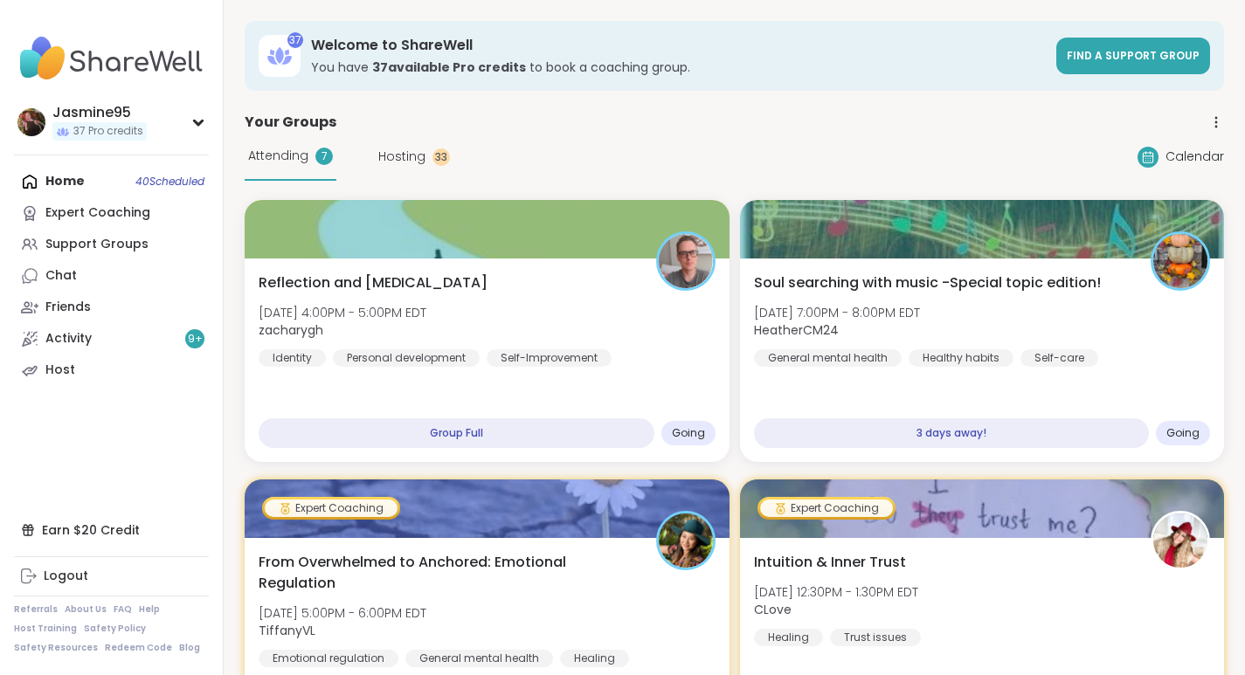
click at [884, 304] on span "Mon, Oct 13 | 7:00PM - 8:00PM EDT" at bounding box center [837, 312] width 166 height 17
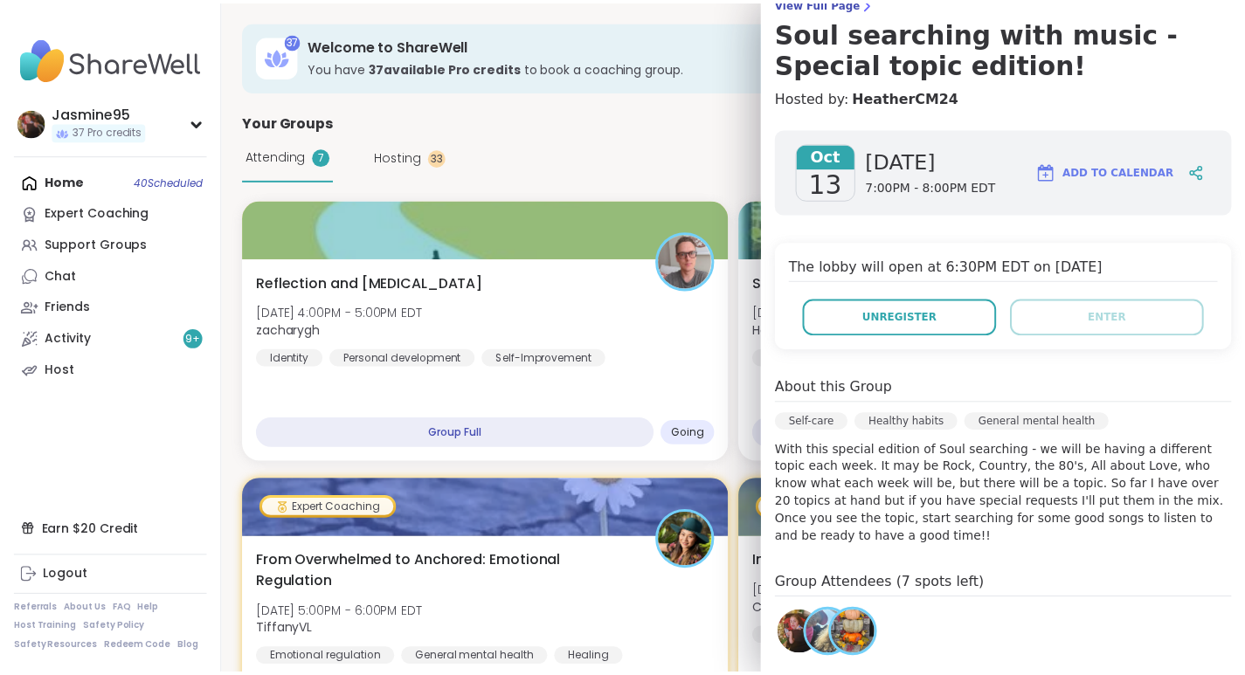
scroll to position [160, 0]
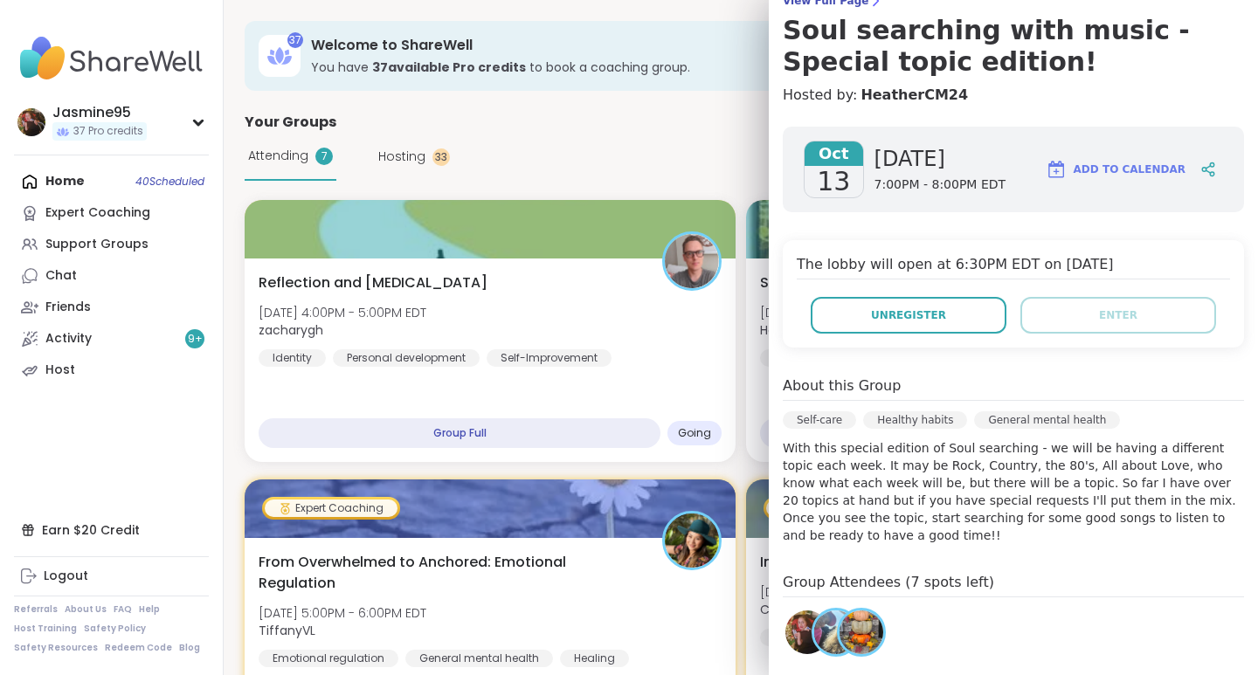
click at [942, 310] on button "Unregister" at bounding box center [909, 315] width 196 height 37
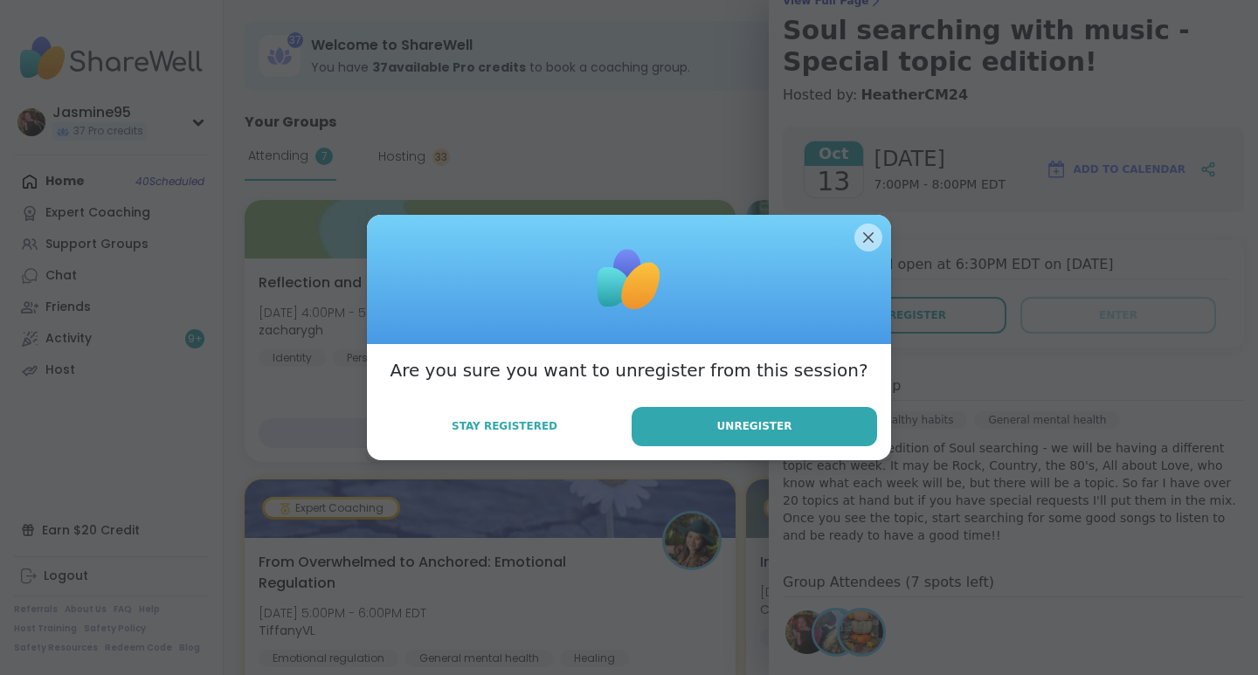
click at [742, 431] on span "Unregister" at bounding box center [754, 426] width 75 height 16
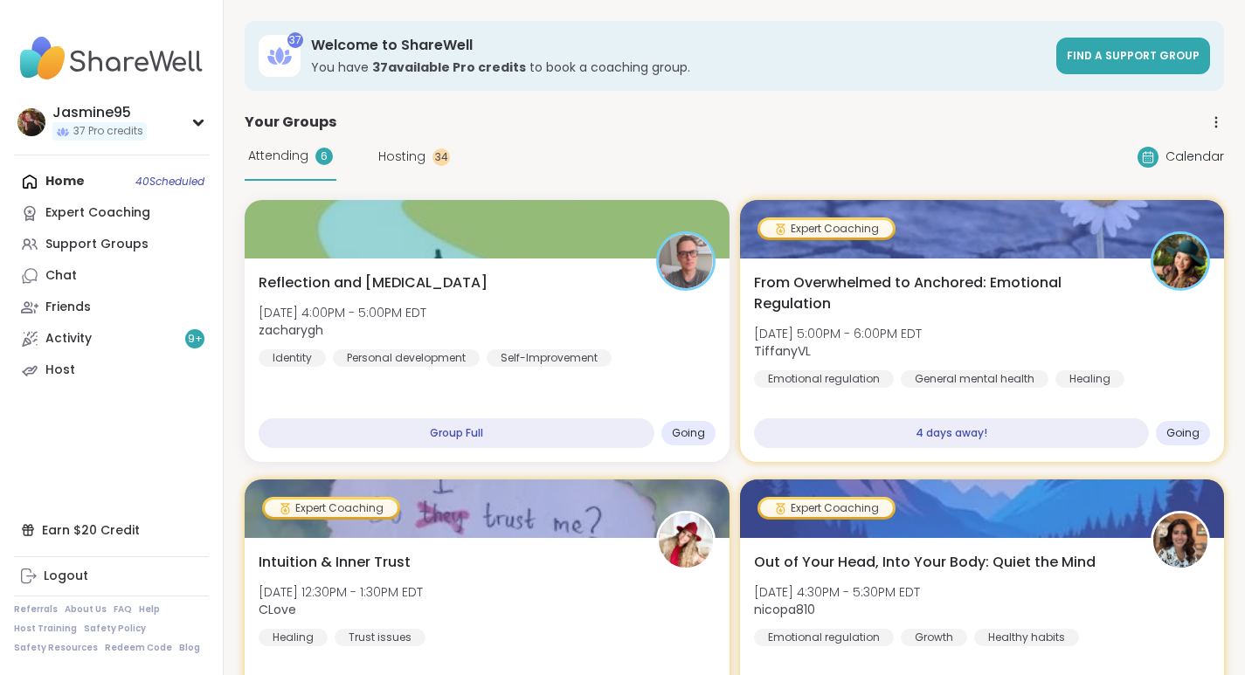
click at [132, 246] on div "Support Groups" at bounding box center [96, 244] width 103 height 17
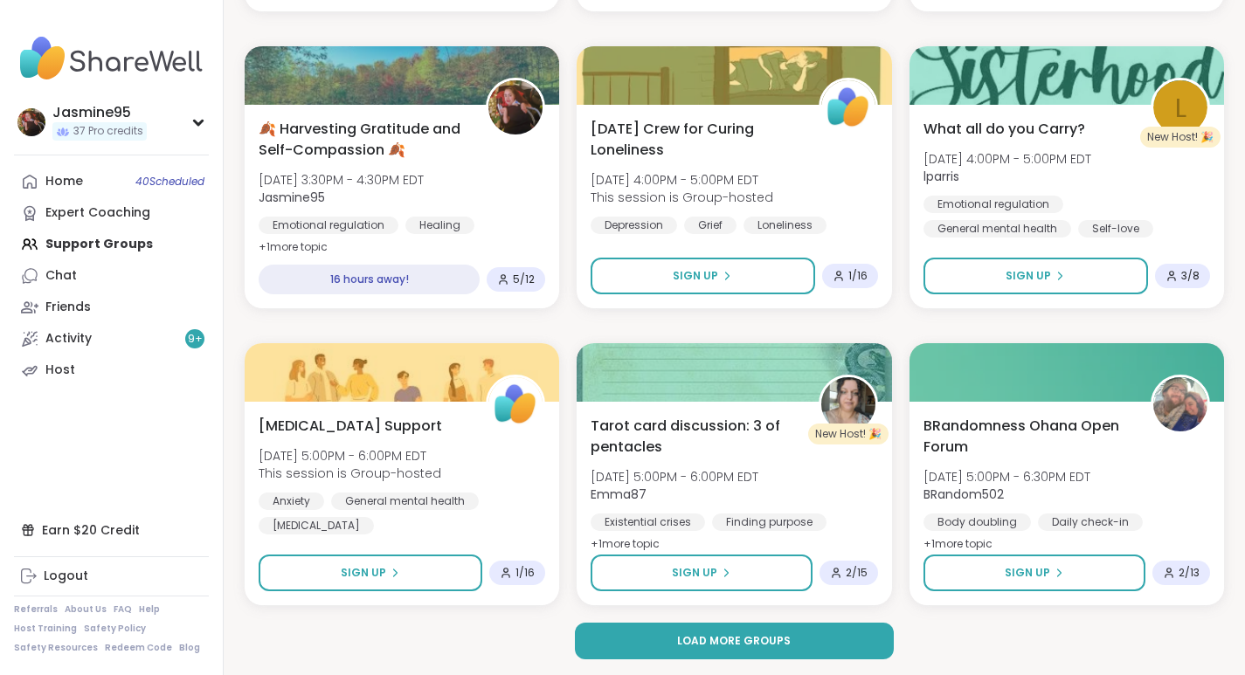
scroll to position [3241, 0]
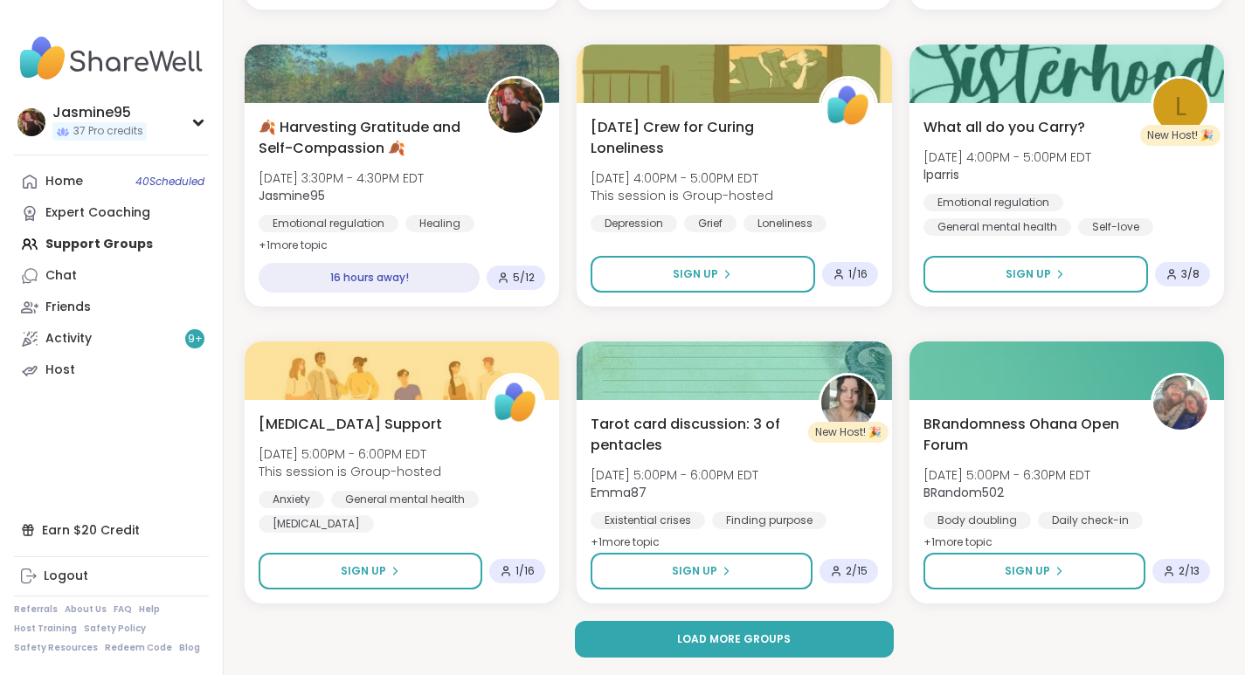
click at [782, 655] on button "Load more groups" at bounding box center [735, 639] width 320 height 37
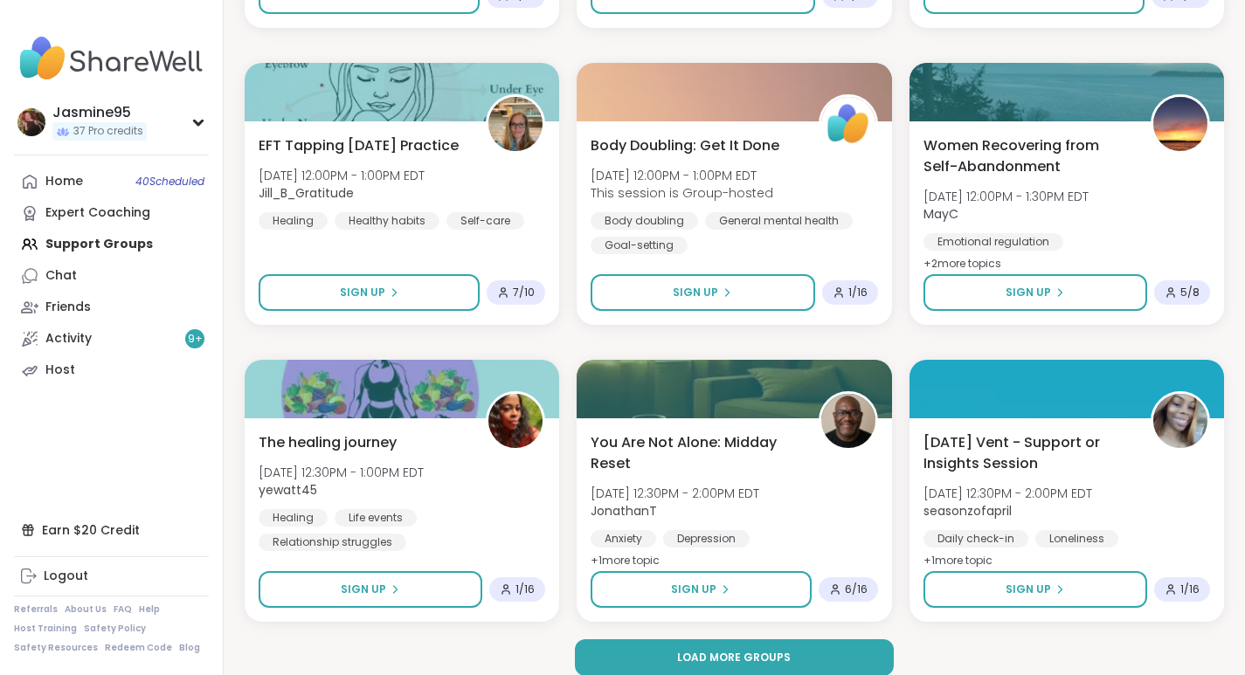
scroll to position [6806, 0]
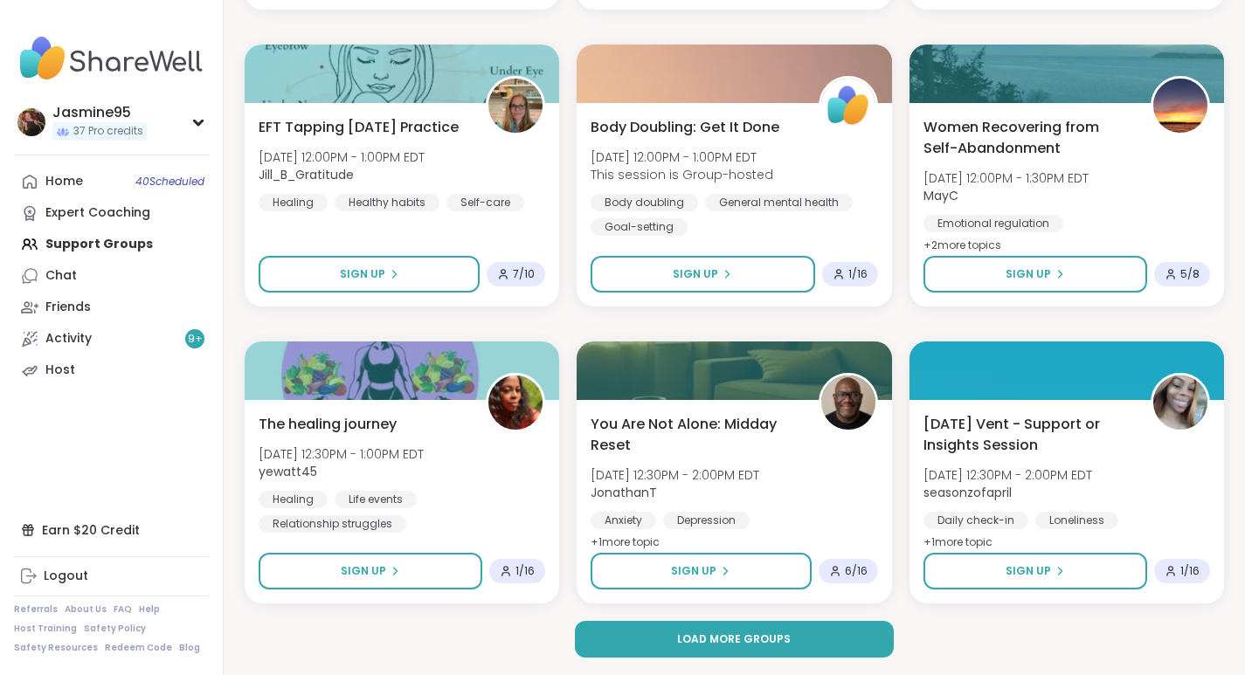
click at [748, 650] on button "Load more groups" at bounding box center [735, 639] width 320 height 37
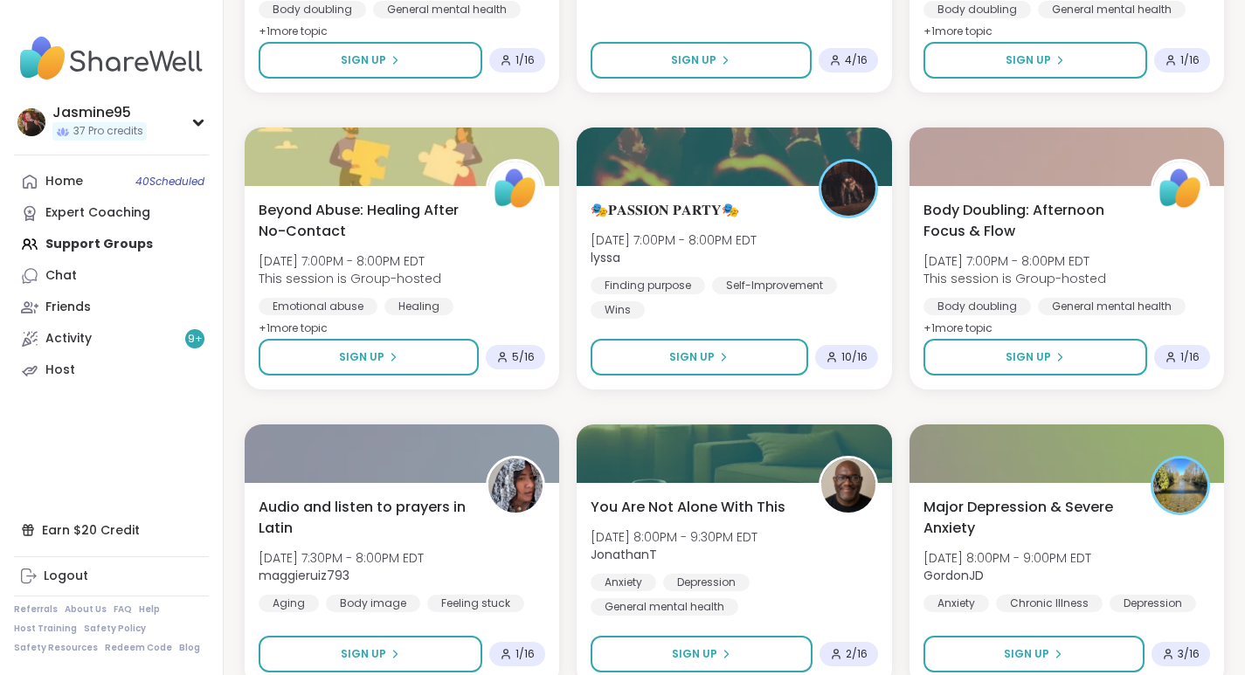
scroll to position [8212, 0]
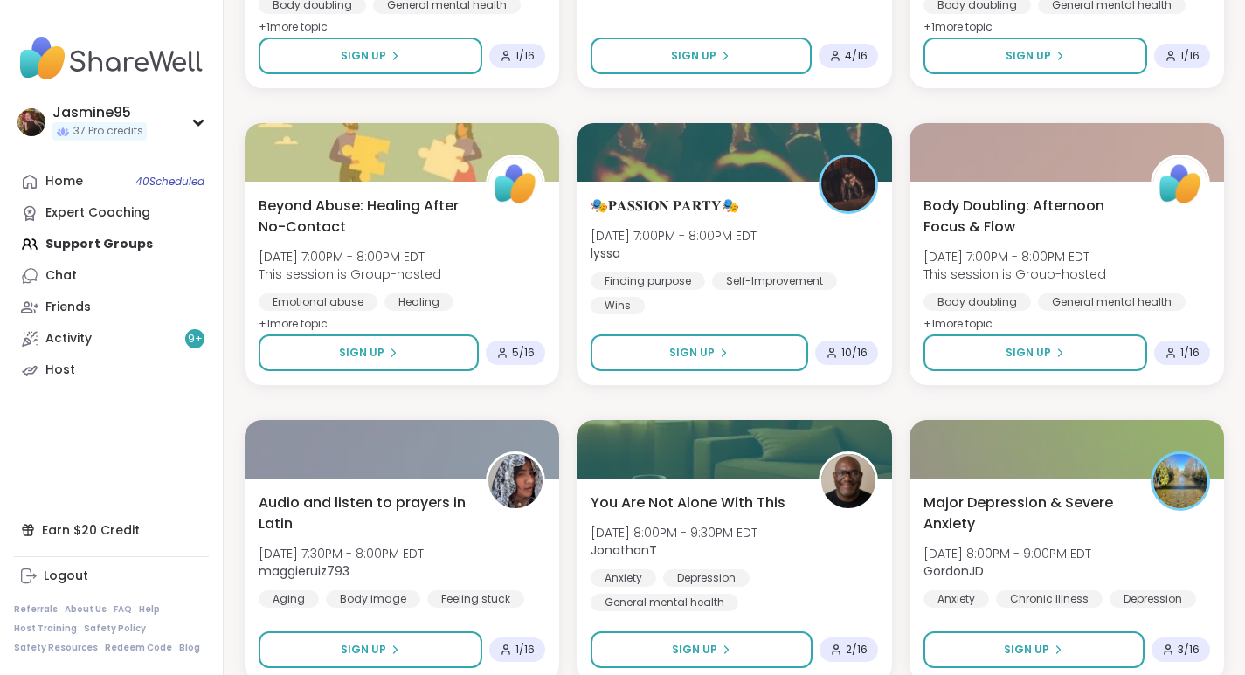
click at [688, 360] on span "Sign Up" at bounding box center [691, 353] width 45 height 16
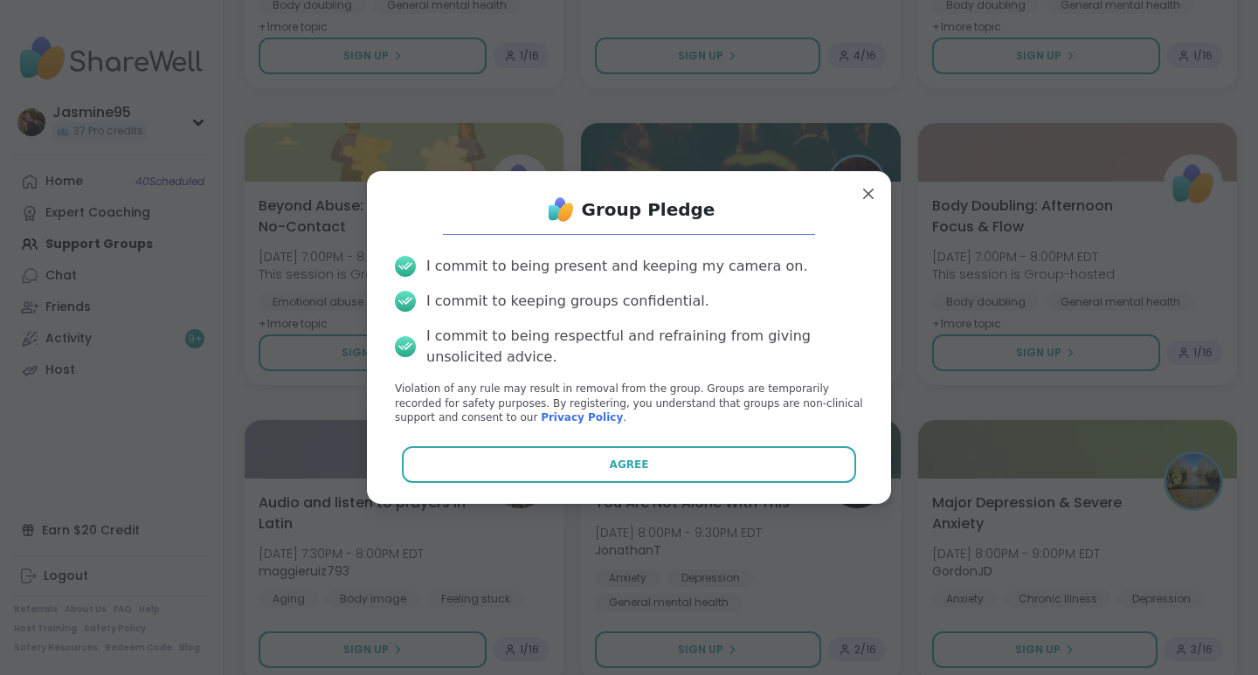
click at [596, 474] on button "Agree" at bounding box center [629, 464] width 455 height 37
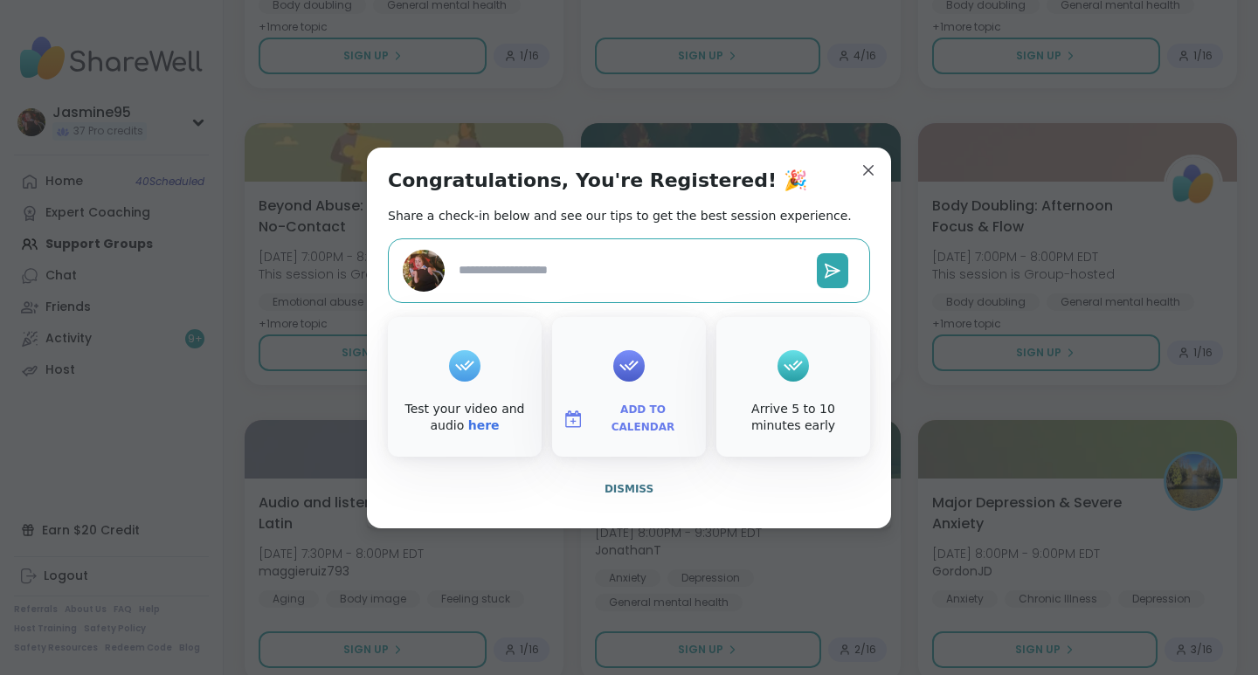
type textarea "*"
click at [629, 491] on span "Dismiss" at bounding box center [629, 489] width 49 height 12
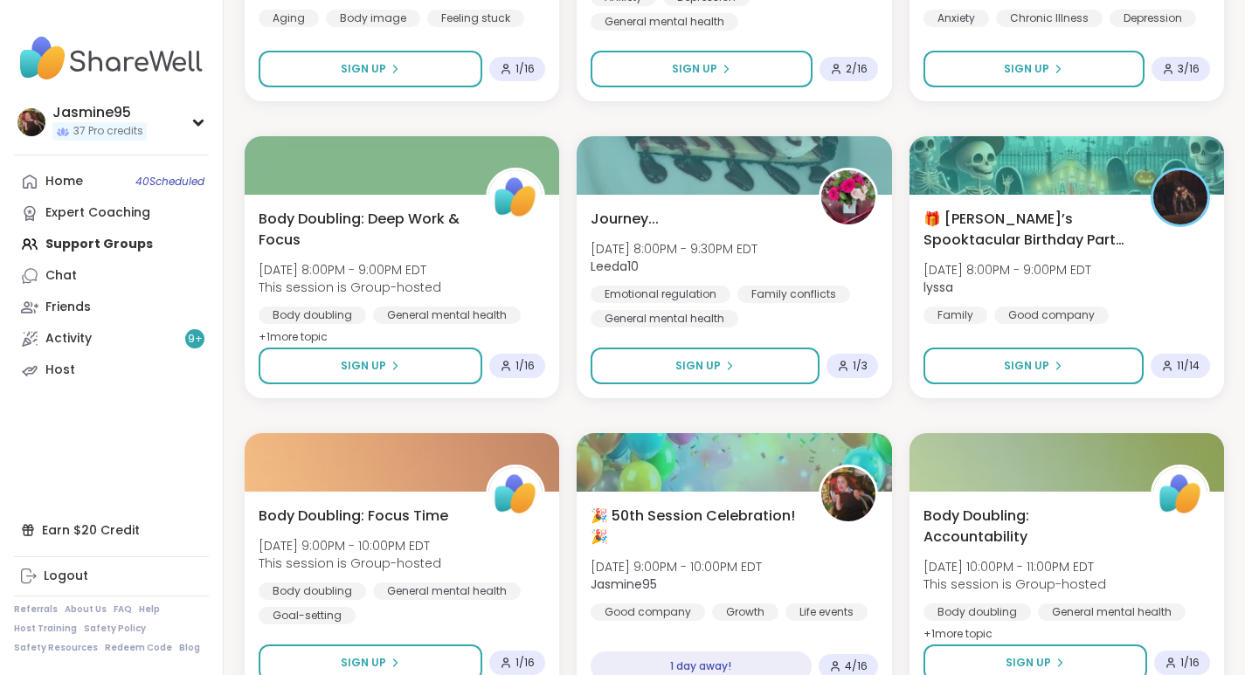
scroll to position [8802, 0]
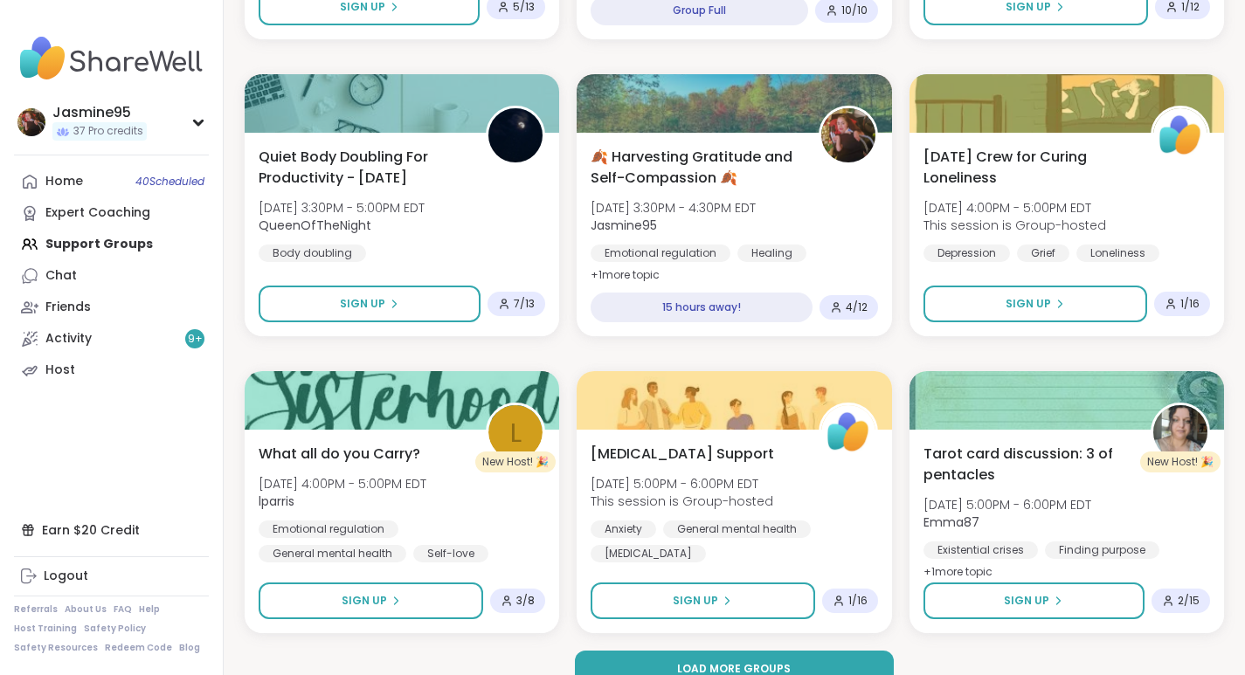
scroll to position [3241, 0]
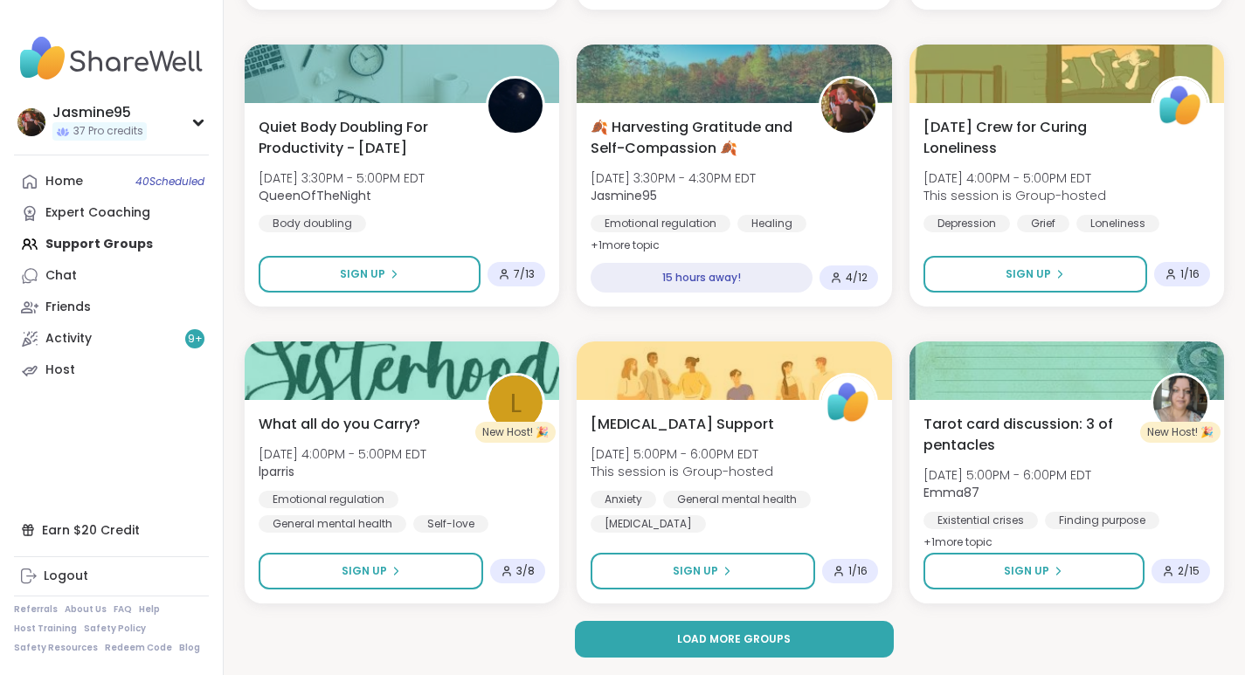
click at [717, 639] on span "Load more groups" at bounding box center [734, 640] width 114 height 16
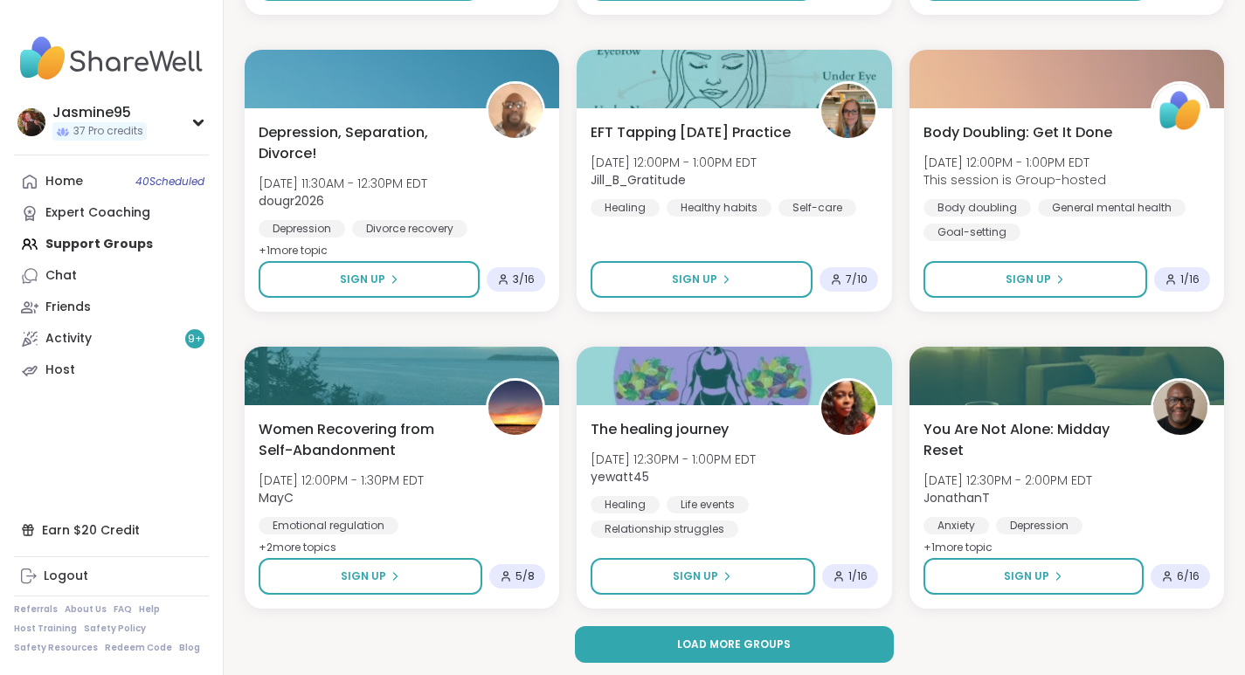
scroll to position [6806, 0]
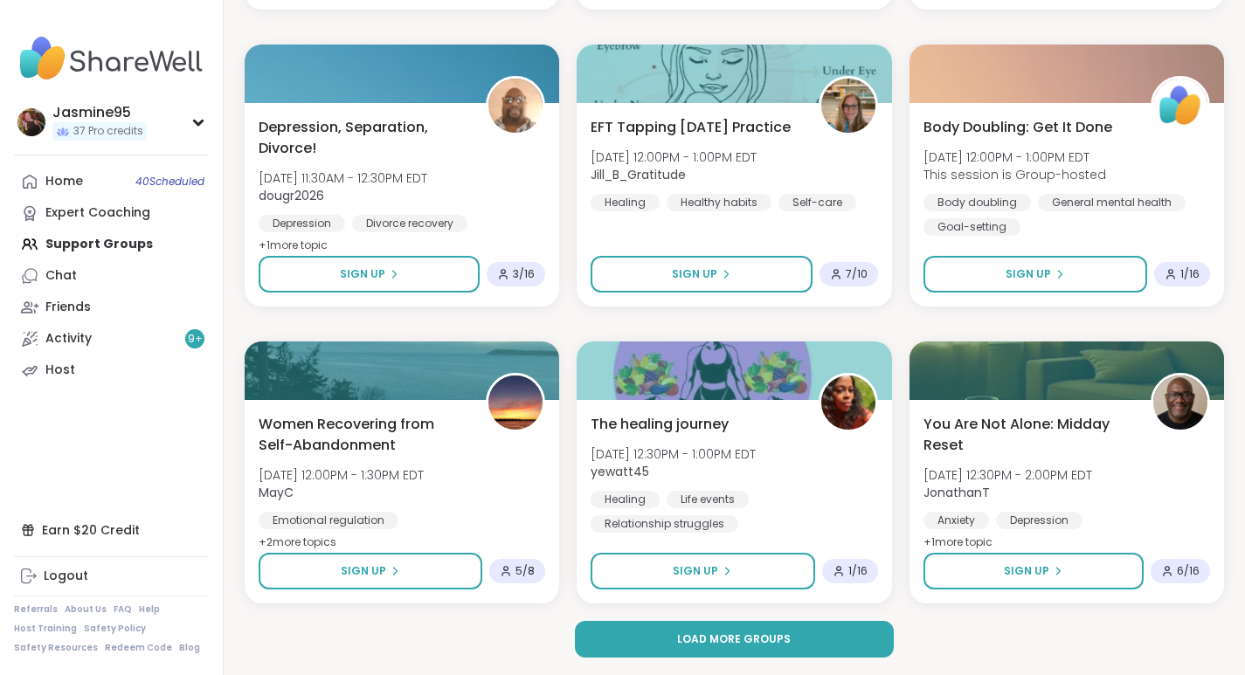
click at [716, 642] on span "Load more groups" at bounding box center [734, 640] width 114 height 16
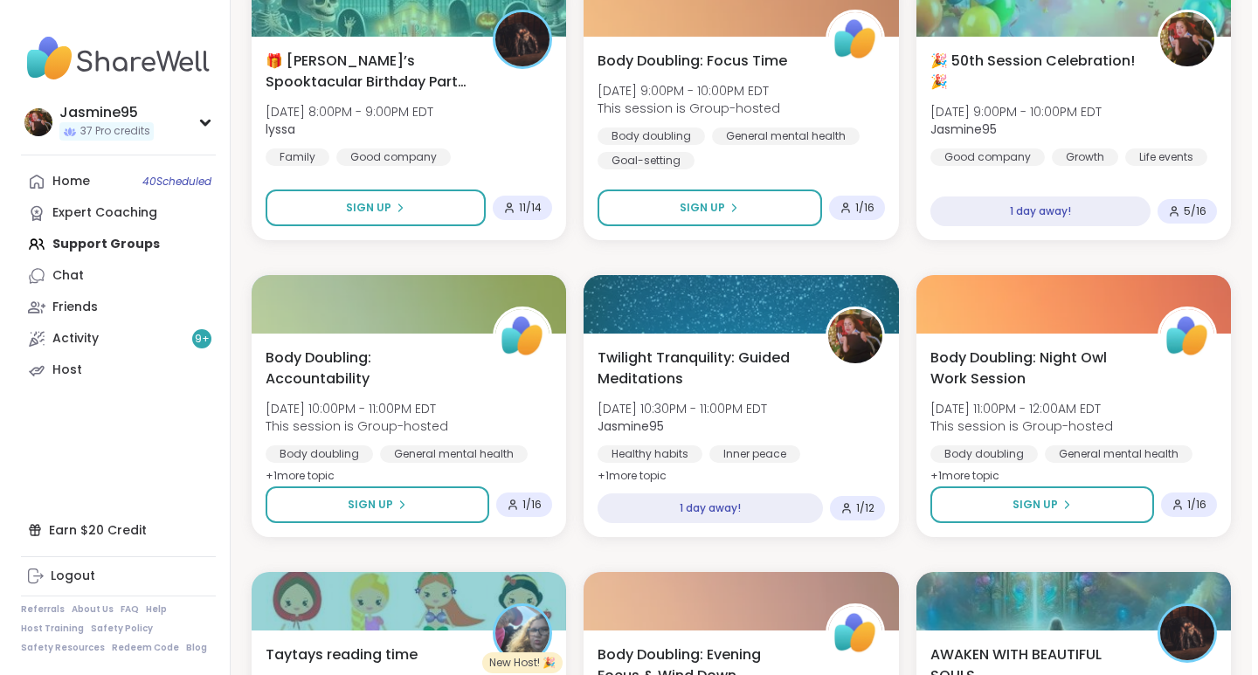
scroll to position [9251, 0]
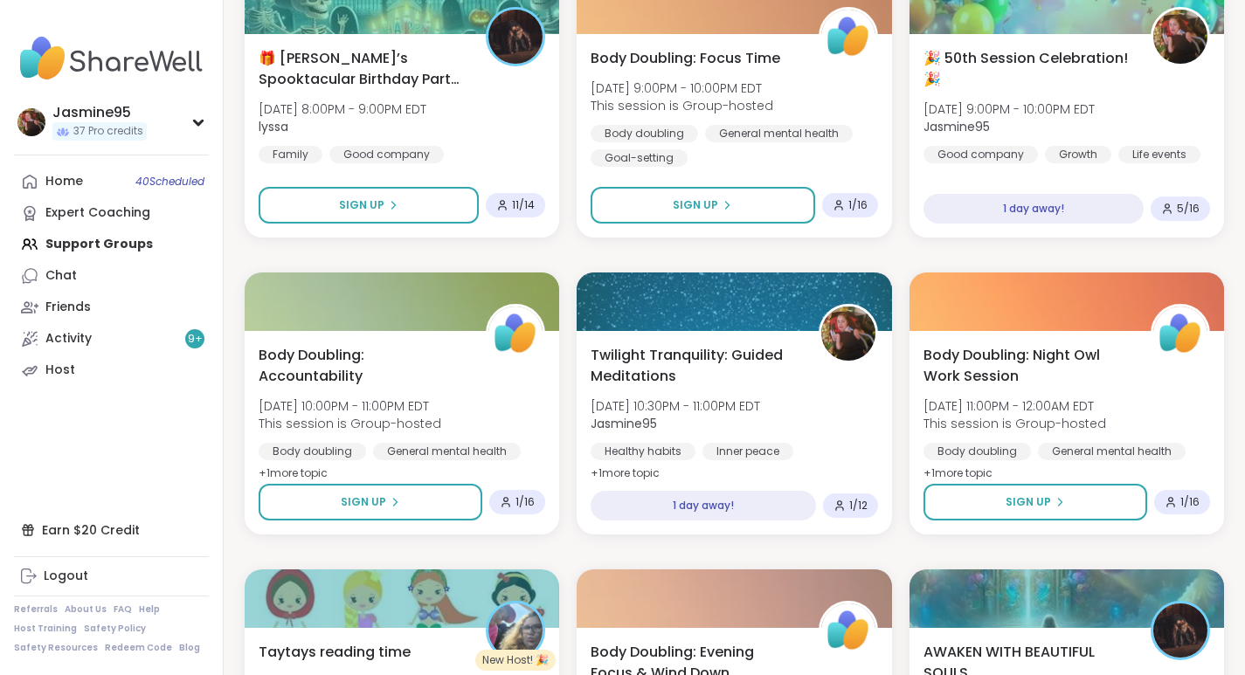
click at [1002, 86] on span "🎉 50th Session Celebration! 🎉" at bounding box center [1027, 69] width 208 height 42
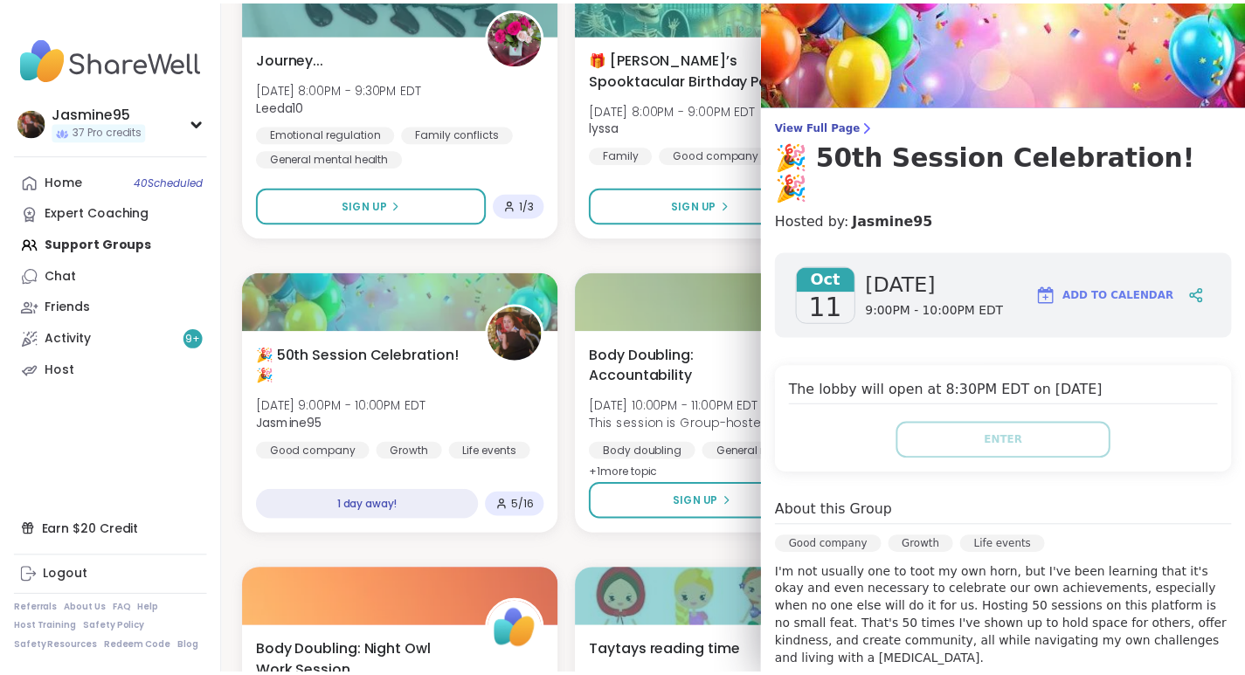
scroll to position [0, 0]
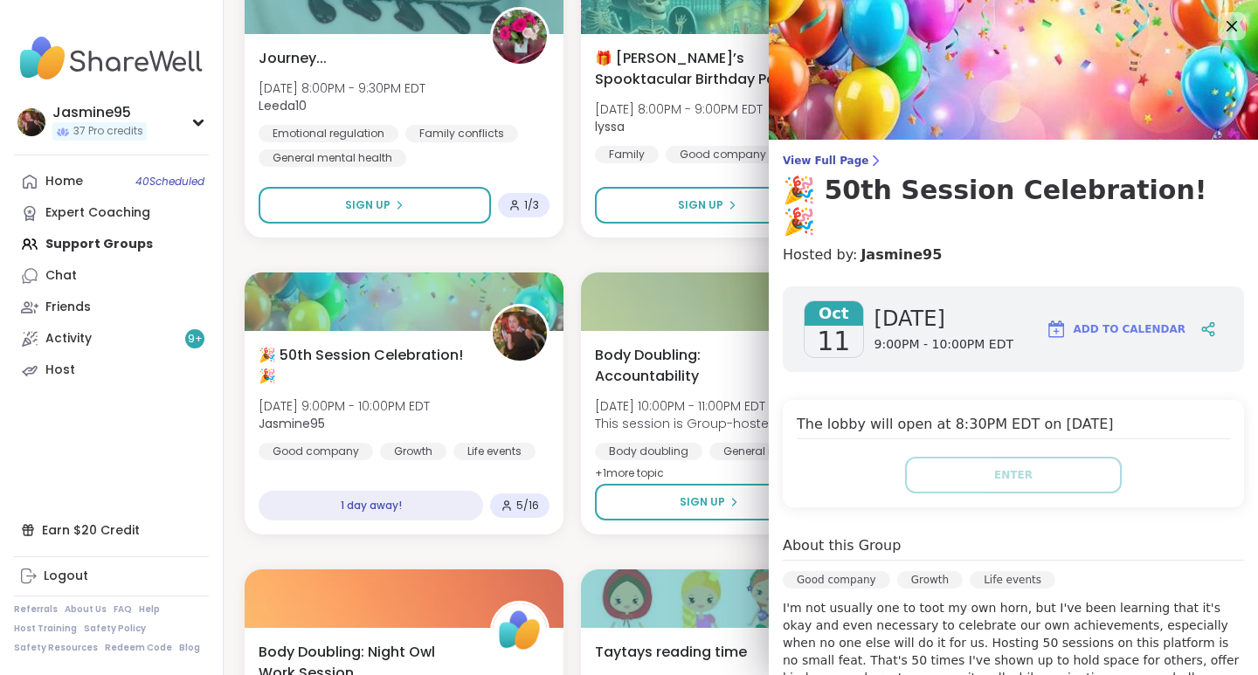
click at [1221, 33] on icon at bounding box center [1231, 26] width 21 height 21
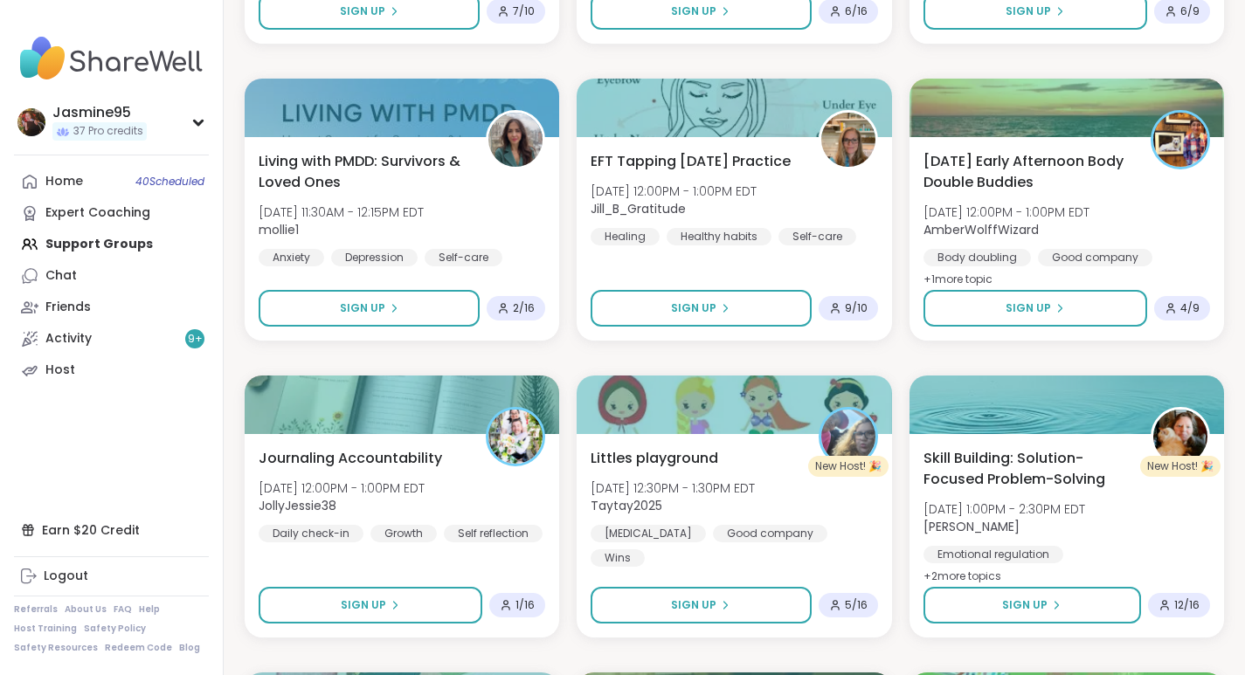
scroll to position [2016, 0]
